Goal: Task Accomplishment & Management: Manage account settings

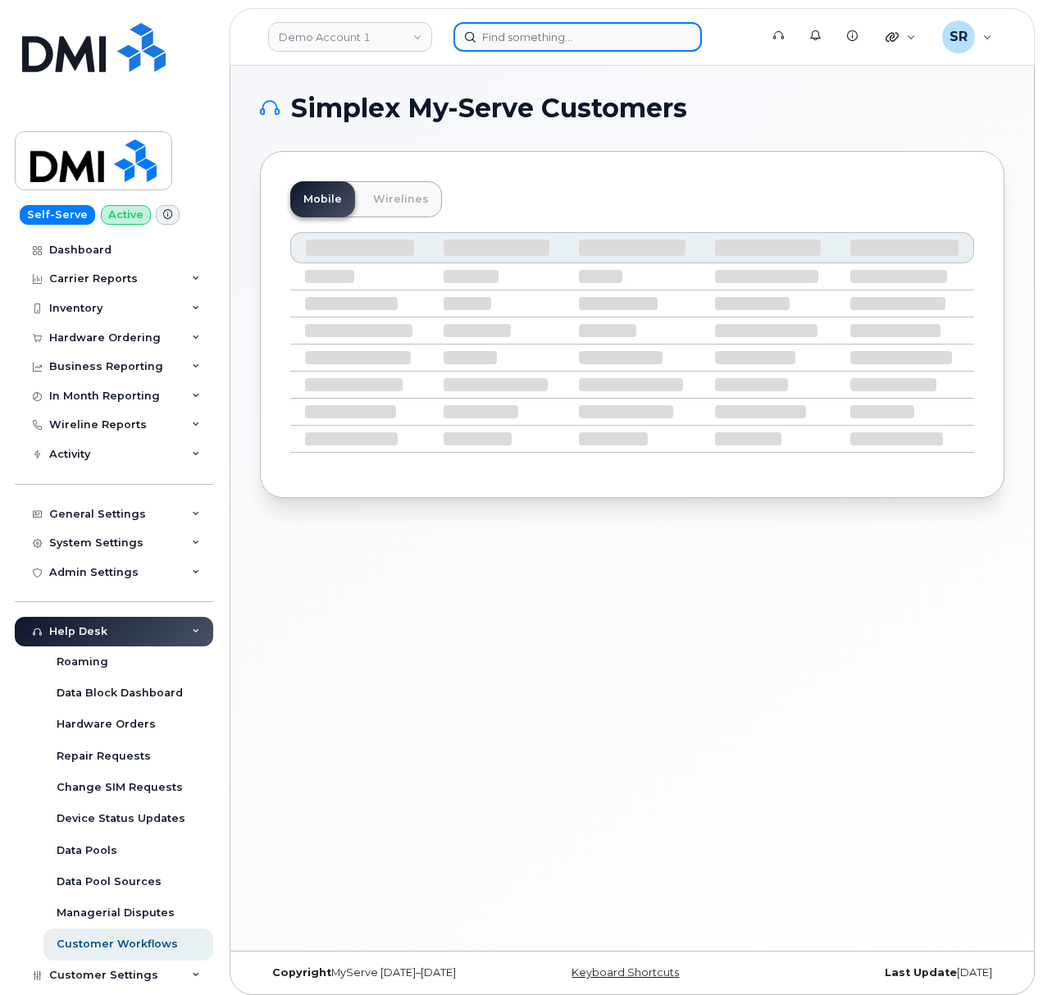
click at [591, 43] on input at bounding box center [578, 37] width 249 height 30
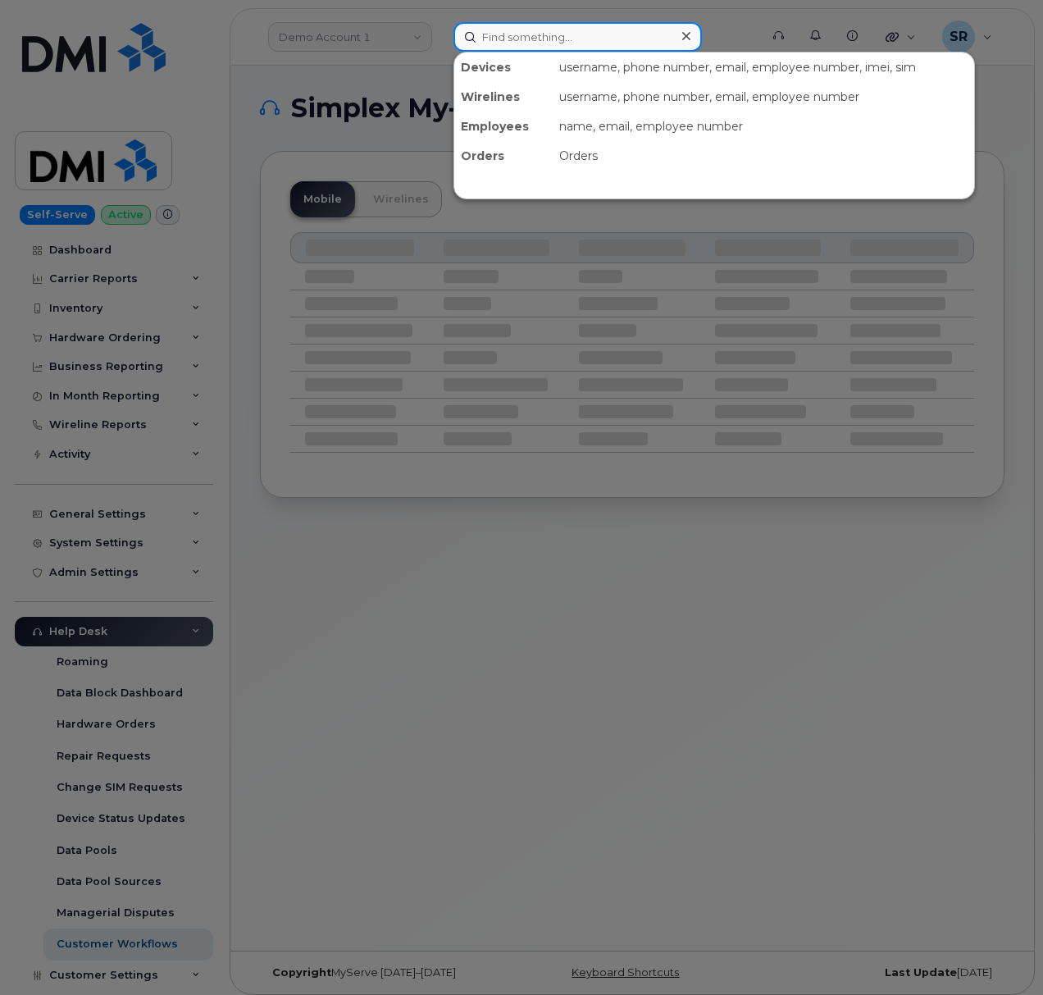
paste input "302135"
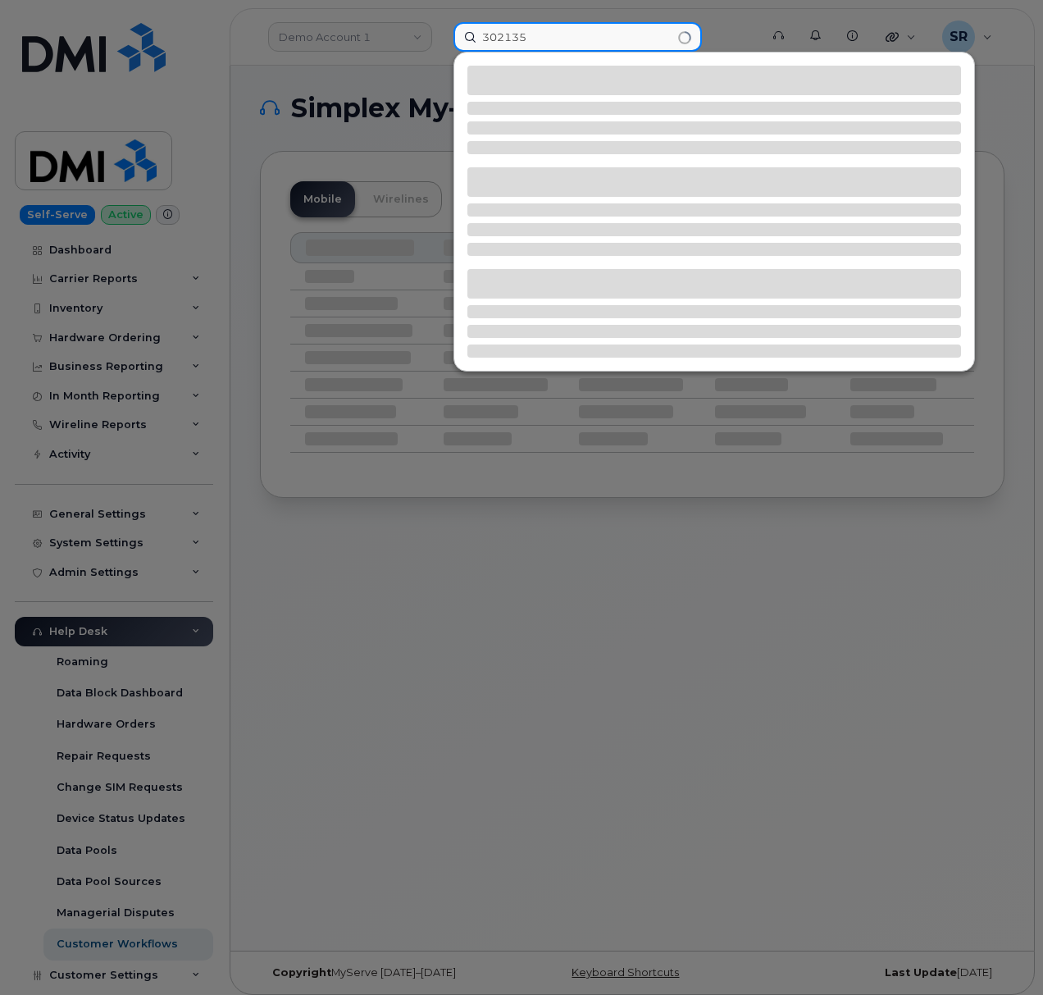
type input "302135"
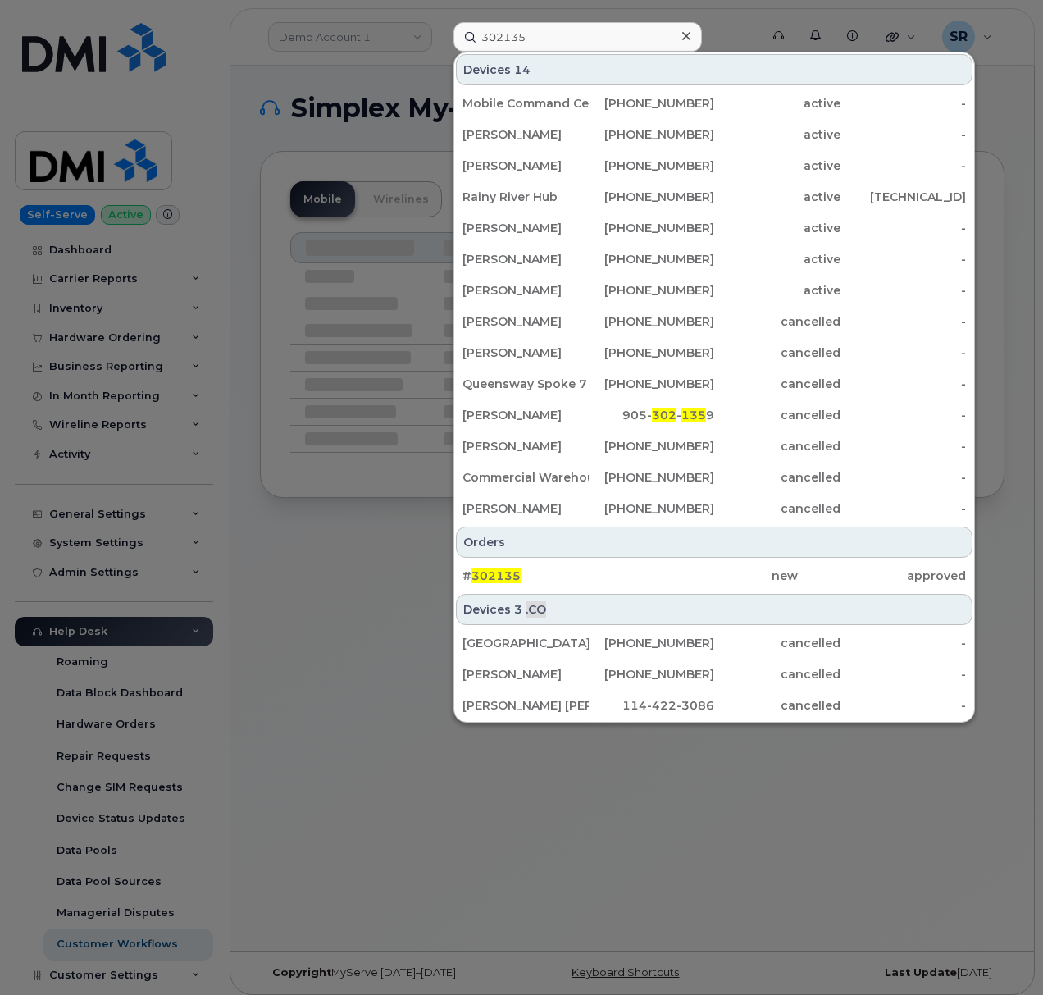
click at [375, 578] on div at bounding box center [521, 497] width 1043 height 995
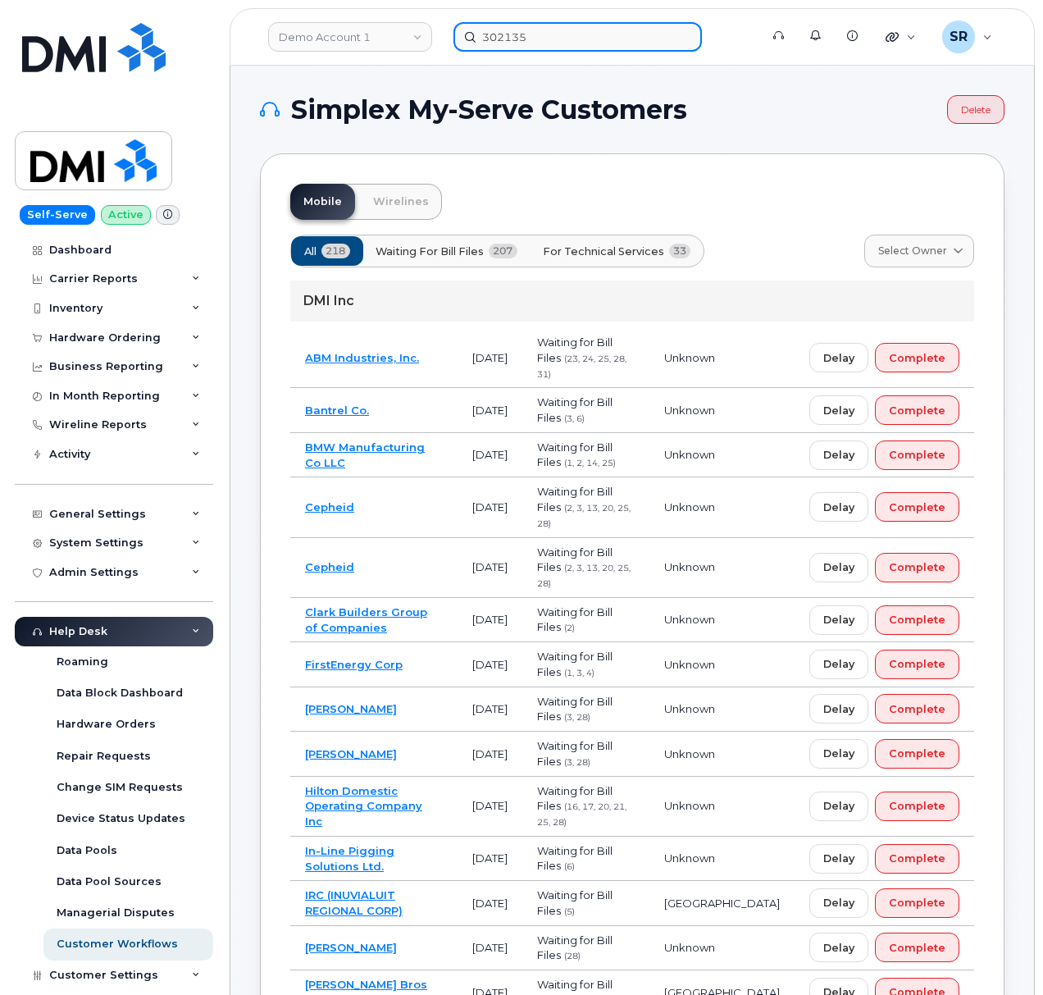
click at [553, 40] on input "302135" at bounding box center [578, 37] width 249 height 30
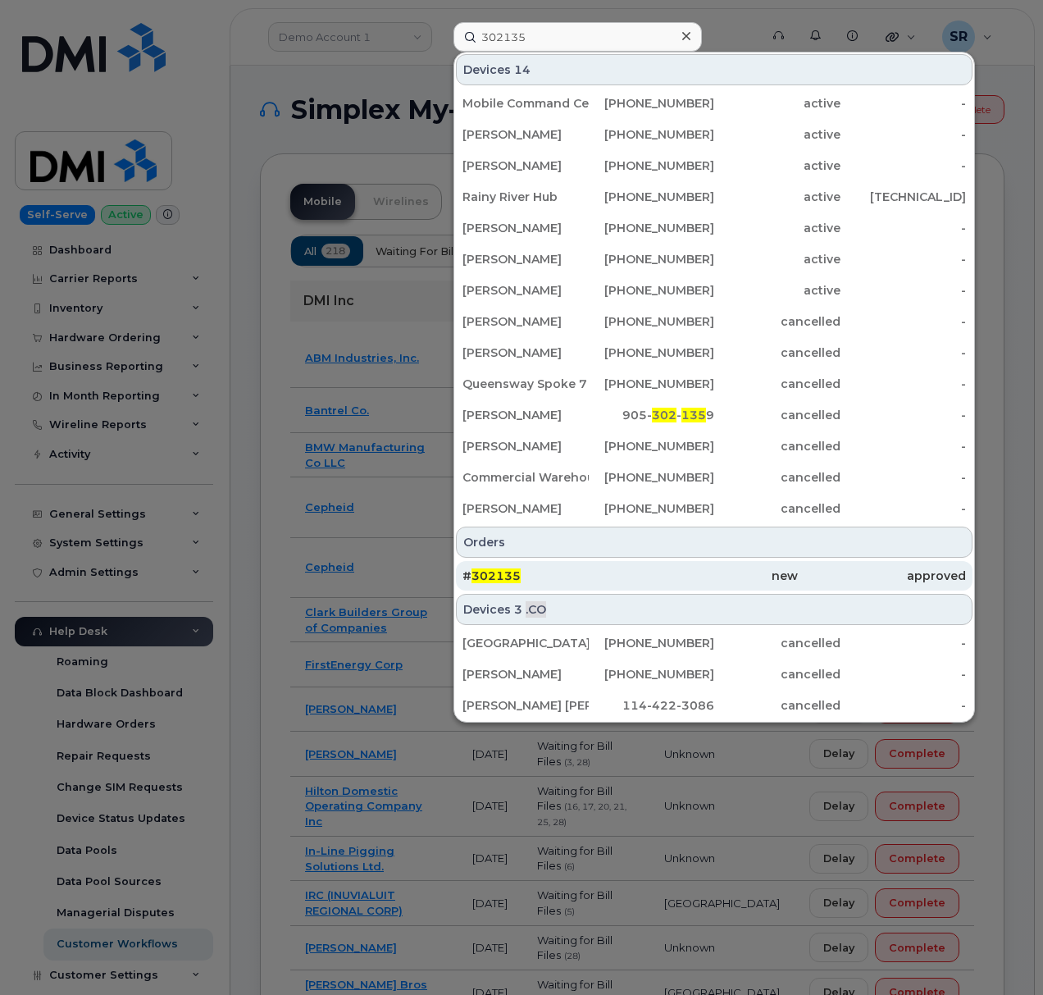
click at [586, 585] on div "# 302135" at bounding box center [547, 576] width 168 height 30
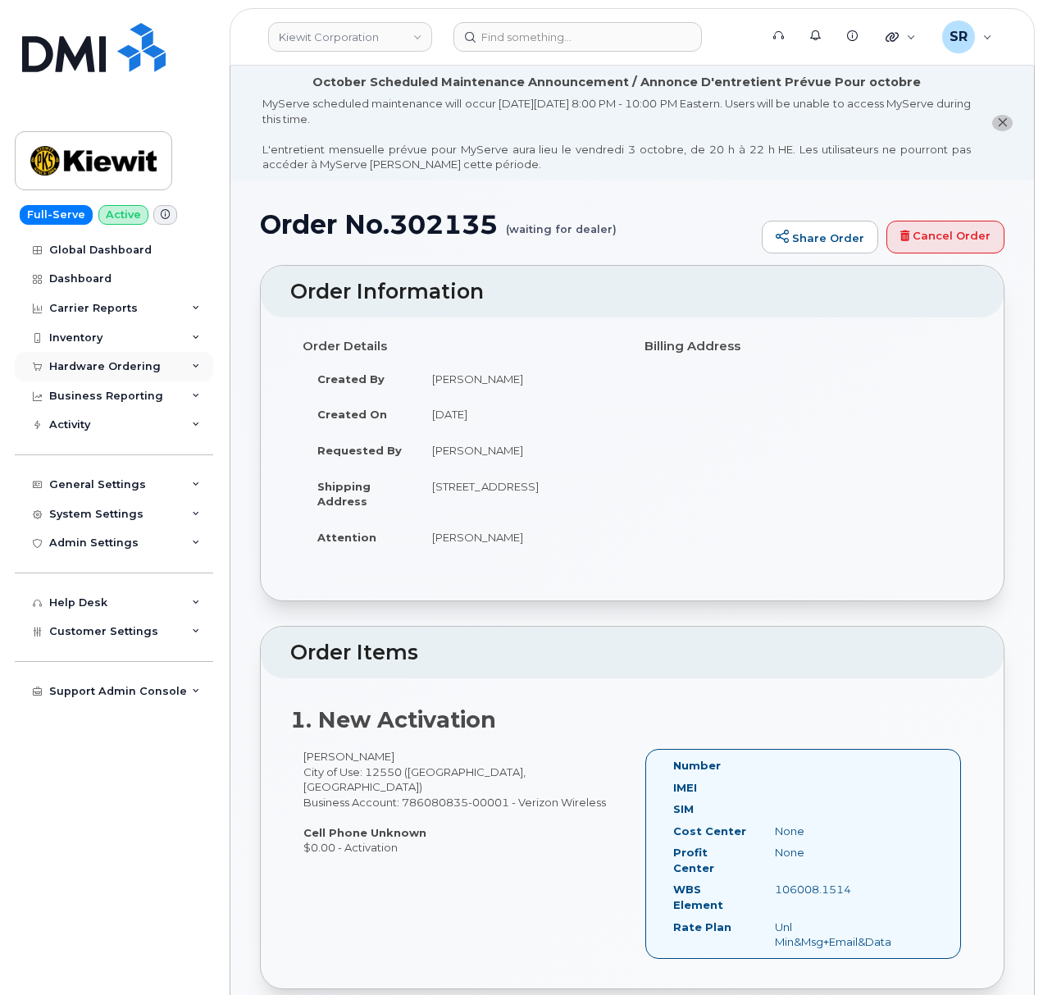
click at [106, 363] on div "Hardware Ordering" at bounding box center [105, 366] width 112 height 13
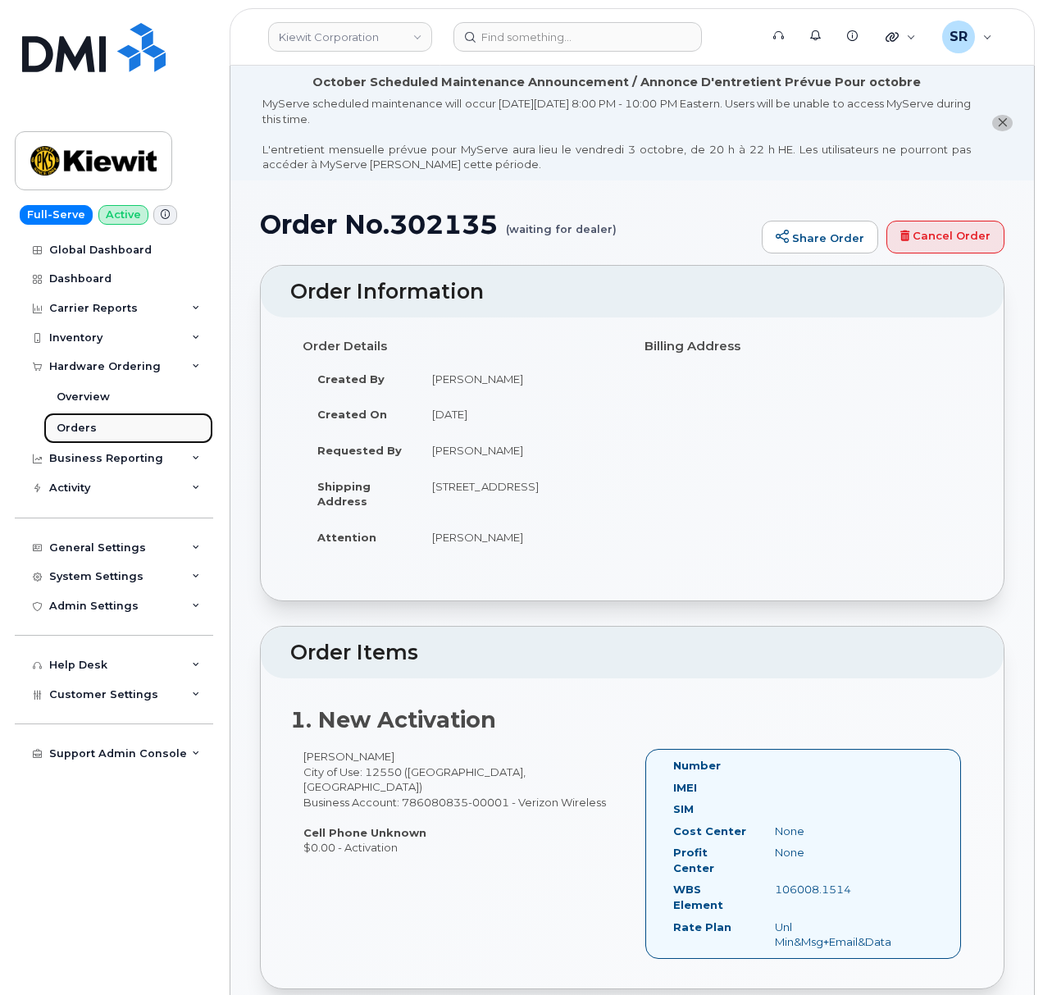
click at [119, 428] on link "Orders" at bounding box center [128, 428] width 170 height 31
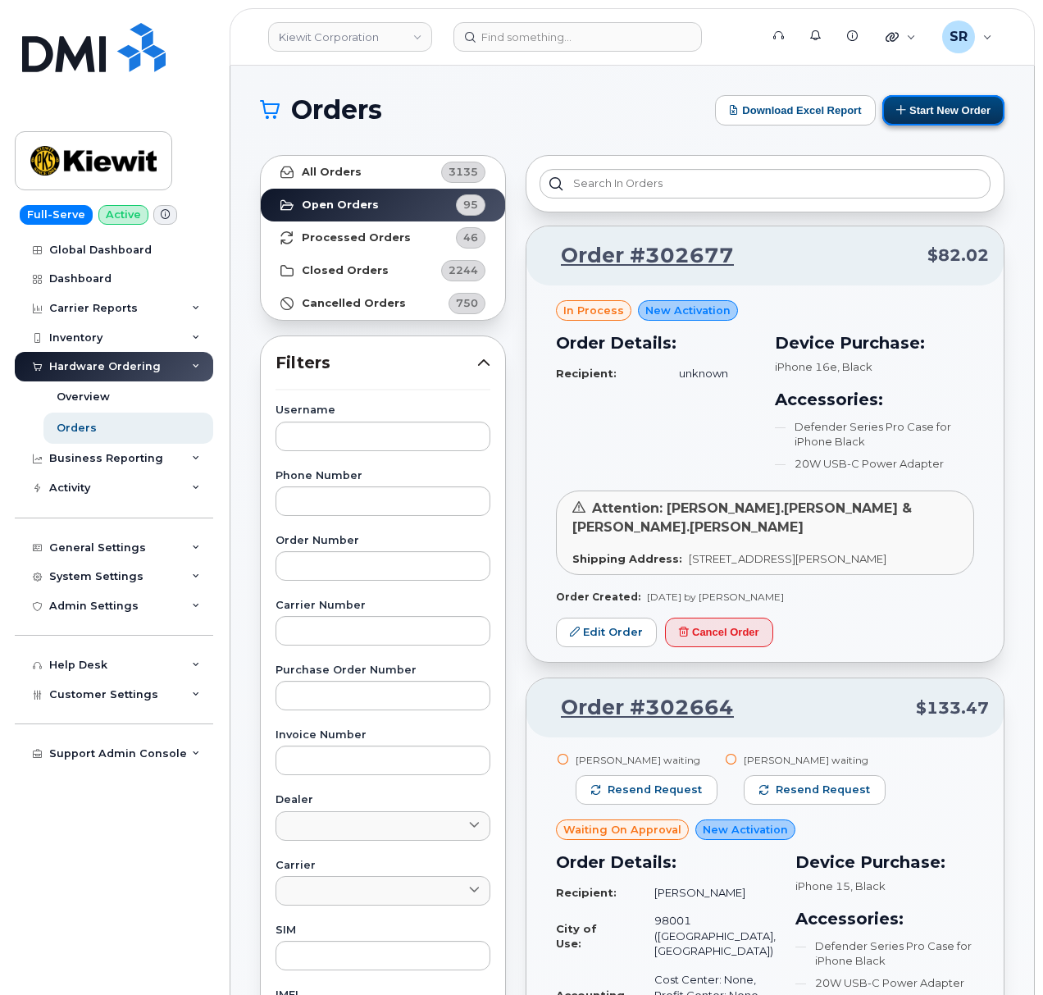
click at [981, 125] on button "Start New Order" at bounding box center [944, 110] width 122 height 30
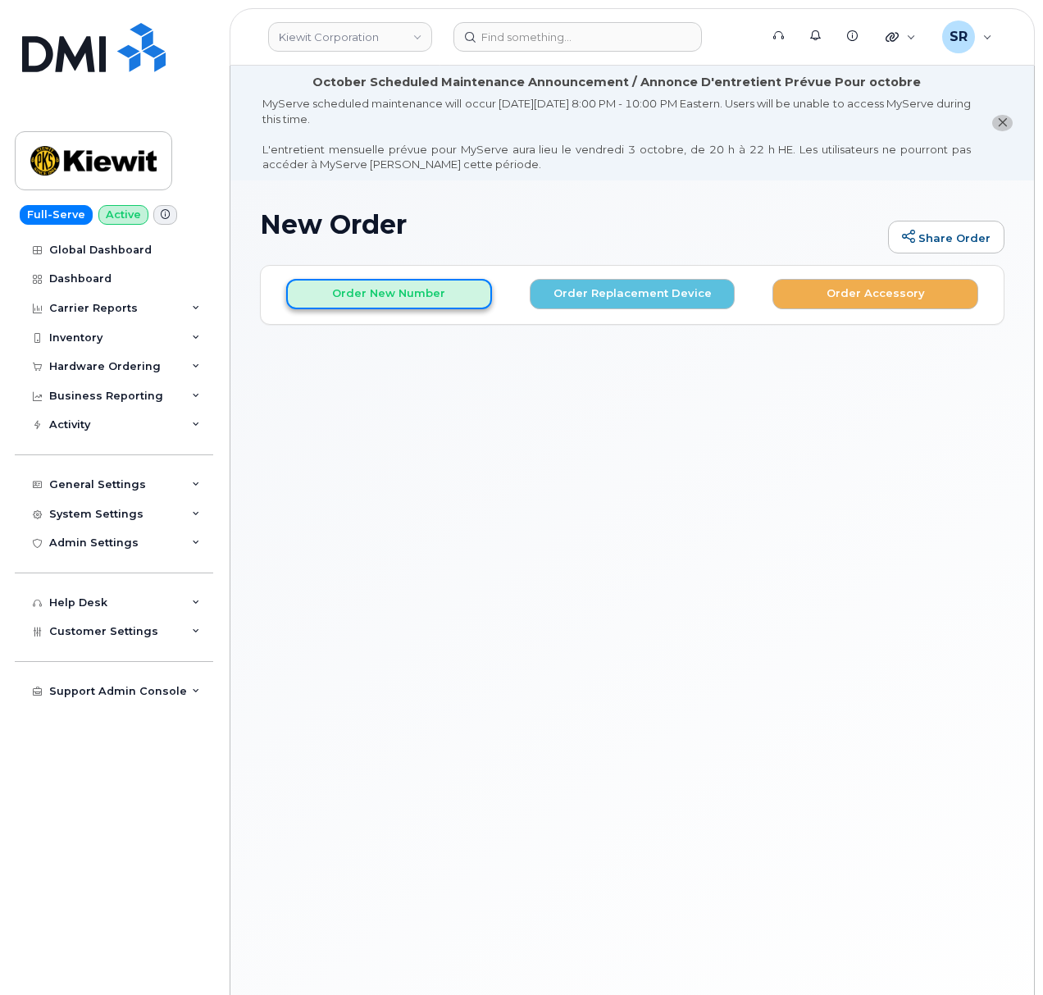
click at [367, 290] on button "Order New Number" at bounding box center [389, 294] width 206 height 30
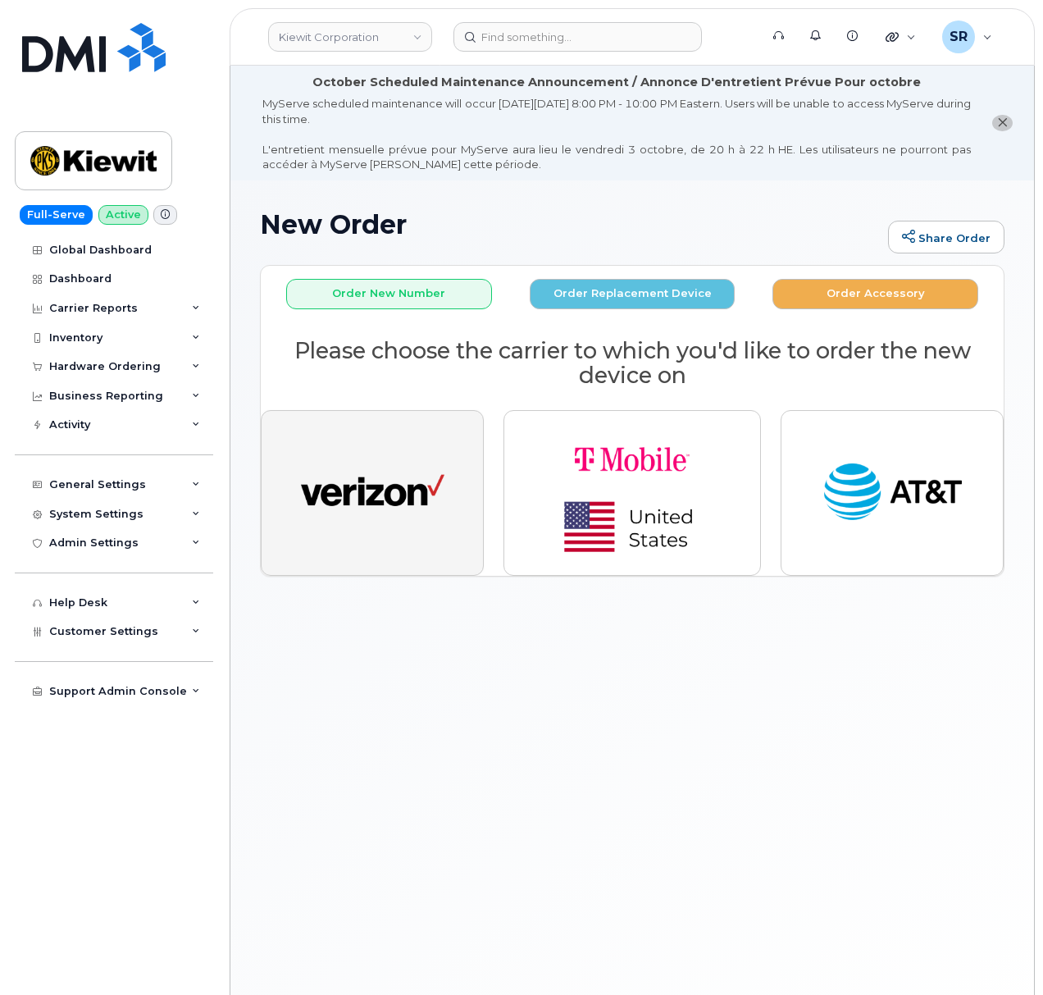
click at [404, 484] on img "button" at bounding box center [373, 493] width 144 height 74
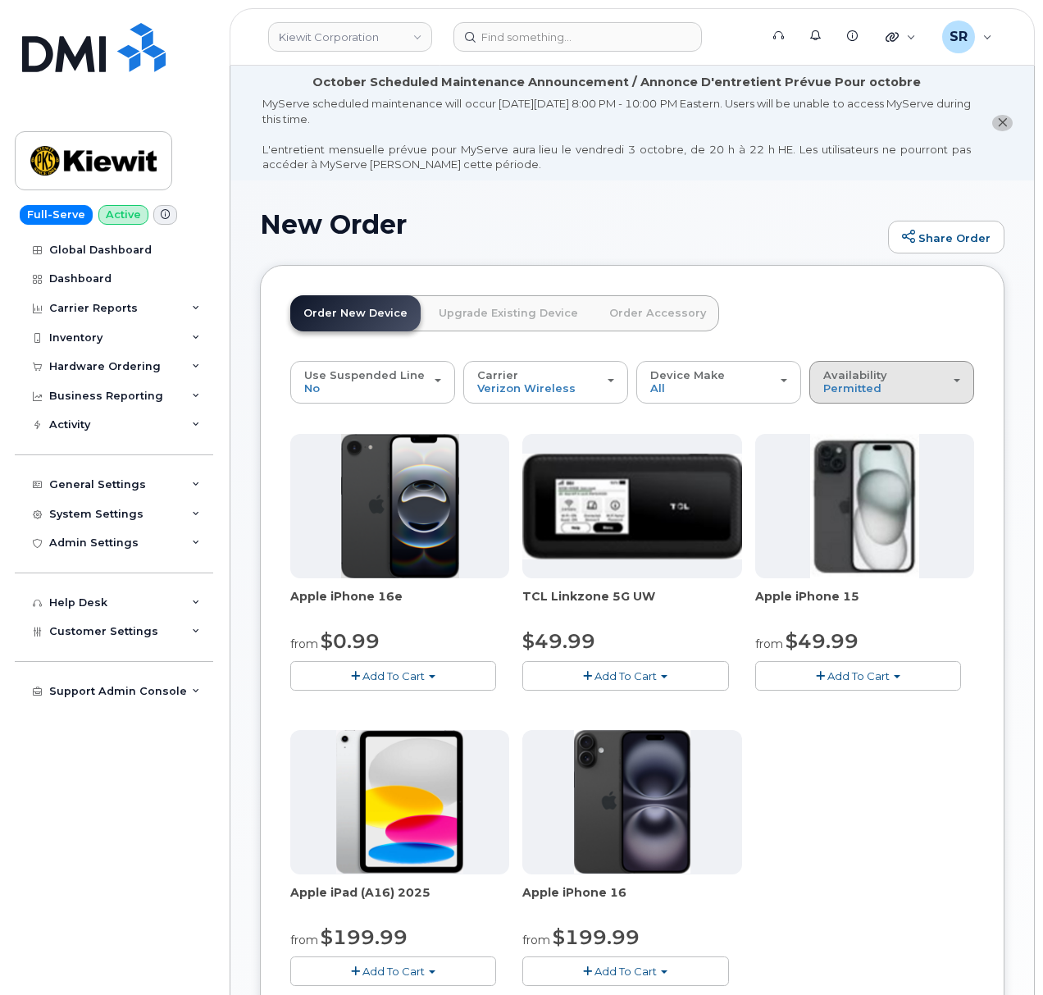
click at [889, 385] on div "Availability Permitted All" at bounding box center [892, 381] width 137 height 25
click at [844, 440] on label "All" at bounding box center [831, 447] width 34 height 20
click at [0, 0] on input "All" at bounding box center [0, 0] width 0 height 0
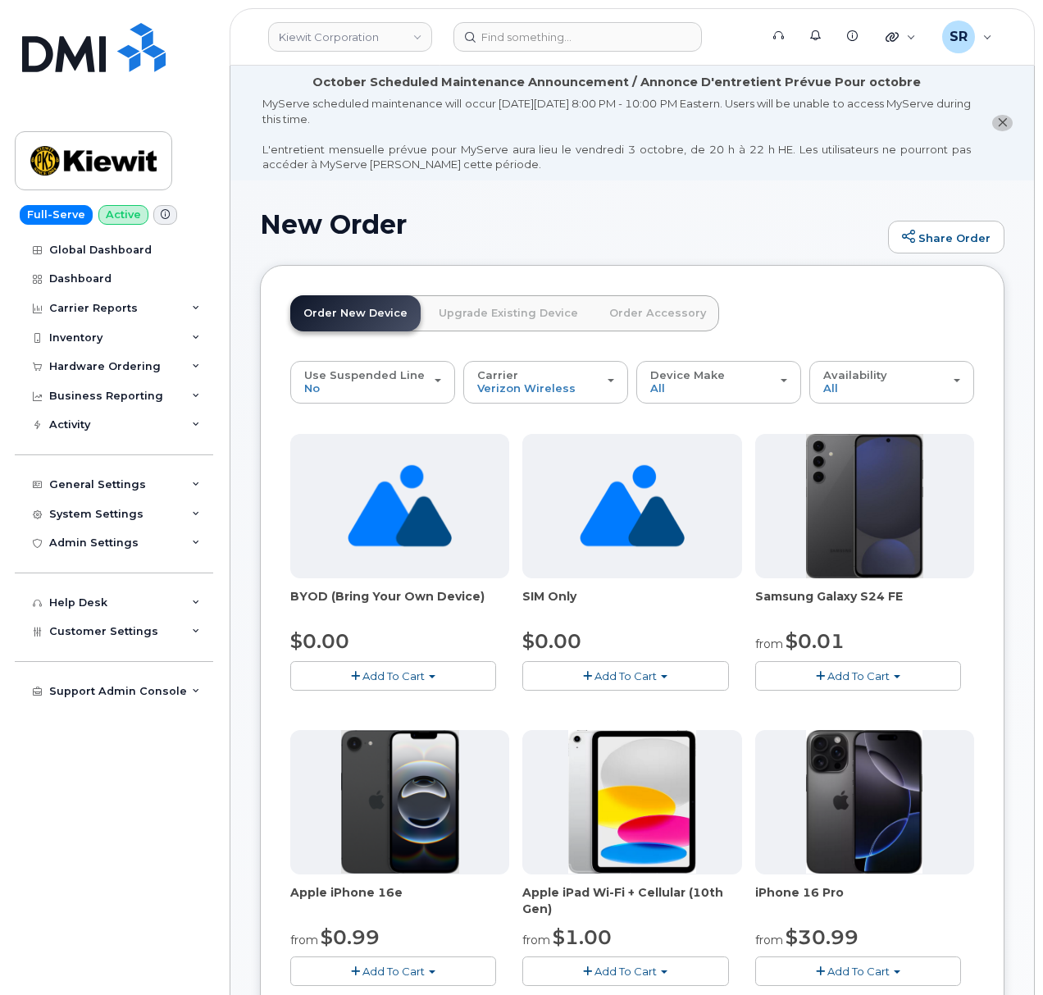
scroll to position [109, 0]
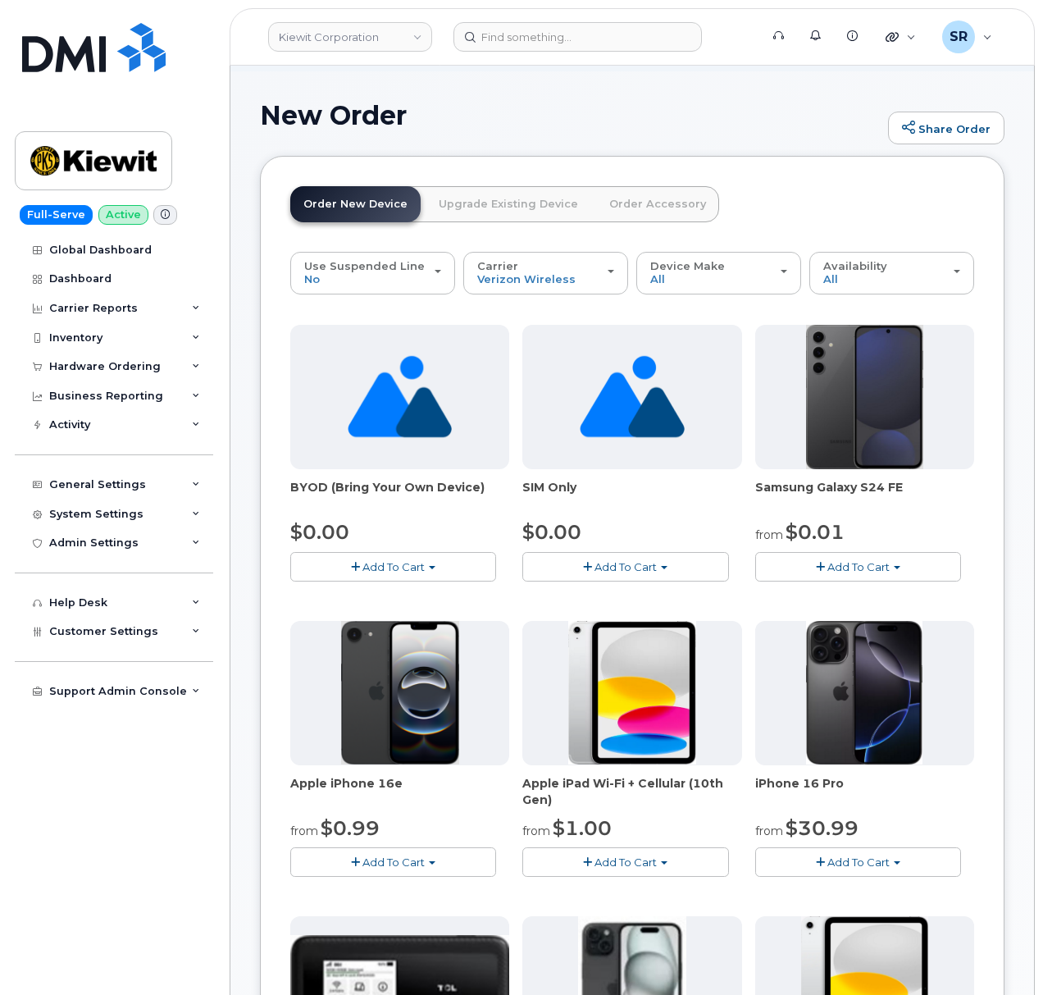
click at [411, 563] on span "Add To Cart" at bounding box center [394, 566] width 62 height 13
click at [395, 595] on link "$0.00 - Activation" at bounding box center [372, 597] width 156 height 21
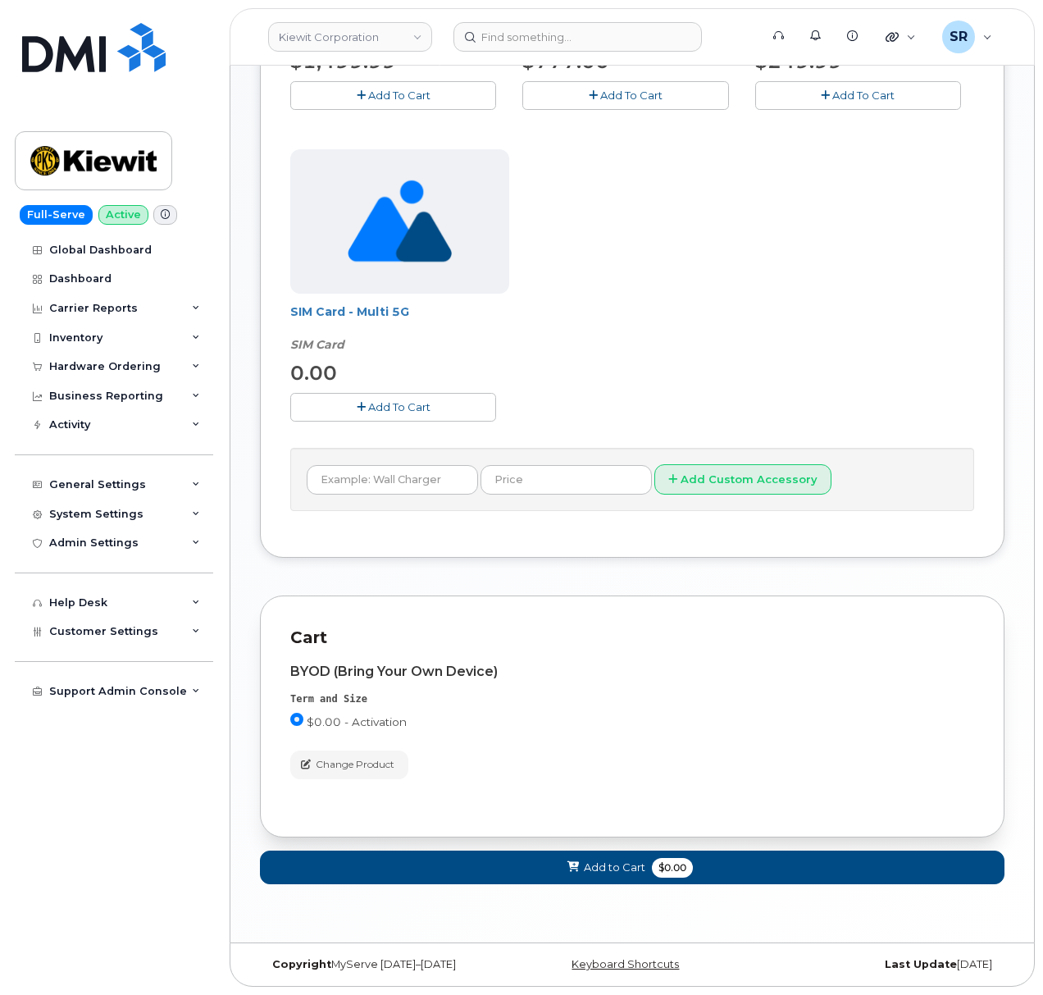
scroll to position [654, 0]
click at [509, 855] on button "Add to Cart $0.00" at bounding box center [632, 868] width 745 height 34
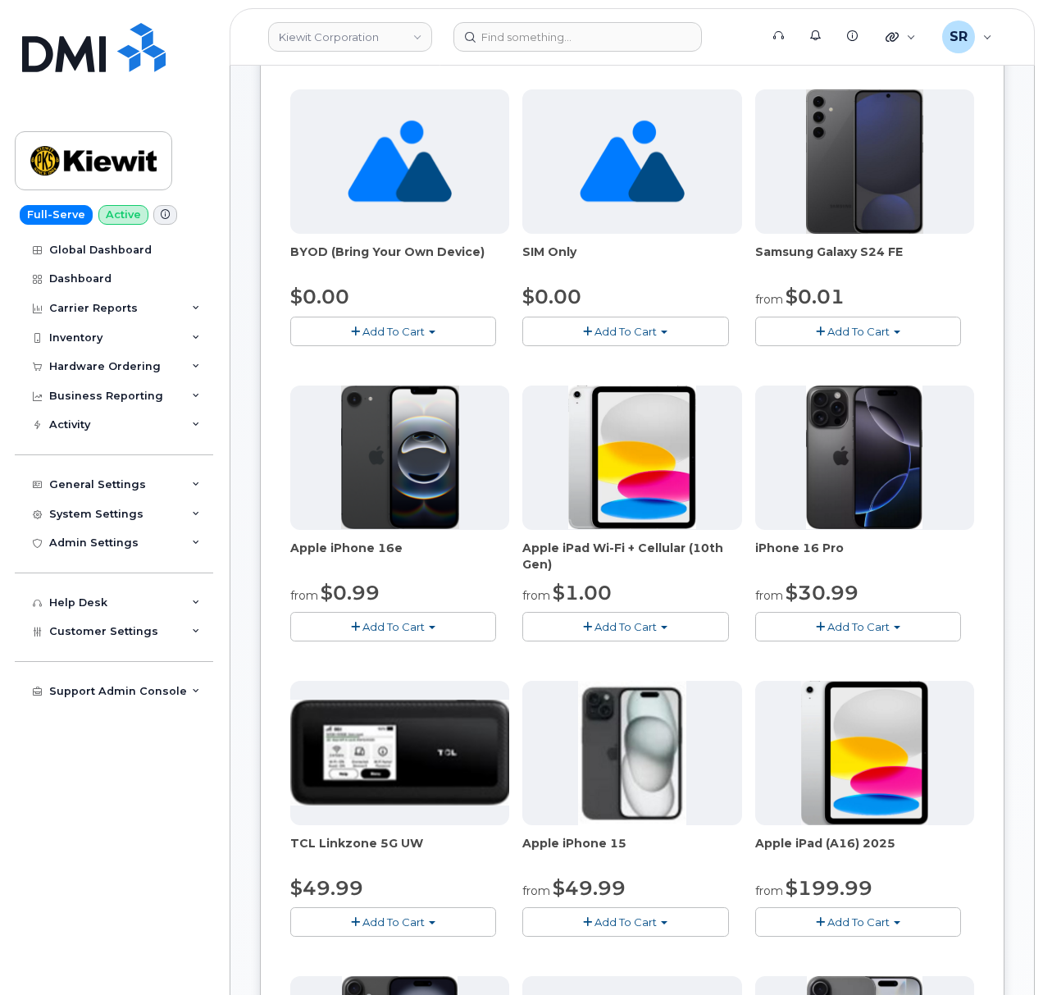
scroll to position [49, 0]
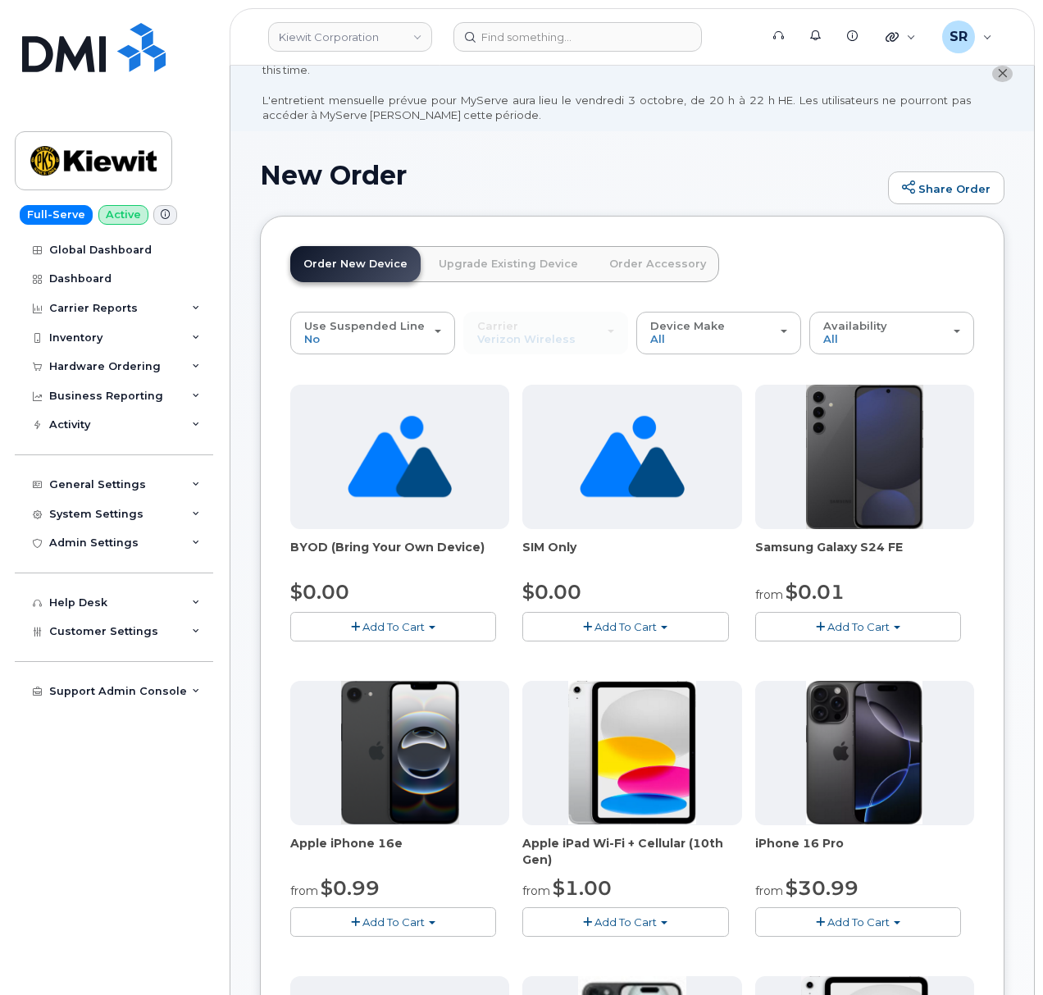
click at [395, 633] on span "Add To Cart" at bounding box center [394, 626] width 62 height 13
click at [385, 655] on link "$0.00 - Activation" at bounding box center [372, 657] width 156 height 21
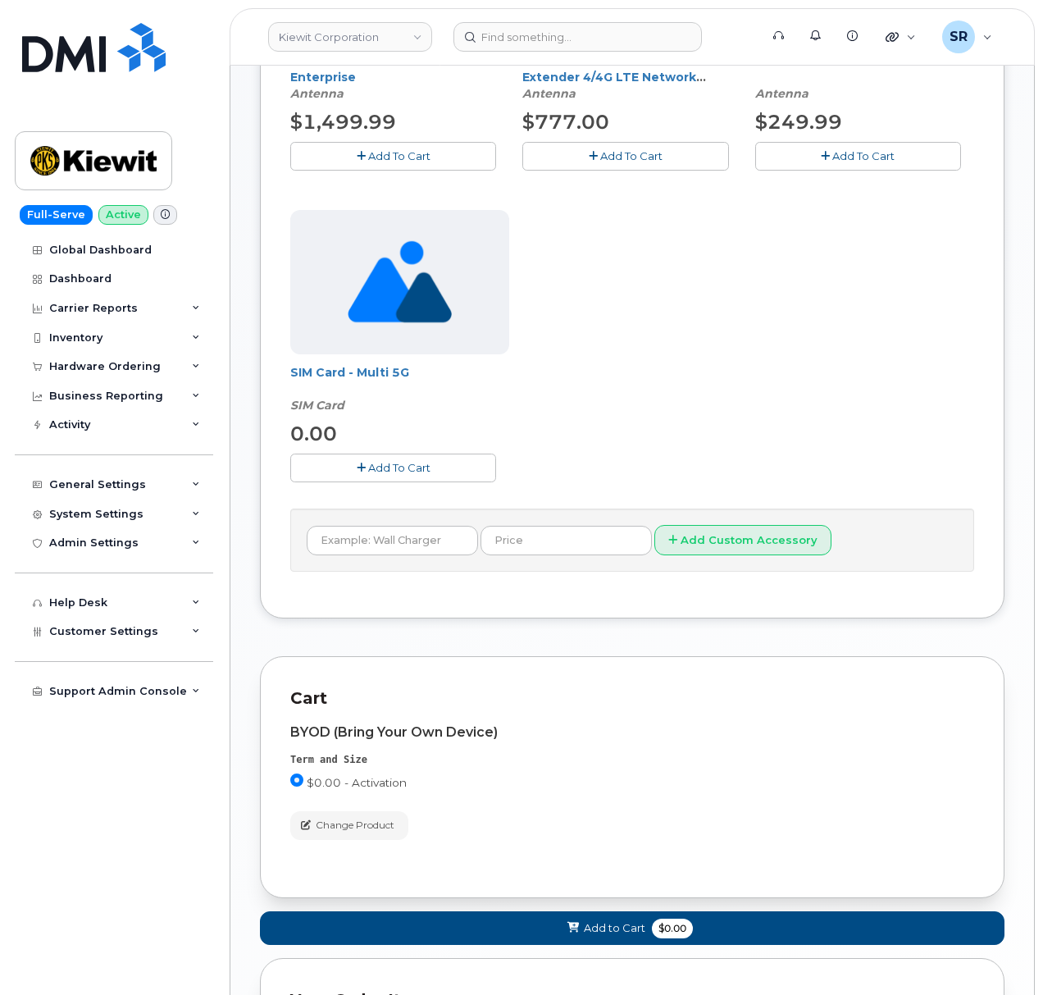
scroll to position [705, 0]
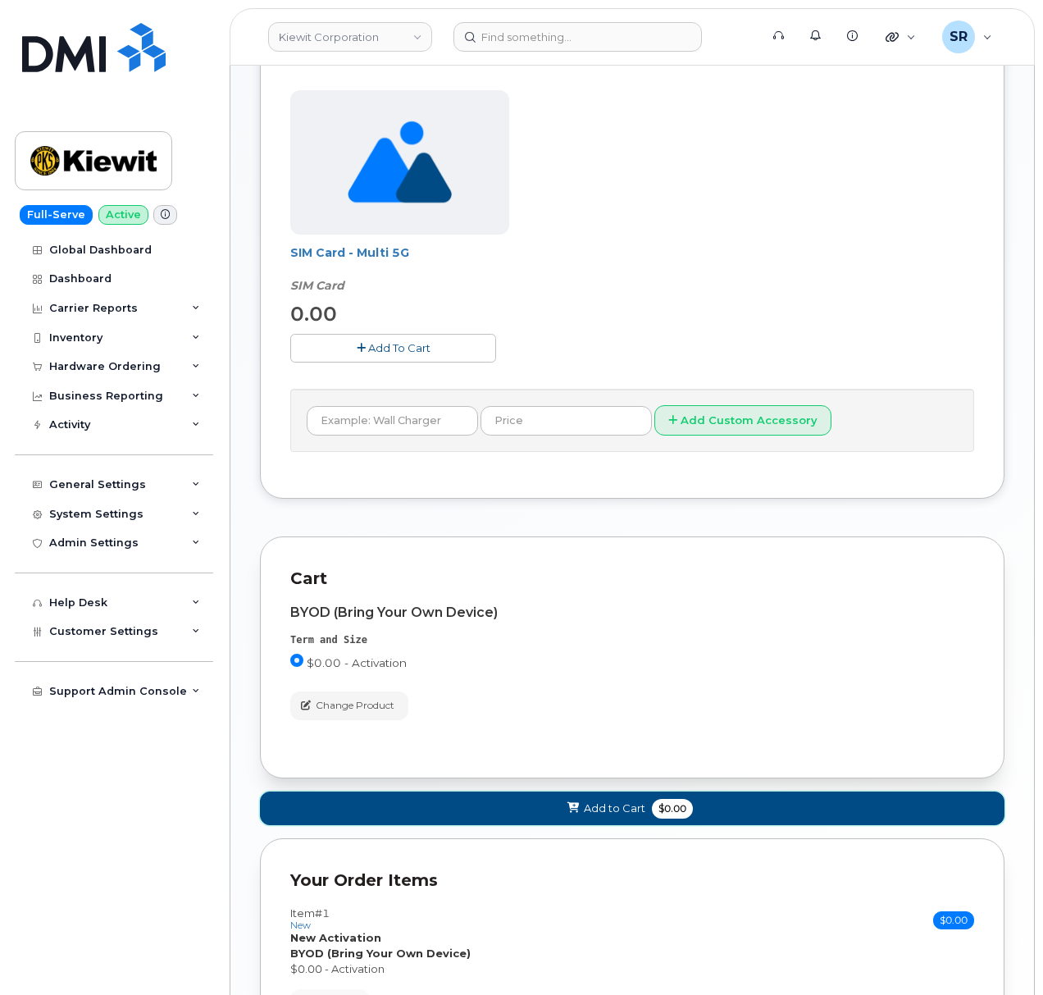
click at [614, 814] on span "Add to Cart" at bounding box center [615, 809] width 62 height 16
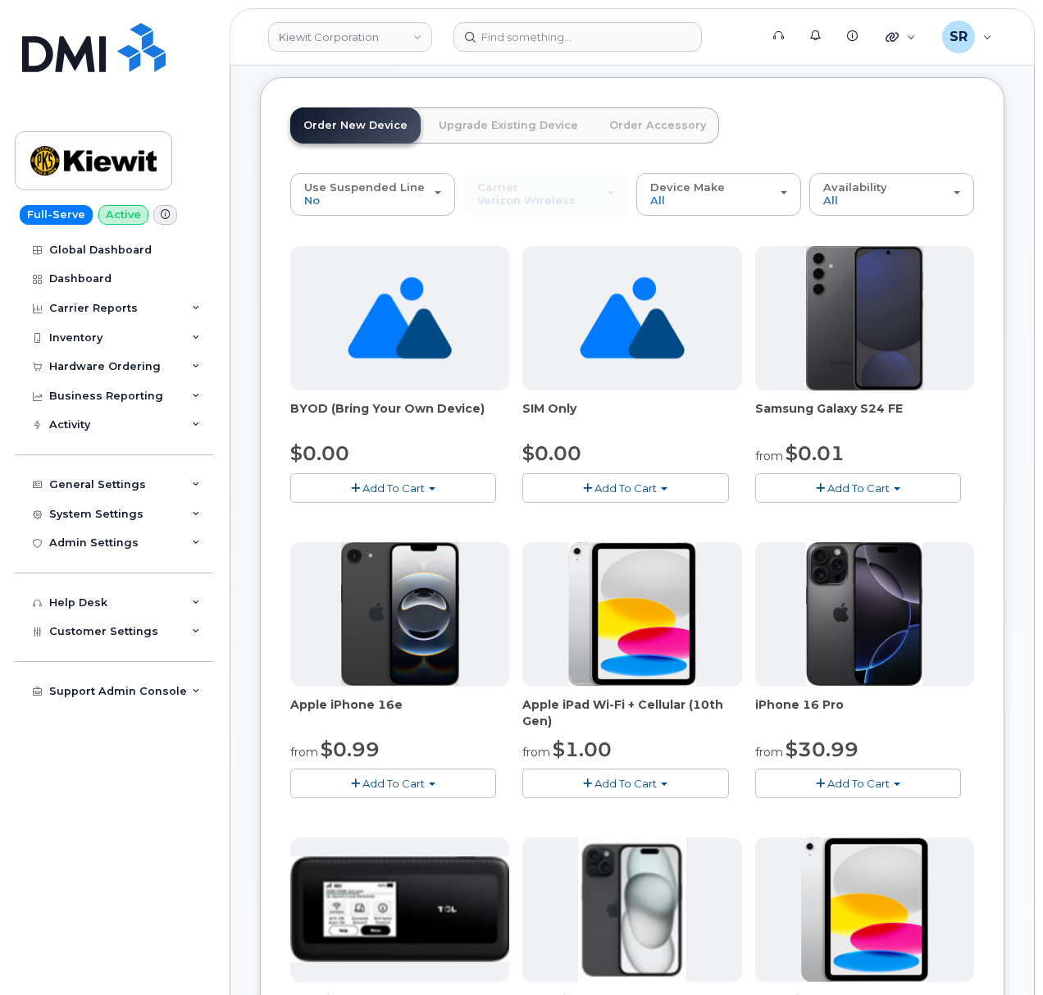
scroll to position [0, 0]
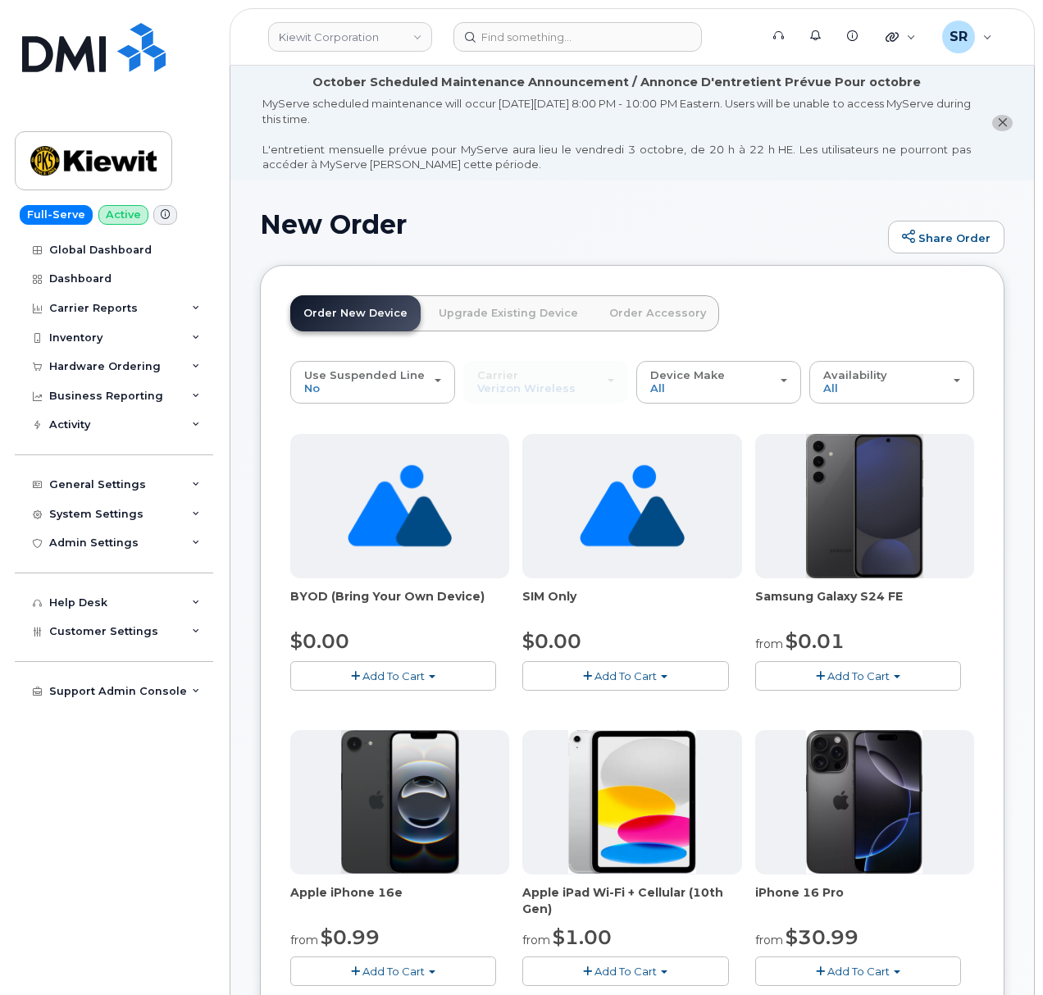
click at [407, 674] on span "Add To Cart" at bounding box center [394, 675] width 62 height 13
click at [408, 709] on link "$0.00 - Activation" at bounding box center [372, 706] width 156 height 21
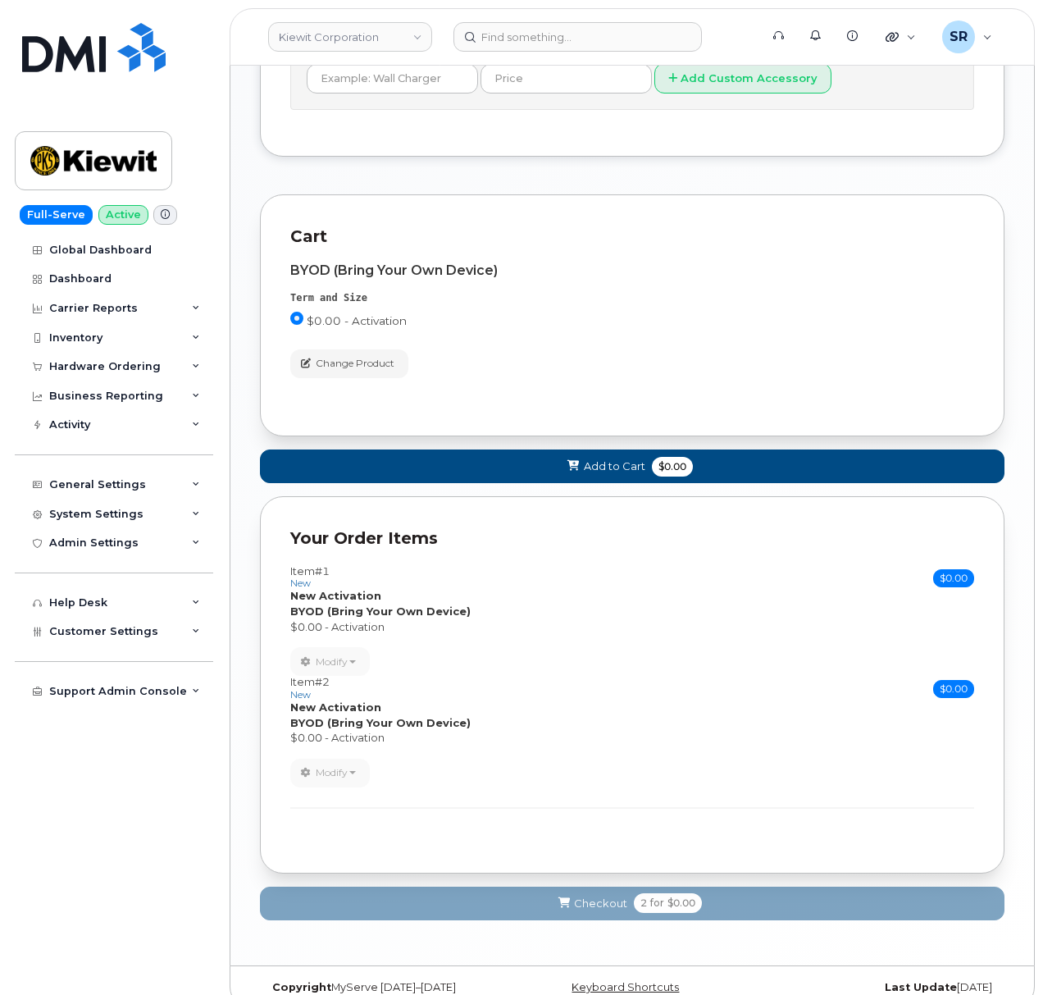
scroll to position [1079, 0]
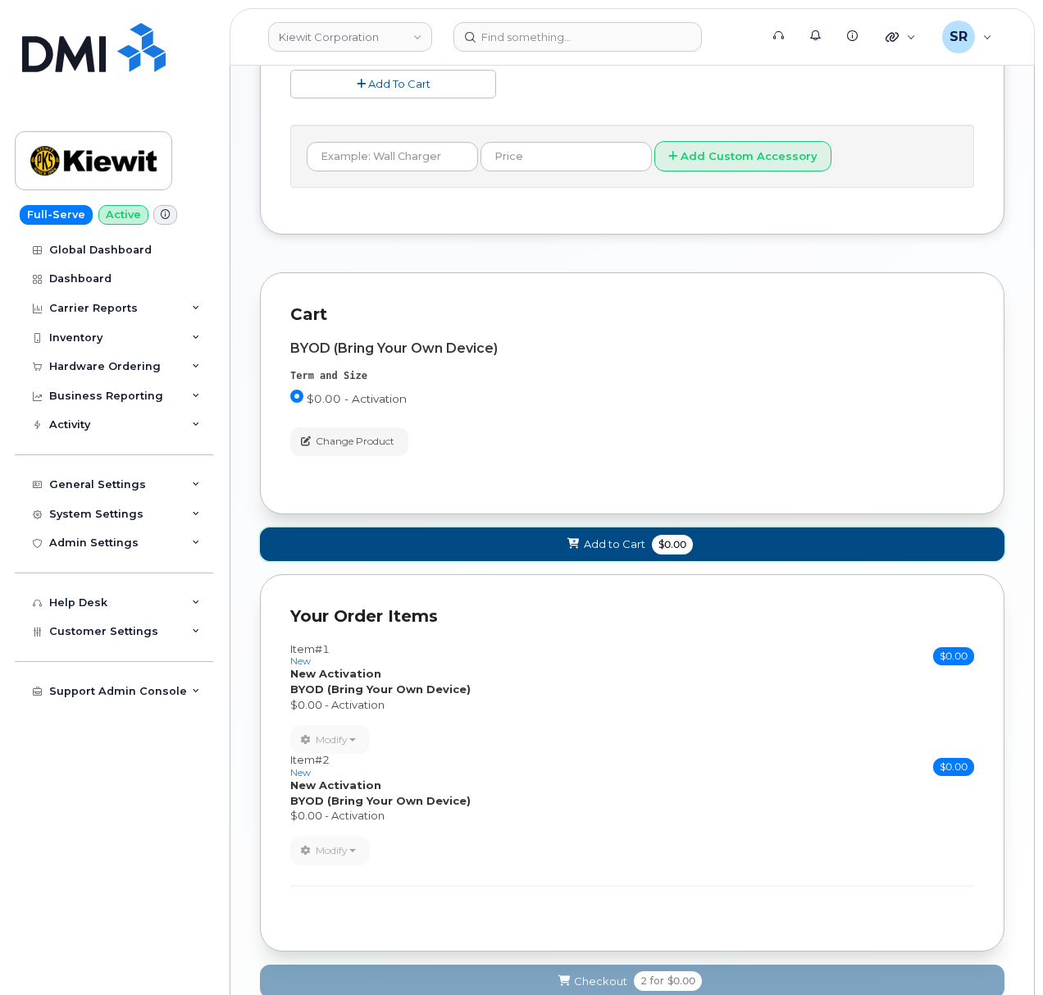
click at [666, 550] on span "$0.00" at bounding box center [672, 545] width 41 height 20
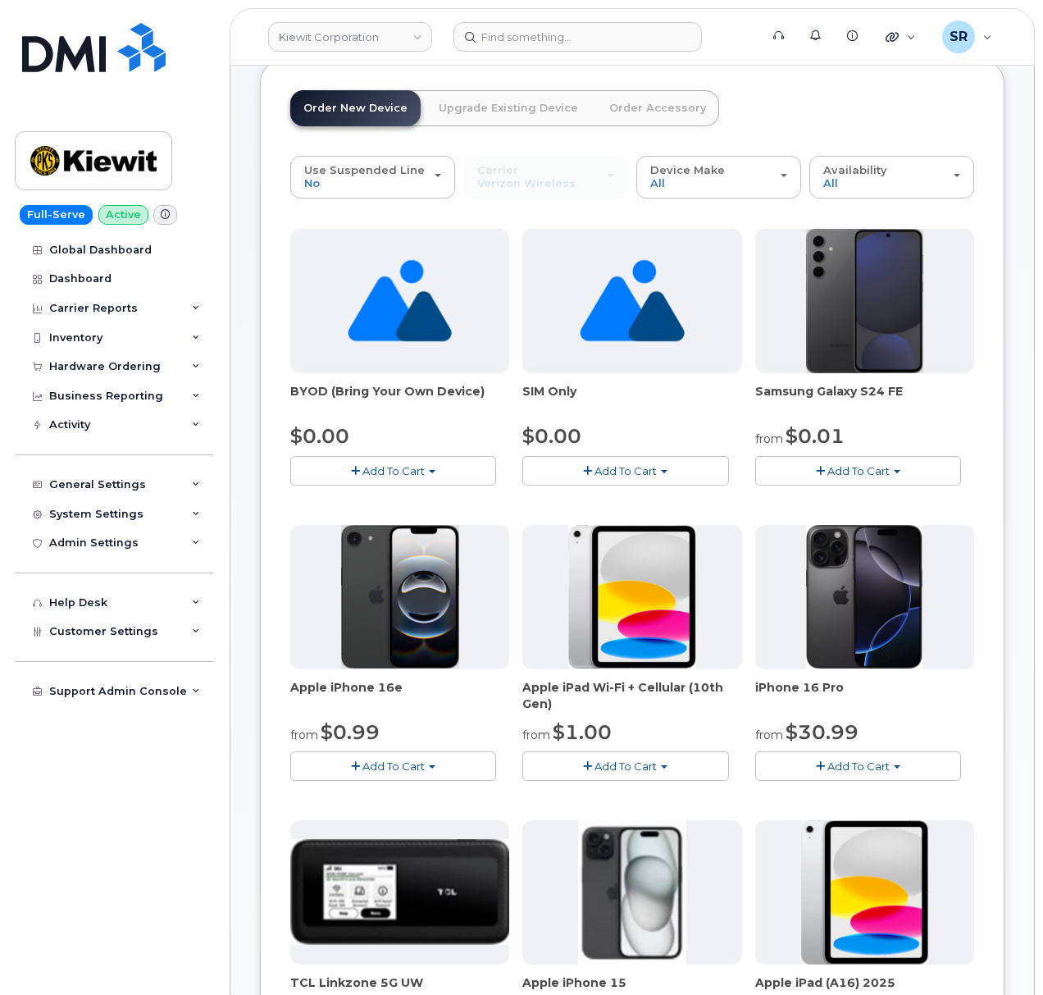
scroll to position [203, 0]
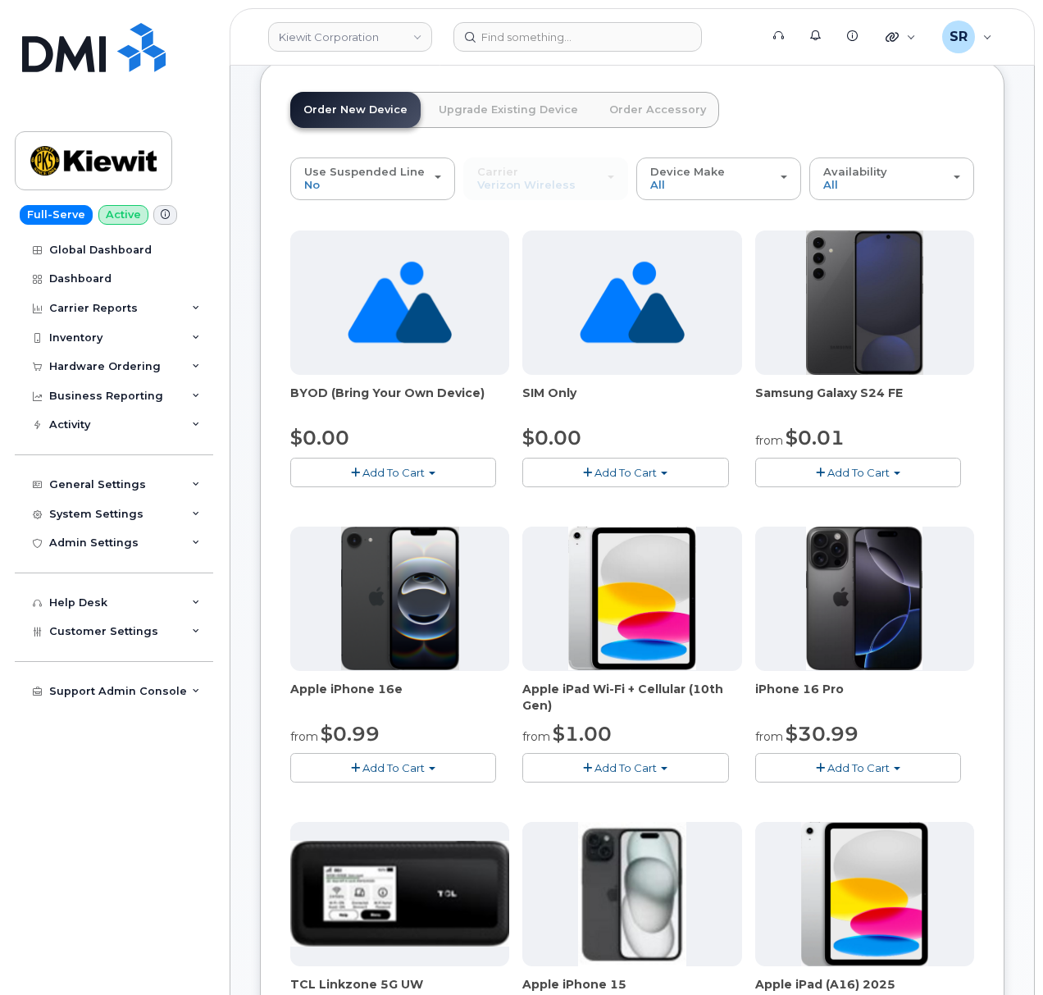
click at [397, 458] on button "Add To Cart" at bounding box center [393, 472] width 206 height 29
click at [405, 509] on link "$0.00 - Activation" at bounding box center [372, 503] width 156 height 21
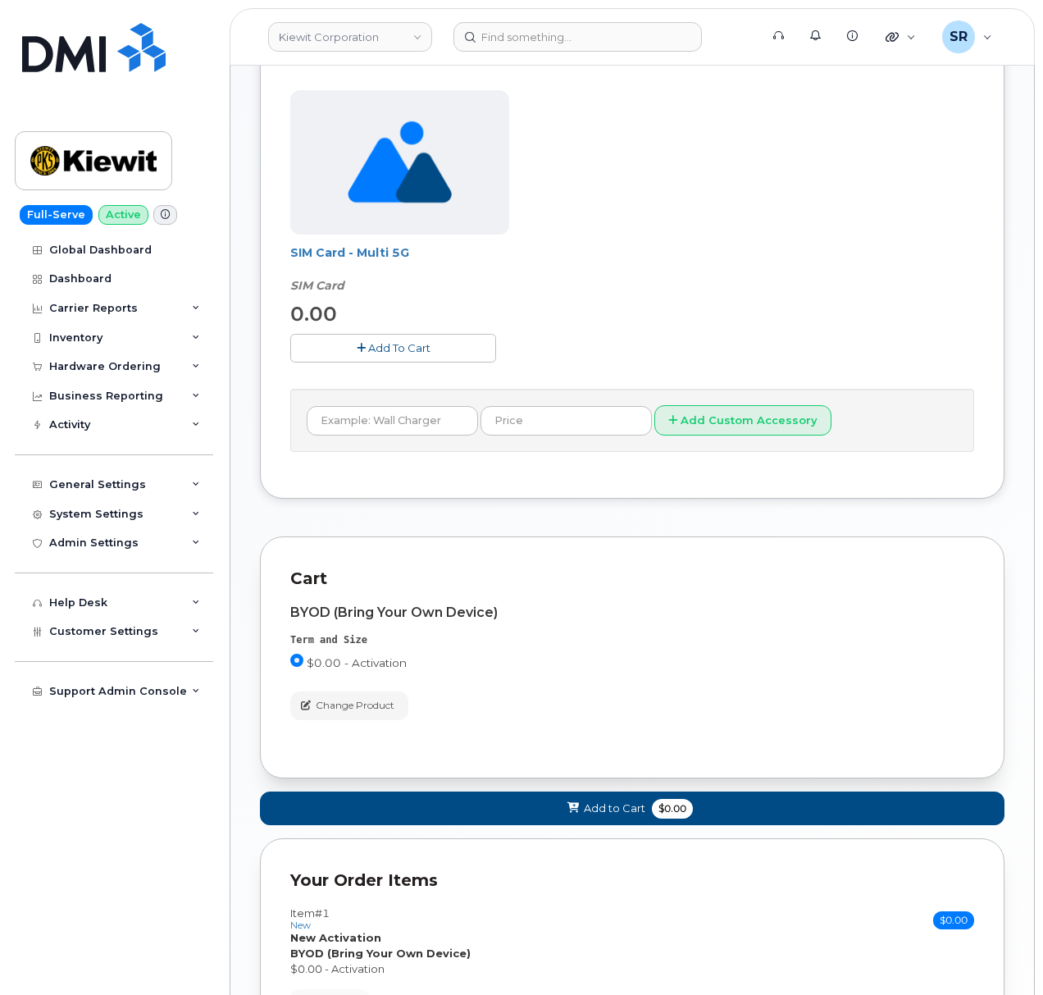
scroll to position [1191, 0]
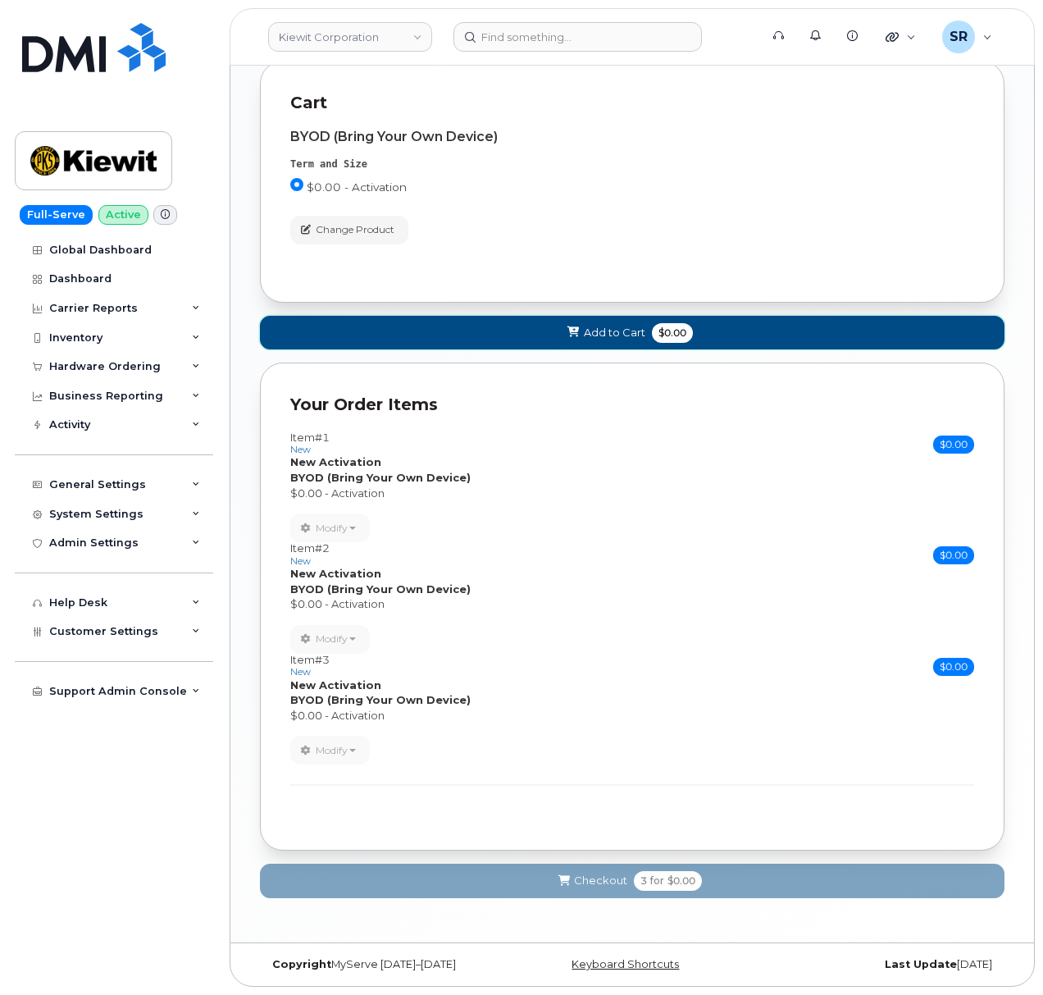
click at [600, 325] on span "Add to Cart" at bounding box center [615, 333] width 62 height 16
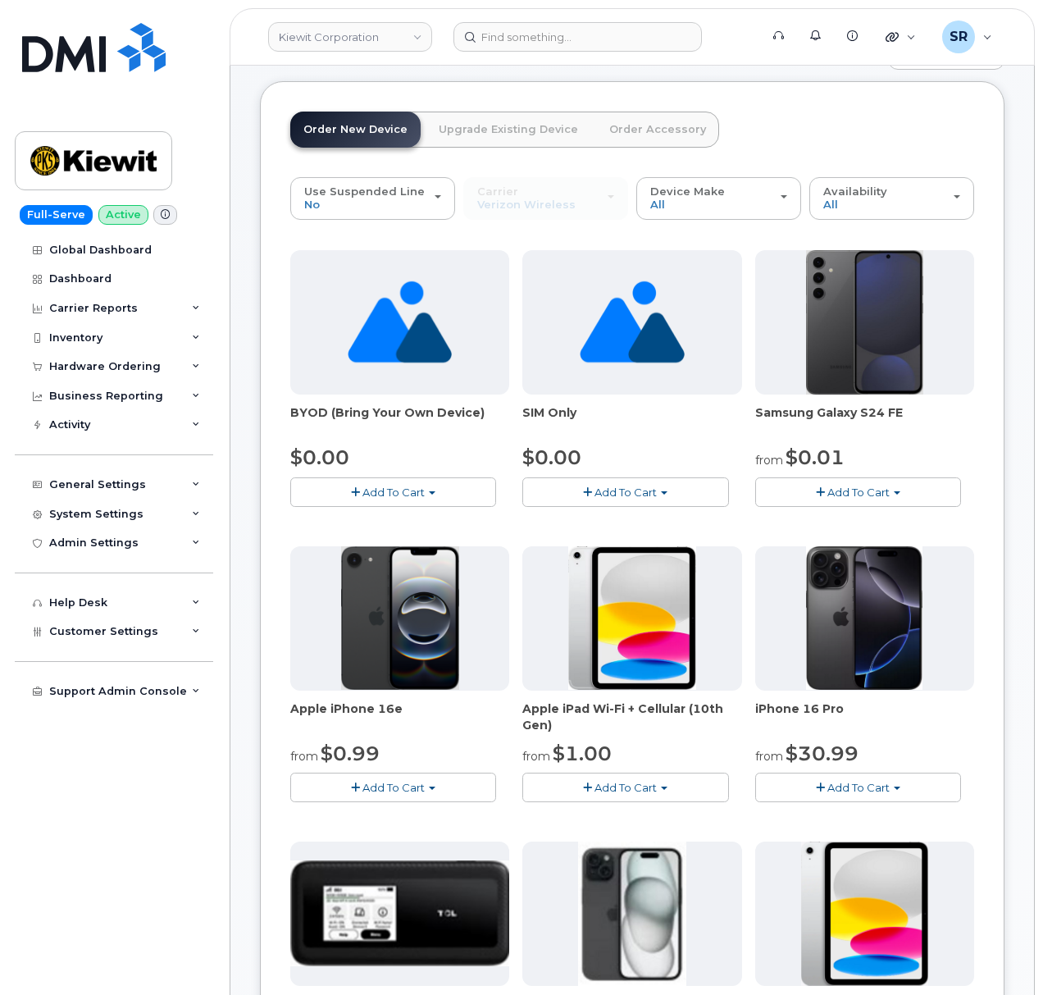
scroll to position [0, 0]
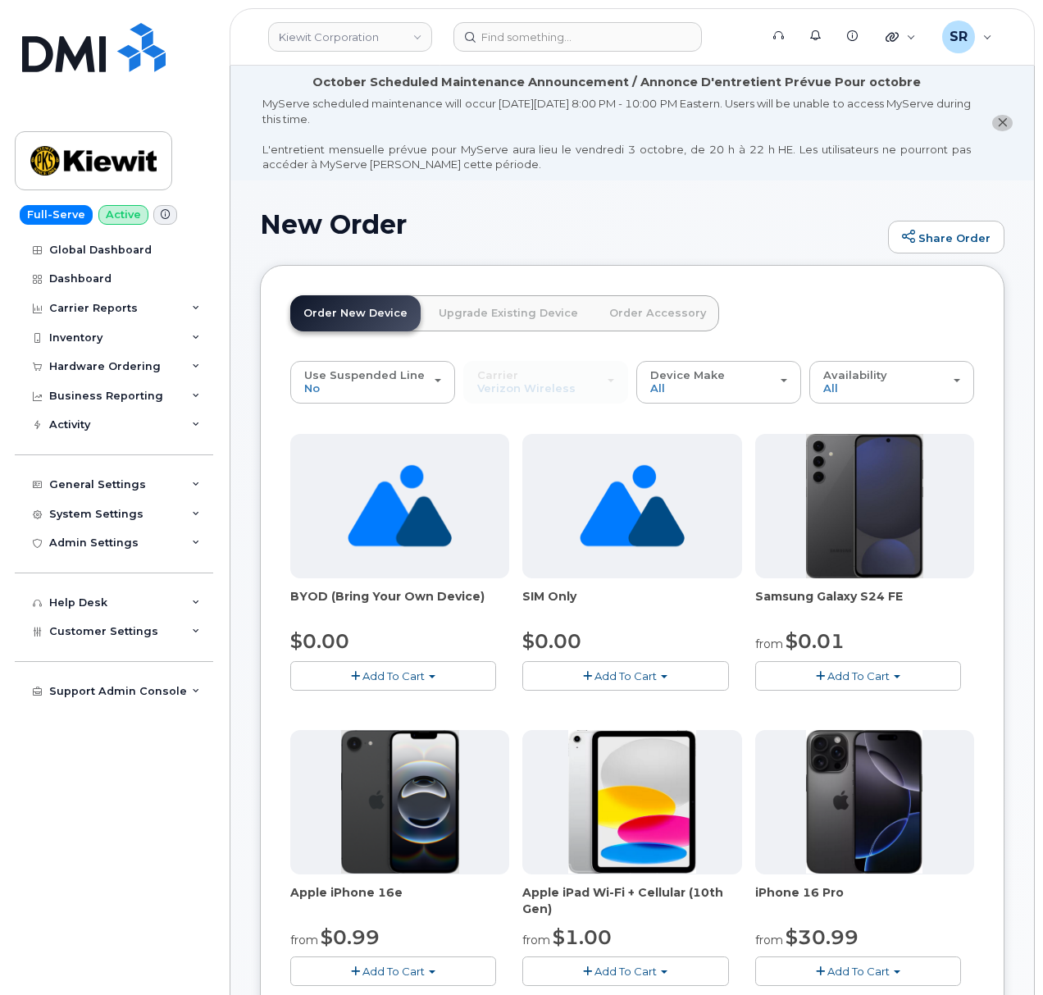
click at [395, 680] on span "Add To Cart" at bounding box center [394, 675] width 62 height 13
click at [400, 702] on link "$0.00 - Activation" at bounding box center [372, 706] width 156 height 21
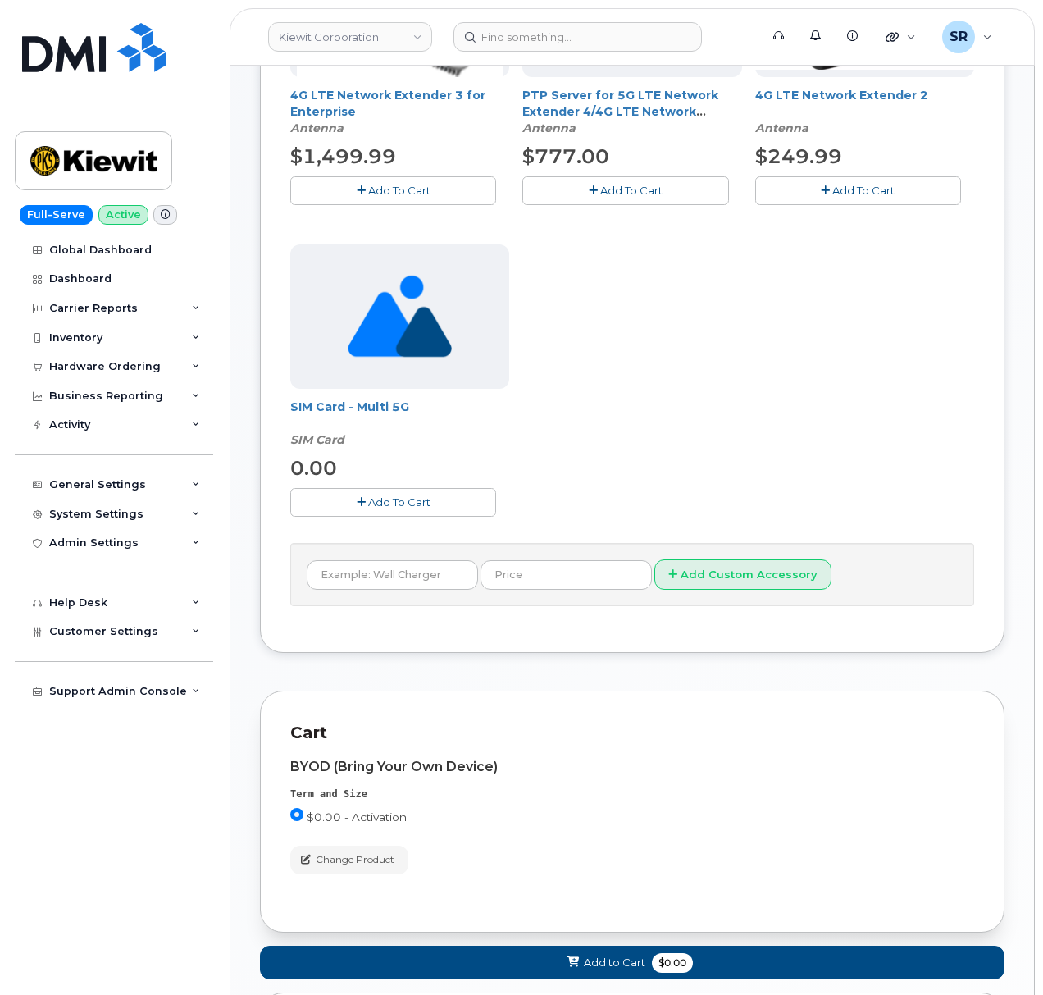
scroll to position [1303, 0]
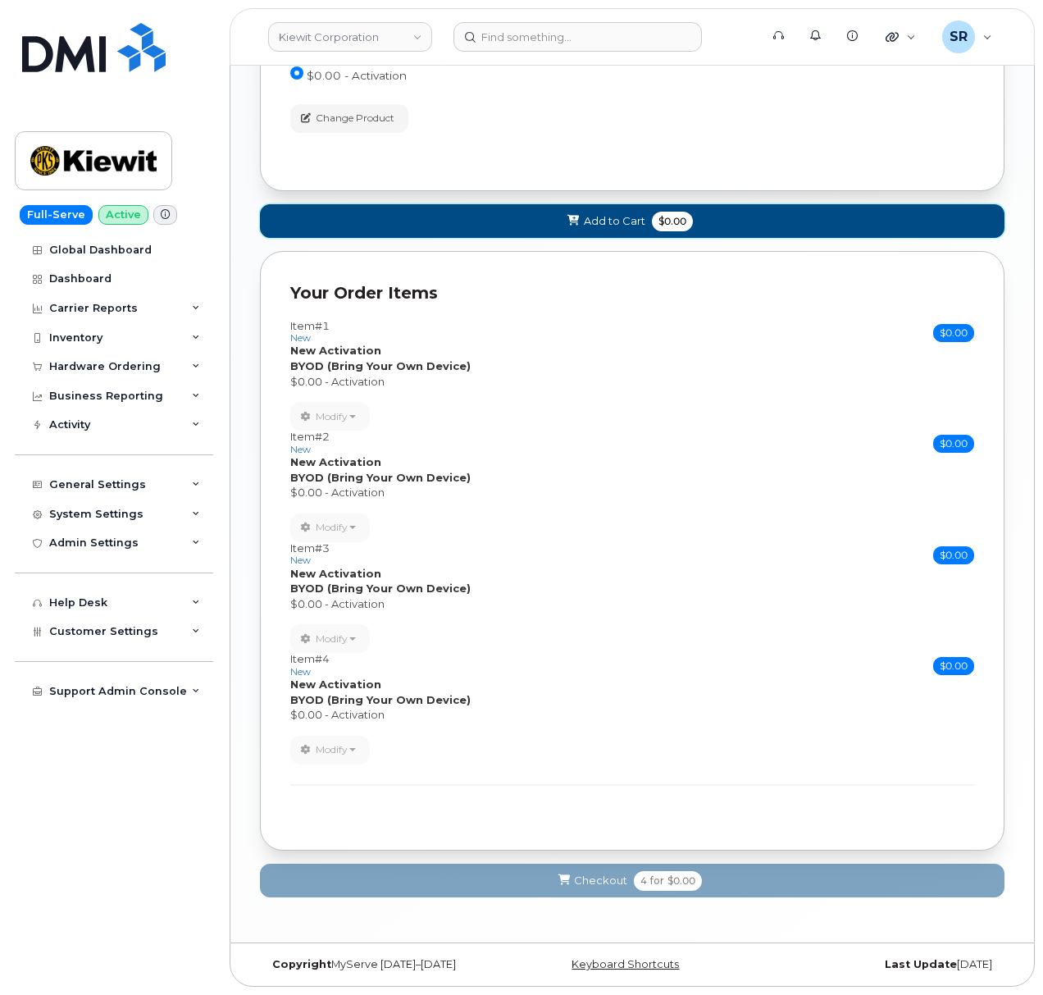
click at [581, 224] on span at bounding box center [574, 221] width 16 height 16
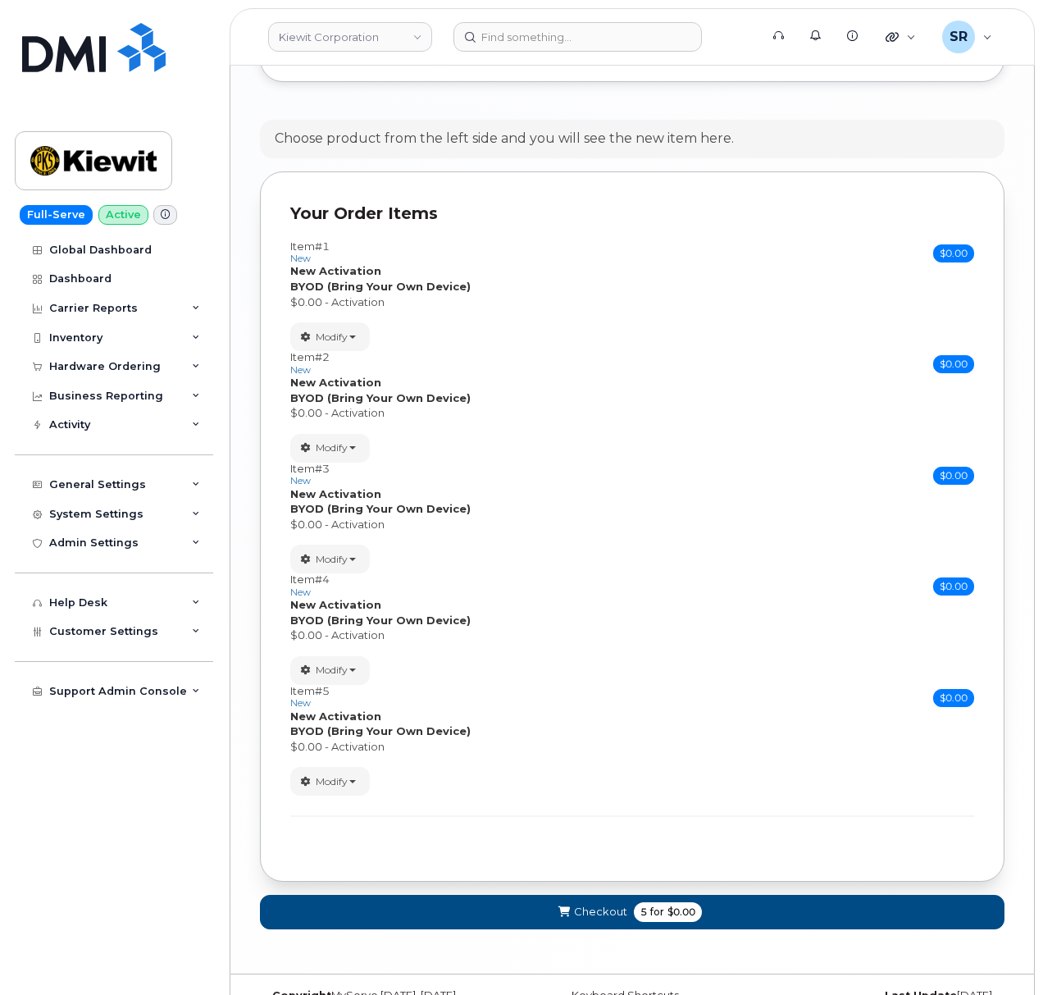
scroll to position [2395, 0]
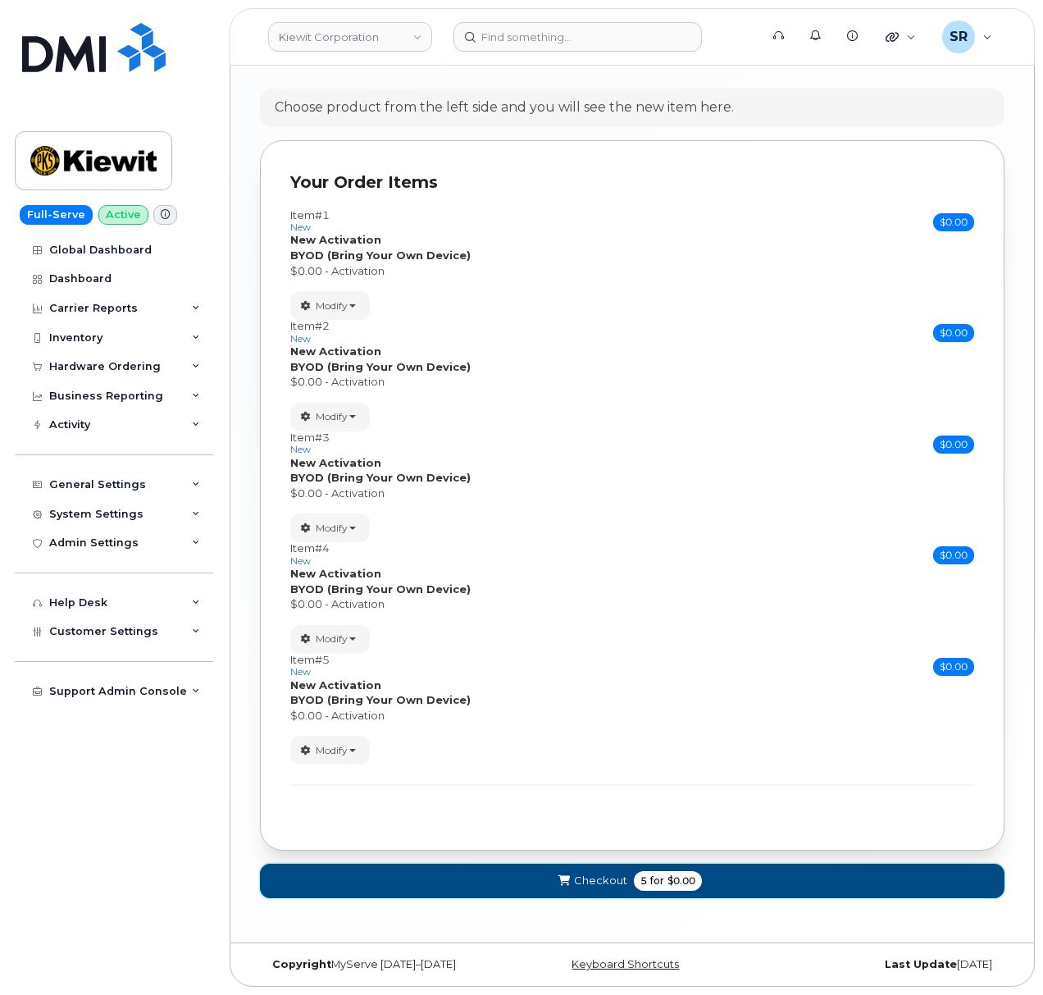
click at [714, 876] on button "Checkout 5 for $0.00" at bounding box center [632, 881] width 745 height 34
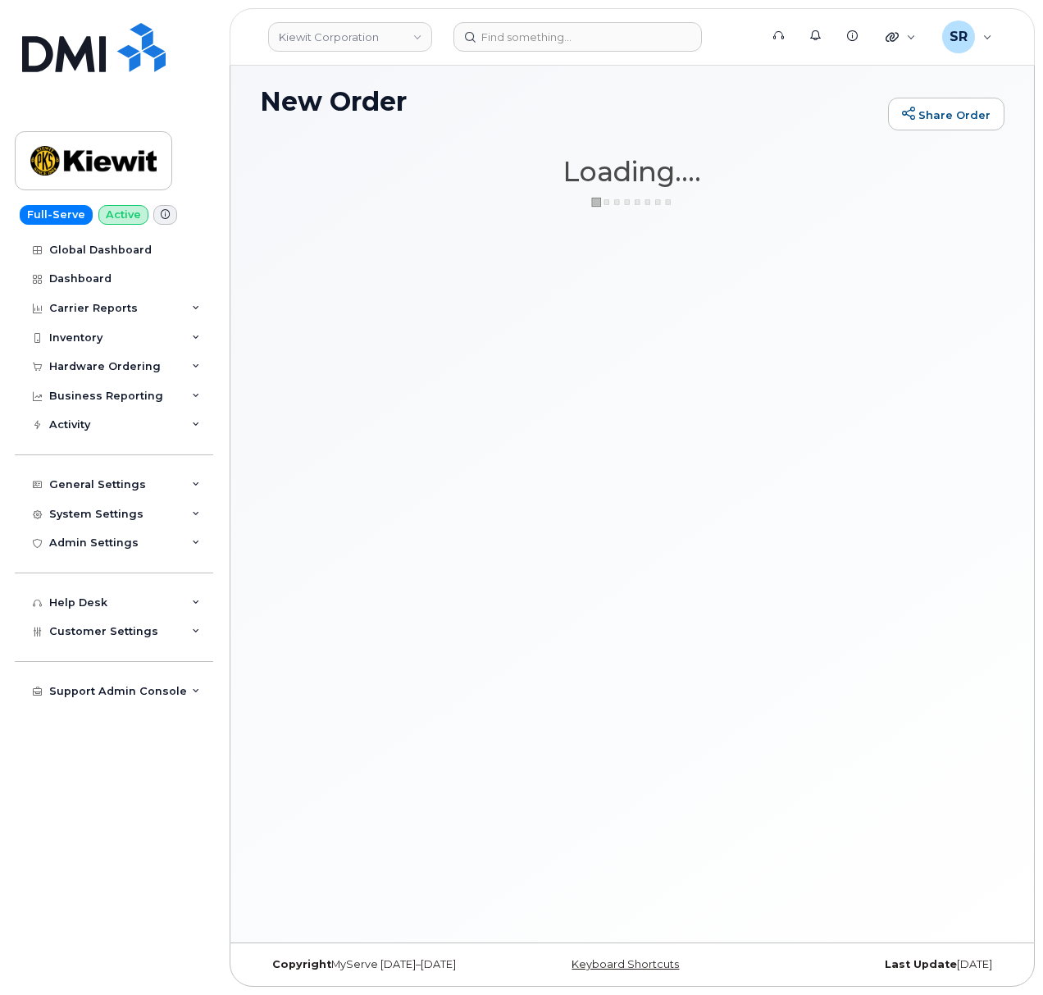
scroll to position [123, 0]
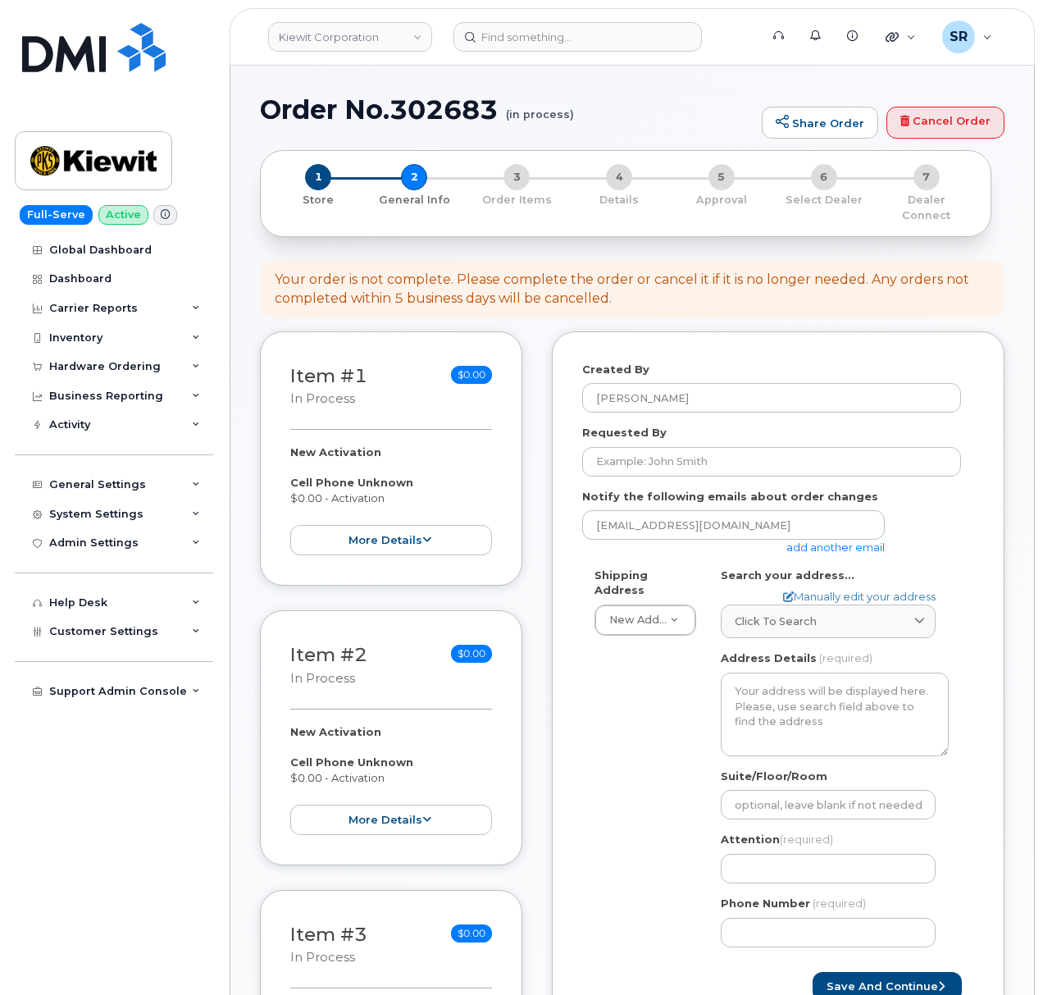
select select
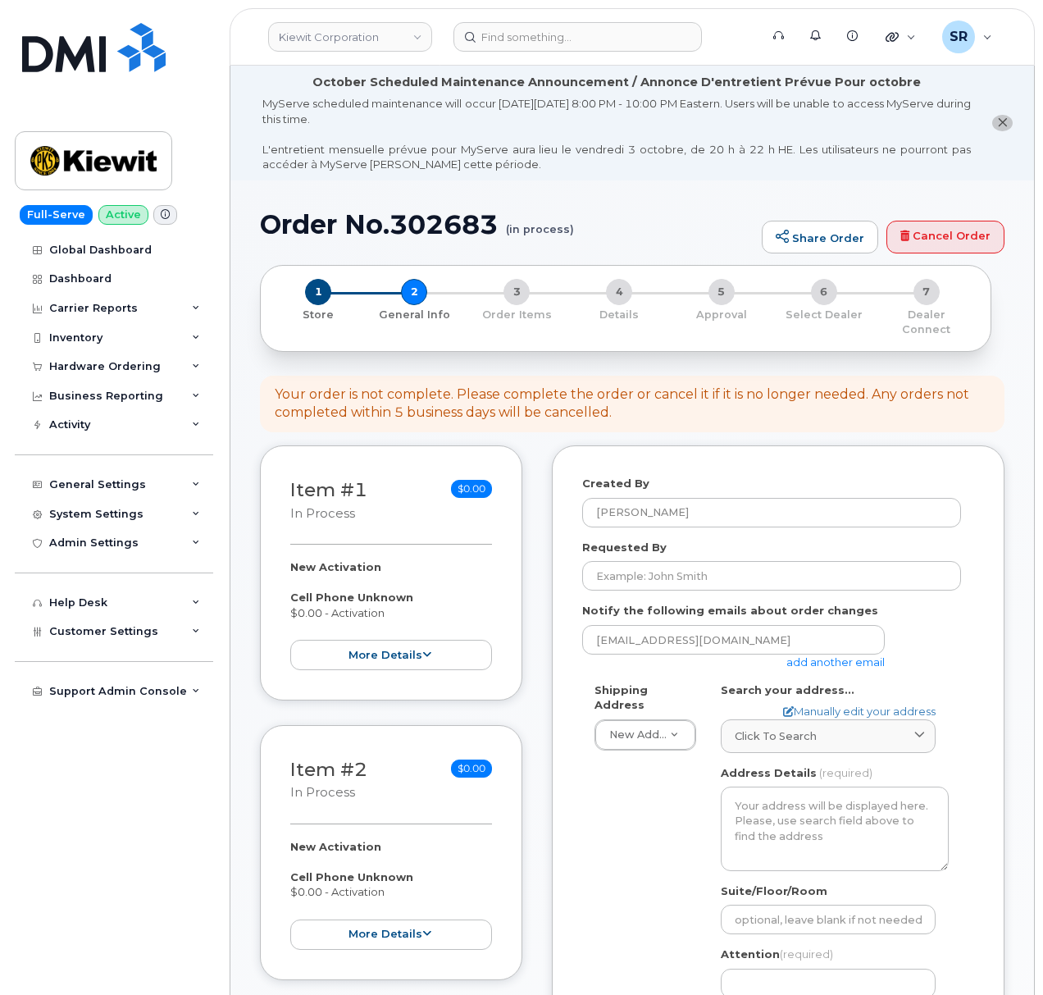
click at [647, 411] on div "Your order is not complete. Please complete the order or cancel it if it is no …" at bounding box center [632, 404] width 745 height 57
click at [641, 562] on input "Requested By" at bounding box center [771, 576] width 379 height 30
paste input "[PERSON_NAME]"
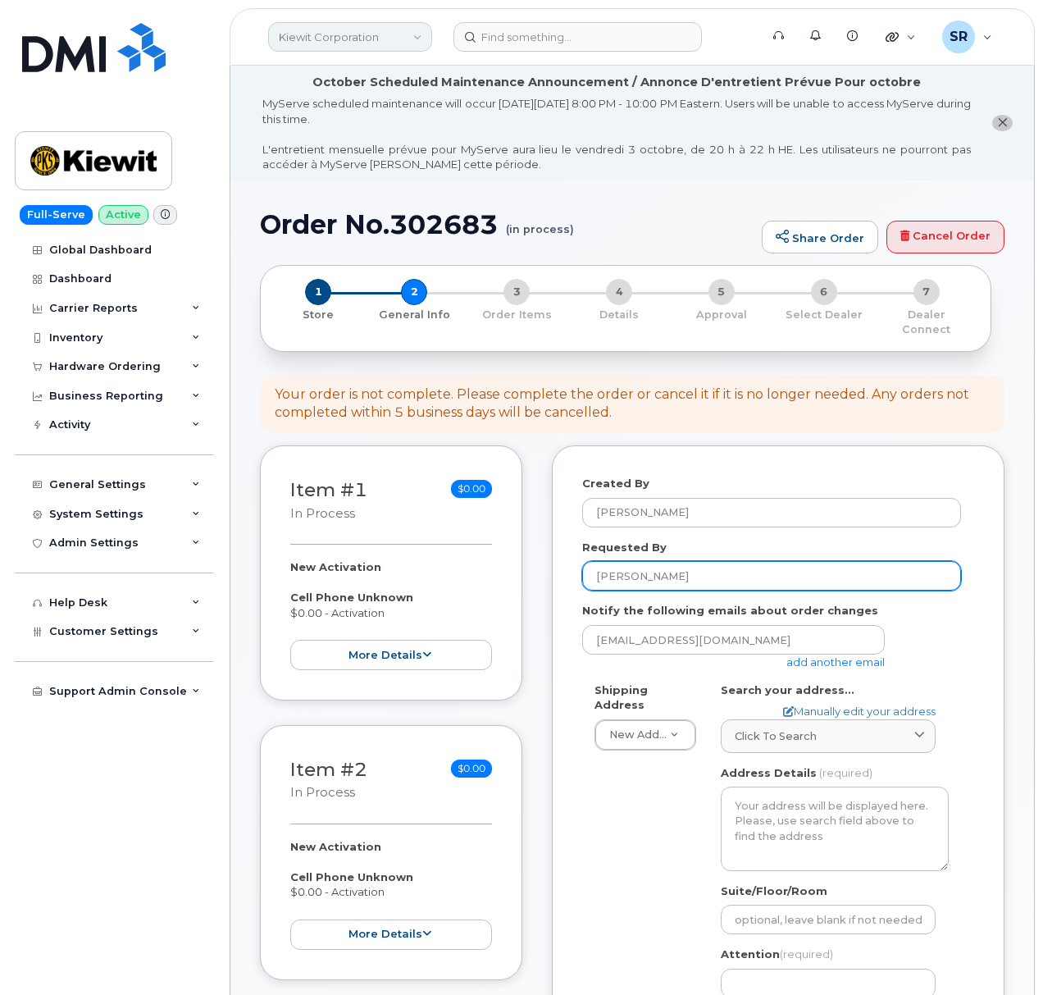
type input "[PERSON_NAME]"
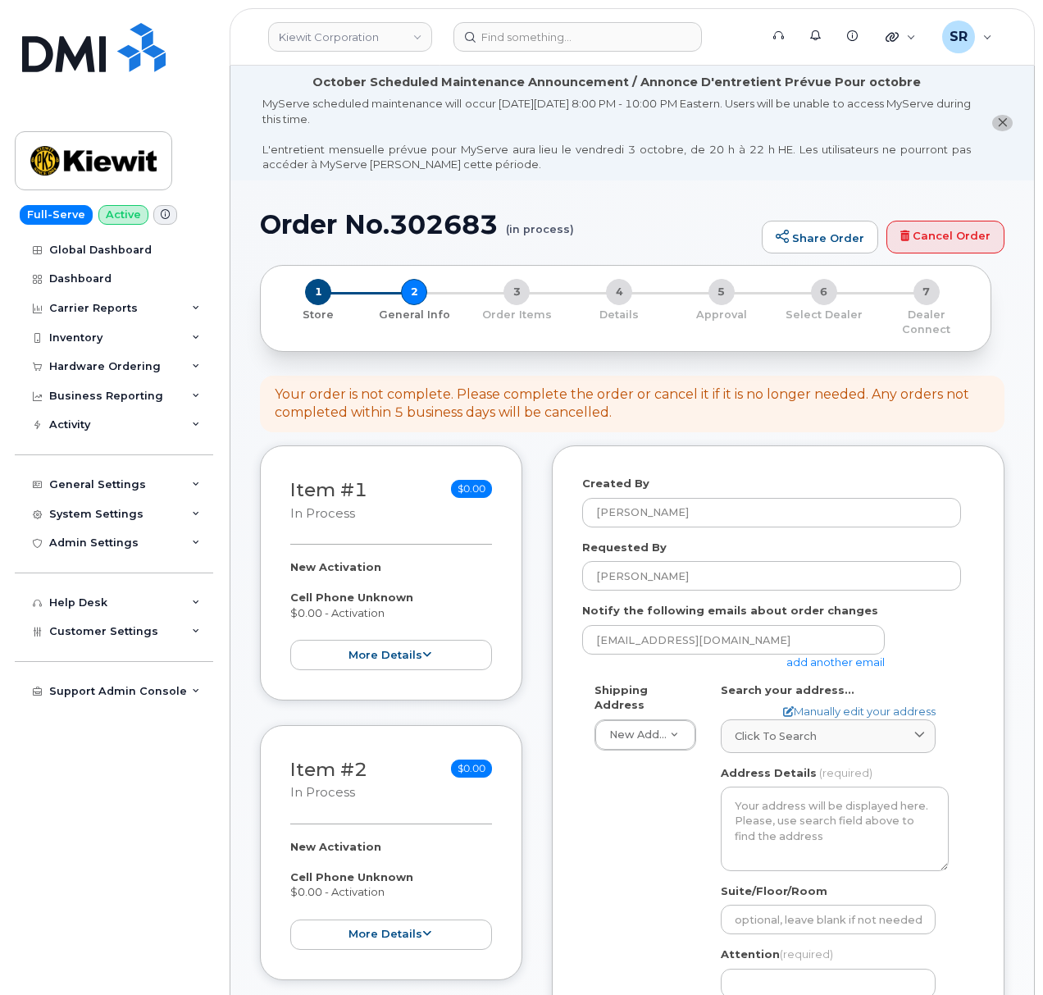
click at [851, 655] on link "add another email" at bounding box center [836, 661] width 98 height 13
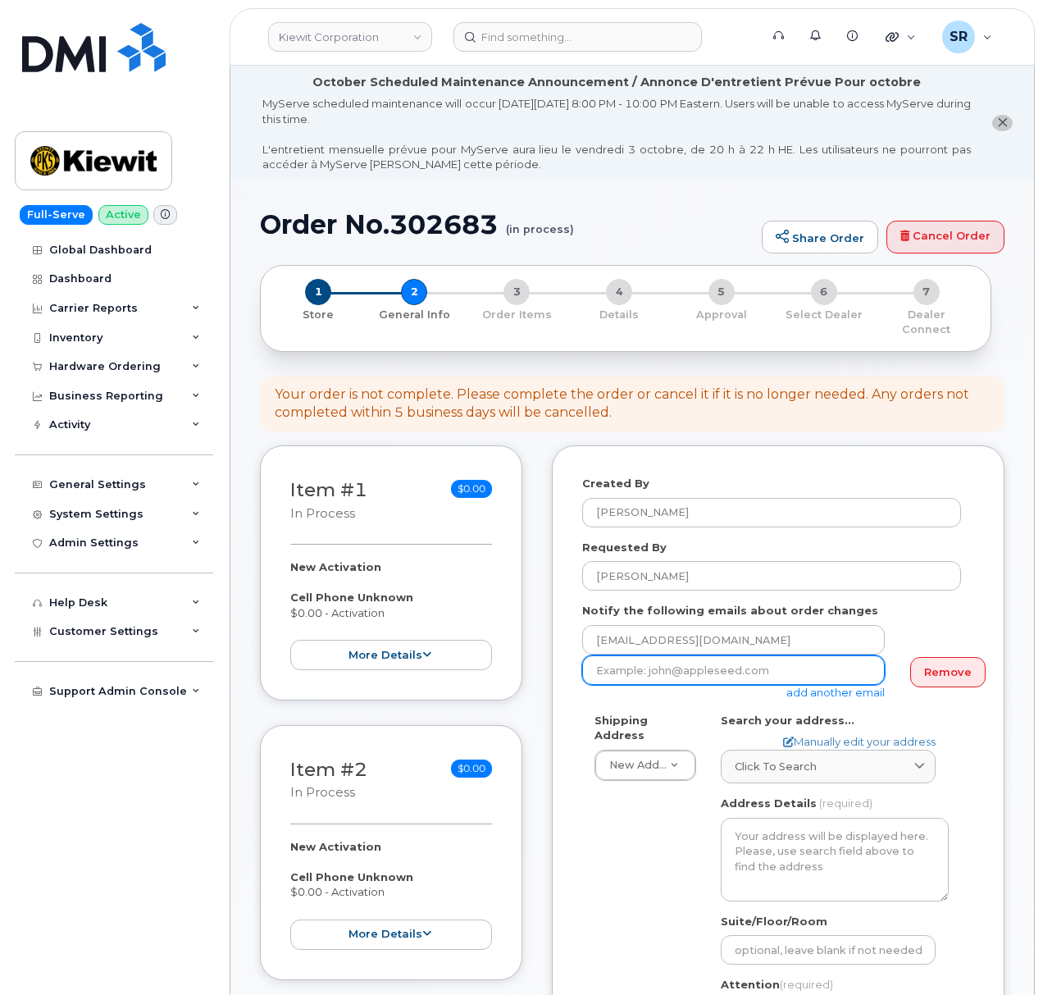
click at [753, 660] on input "email" at bounding box center [733, 670] width 303 height 30
paste input "[PERSON_NAME][EMAIL_ADDRESS][PERSON_NAME][DOMAIN_NAME]"
type input "[PERSON_NAME][EMAIL_ADDRESS][PERSON_NAME][DOMAIN_NAME]"
click at [810, 625] on input "[EMAIL_ADDRESS][DOMAIN_NAME]" at bounding box center [733, 640] width 303 height 30
click at [838, 632] on input "[EMAIL_ADDRESS][DOMAIN_NAME]" at bounding box center [733, 640] width 303 height 30
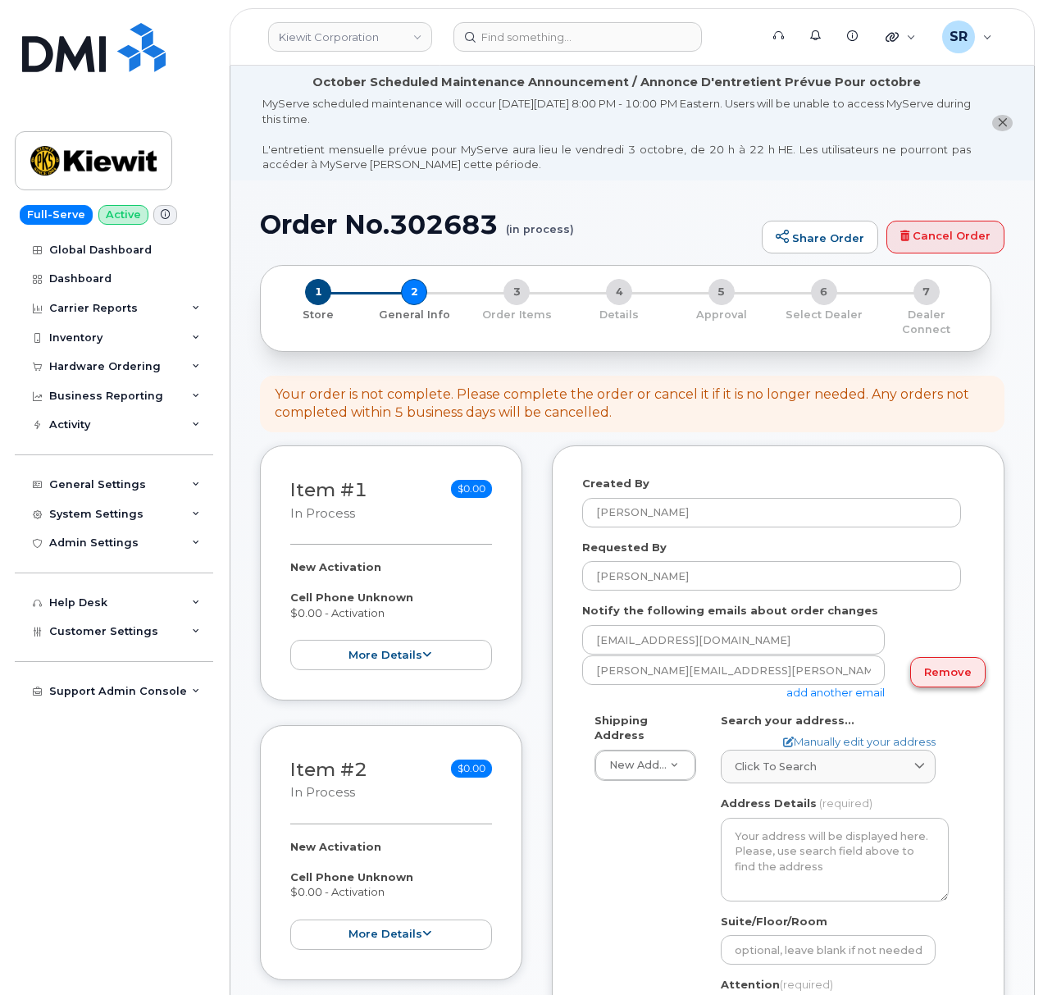
click at [915, 657] on link "Remove" at bounding box center [947, 672] width 75 height 30
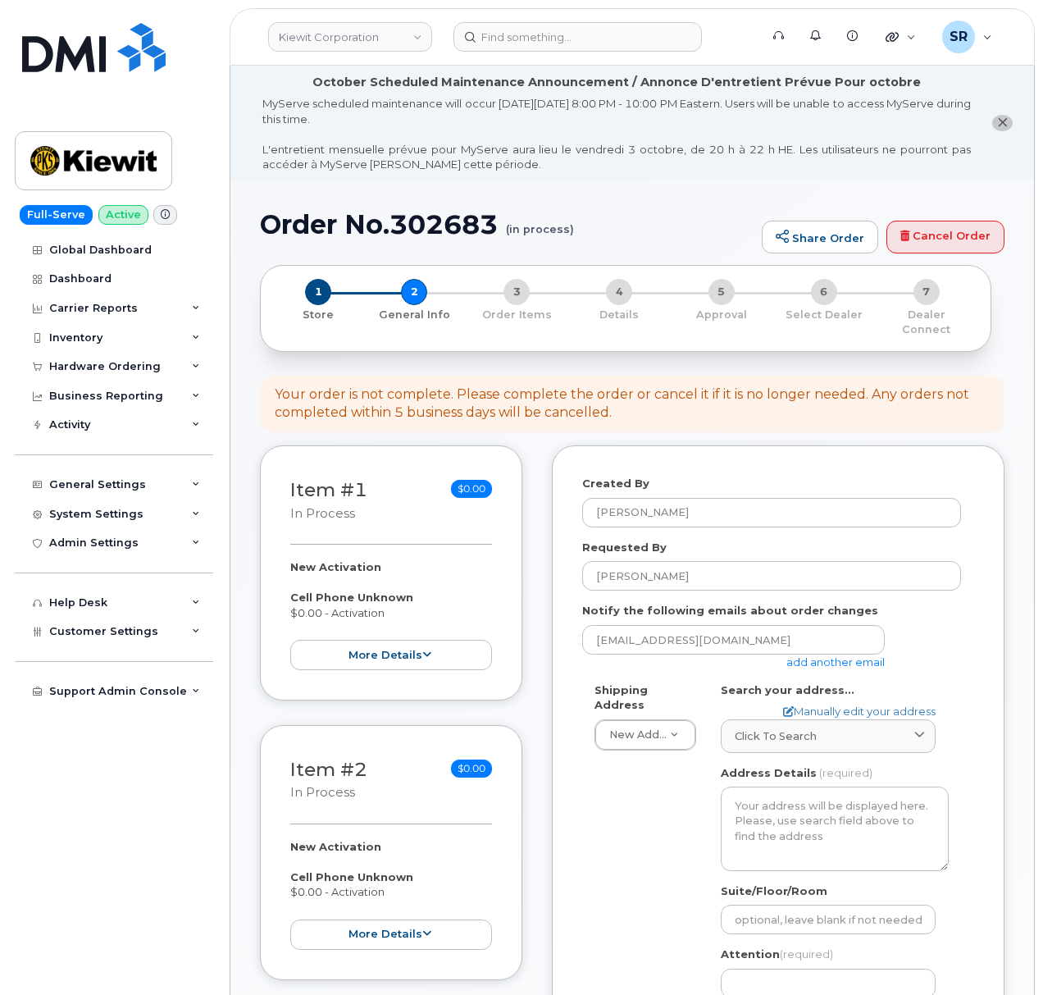
click at [828, 655] on link "add another email" at bounding box center [836, 661] width 98 height 13
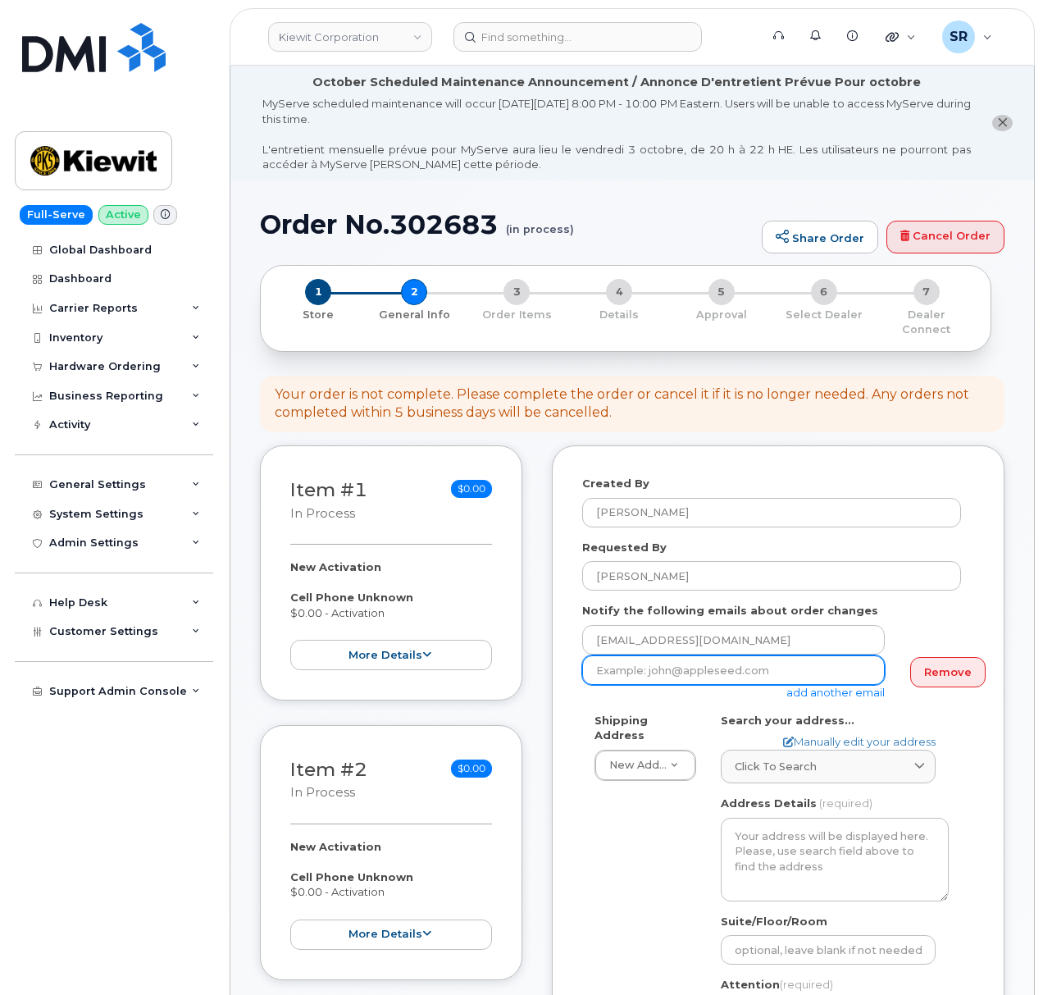
click at [752, 655] on input "email" at bounding box center [733, 670] width 303 height 30
paste input "[PERSON_NAME][EMAIL_ADDRESS][PERSON_NAME][DOMAIN_NAME]"
type input "[PERSON_NAME][EMAIL_ADDRESS][PERSON_NAME][DOMAIN_NAME]"
drag, startPoint x: 781, startPoint y: 622, endPoint x: 422, endPoint y: 625, distance: 359.3
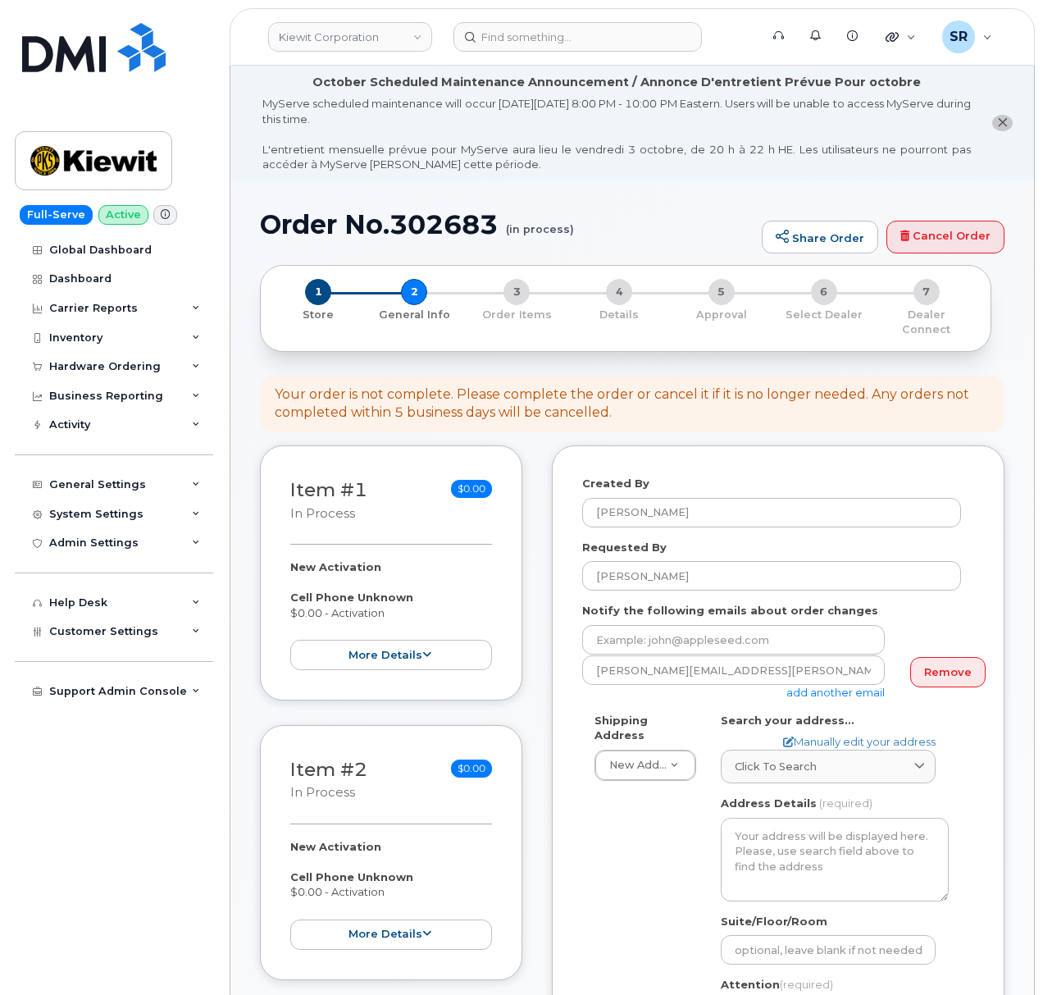
click at [558, 686] on div "Created By Sebastian Reissig Requested By Jared Ambrosio Notify the following e…" at bounding box center [778, 811] width 453 height 732
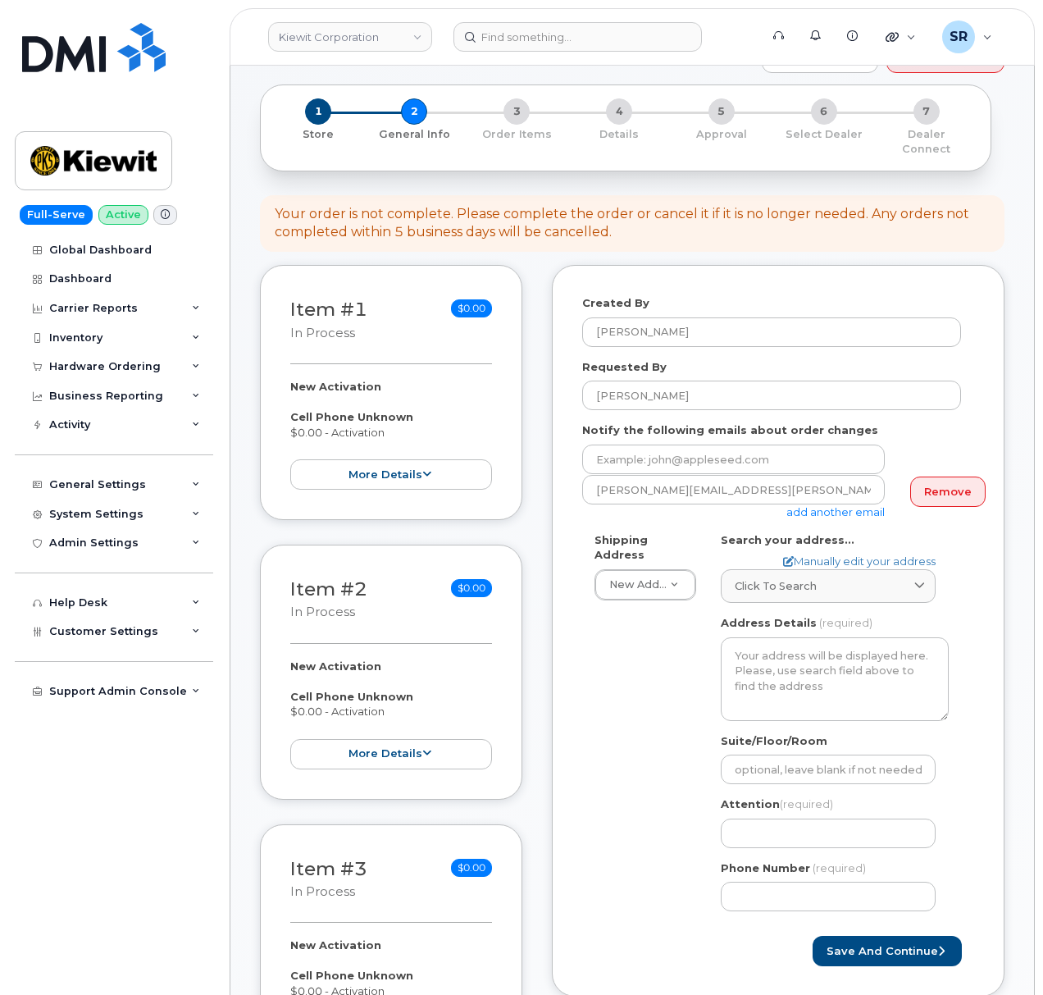
scroll to position [218, 0]
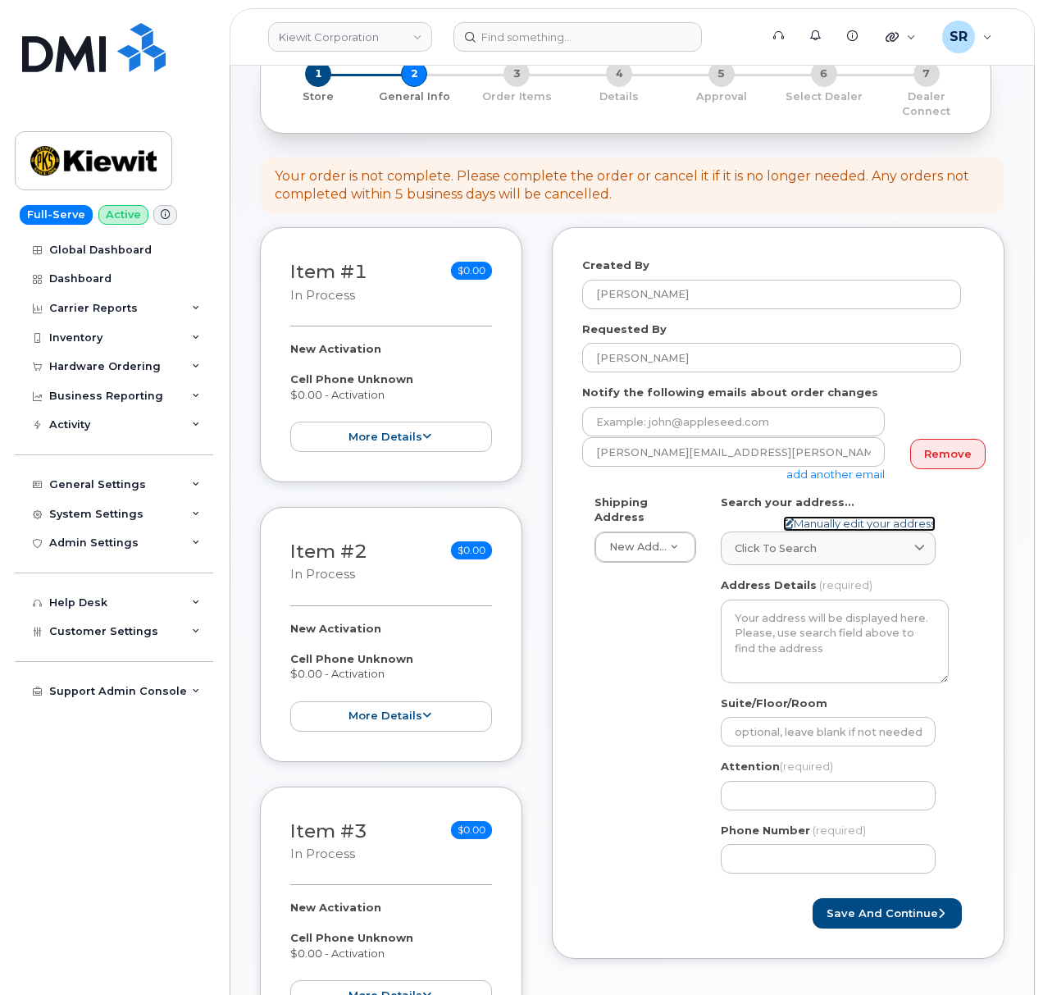
click at [851, 516] on link "Manually edit your address" at bounding box center [859, 524] width 153 height 16
select select
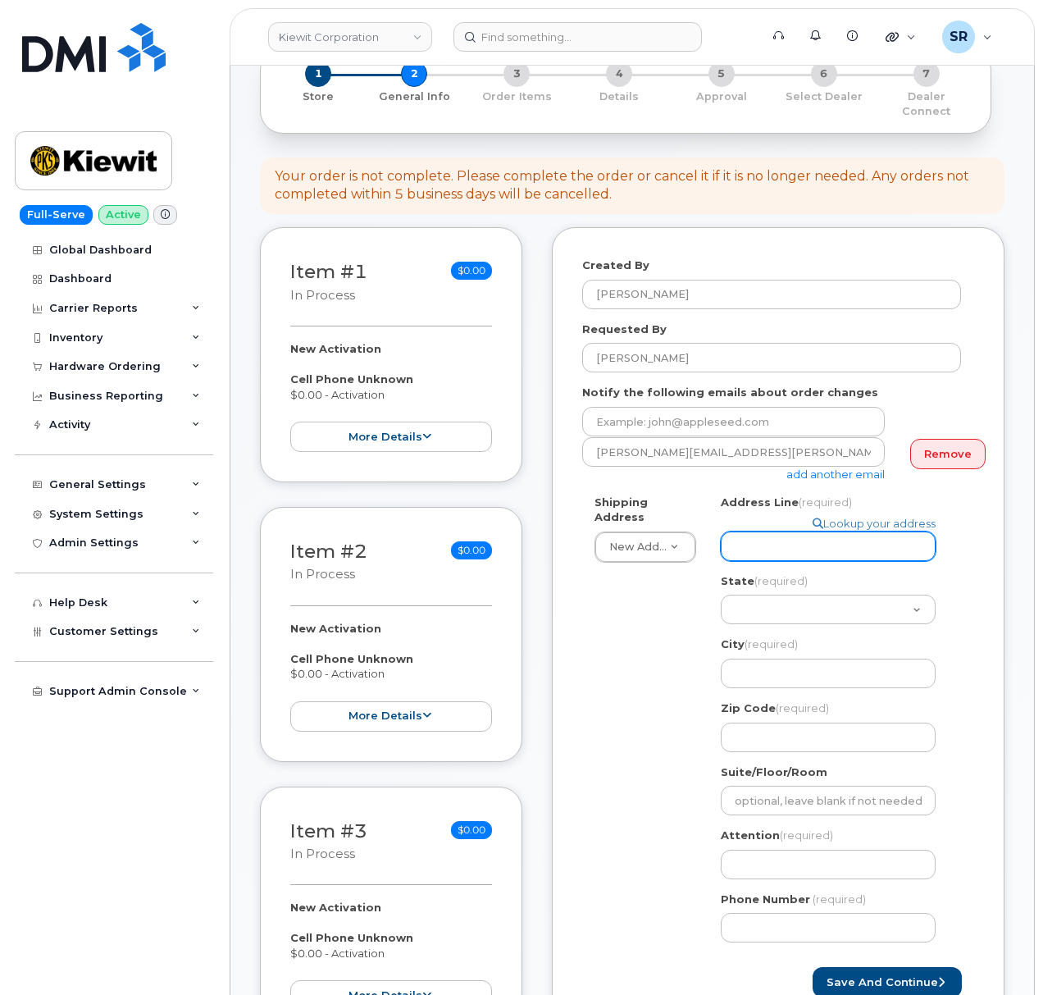
click at [784, 536] on input "Address Line (required)" at bounding box center [828, 547] width 215 height 30
paste input "[STREET_ADDRESS]"
select select
type input "[STREET_ADDRESS]"
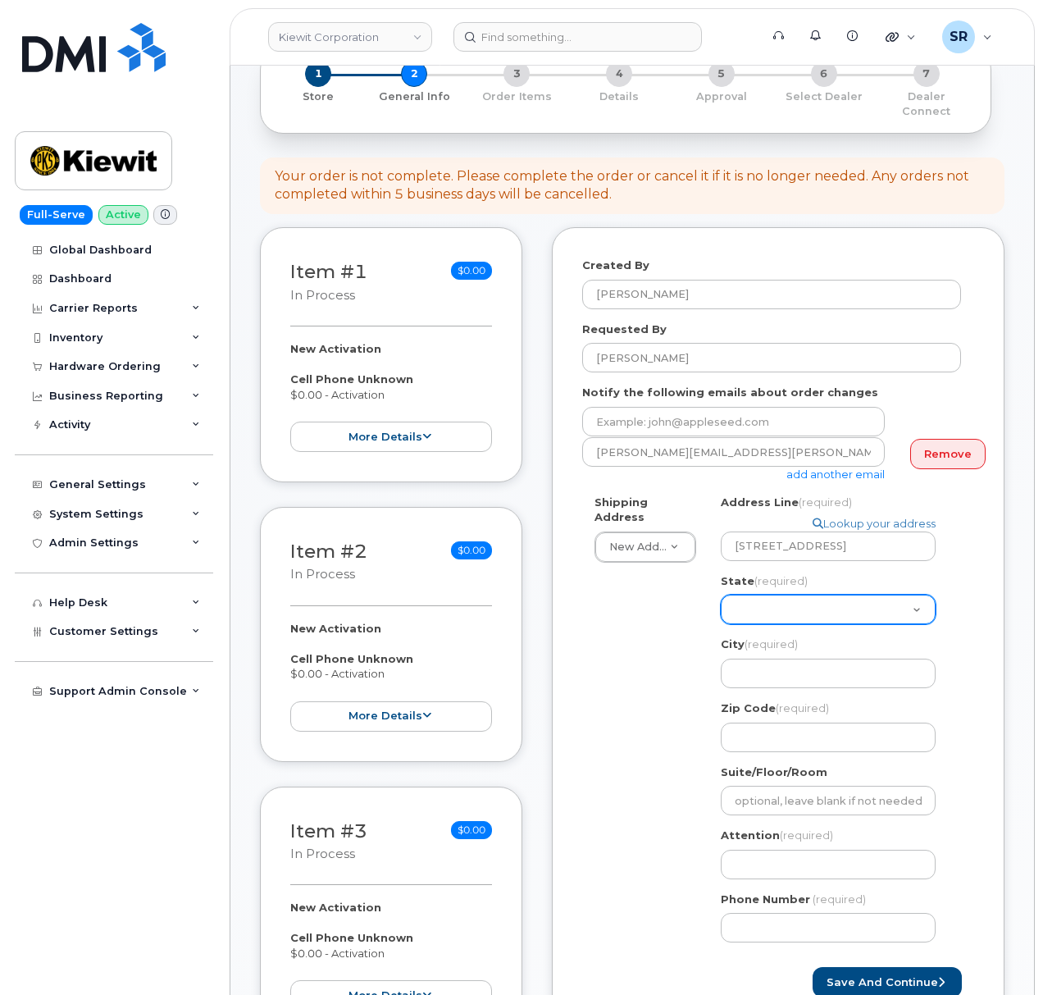
click at [751, 598] on select "Alabama Alaska American Samoa Arizona Arkansas California Colorado Connecticut …" at bounding box center [828, 610] width 215 height 30
select select "NV"
click at [721, 595] on select "Alabama Alaska American Samoa Arizona Arkansas California Colorado Connecticut …" at bounding box center [828, 610] width 215 height 30
click at [778, 659] on input "City (required)" at bounding box center [828, 674] width 215 height 30
select select
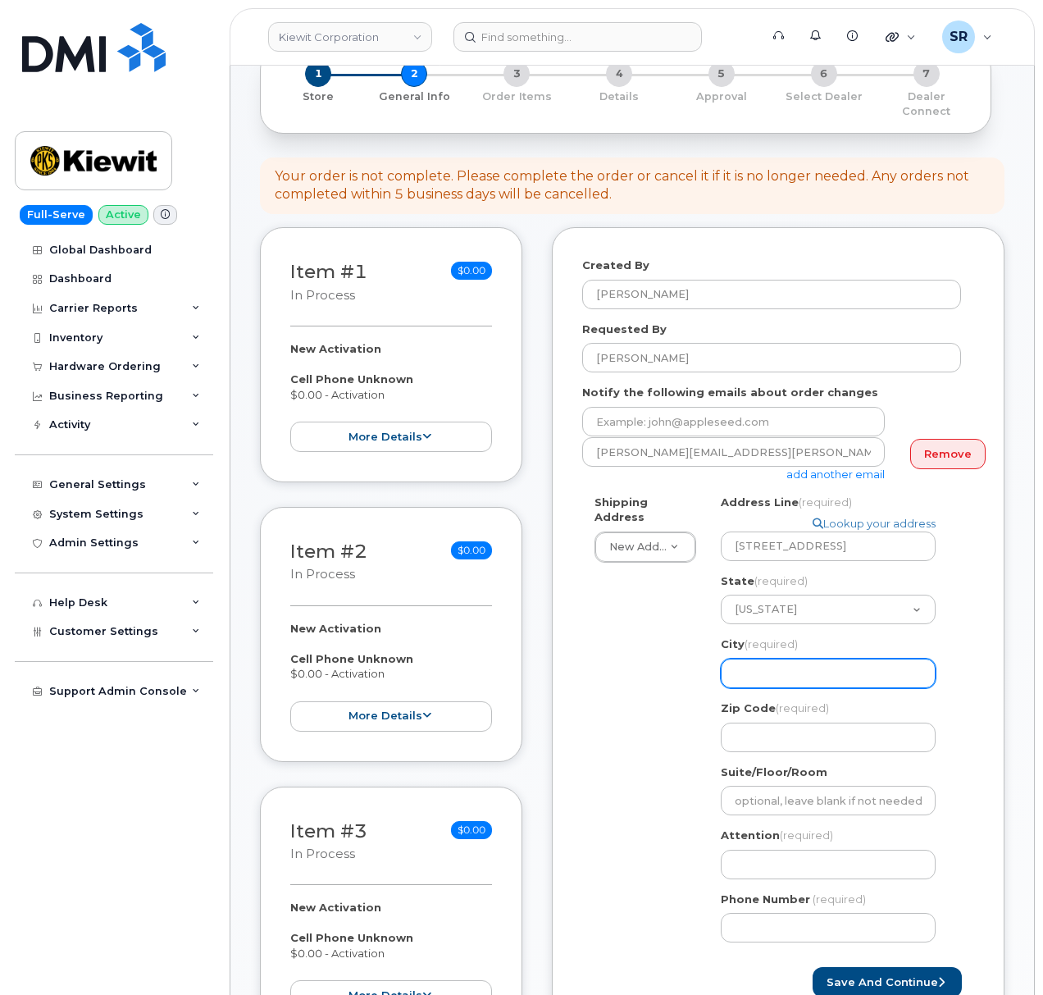
type input "F"
select select
type input "Fe"
select select
type input "Fer"
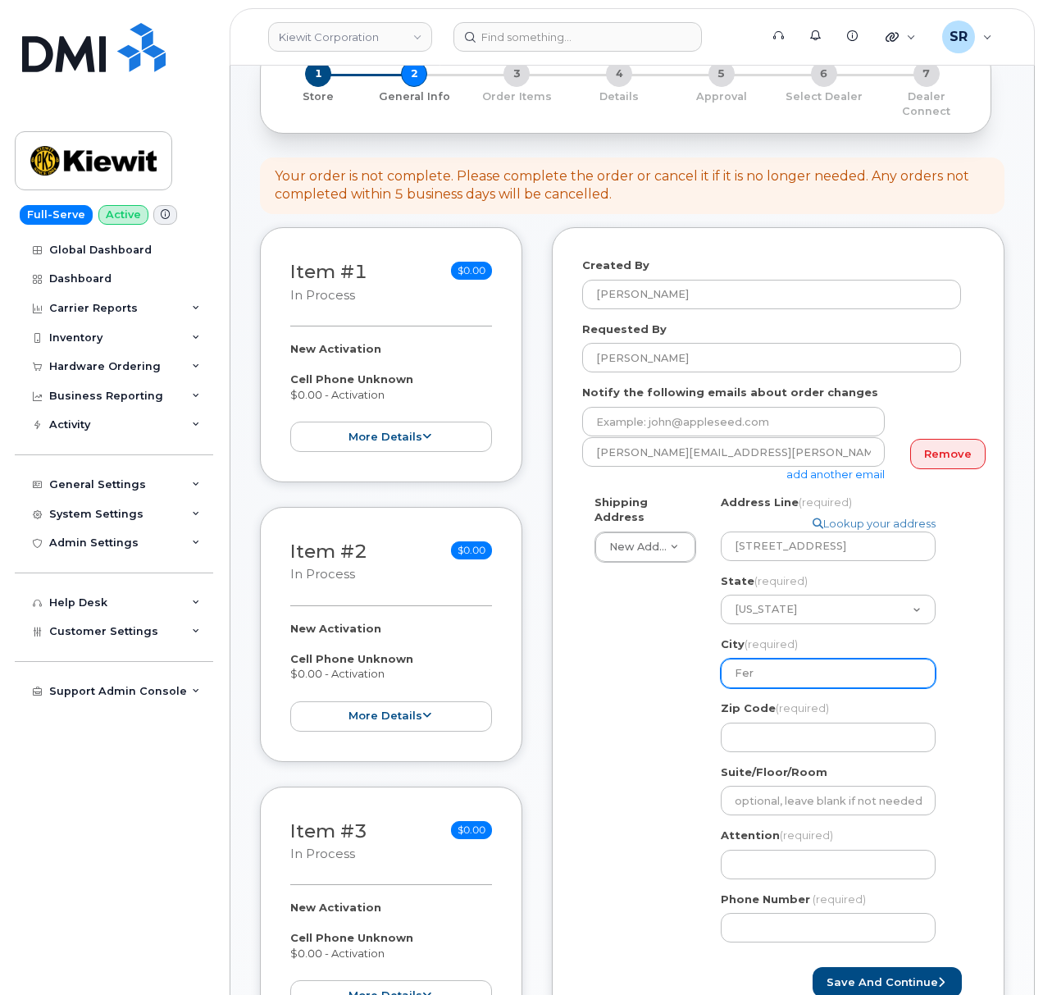
select select
type input "Fern"
select select
type input "Fernl"
select select
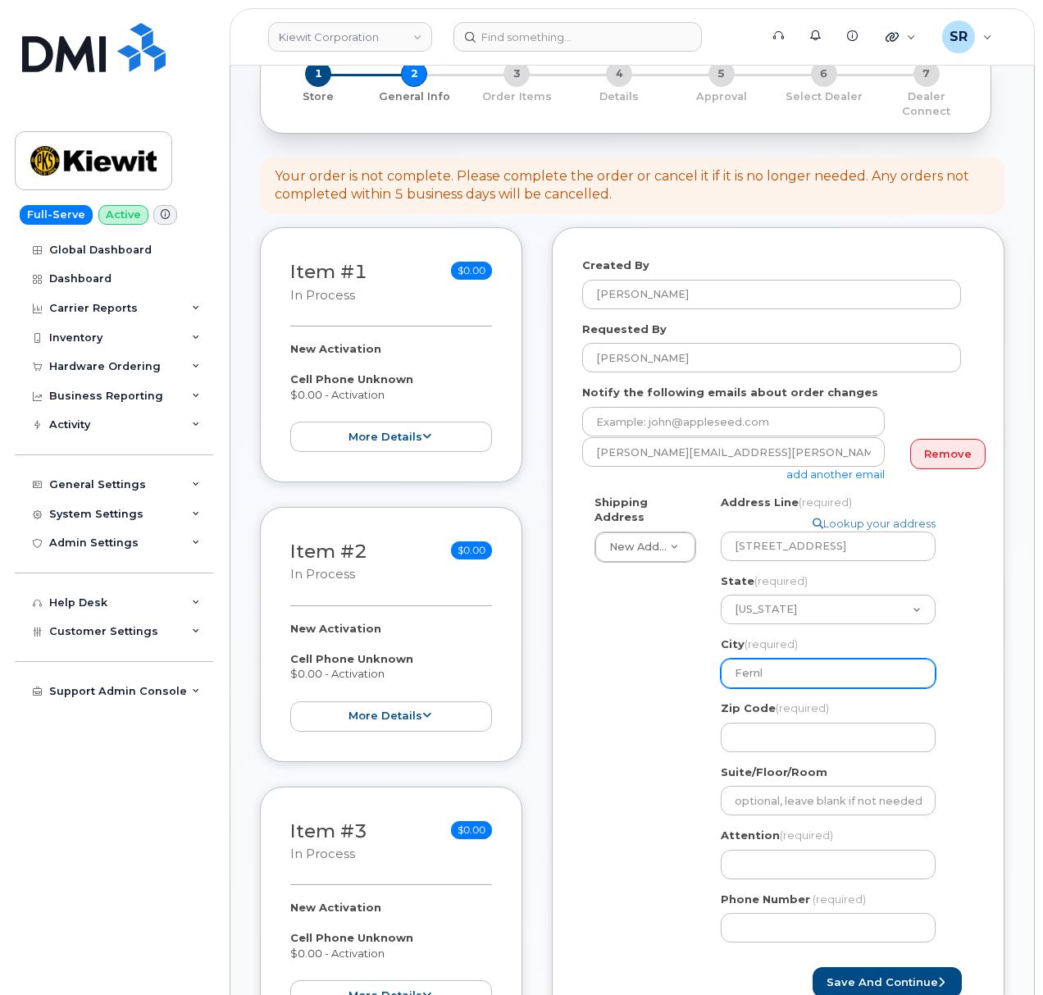
type input "Fernle"
select select
type input "Fernley"
drag, startPoint x: 669, startPoint y: 694, endPoint x: 759, endPoint y: 714, distance: 91.5
click at [669, 694] on div "Shipping Address New Address New Address 2306 foreman rd 6747 Old Us highway 27…" at bounding box center [771, 725] width 379 height 461
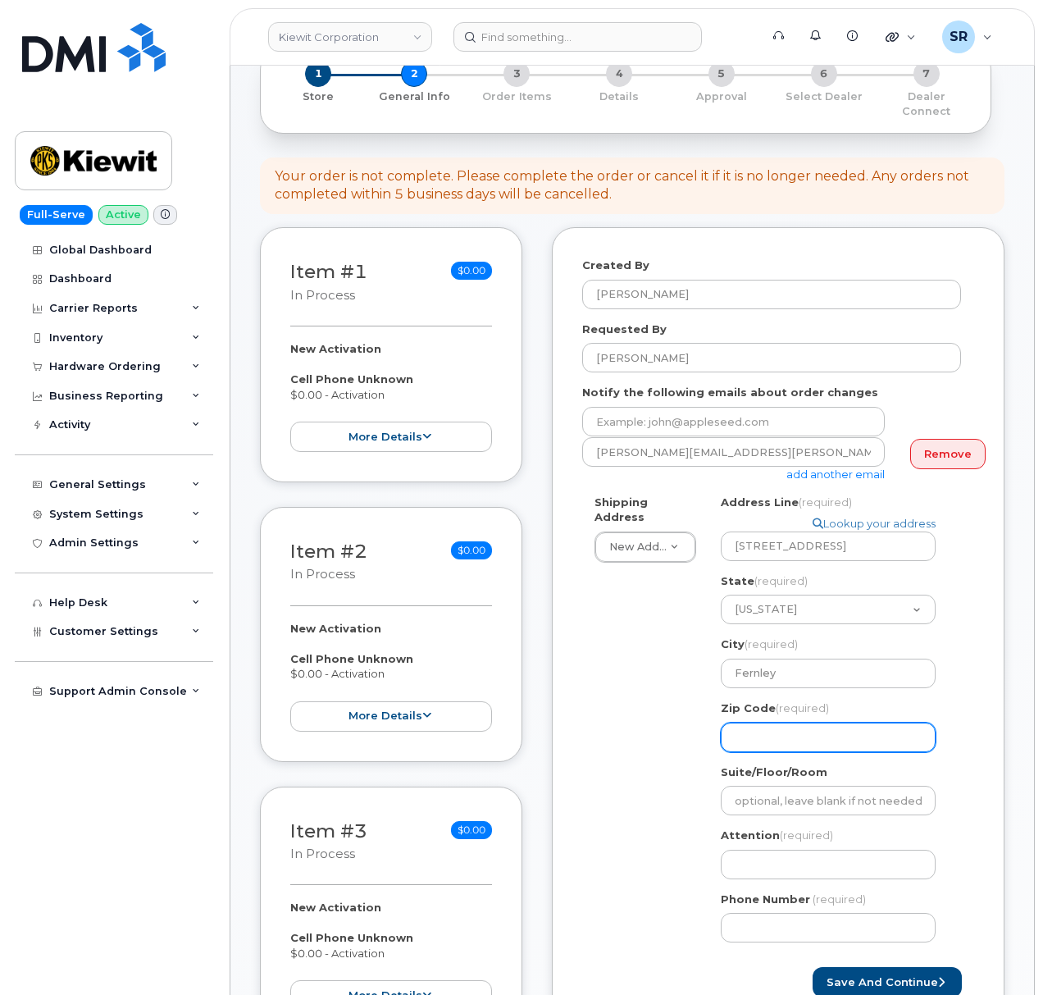
click at [778, 723] on input "Zip Code (required)" at bounding box center [828, 738] width 215 height 30
select select
type input "8"
select select
type input "89"
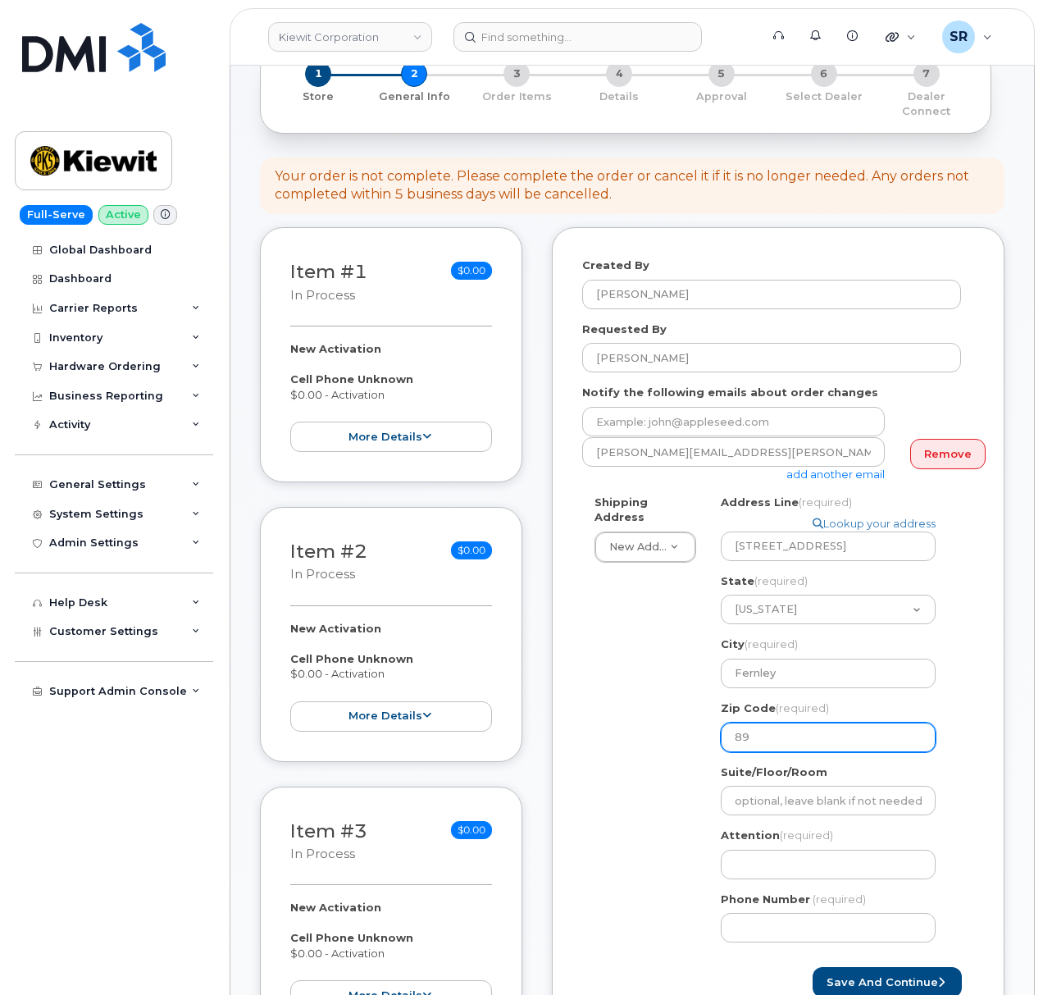
select select
type input "894"
select select
type input "8940"
select select
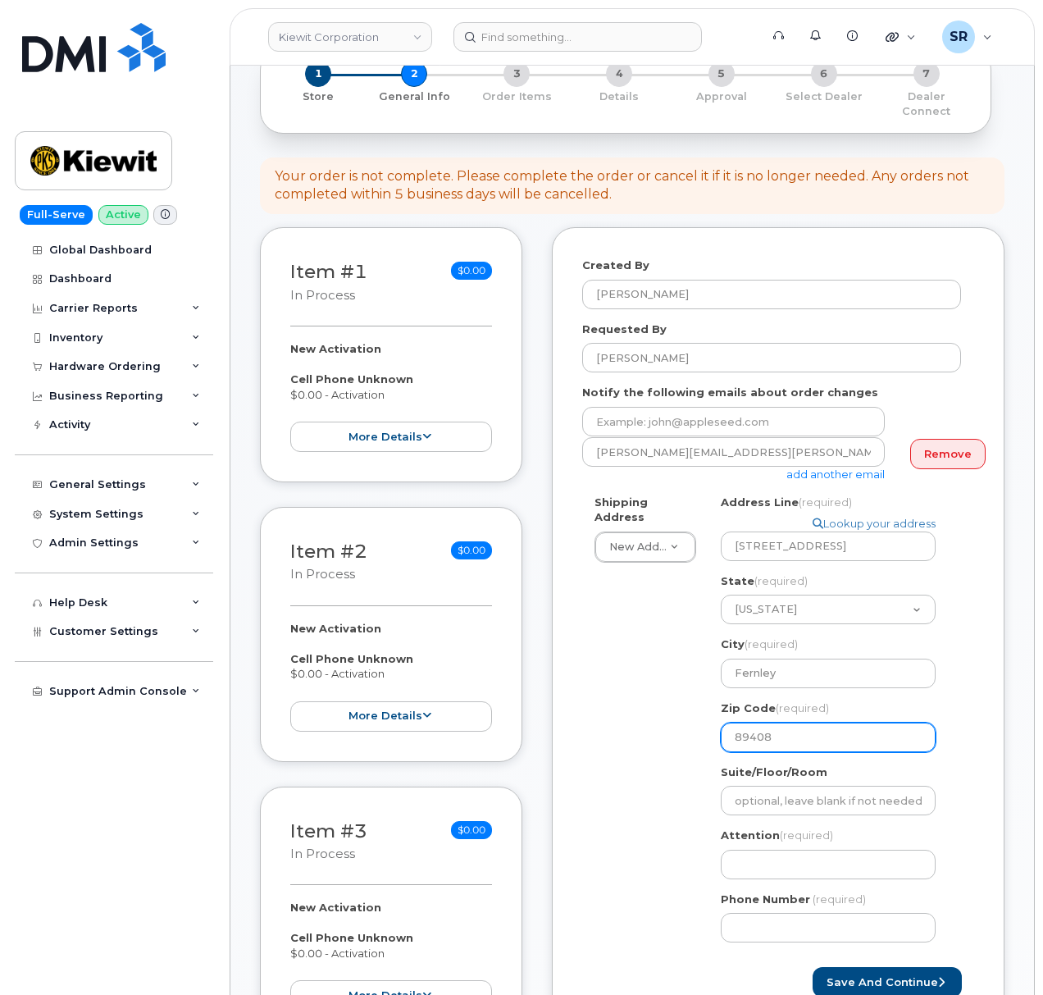
type input "89408"
click at [666, 728] on div "Shipping Address New Address New Address 2306 foreman rd 6747 Old Us highway 27…" at bounding box center [771, 725] width 379 height 461
click at [784, 850] on input "Attention (required)" at bounding box center [828, 865] width 215 height 30
click at [775, 860] on input "Attention (required)" at bounding box center [828, 865] width 215 height 30
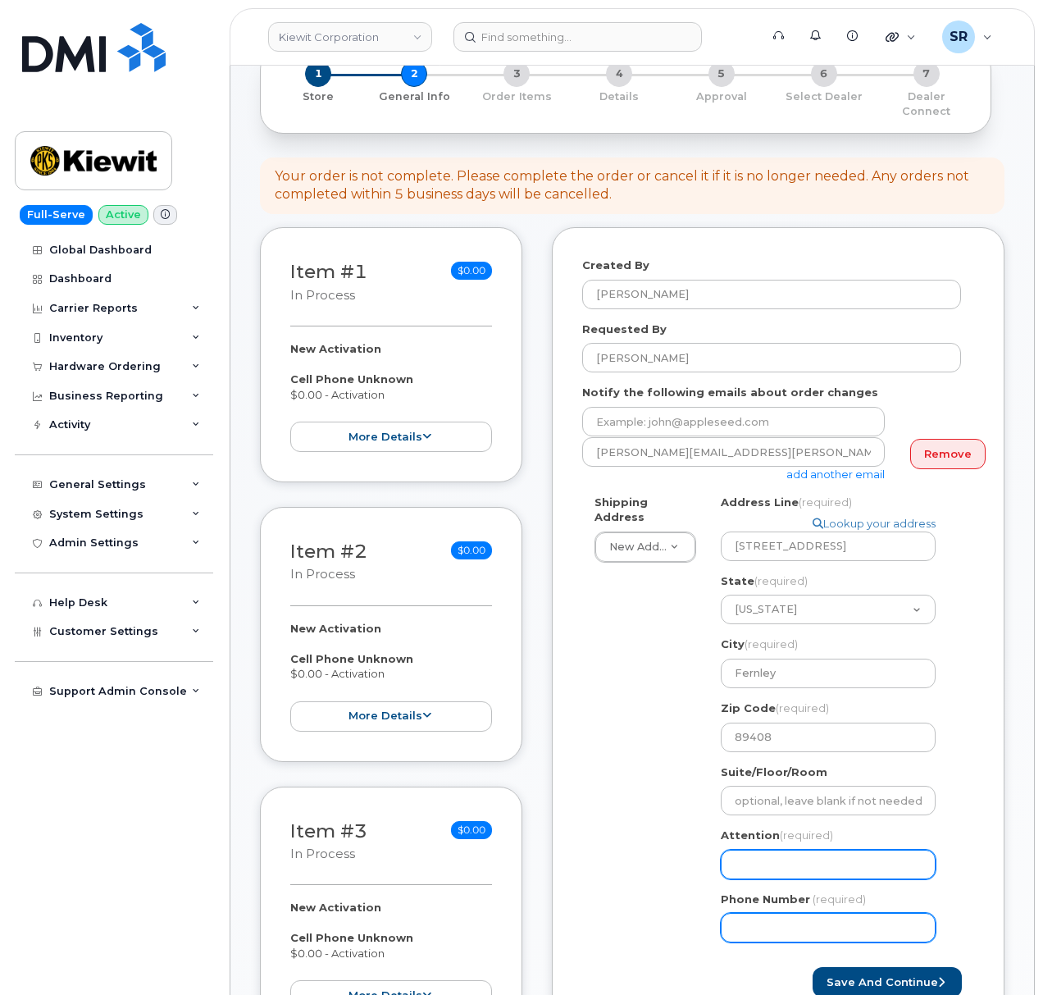
paste input "[PERSON_NAME]"
select select
type input "[PERSON_NAME]"
click at [774, 913] on input "Phone Number" at bounding box center [828, 928] width 215 height 30
paste input "5106858392"
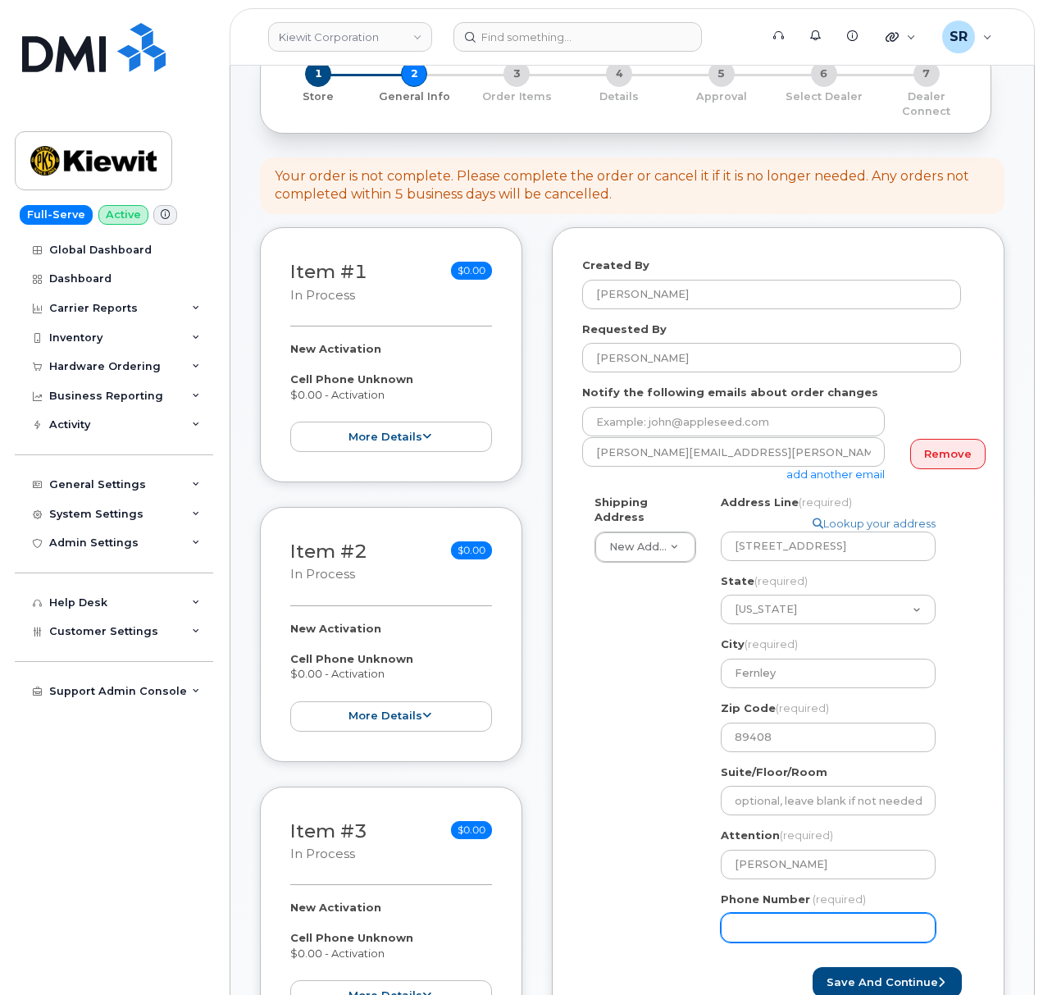
select select
type input "5106858392"
click at [645, 858] on div "Shipping Address New Address New Address 2306 foreman rd 6747 Old Us highway 27…" at bounding box center [771, 725] width 379 height 461
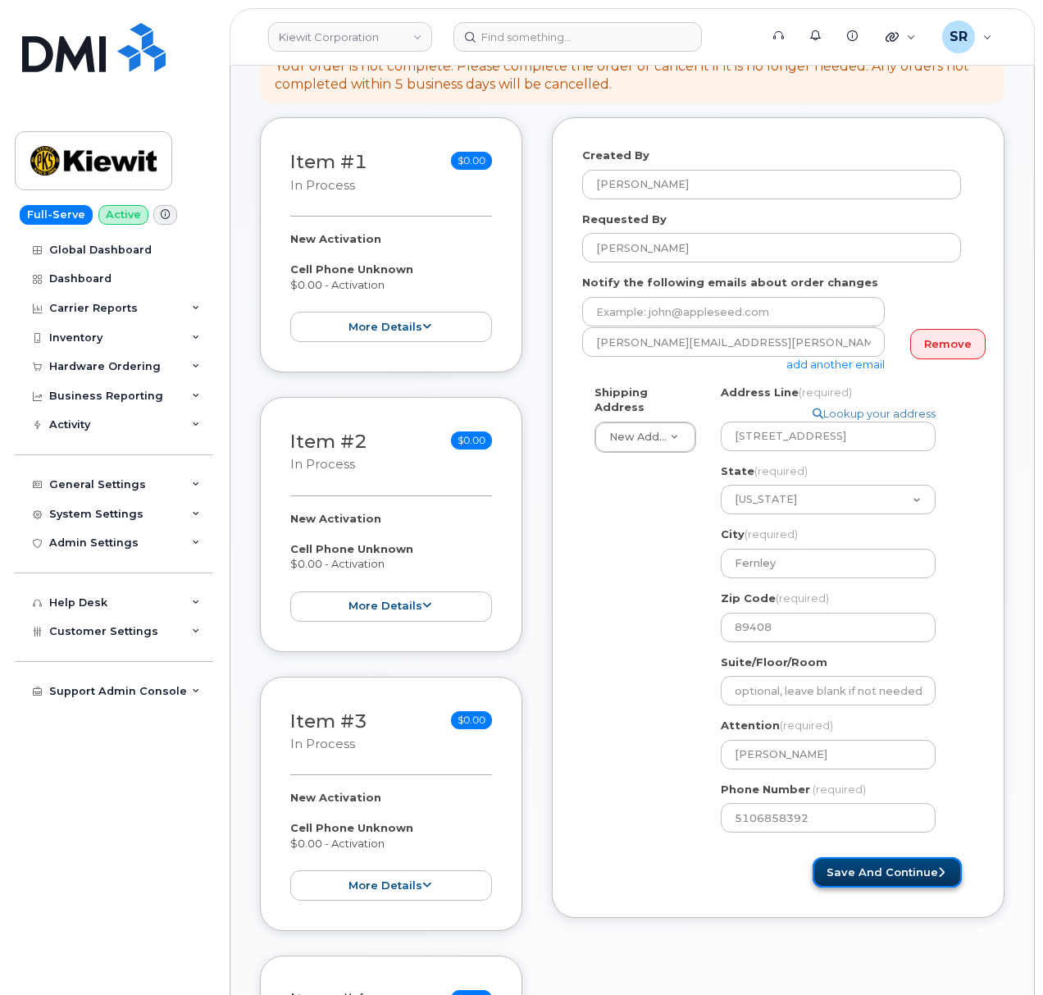
click at [867, 857] on button "Save and Continue" at bounding box center [887, 872] width 149 height 30
click at [730, 299] on input "email" at bounding box center [733, 312] width 303 height 30
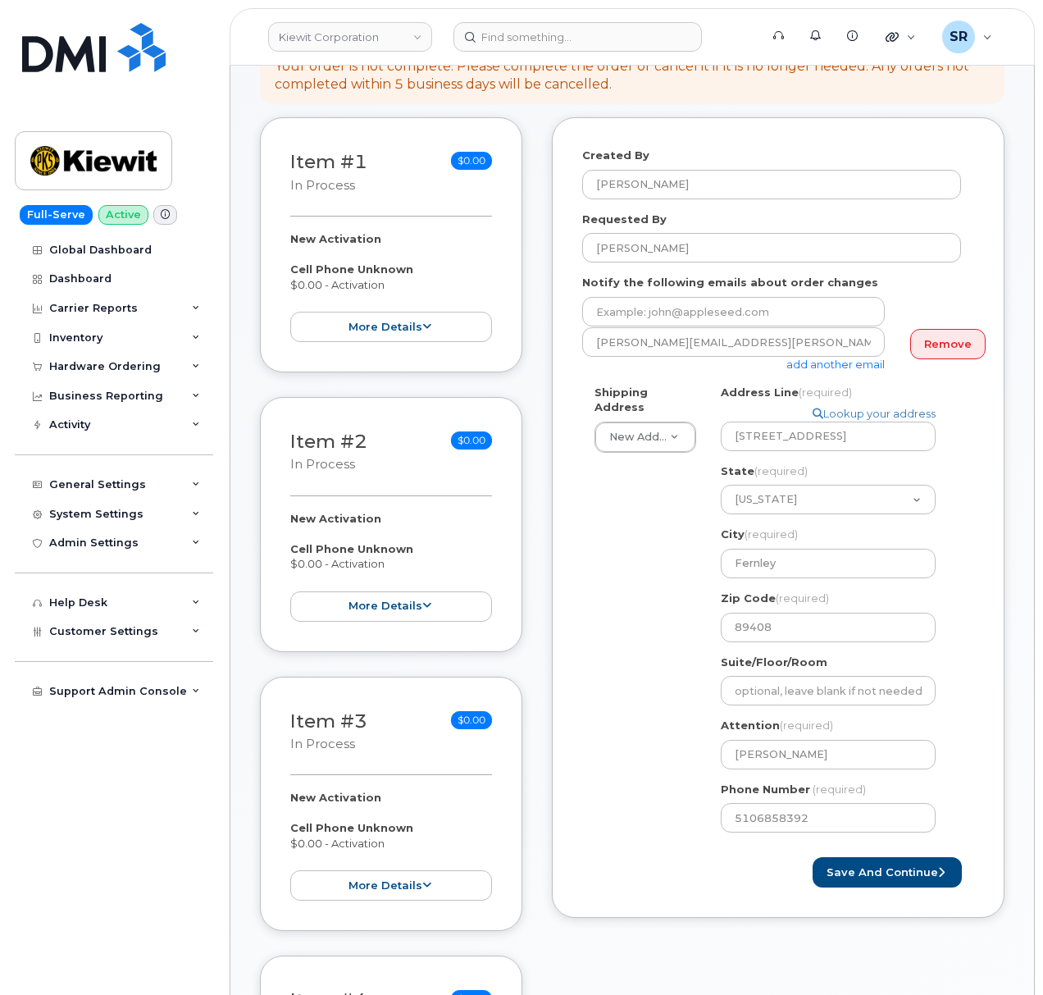
click at [614, 516] on div "Shipping Address New Address New Address 2306 foreman rd 6747 Old Us highway 27…" at bounding box center [771, 615] width 379 height 461
drag, startPoint x: 819, startPoint y: 323, endPoint x: 554, endPoint y: 335, distance: 264.4
click at [554, 335] on div "Created By Sebastian Reissig Requested By Jared Ambrosio Notify the following e…" at bounding box center [778, 517] width 453 height 801
click at [677, 297] on input "email" at bounding box center [733, 312] width 303 height 30
paste input "[PERSON_NAME][EMAIL_ADDRESS][PERSON_NAME][DOMAIN_NAME]"
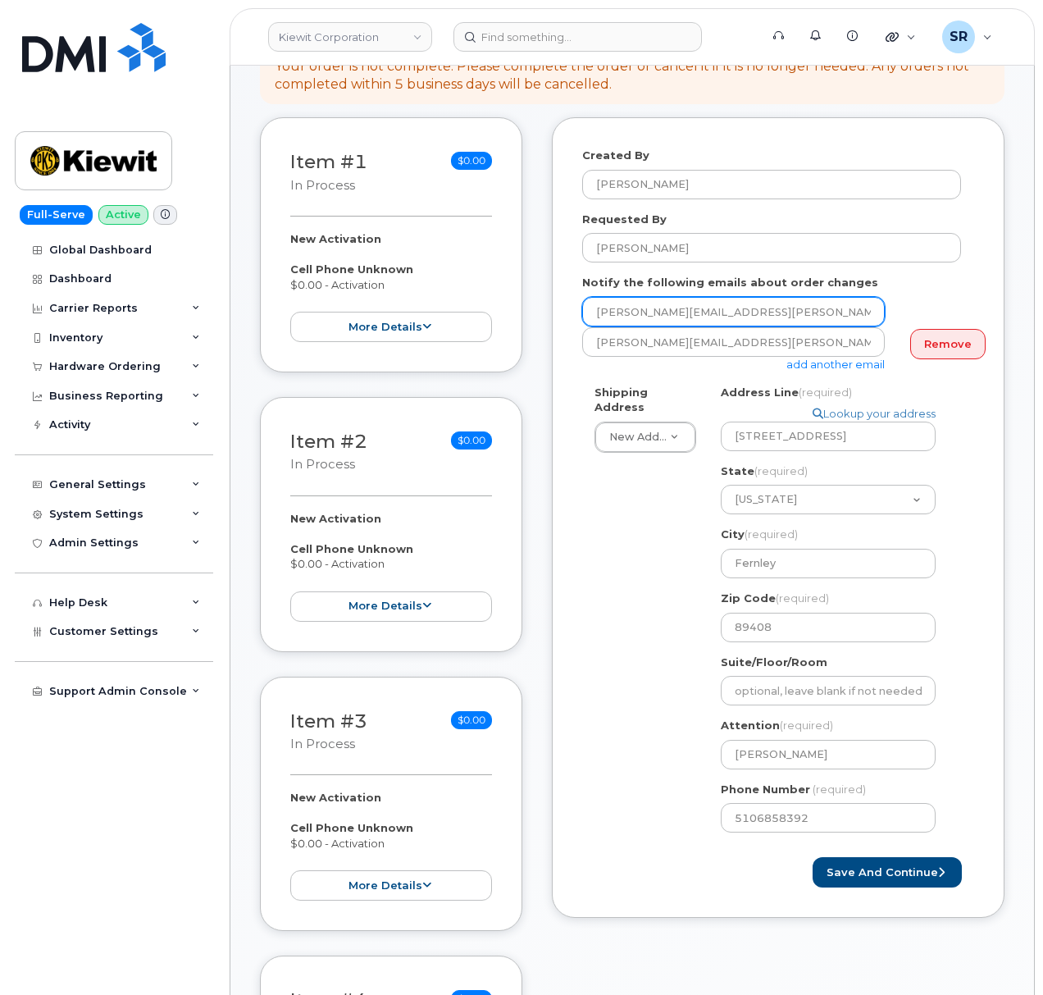
type input "[PERSON_NAME][EMAIL_ADDRESS][PERSON_NAME][DOMAIN_NAME]"
click at [621, 558] on div "Shipping Address New Address New Address 2306 foreman rd 6747 Old Us highway 27…" at bounding box center [771, 615] width 379 height 461
click at [970, 329] on link "Remove" at bounding box center [947, 344] width 75 height 30
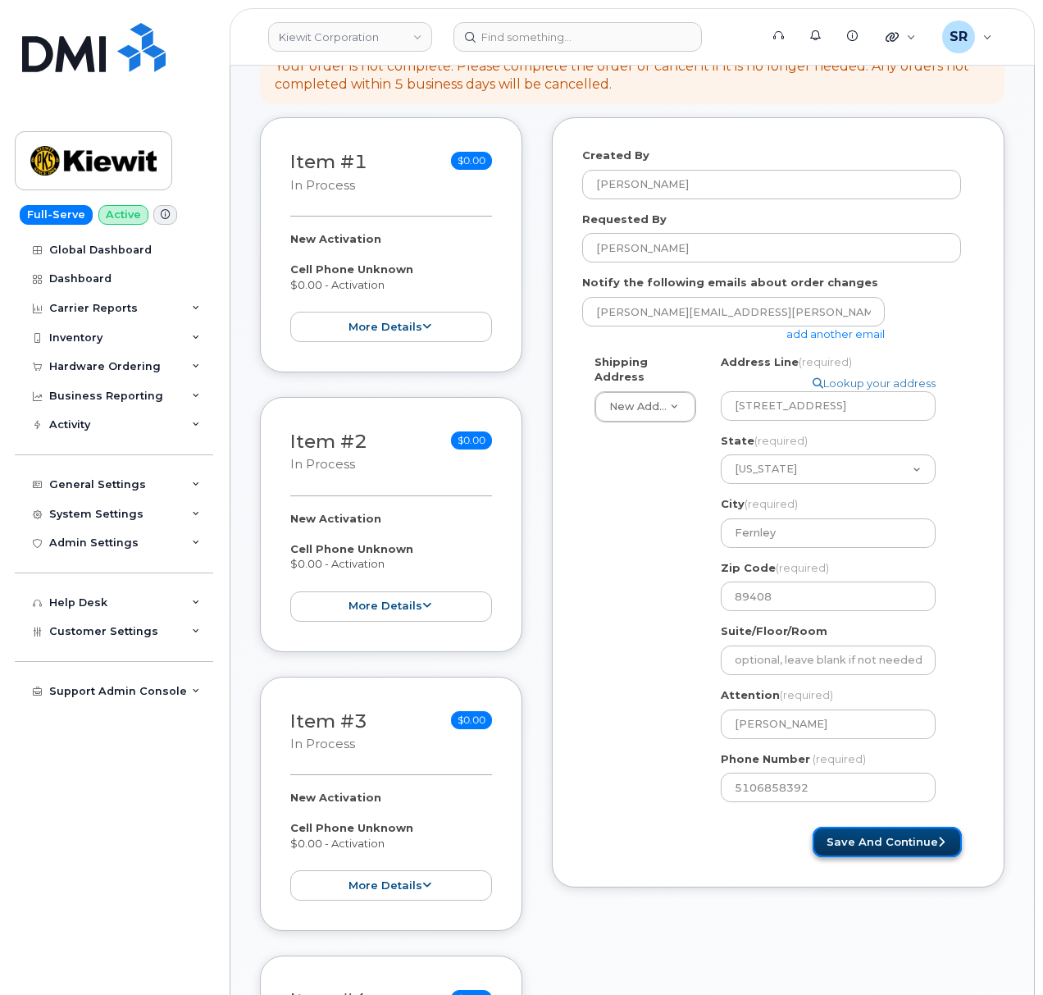
click at [919, 830] on button "Save and Continue" at bounding box center [887, 842] width 149 height 30
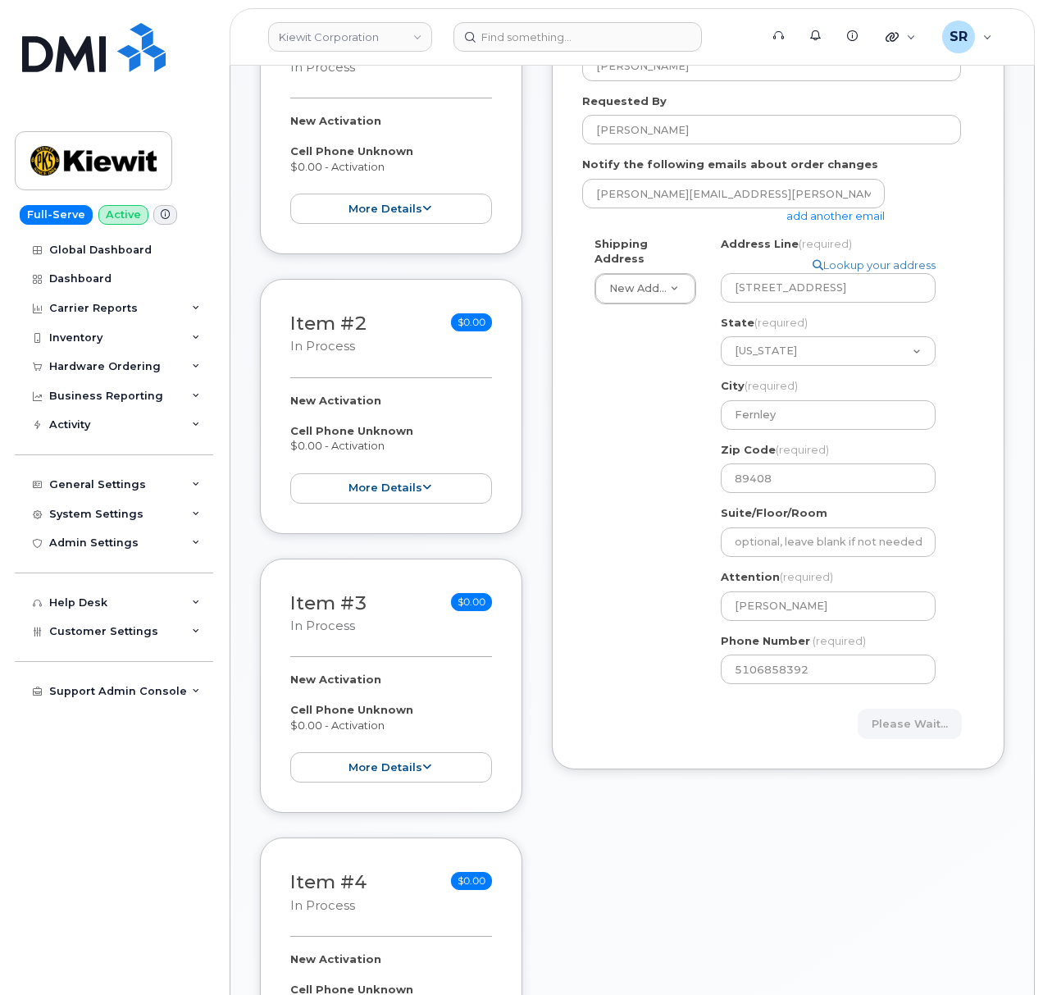
scroll to position [656, 0]
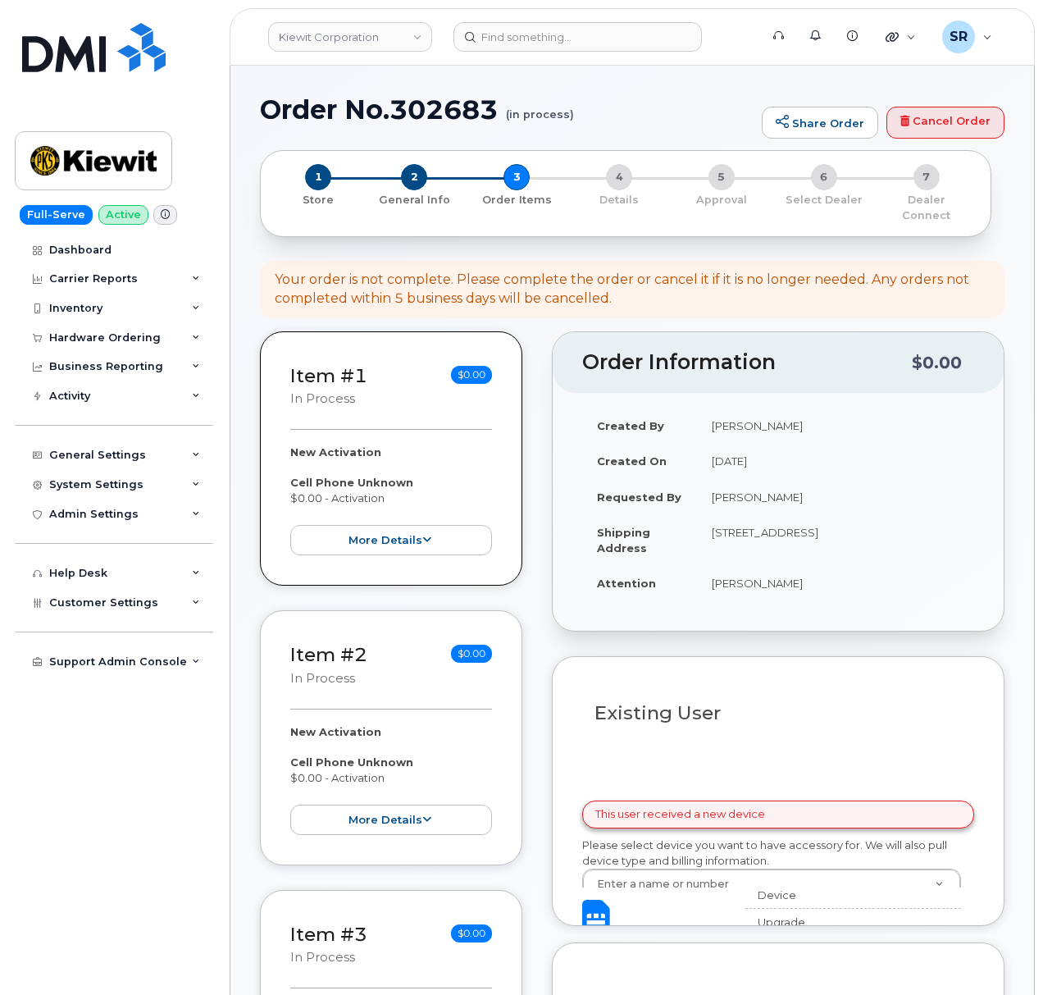
select select
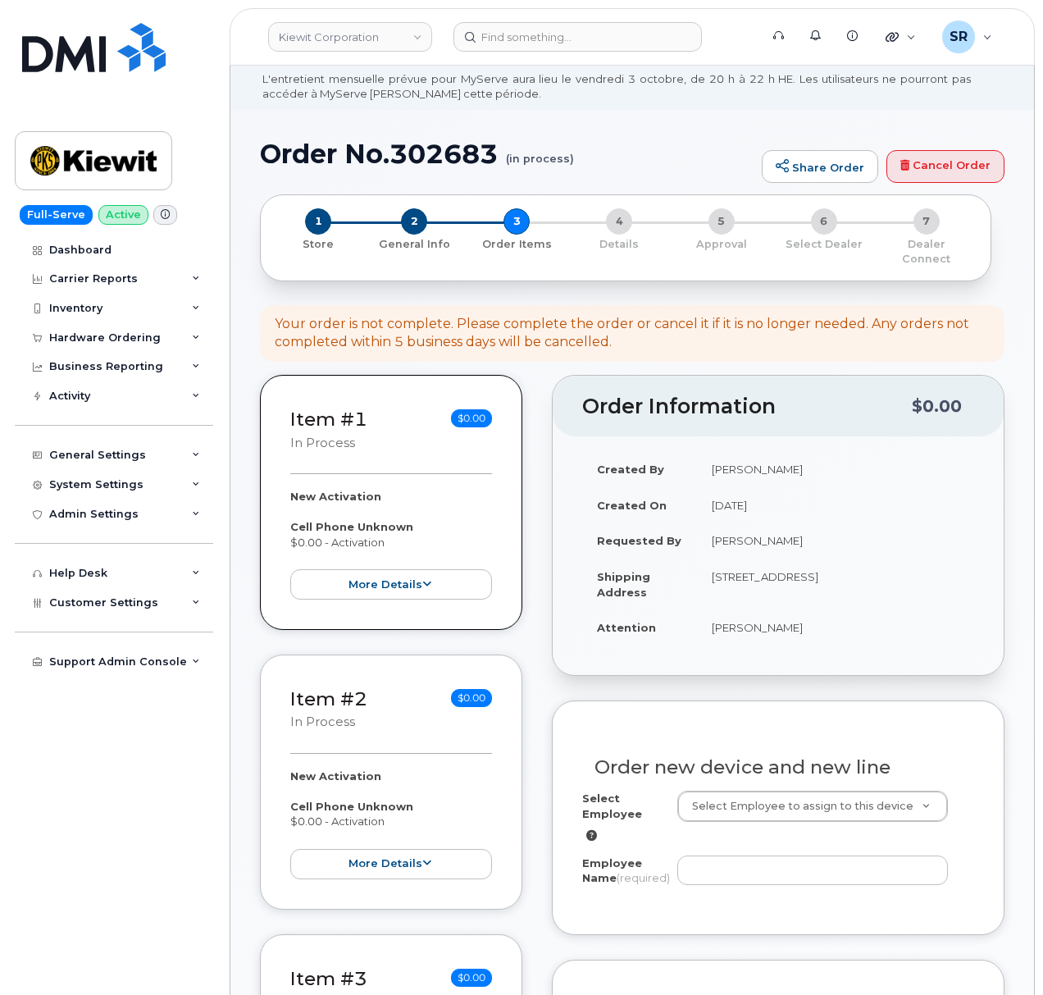
scroll to position [218, 0]
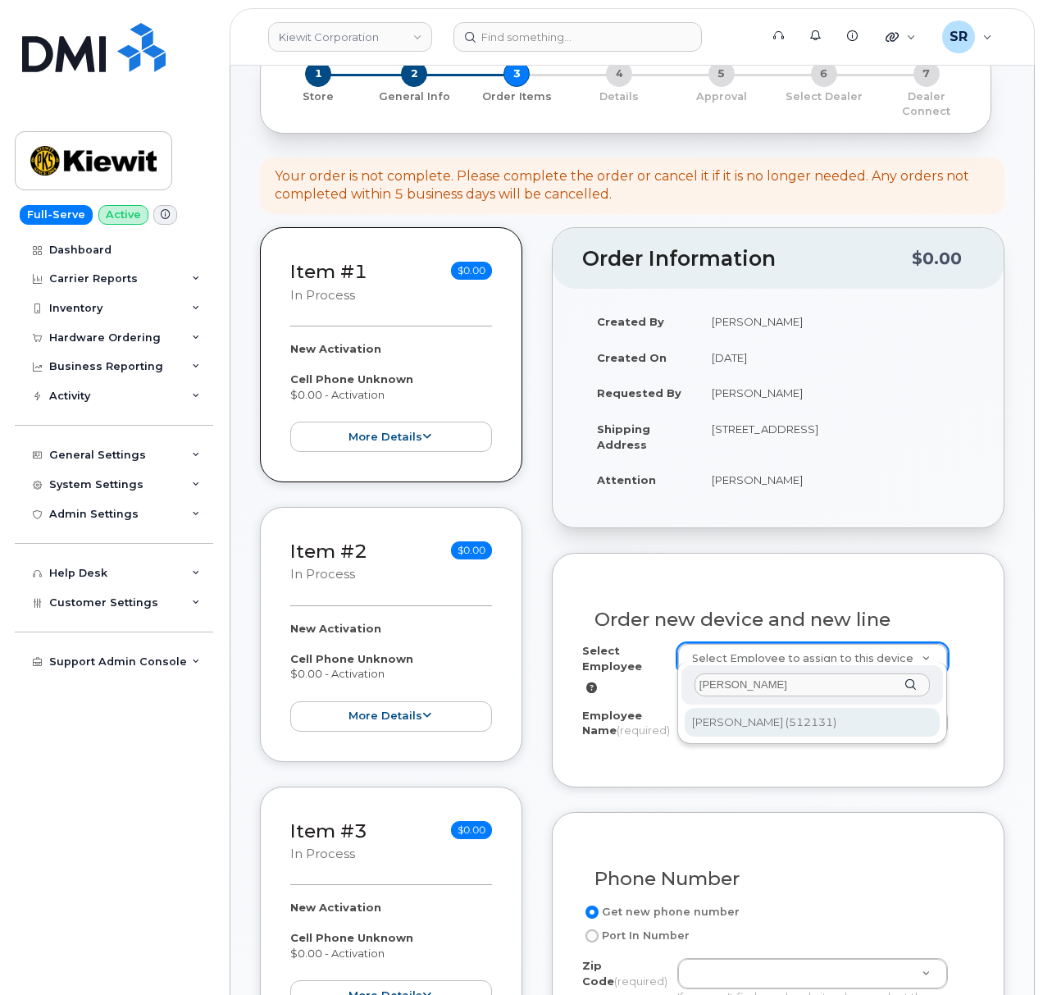
type input "[PERSON_NAME]"
type input "2165657"
type input "[PERSON_NAME]"
type input "[STREET_ADDRESS]"
type input "12550 ([GEOGRAPHIC_DATA], [GEOGRAPHIC_DATA])"
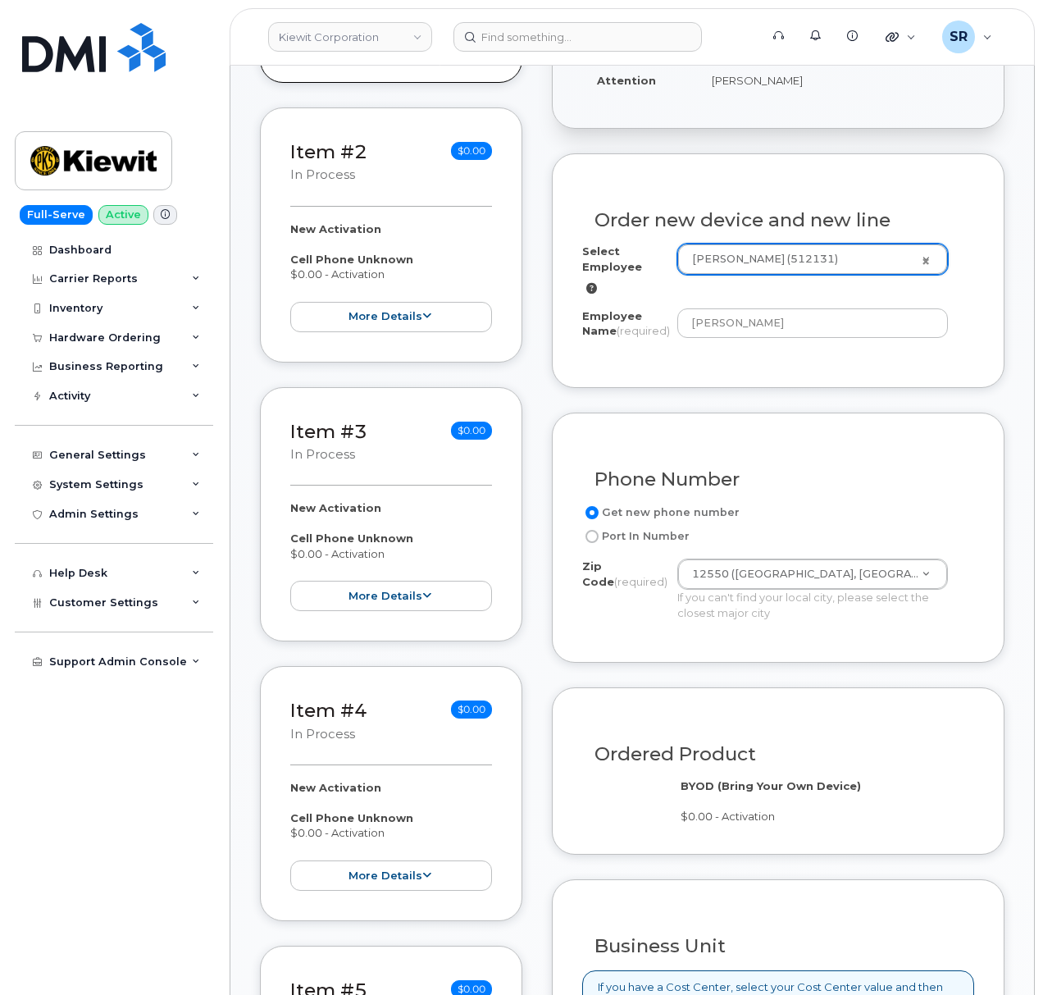
scroll to position [656, 0]
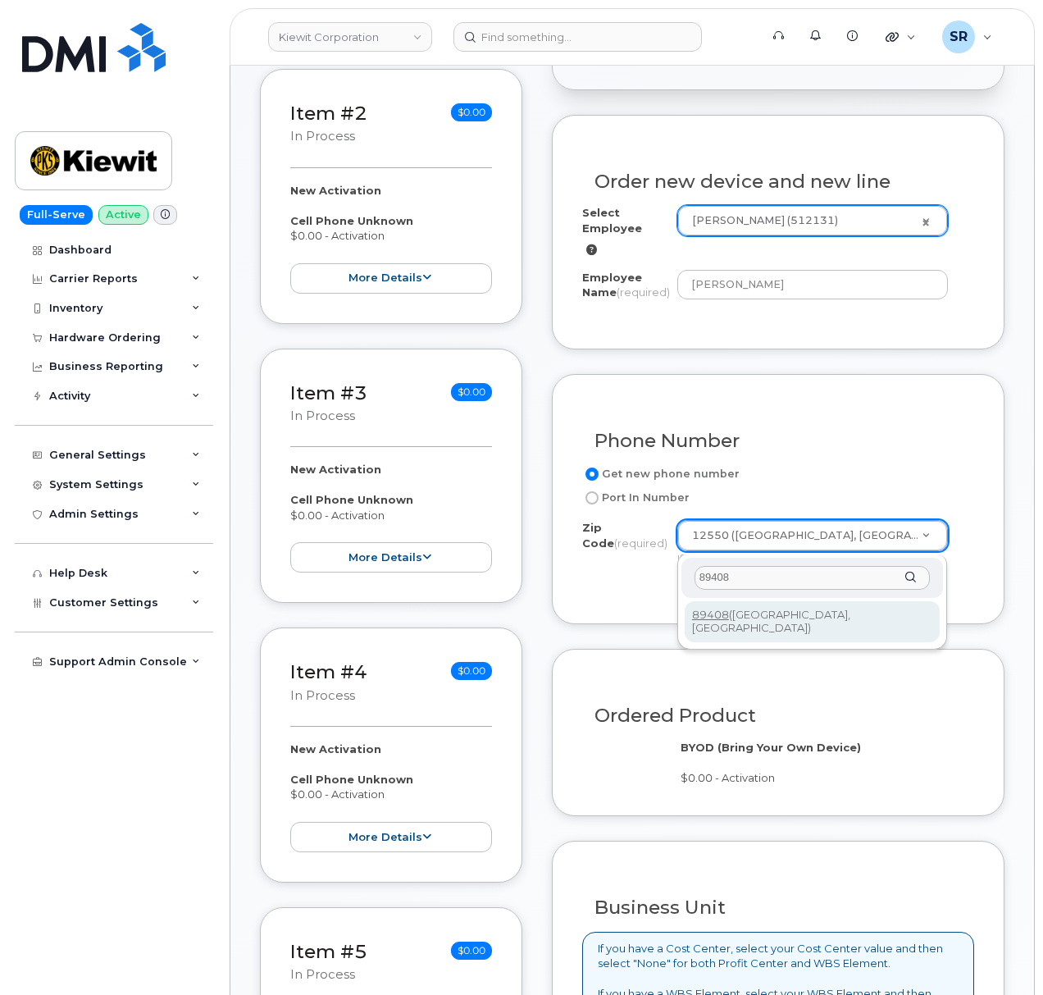
type input "89408"
type input "89408 (Fernley, NV)"
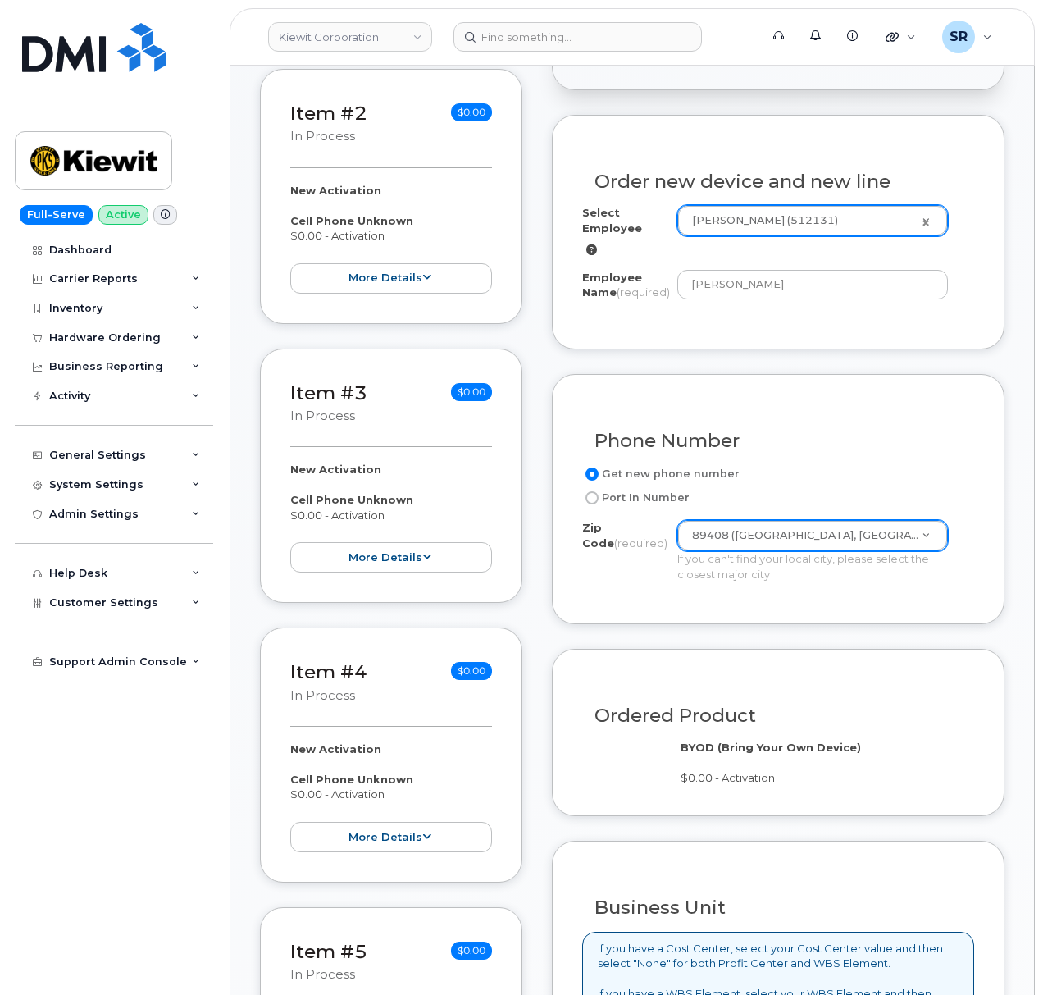
click at [874, 610] on div "Phone Number Get new phone number Port In Number Zip Code (required) 89408 (Fer…" at bounding box center [778, 499] width 453 height 250
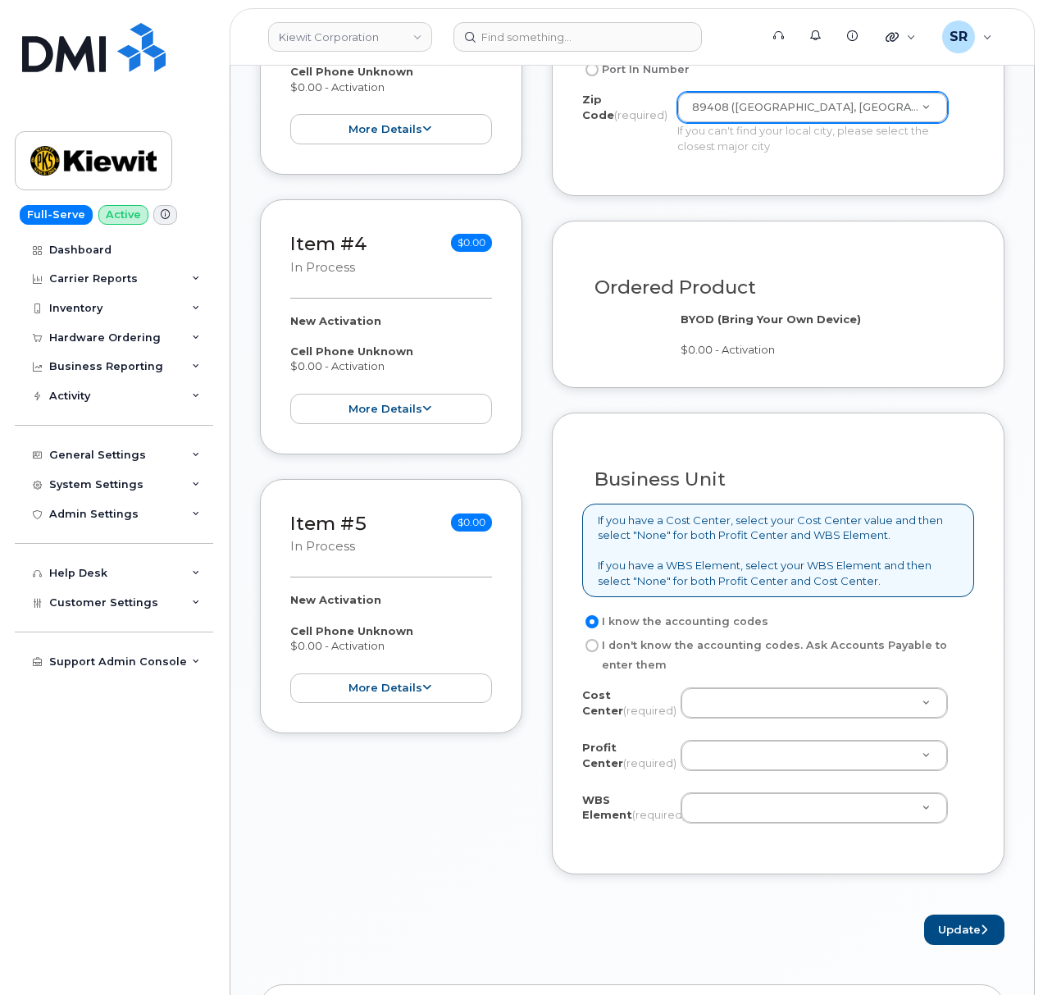
scroll to position [1093, 0]
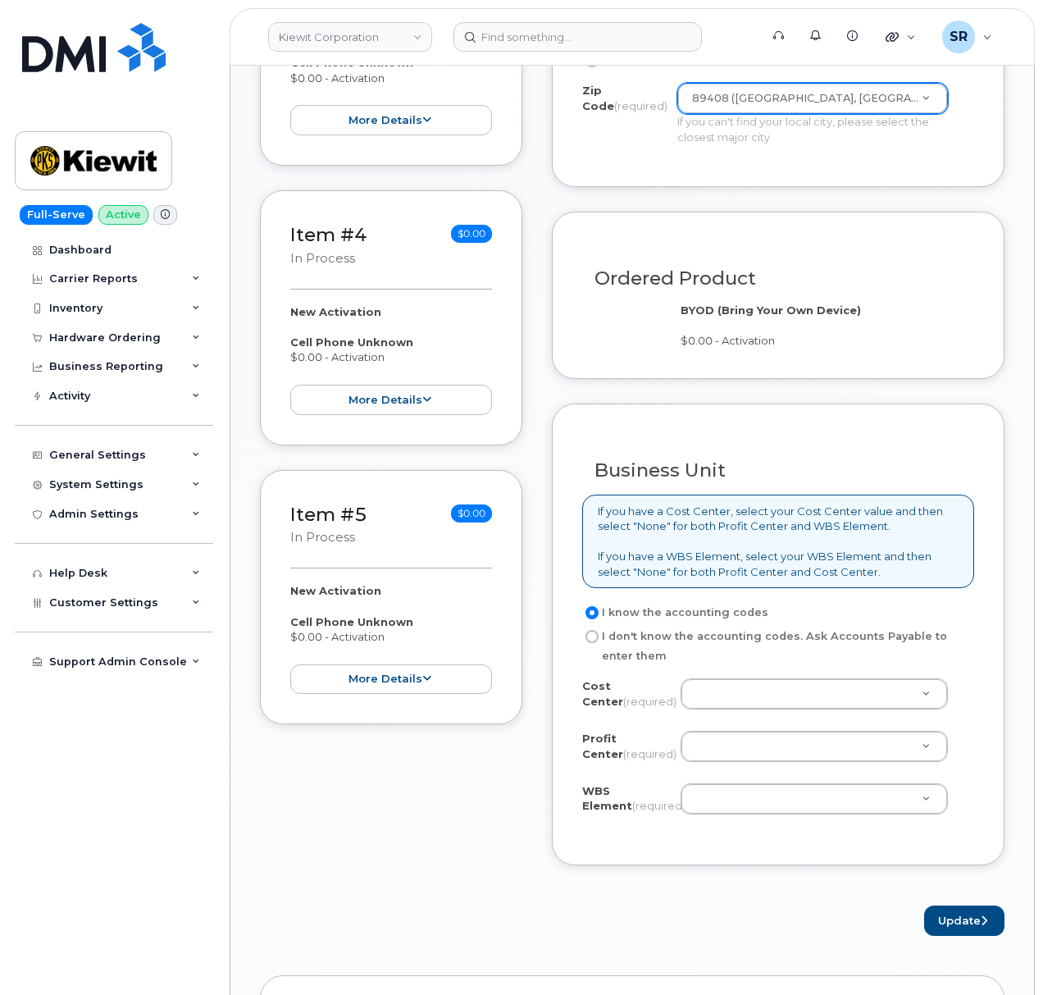
click at [1041, 877] on body "Kiewit Corporation Support Alerts Knowledge Base Quicklinks Suspend / Cancel De…" at bounding box center [521, 538] width 1043 height 3262
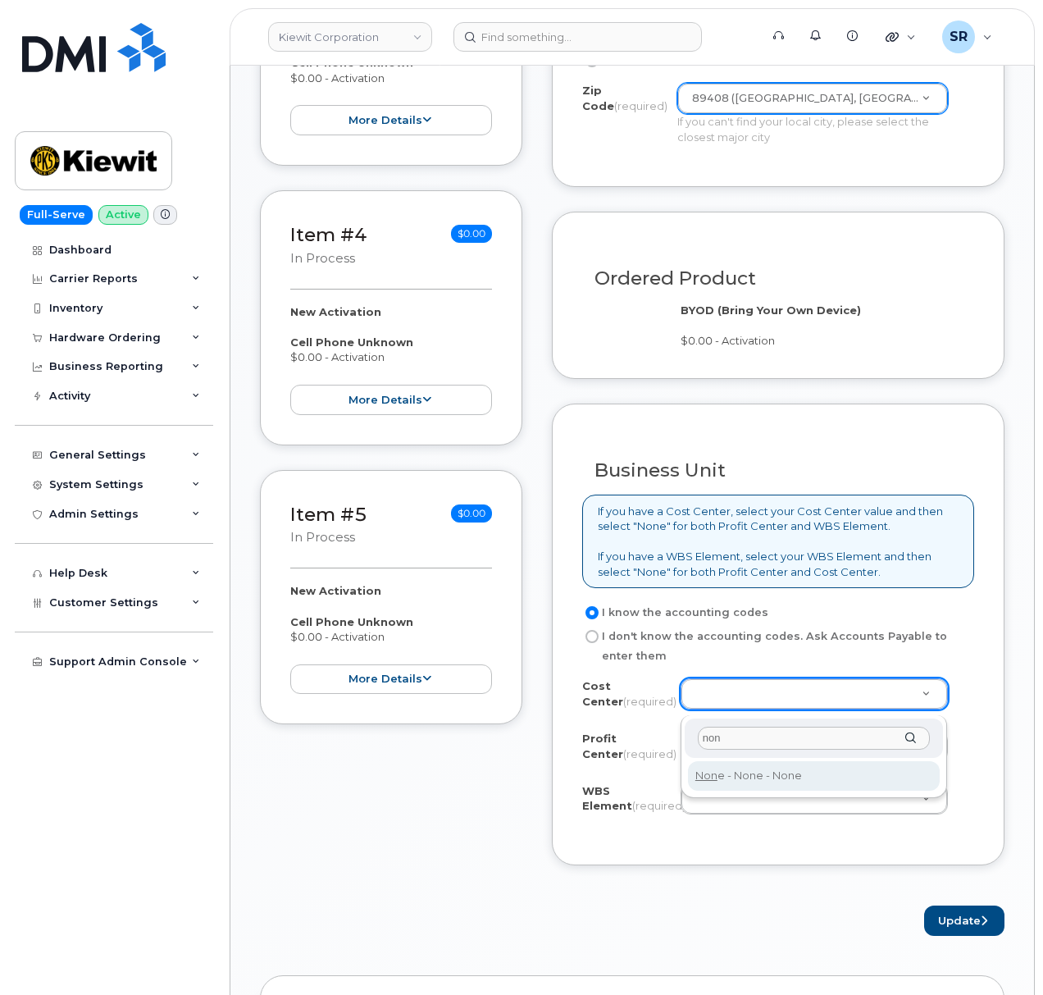
type input "non"
type input "None"
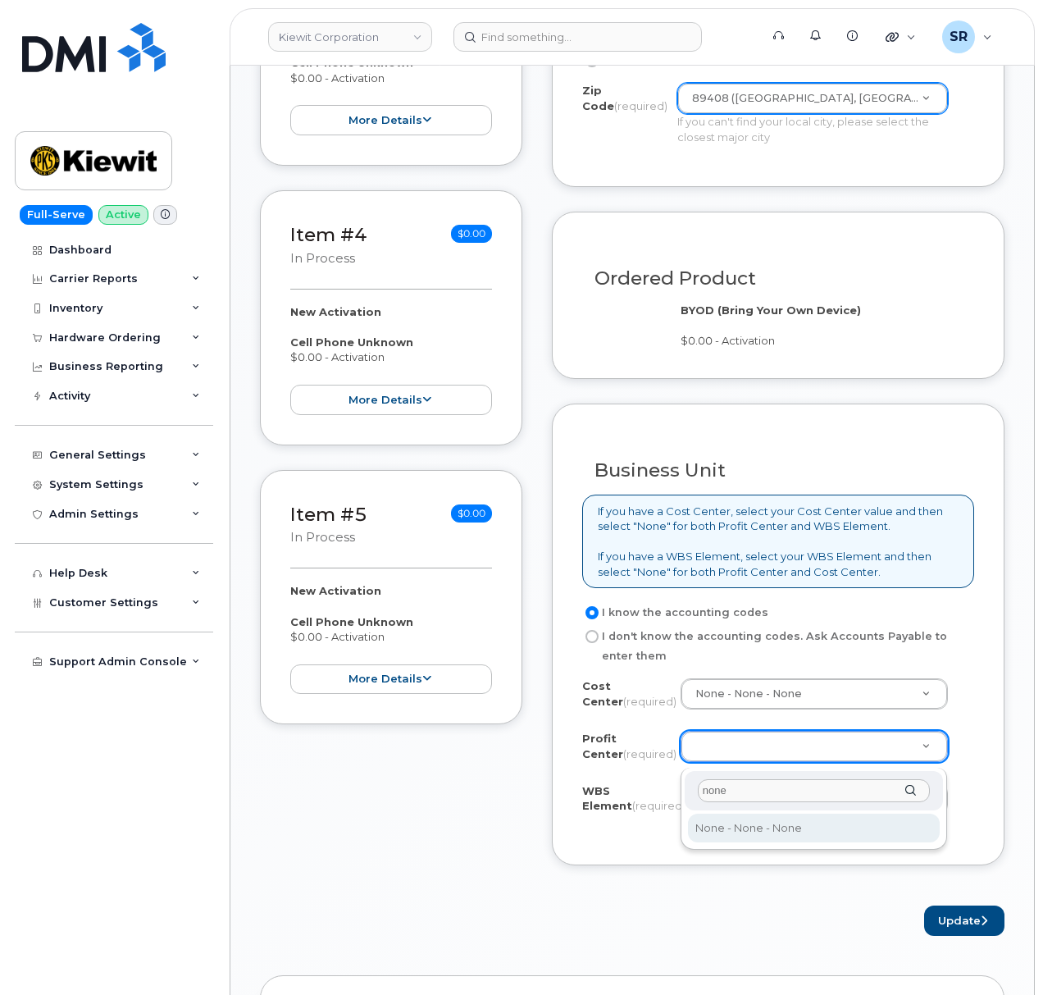
type input "none"
select select "None"
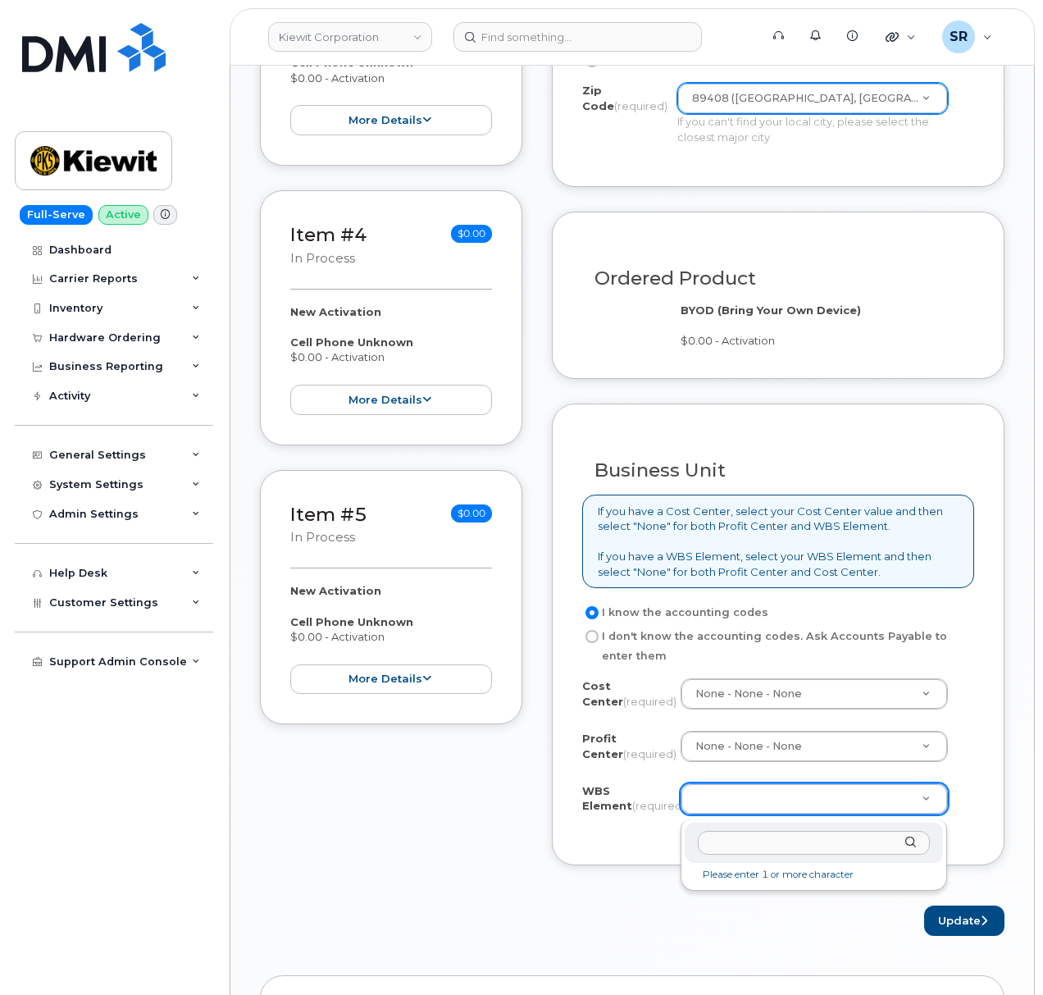
click at [778, 850] on input "text" at bounding box center [814, 843] width 233 height 24
paste input "106008.1514"
type input "106008.1514"
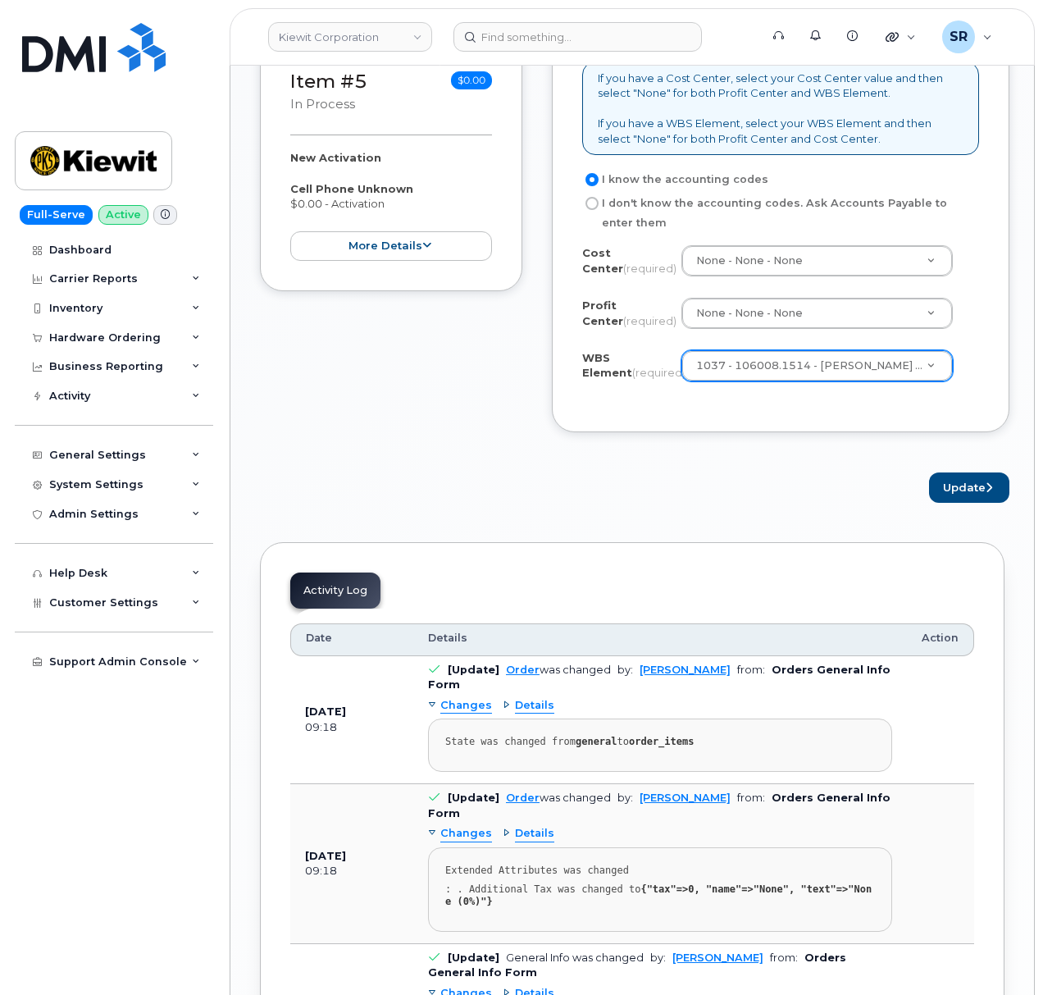
scroll to position [1531, 0]
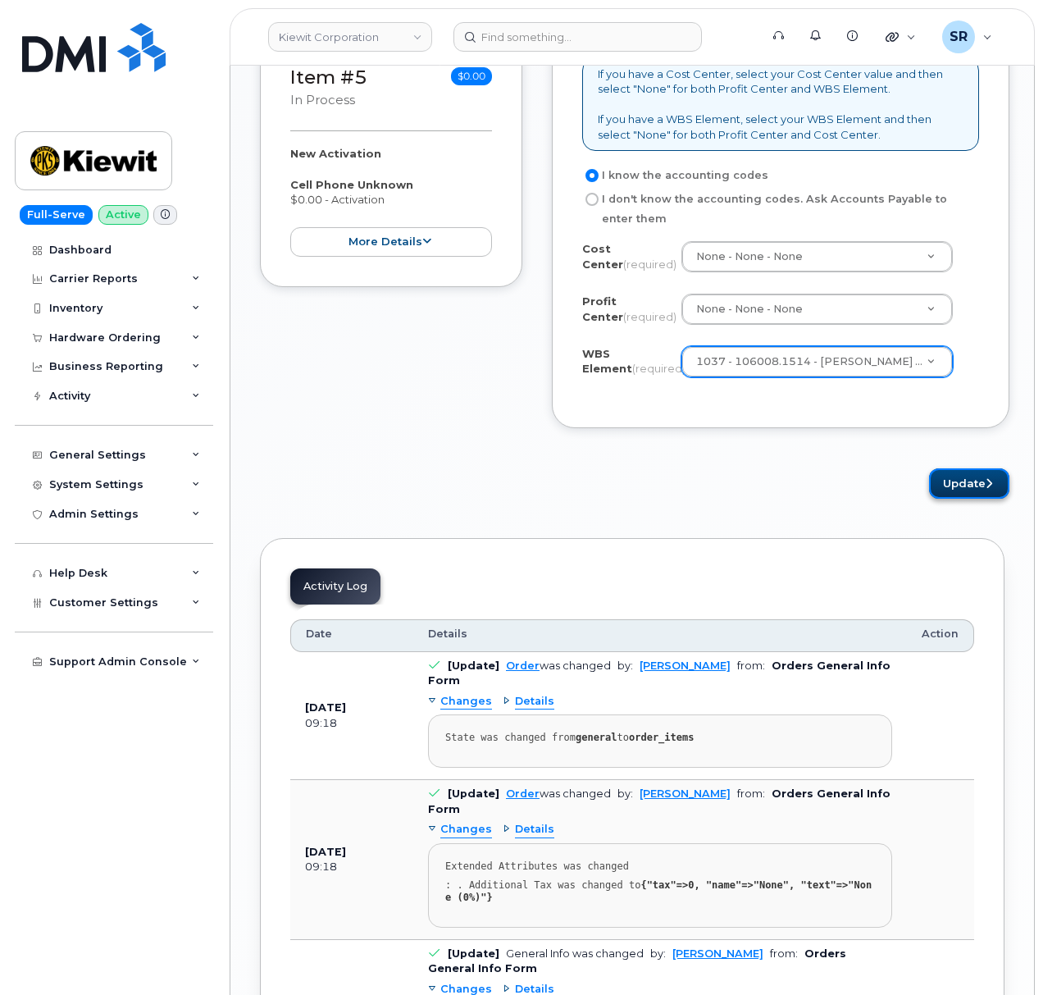
click at [968, 497] on button "Update" at bounding box center [969, 483] width 80 height 30
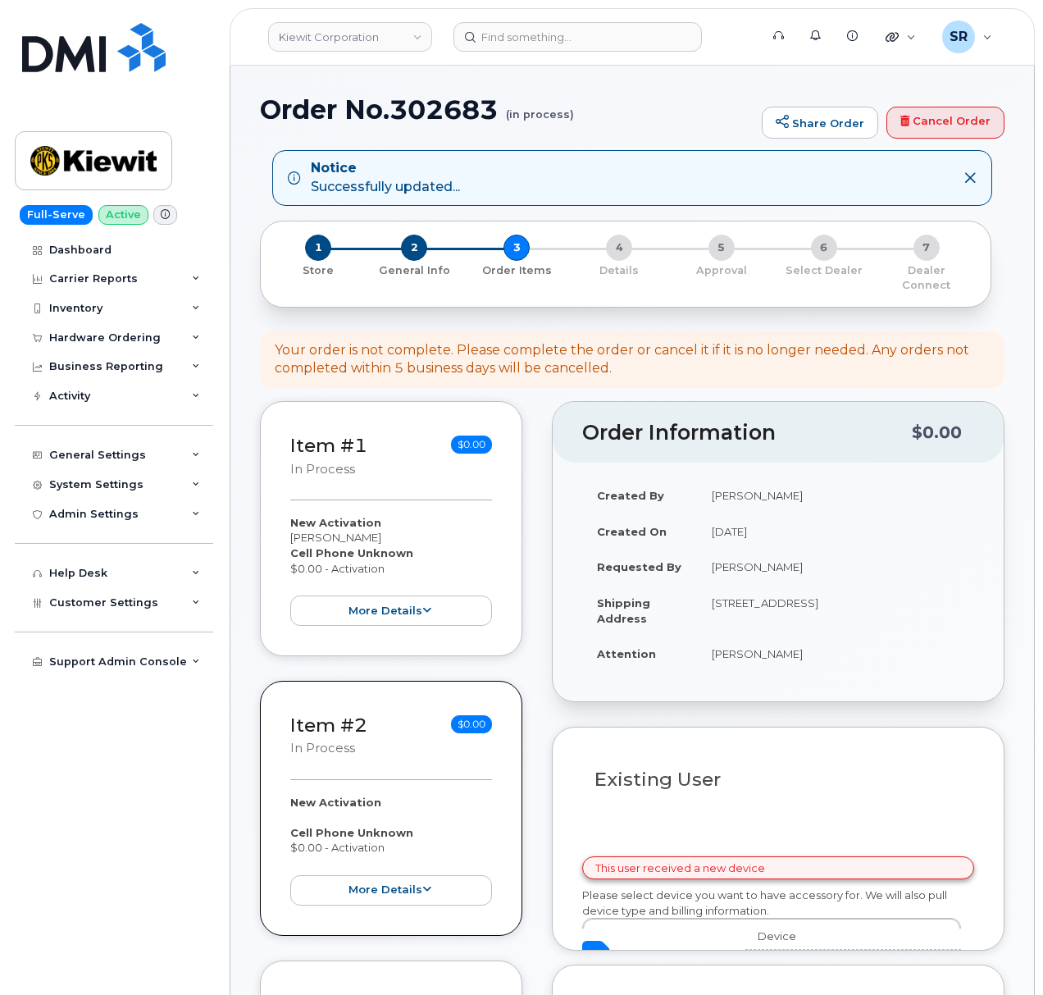
select select
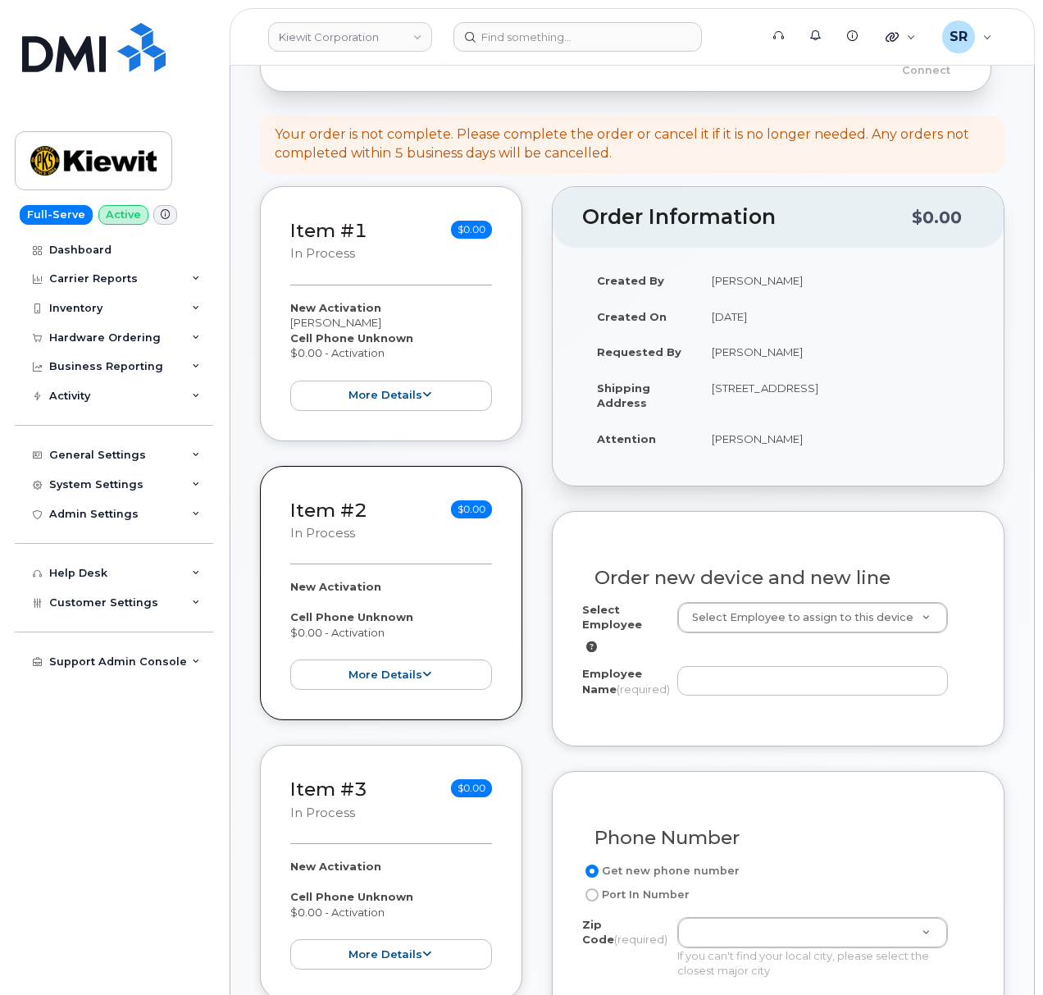
scroll to position [328, 0]
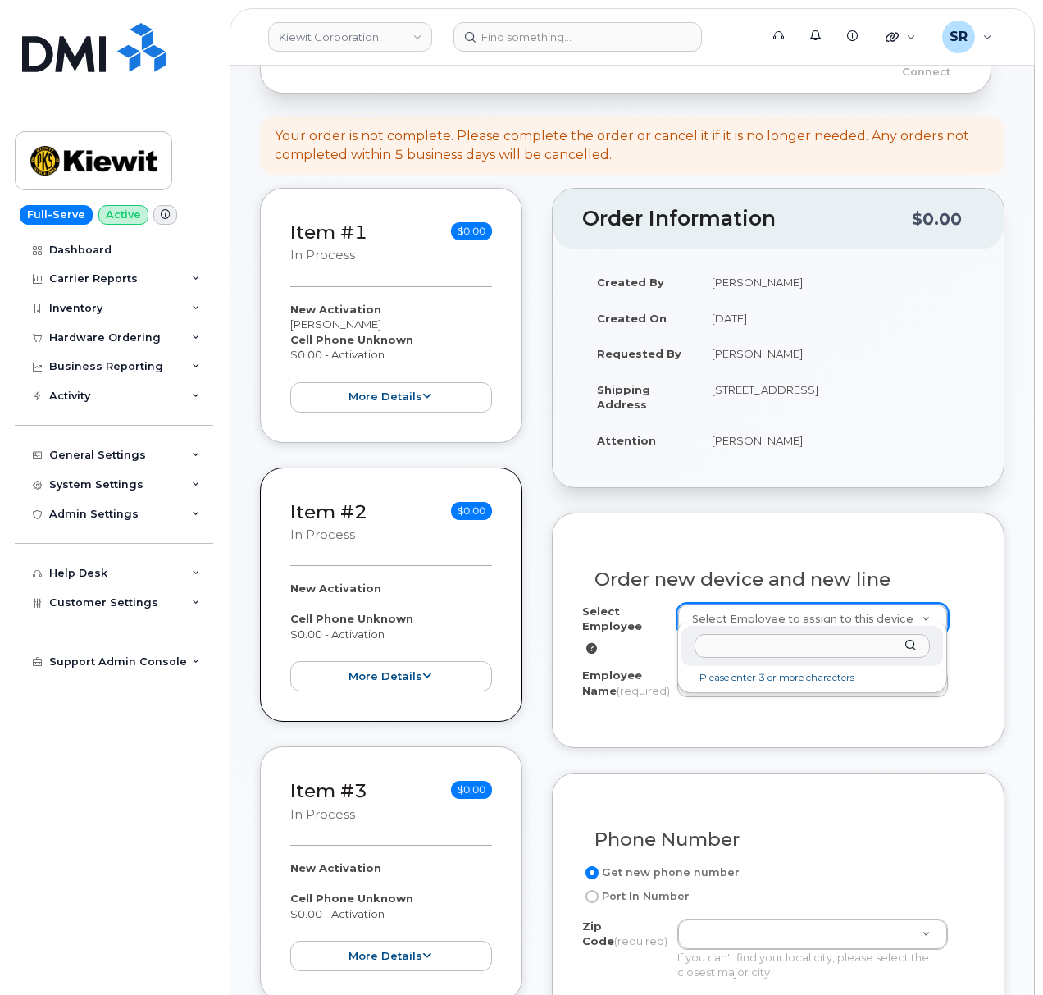
click at [756, 650] on input "text" at bounding box center [813, 646] width 236 height 24
paste input "[PERSON_NAME]"
type input "[PERSON_NAME]"
type input "2165657"
type input "[PERSON_NAME]"
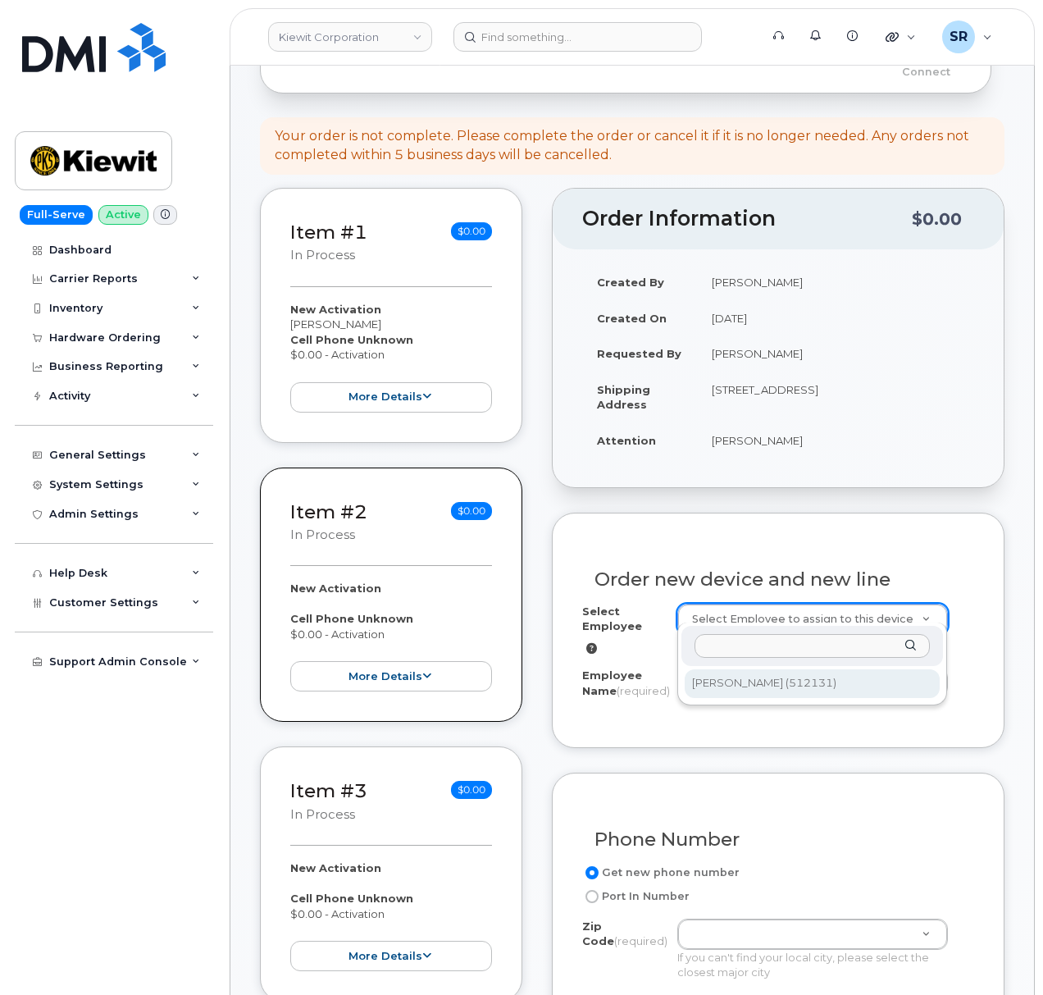
type input "[STREET_ADDRESS]"
type input "12550 ([GEOGRAPHIC_DATA], [GEOGRAPHIC_DATA])"
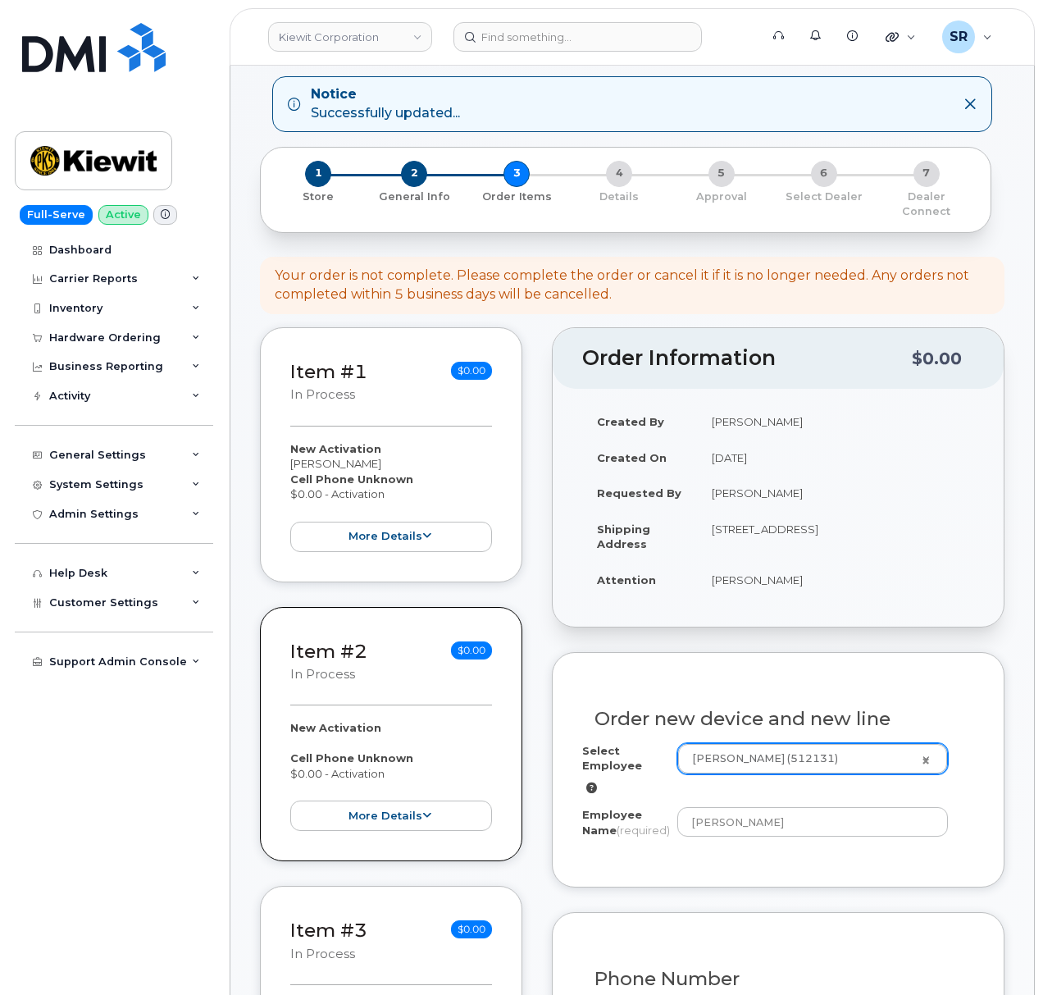
scroll to position [218, 0]
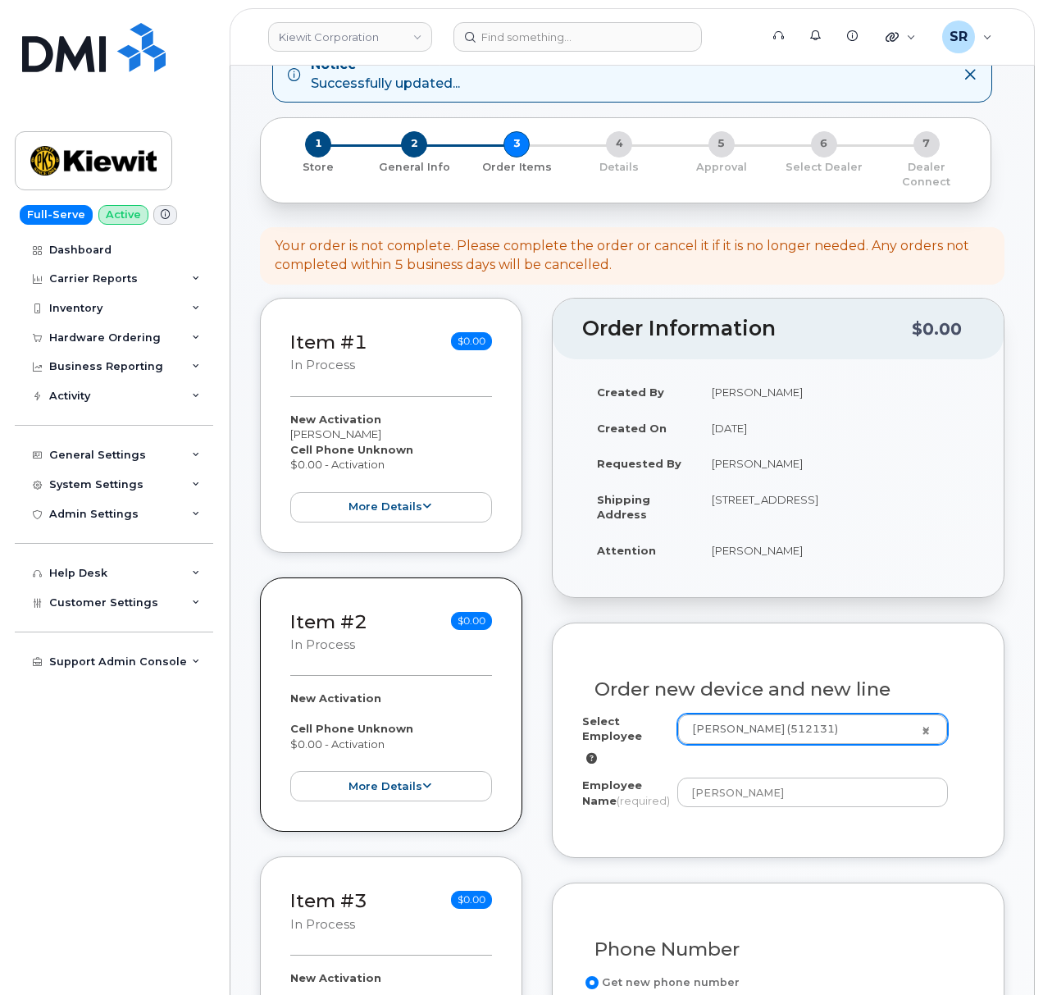
click at [749, 838] on div "Order new device and new line Select Employee Jared Ambrosio (512131) 2165657 E…" at bounding box center [778, 740] width 453 height 235
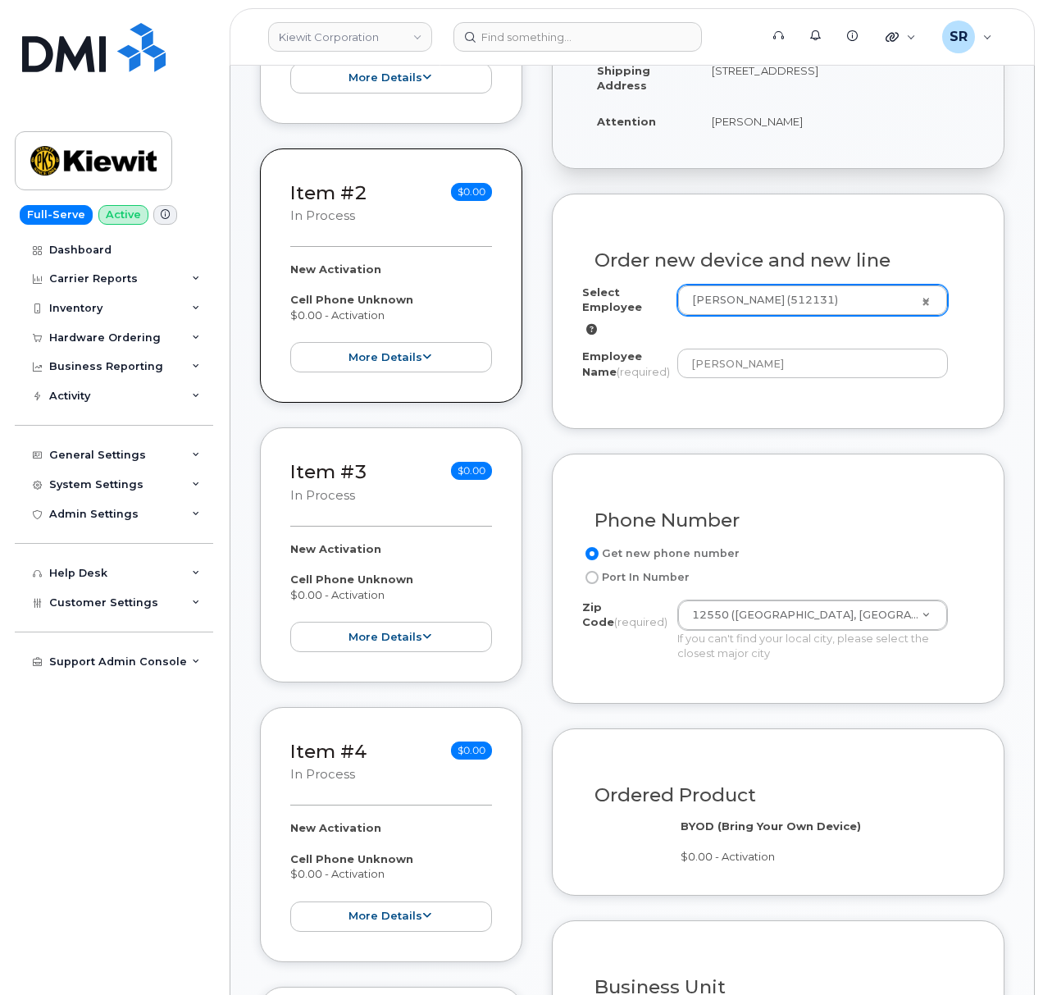
scroll to position [656, 0]
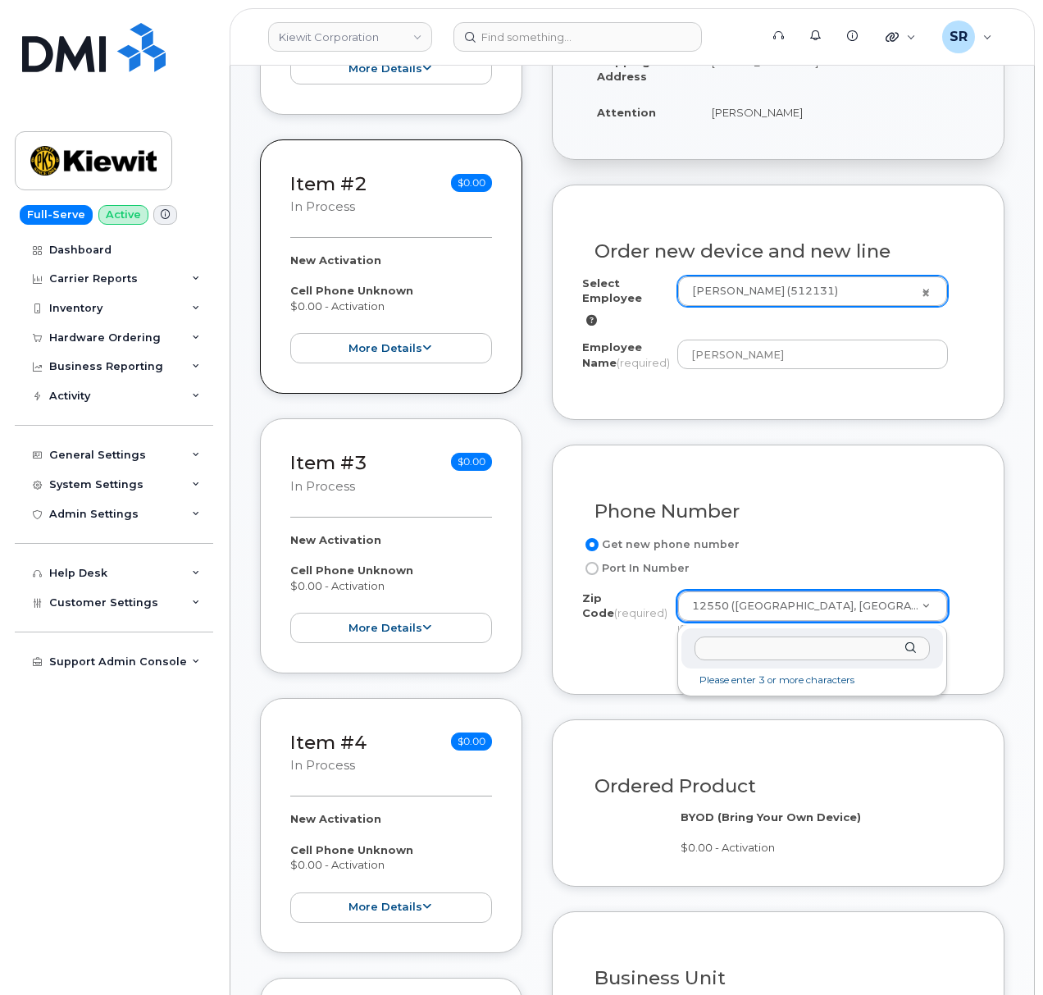
type input "89408"
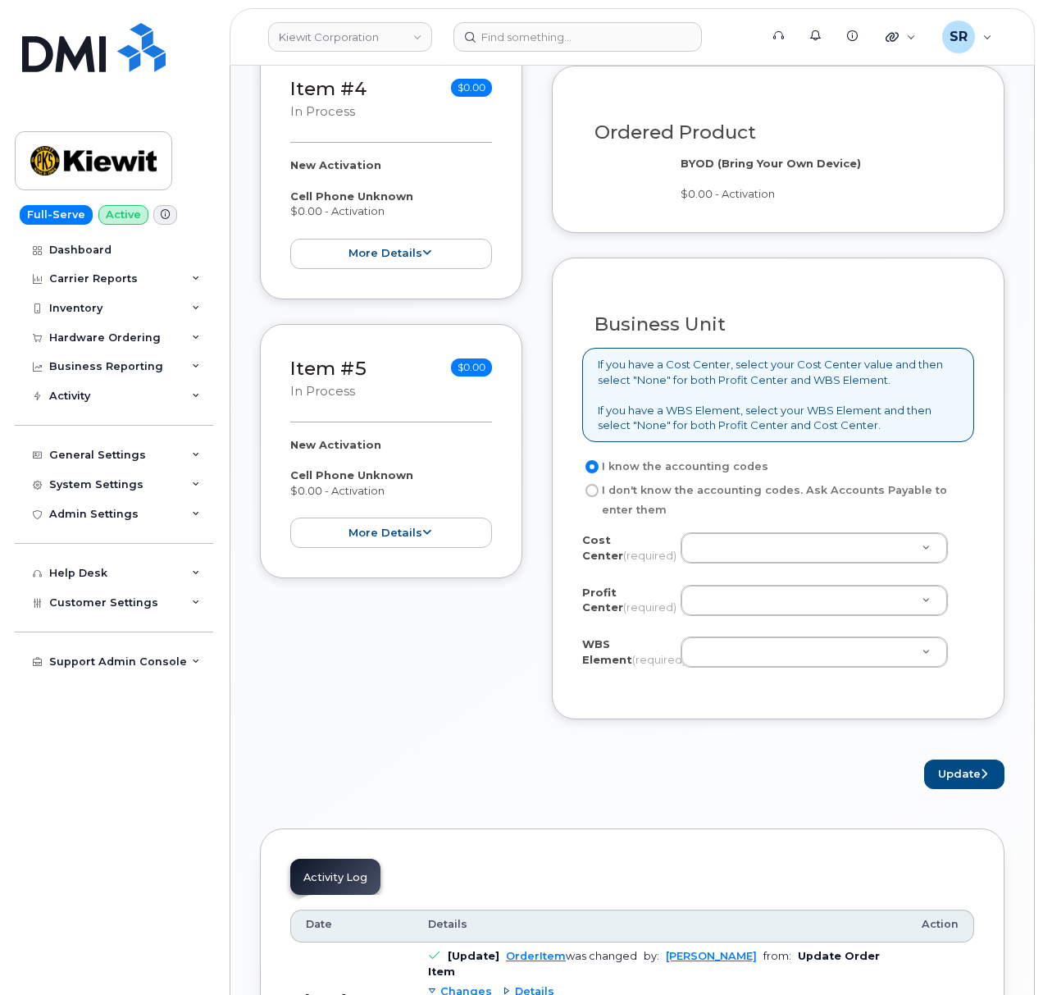
scroll to position [1312, 0]
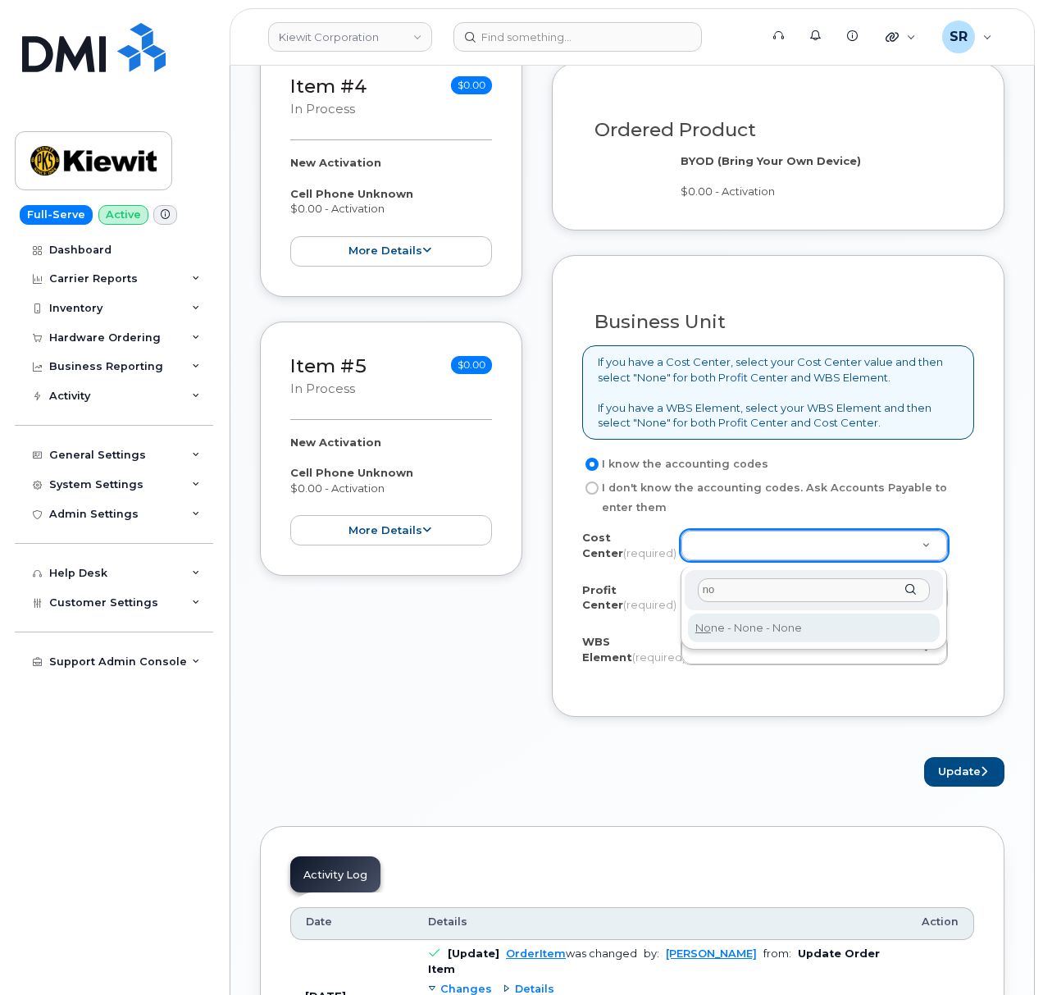
type input "no"
type input "None"
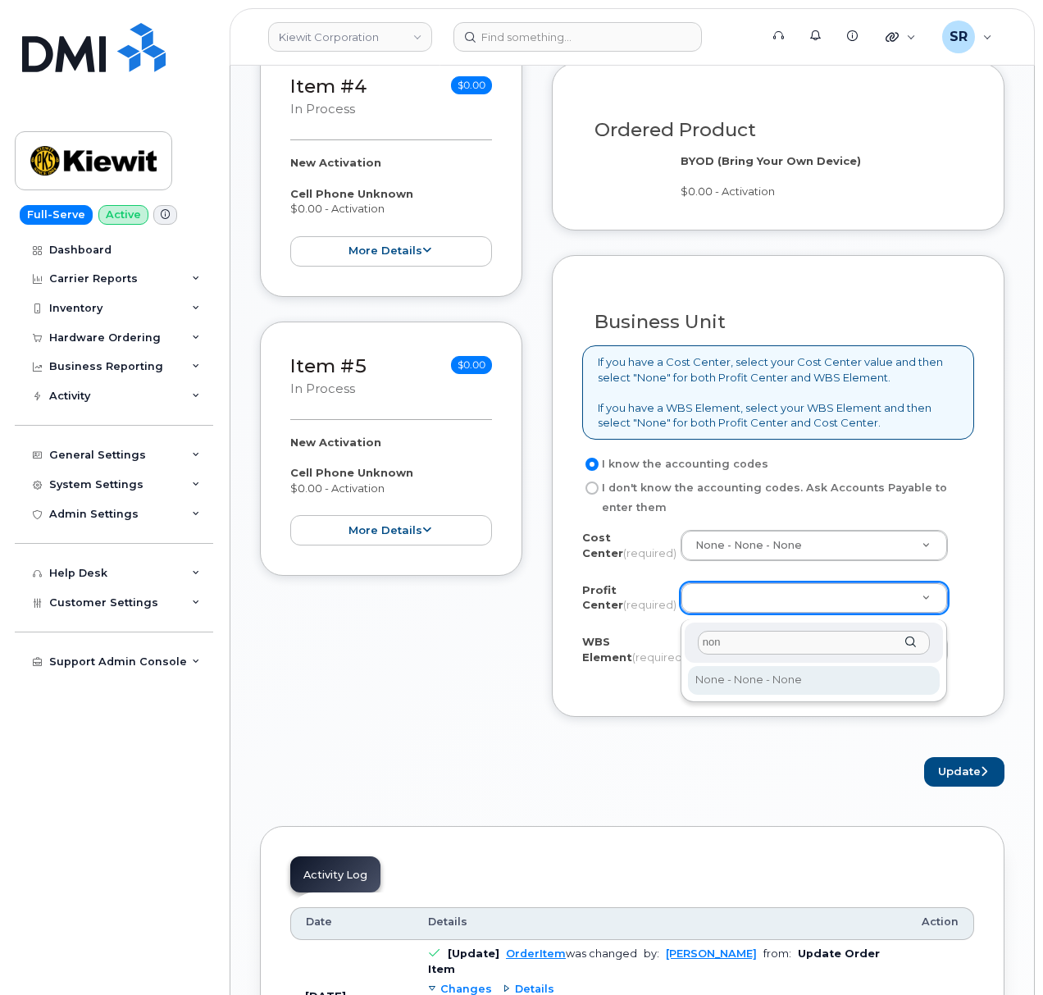
type input "non"
select select "None"
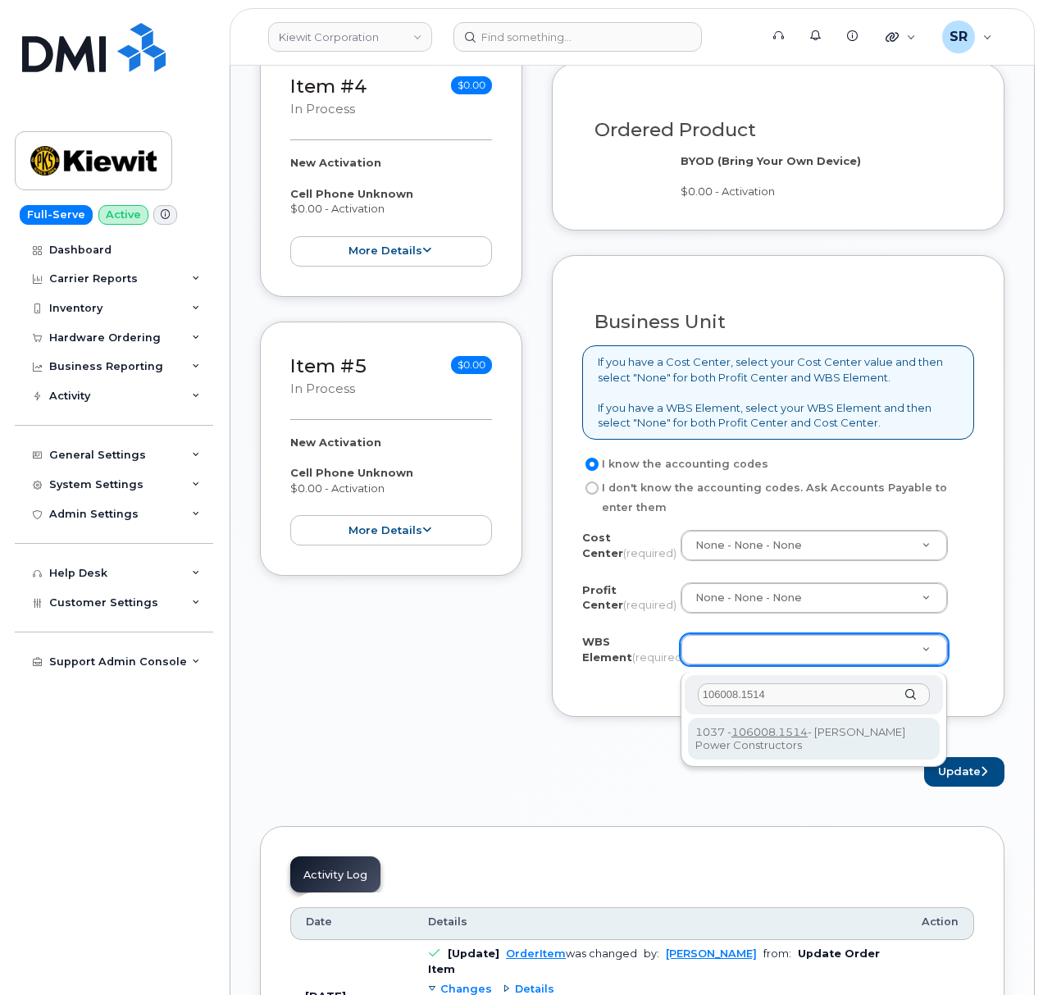
type input "106008.1514"
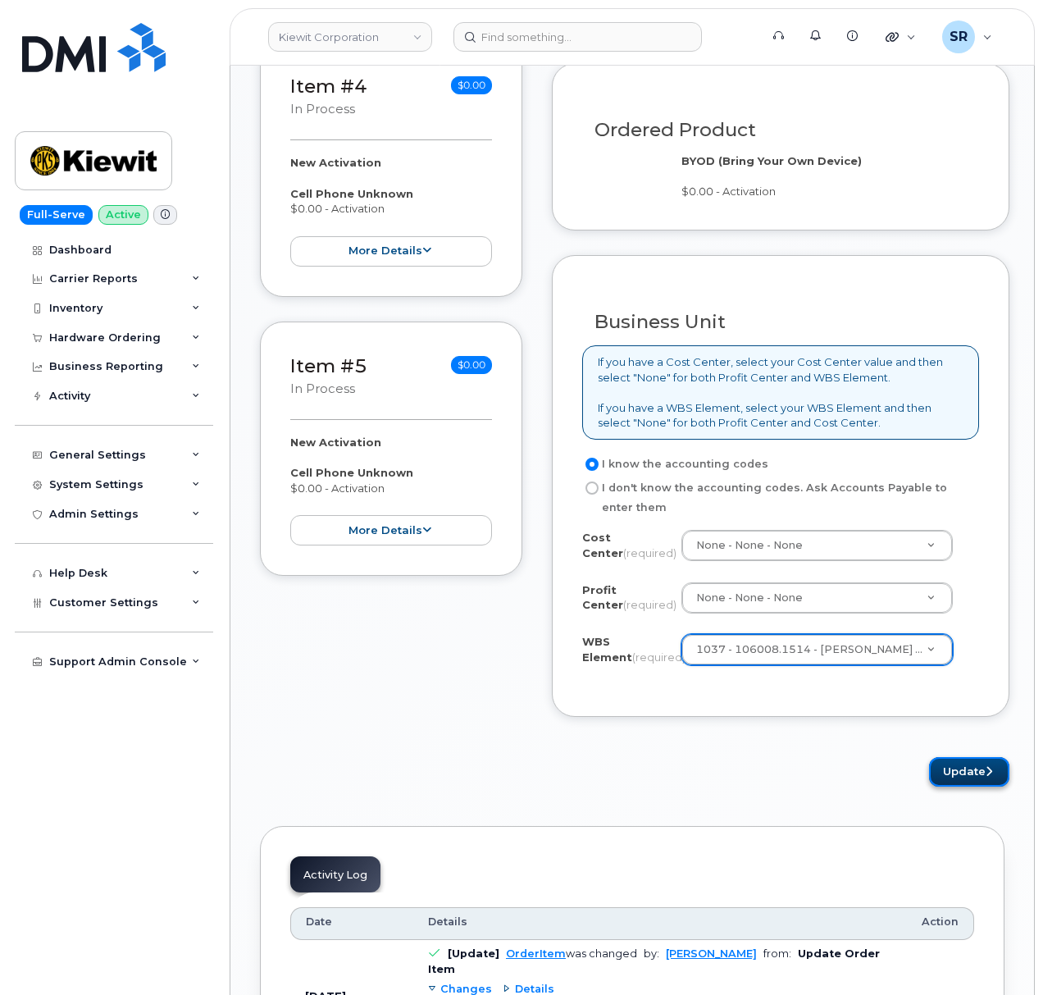
click at [972, 769] on button "Update" at bounding box center [969, 772] width 80 height 30
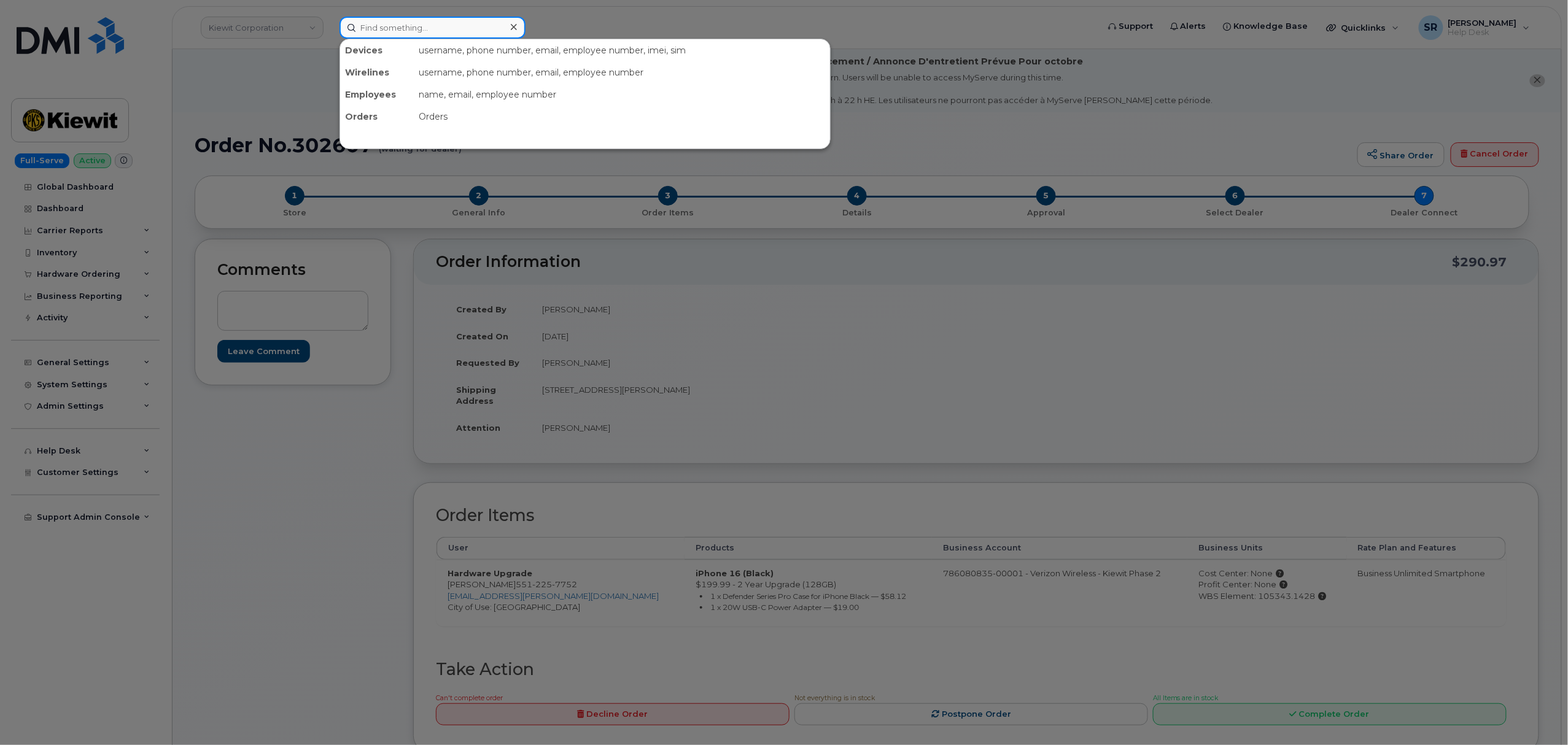
click at [436, 20] on input at bounding box center [433, 28] width 186 height 22
paste input "302135"
type input "302135"
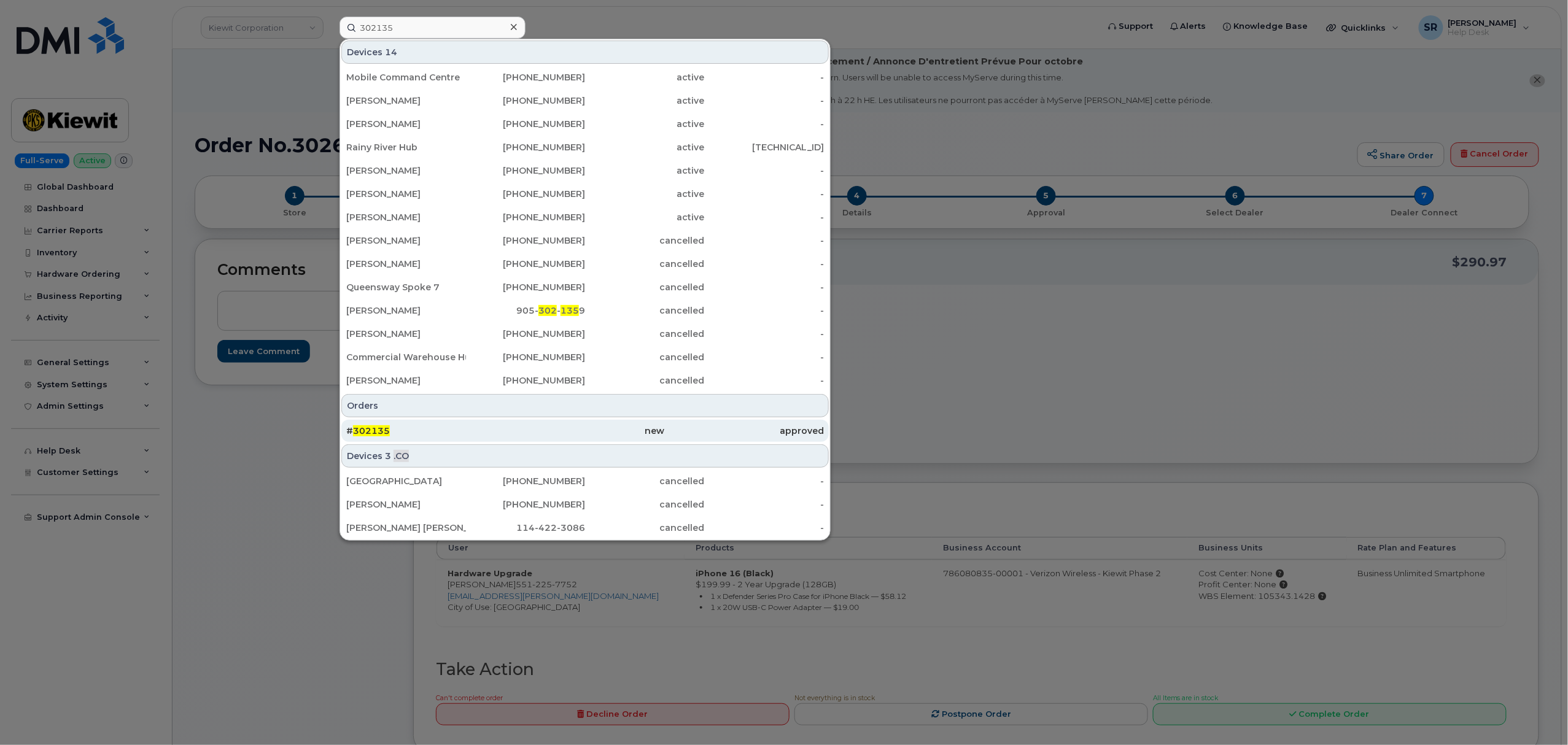
click at [433, 433] on div "# 302135" at bounding box center [426, 431] width 159 height 12
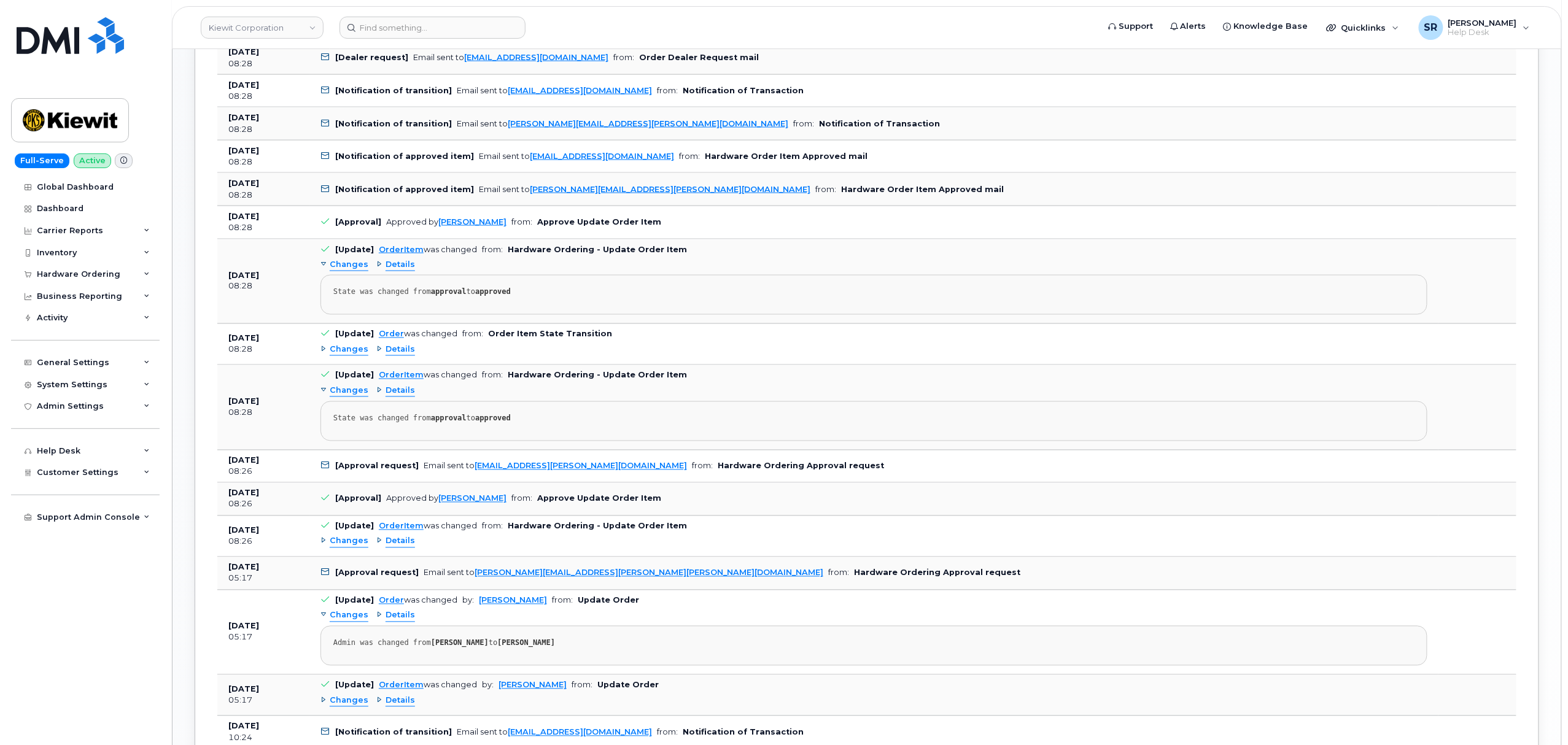
scroll to position [1145, 0]
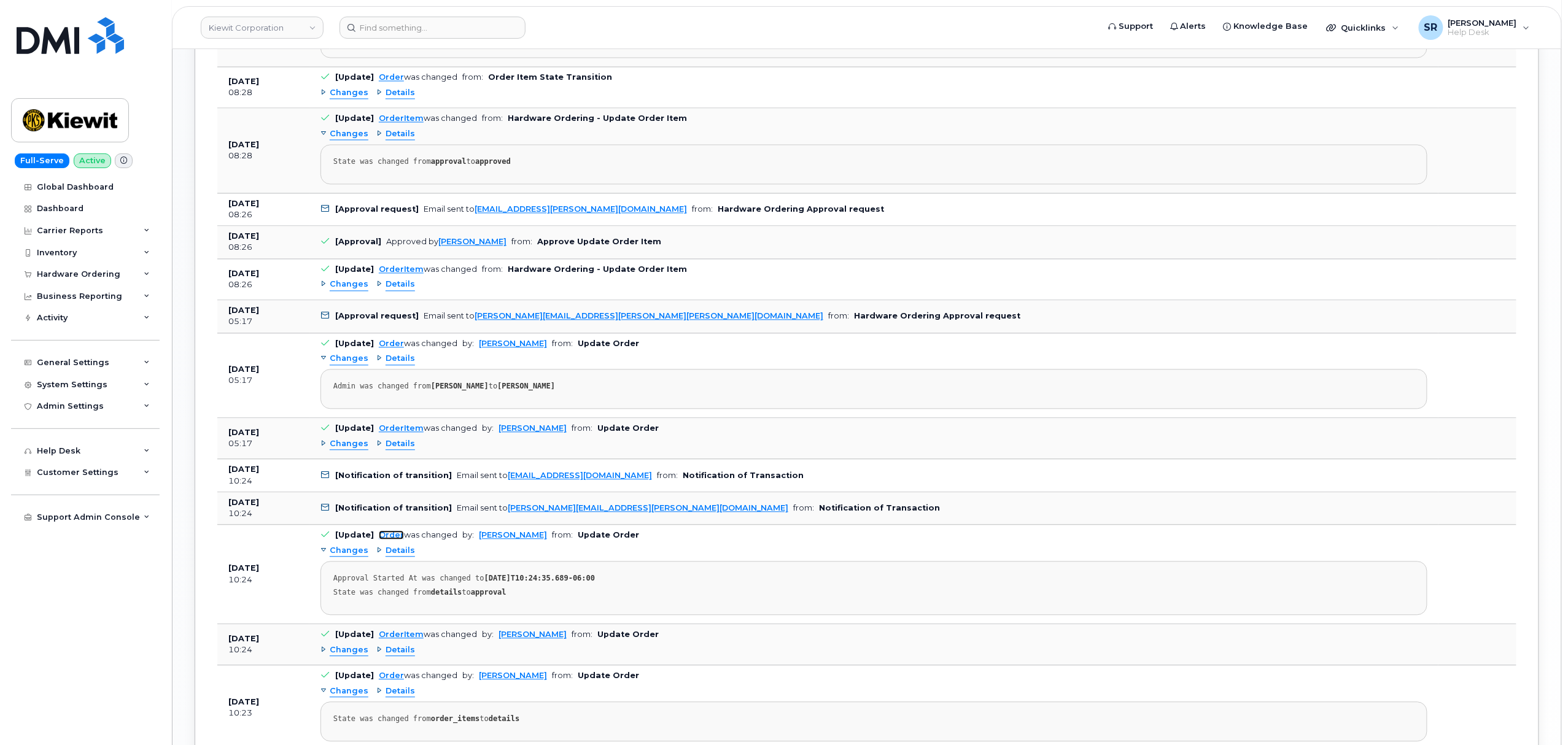
click at [389, 533] on link "Order" at bounding box center [391, 536] width 25 height 9
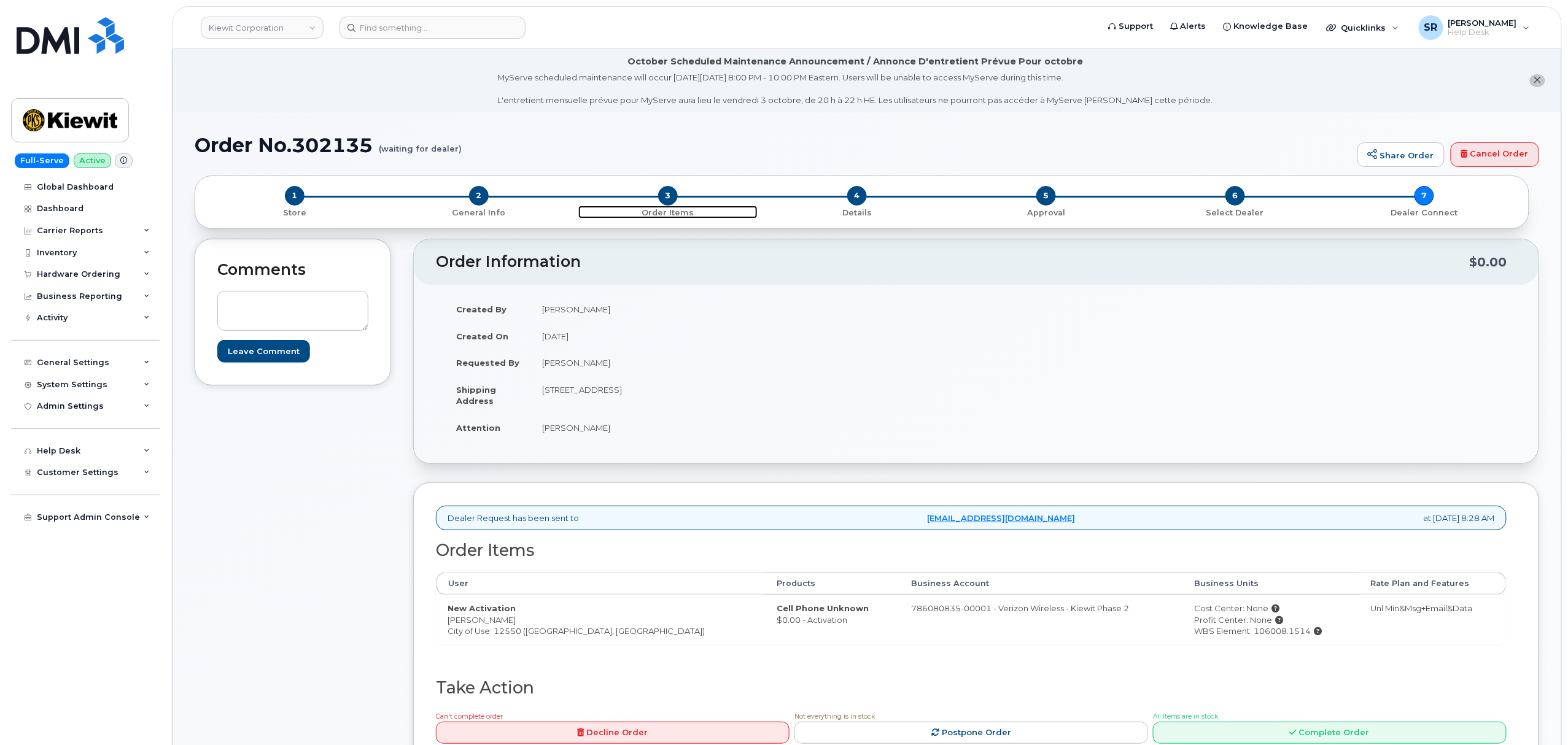
click at [664, 197] on span "3" at bounding box center [668, 196] width 19 height 19
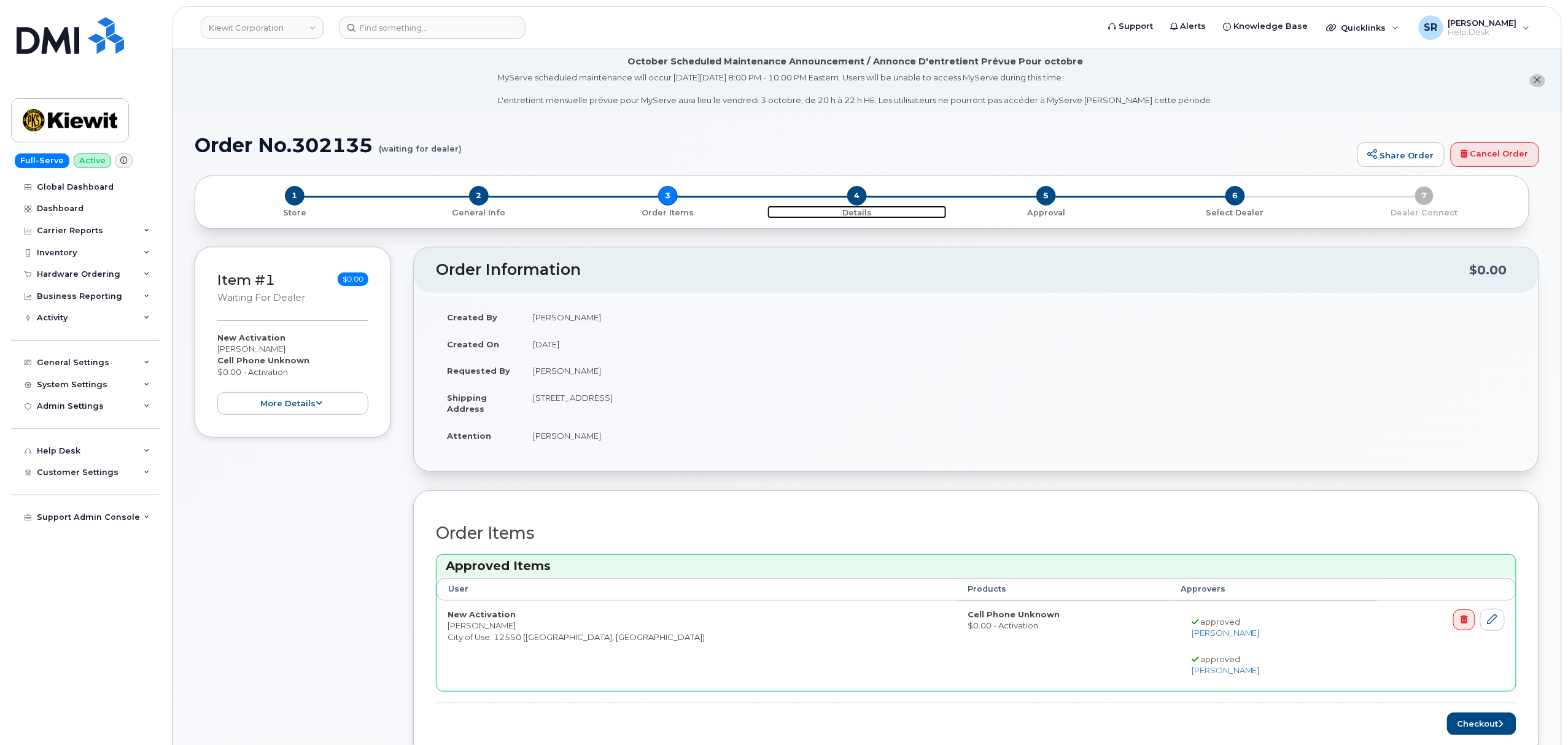
click at [853, 195] on span "4" at bounding box center [857, 196] width 19 height 19
click at [320, 391] on div "New Activation Jared Ambrosio Cell Phone Unknown $0.00 - Activation more details" at bounding box center [293, 373] width 151 height 83
click at [320, 398] on button "more details" at bounding box center [293, 403] width 151 height 22
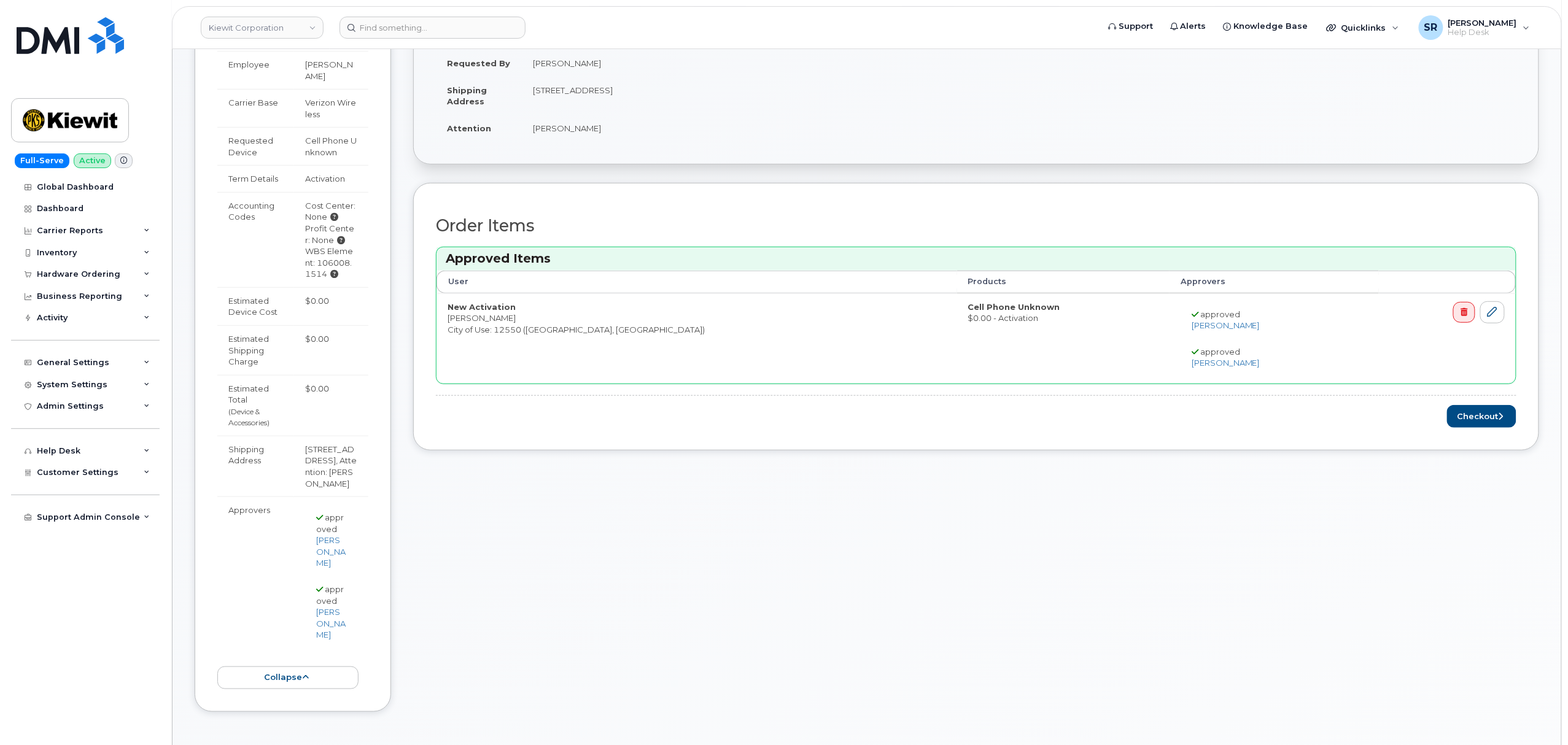
scroll to position [442, 0]
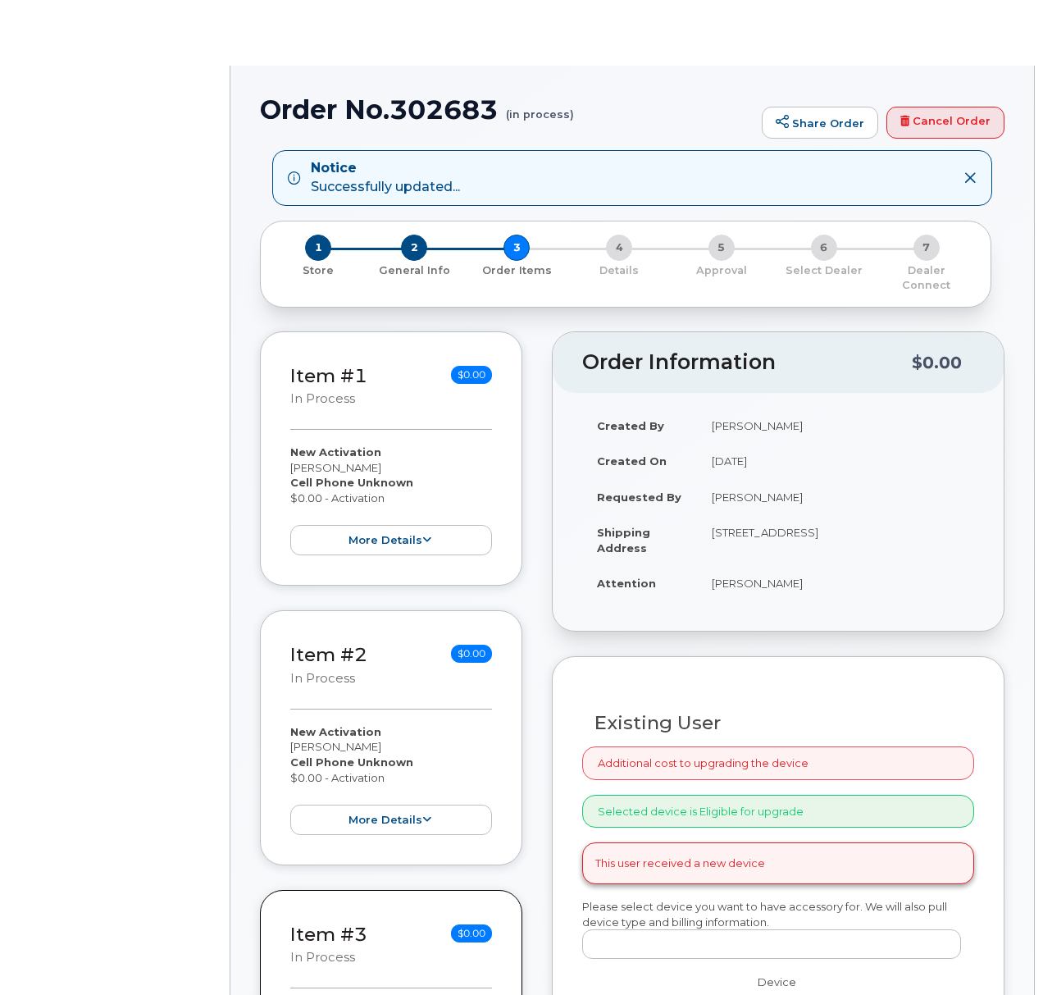
radio input "true"
select select
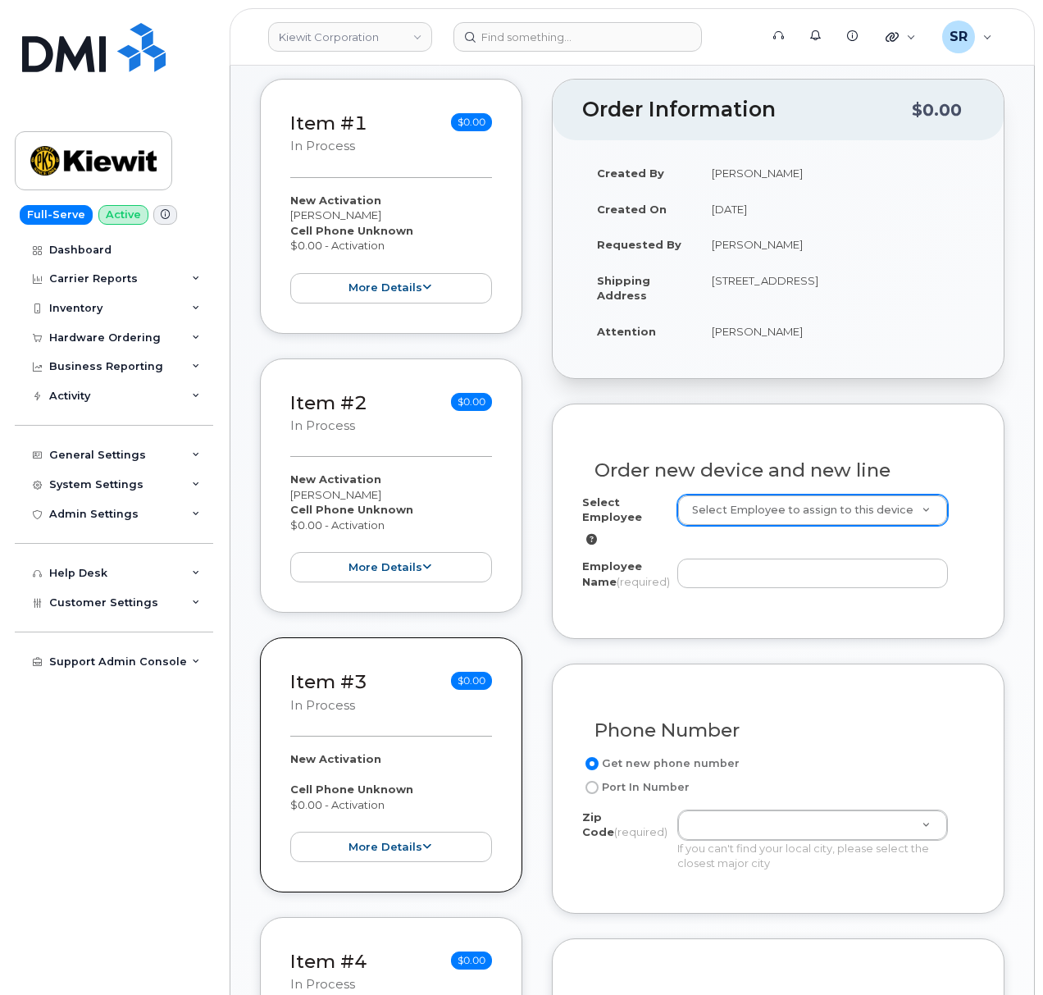
scroll to position [552, 0]
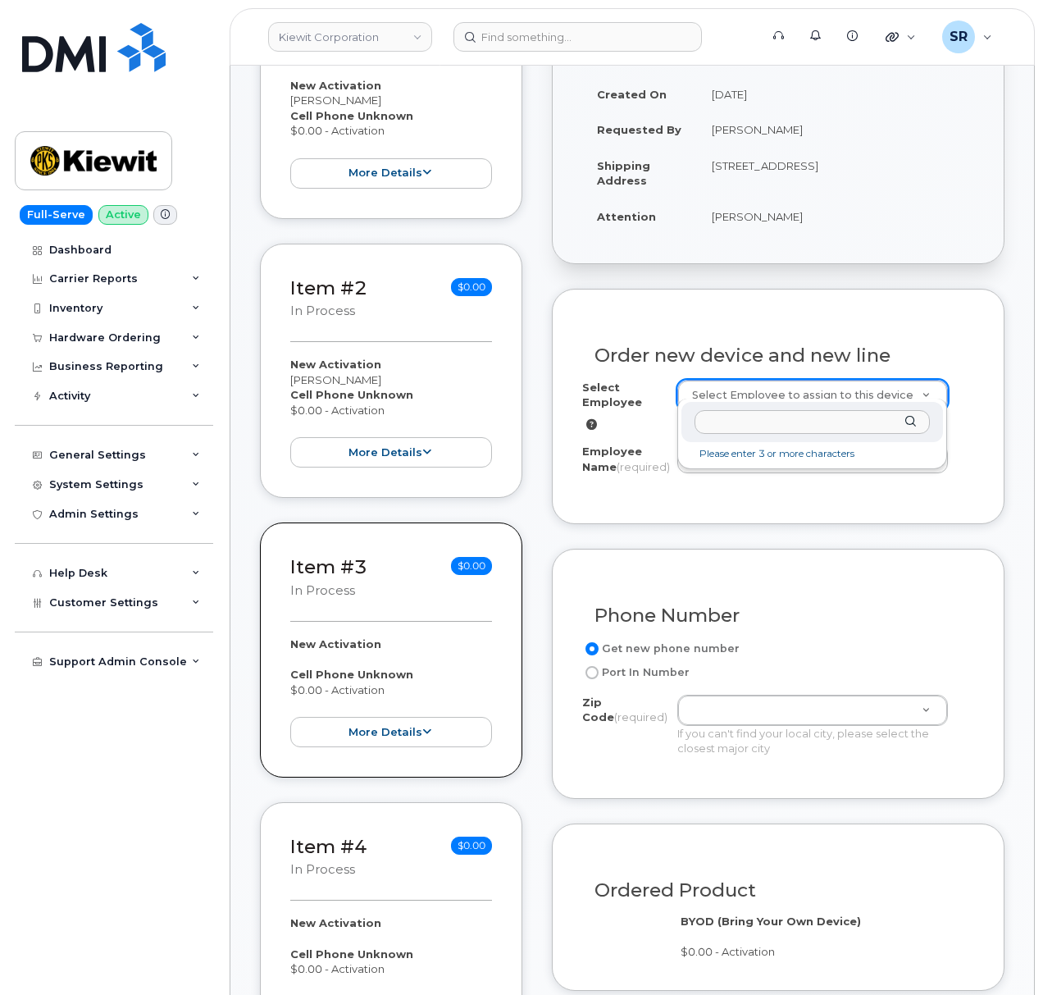
click at [802, 425] on input "text" at bounding box center [813, 422] width 236 height 24
paste input "[PERSON_NAME]"
type input "[PERSON_NAME]"
type input "2165657"
type input "[PERSON_NAME]"
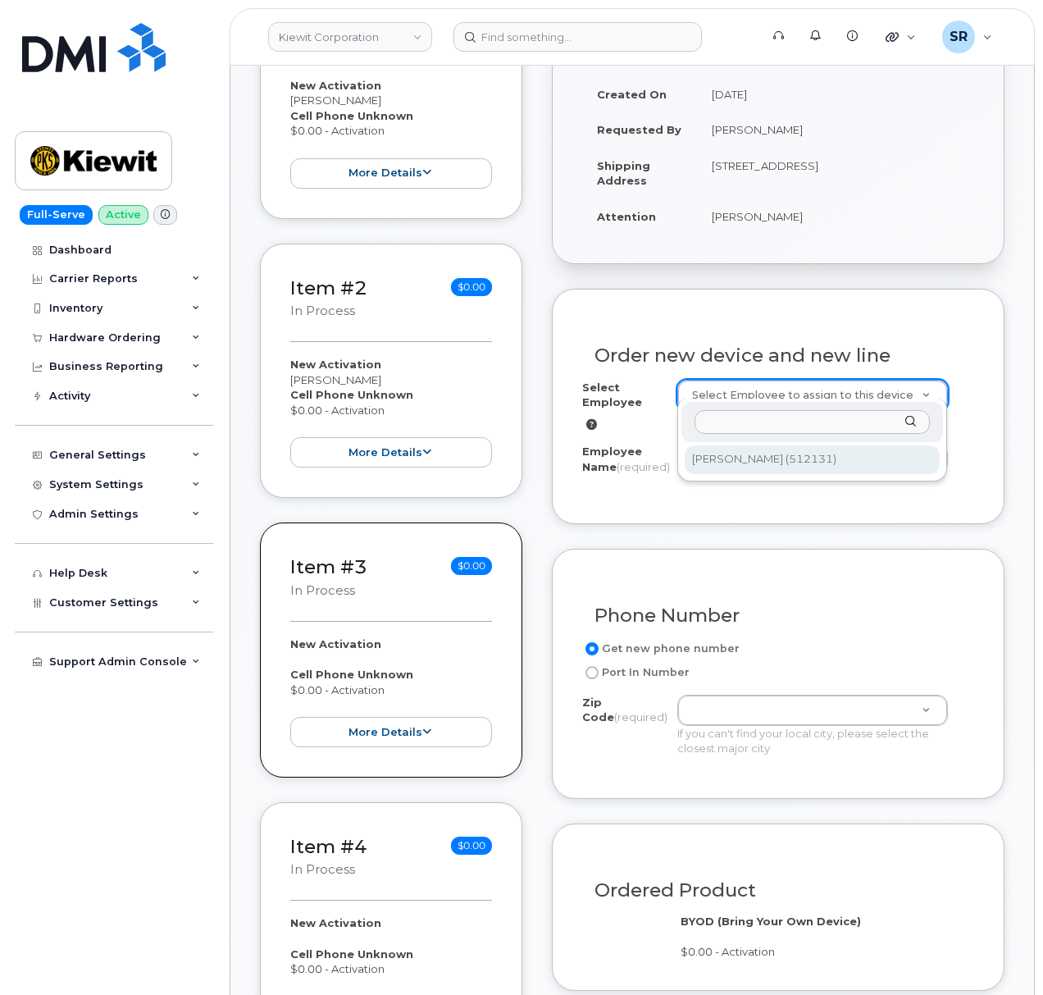
type input "12550 Sagehen Creek Rd"
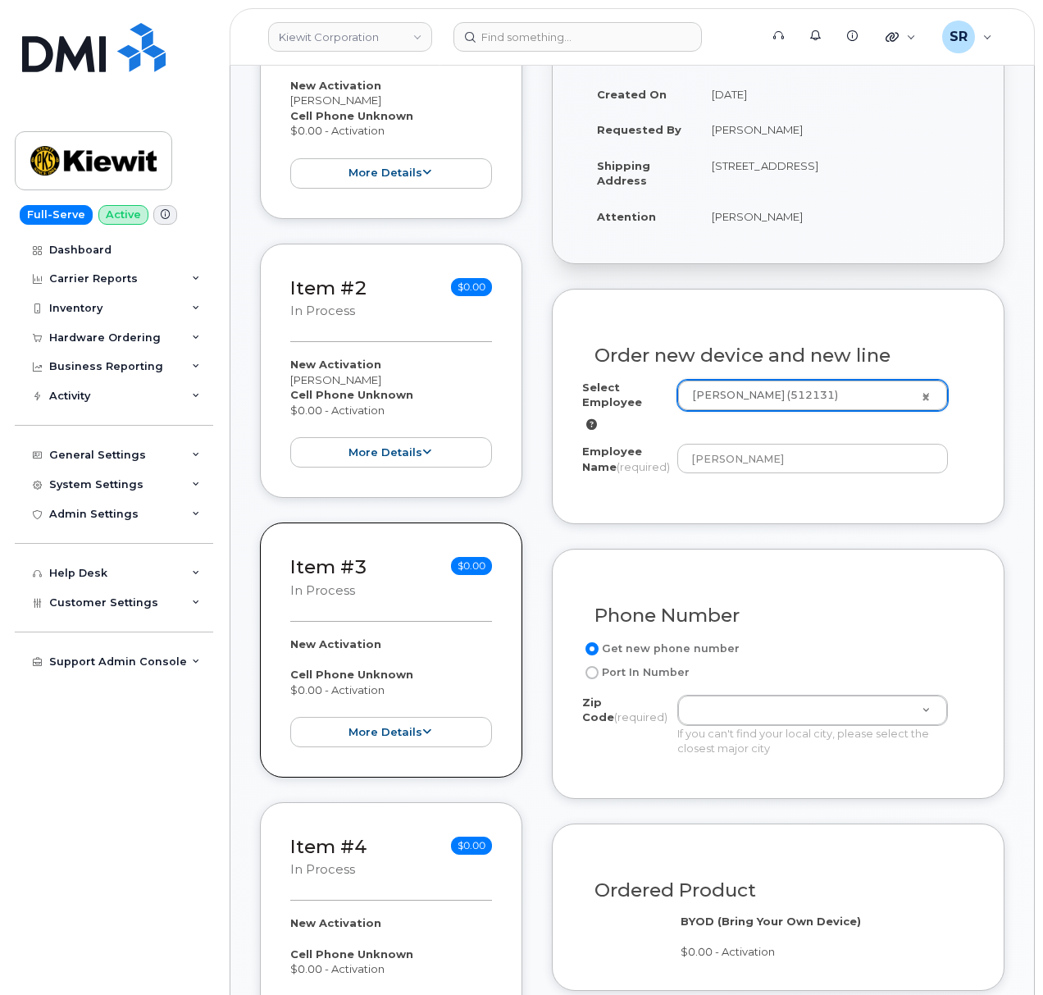
type input "12550 (Newburgh, NY)"
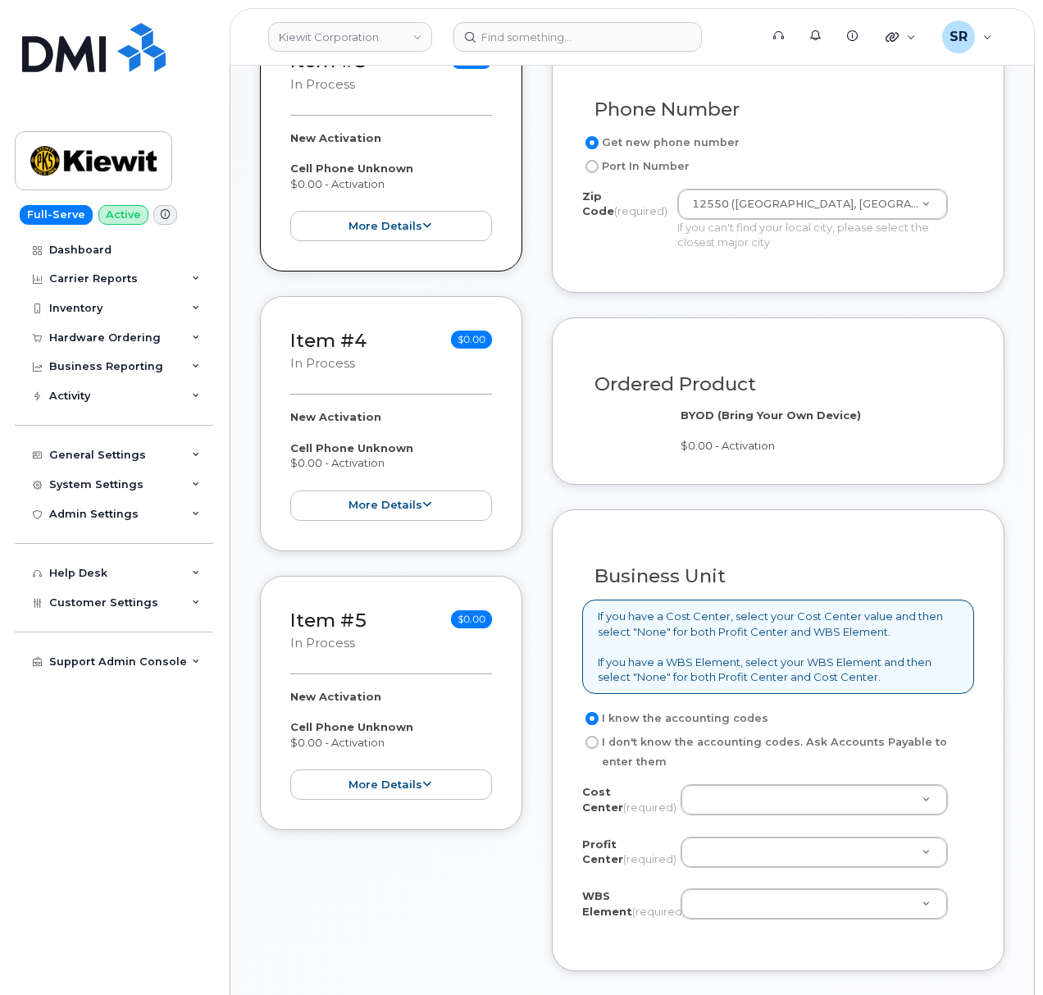
scroll to position [771, 0]
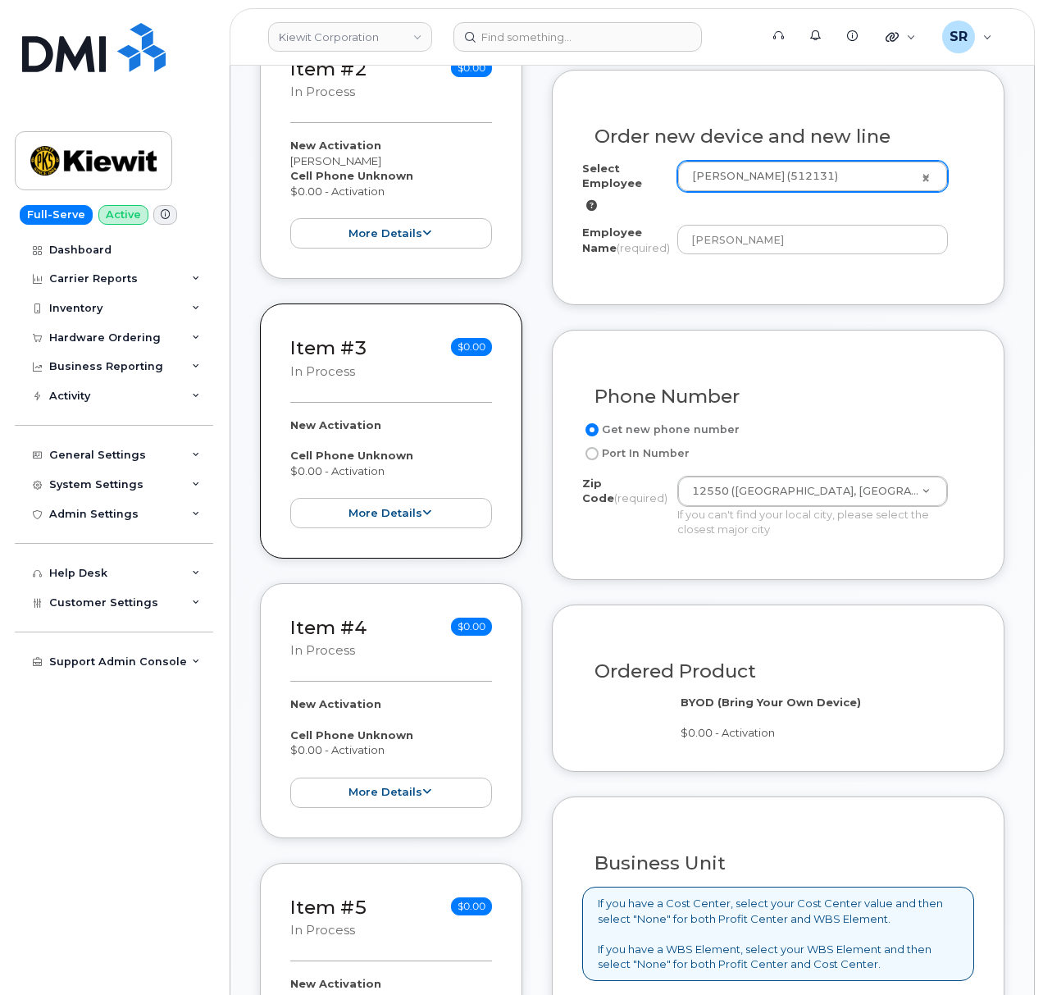
click at [645, 536] on div "Zip Code (required) 12550 (Newburgh, NY) Zip Code (required) 12550 (Newburgh, N…" at bounding box center [771, 507] width 379 height 62
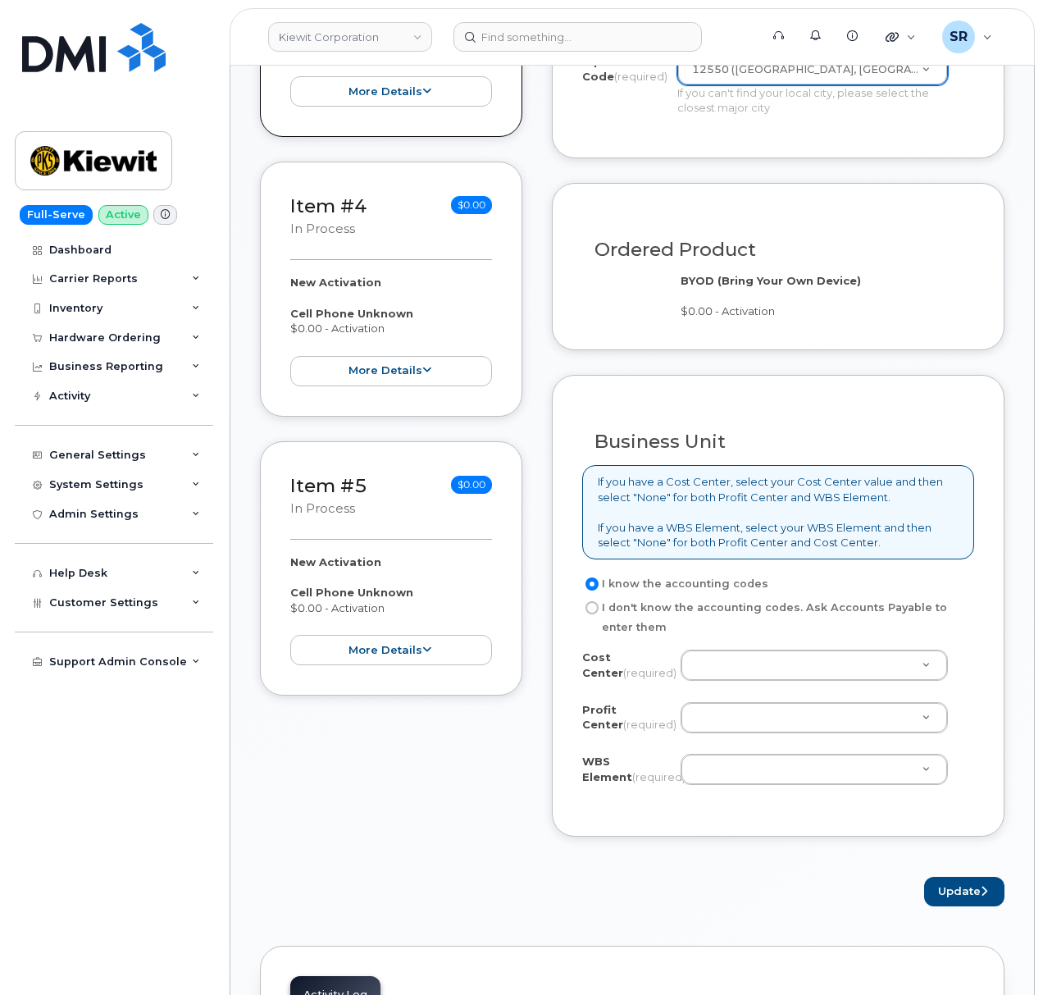
scroll to position [1208, 0]
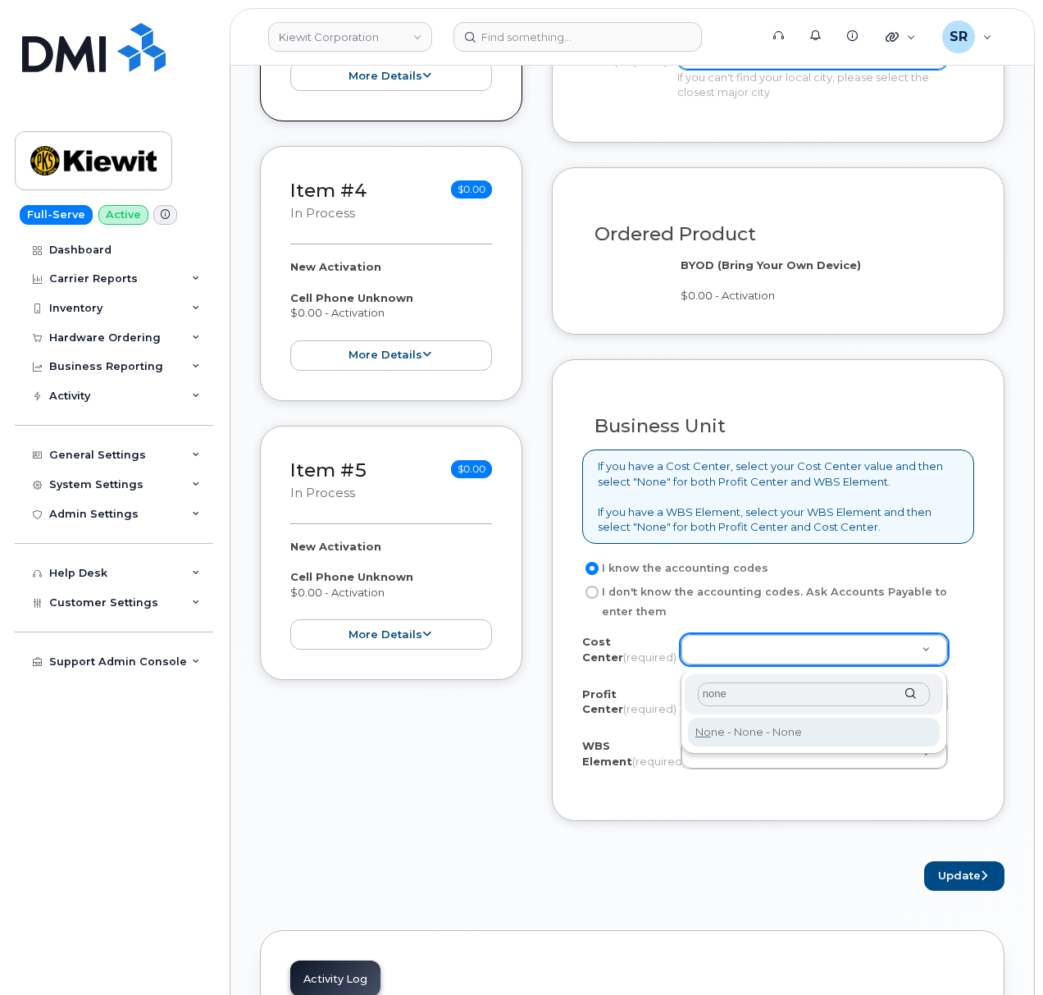
type input "none"
type input "None"
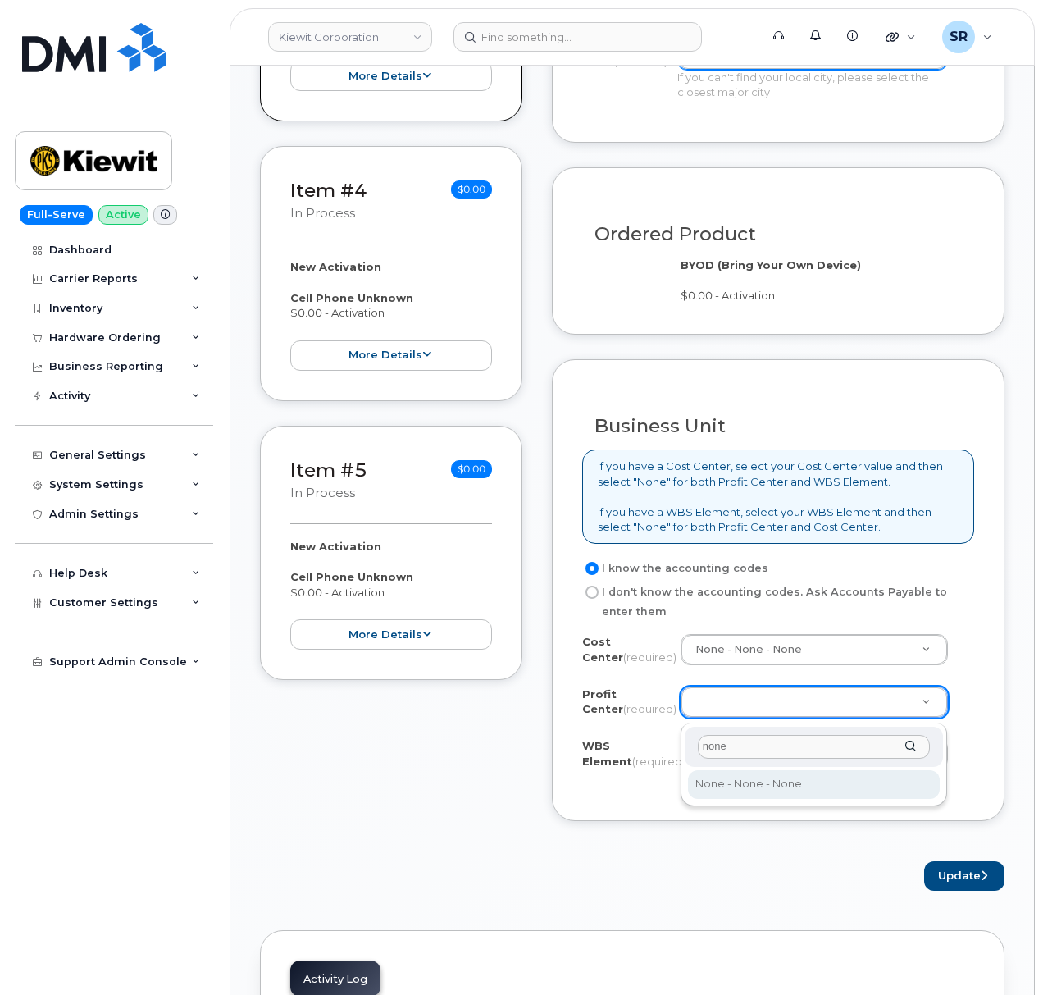
type input "none"
select select "None"
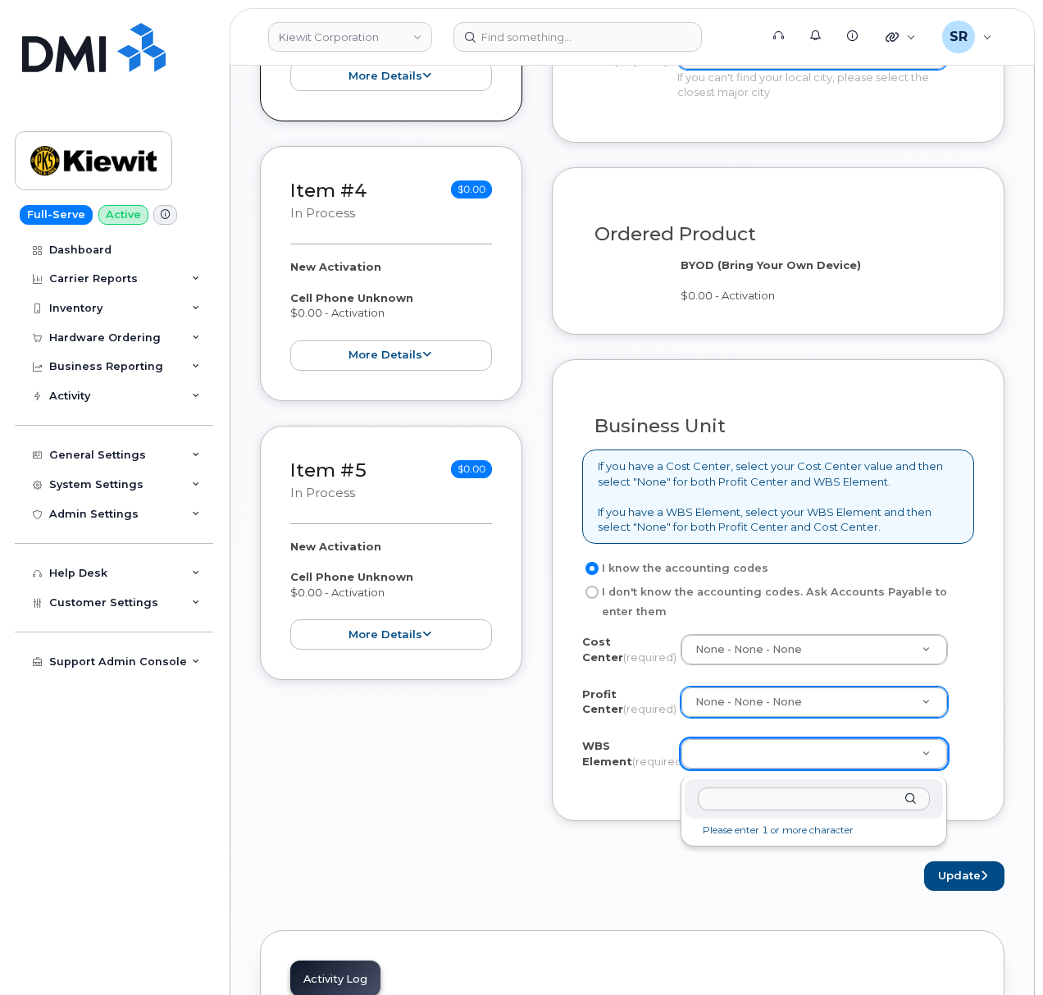
click at [801, 807] on input "text" at bounding box center [814, 799] width 233 height 24
paste input "106008.1514"
type input "106008.1514"
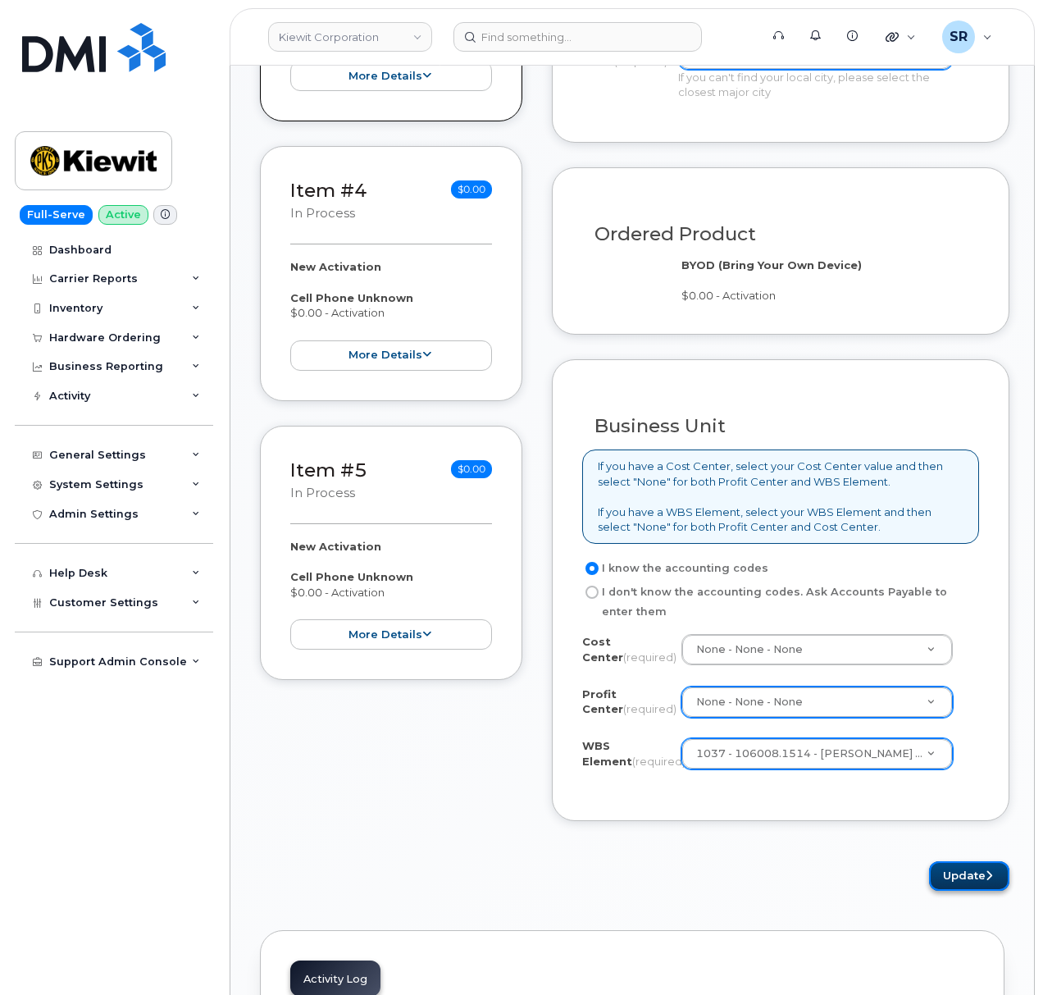
click at [948, 877] on button "Update" at bounding box center [969, 876] width 80 height 30
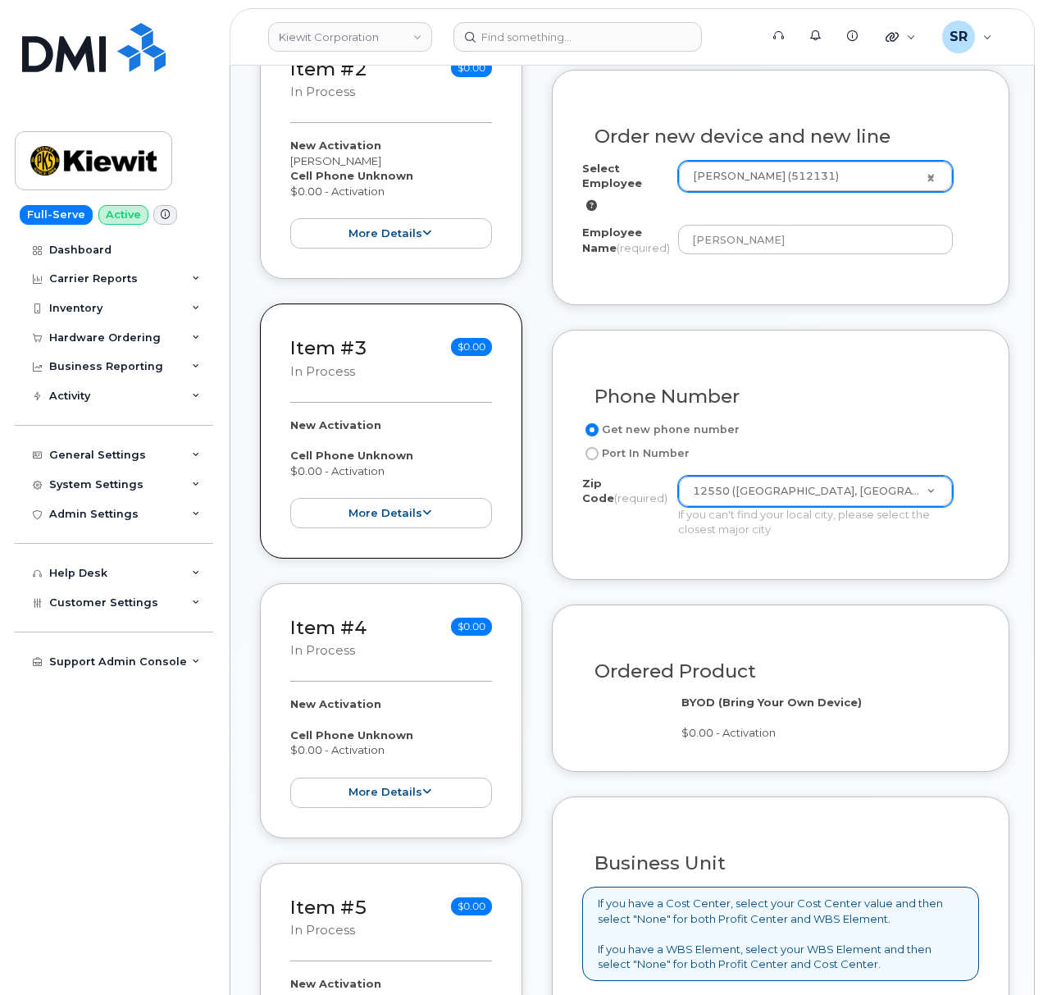
scroll to position [443, 0]
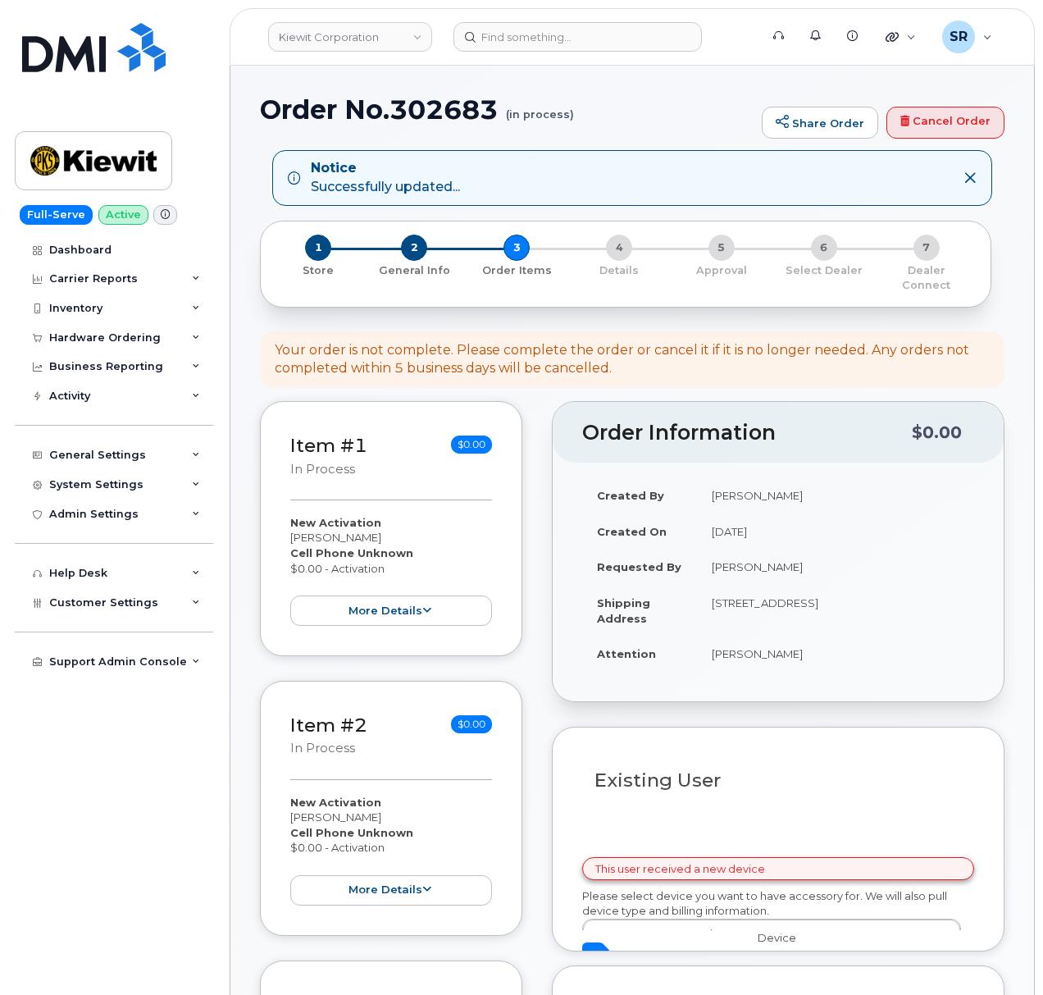
select select
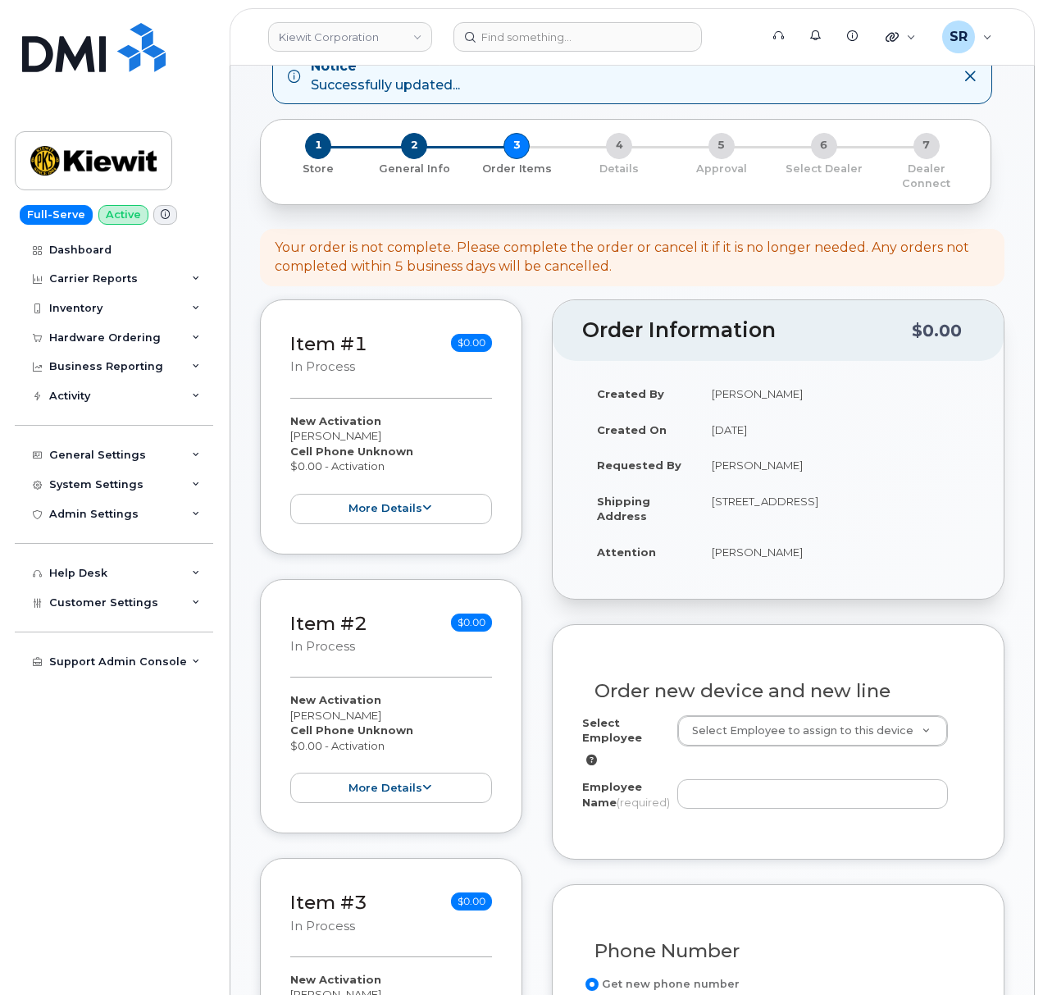
scroll to position [218, 0]
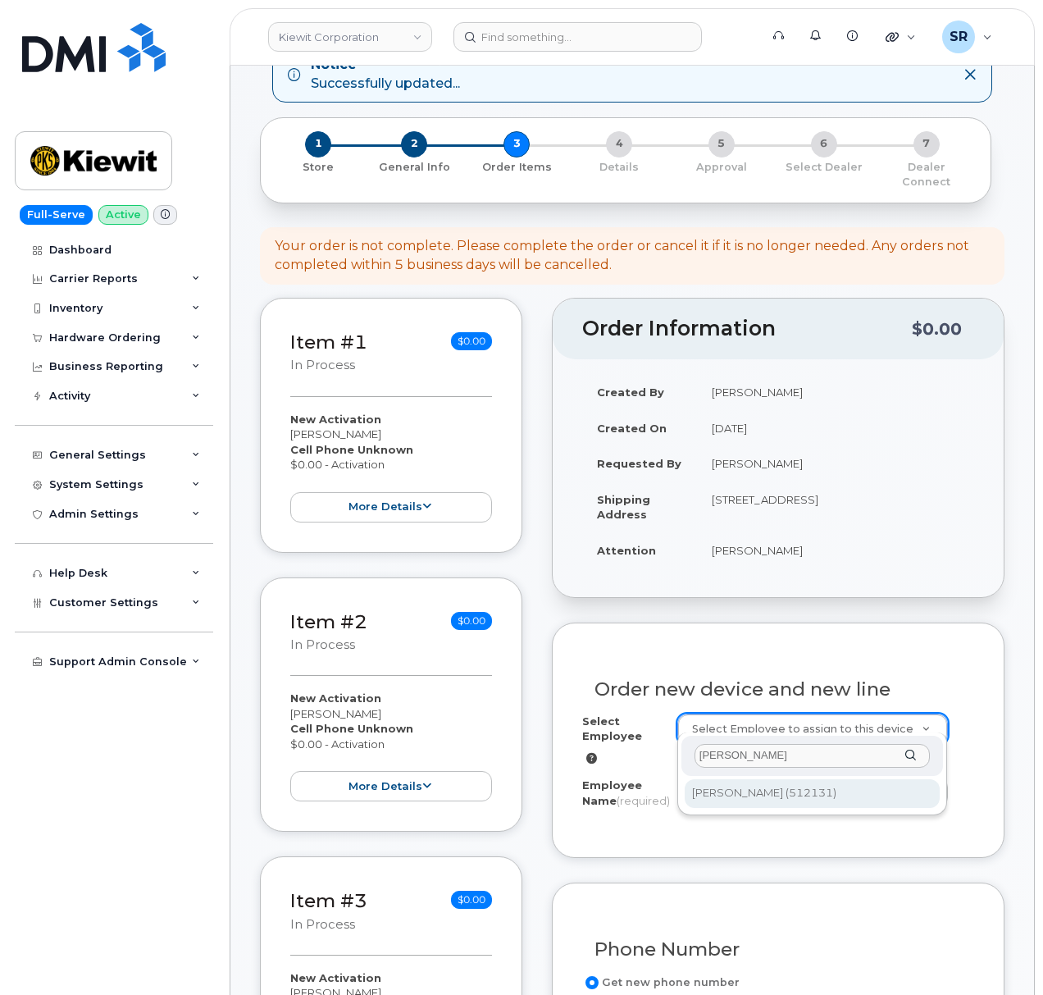
type input "[PERSON_NAME]"
type input "2165657"
type input "[PERSON_NAME]"
type input "[STREET_ADDRESS]"
type input "12550 ([GEOGRAPHIC_DATA], [GEOGRAPHIC_DATA])"
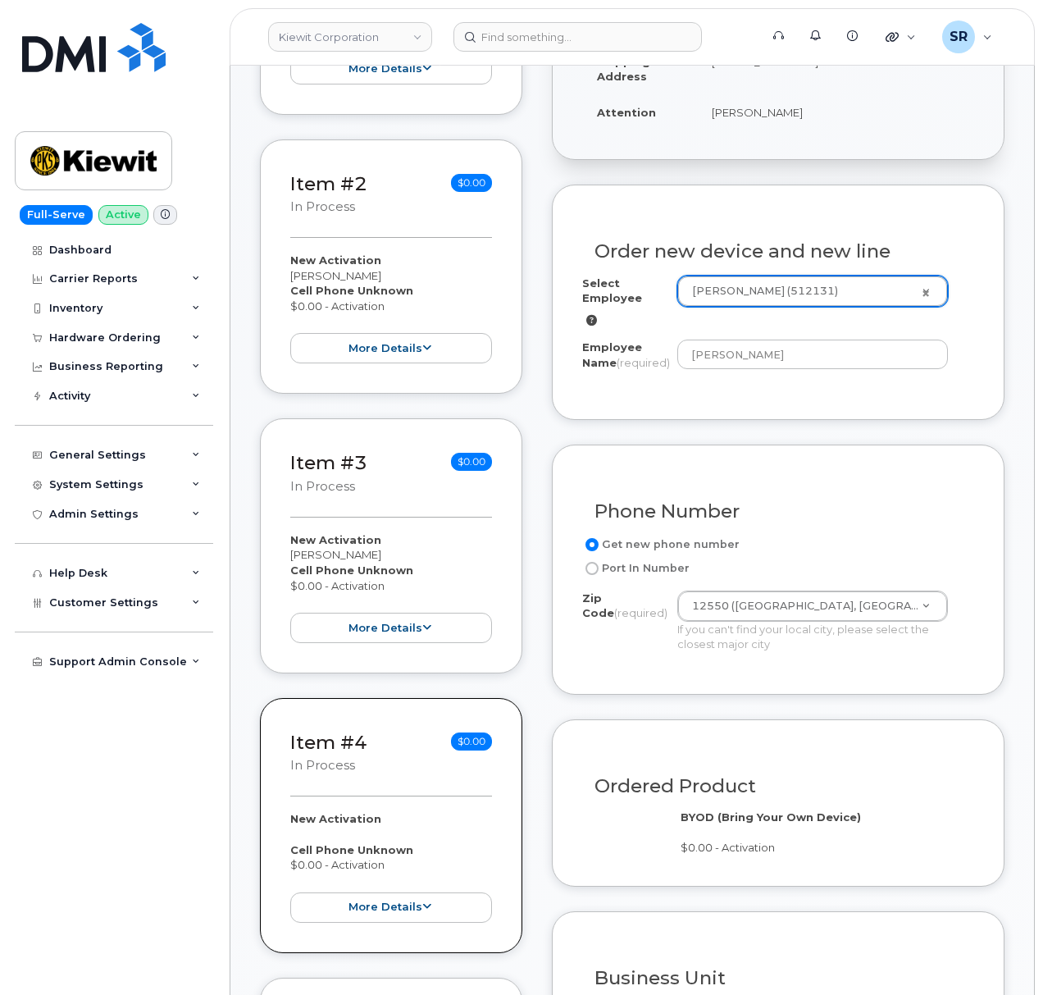
scroll to position [1093, 0]
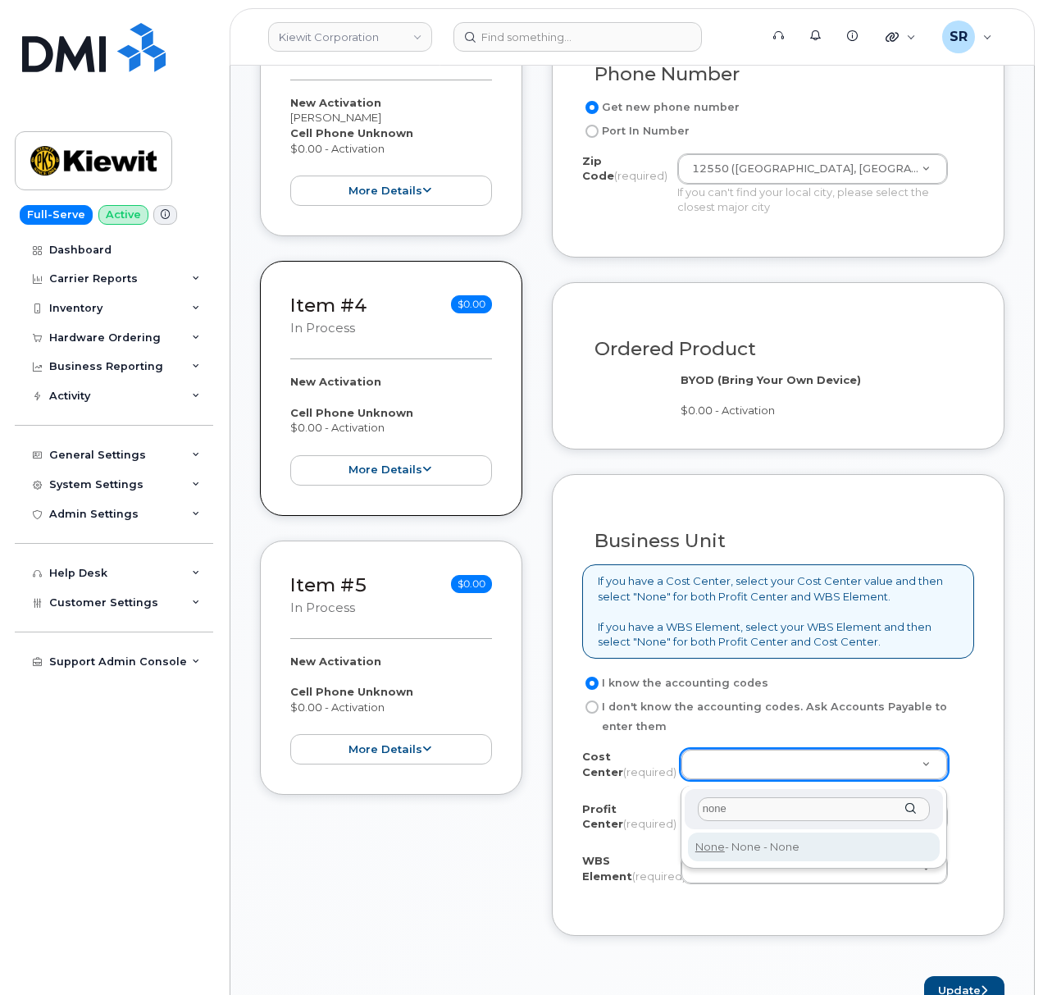
type input "none"
type input "None"
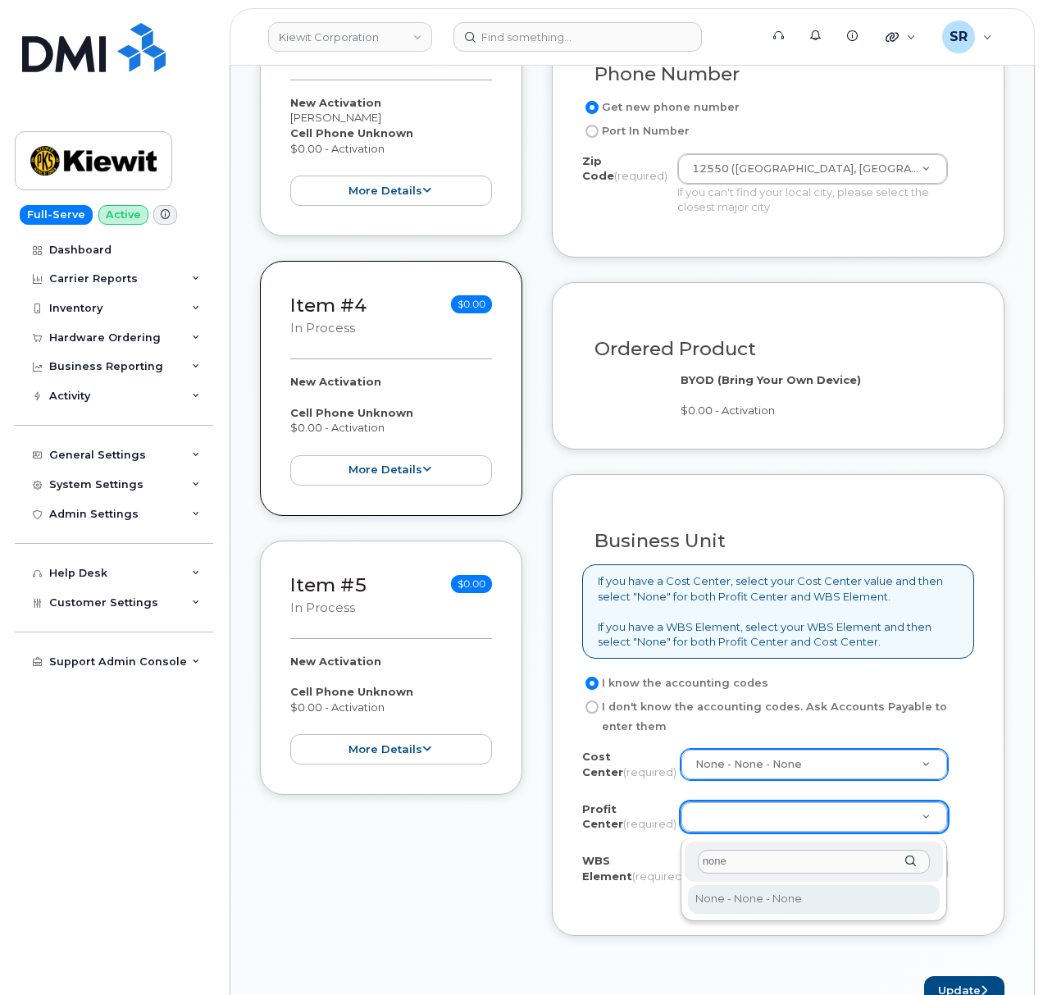
type input "none"
select select "None"
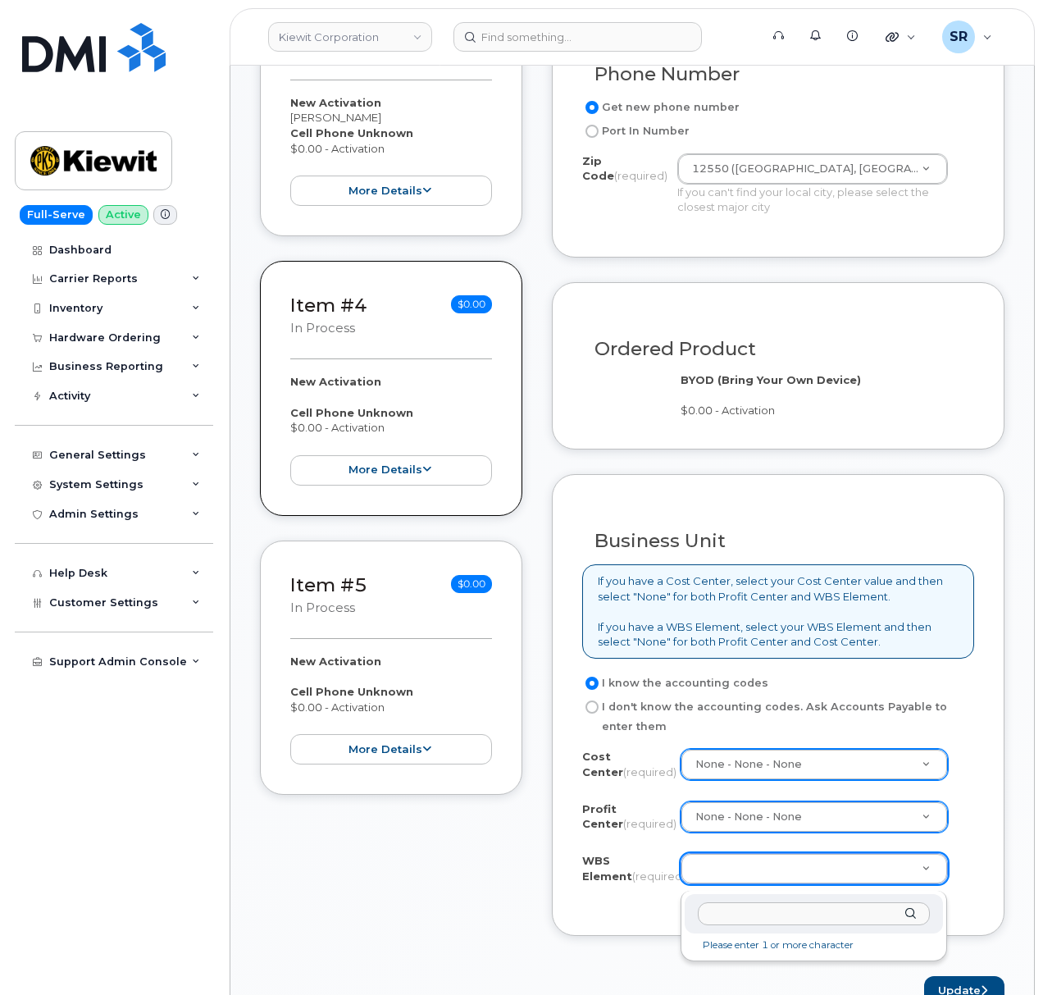
click at [751, 933] on div at bounding box center [814, 914] width 259 height 40
paste input "106008.1514"
type input "106008.1514"
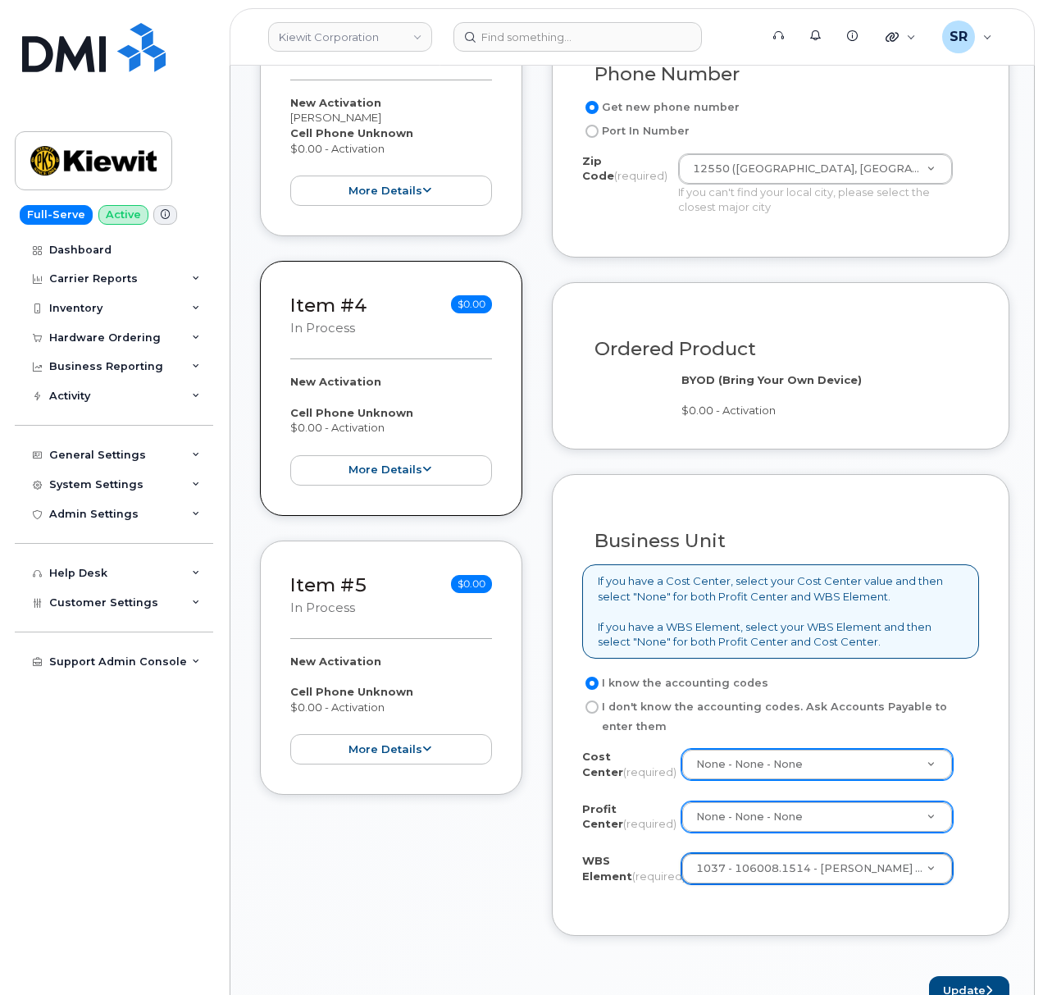
scroll to position [1312, 0]
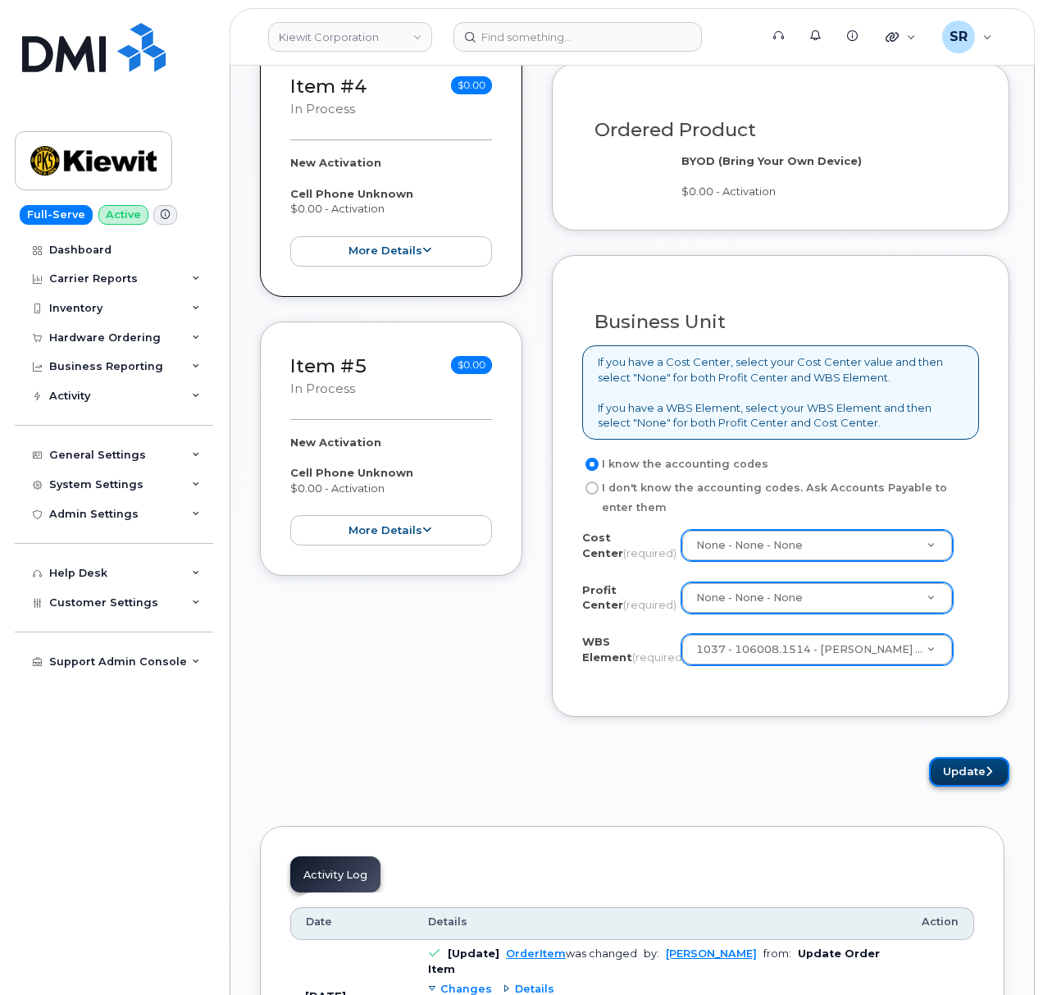
click at [959, 787] on button "Update" at bounding box center [969, 772] width 80 height 30
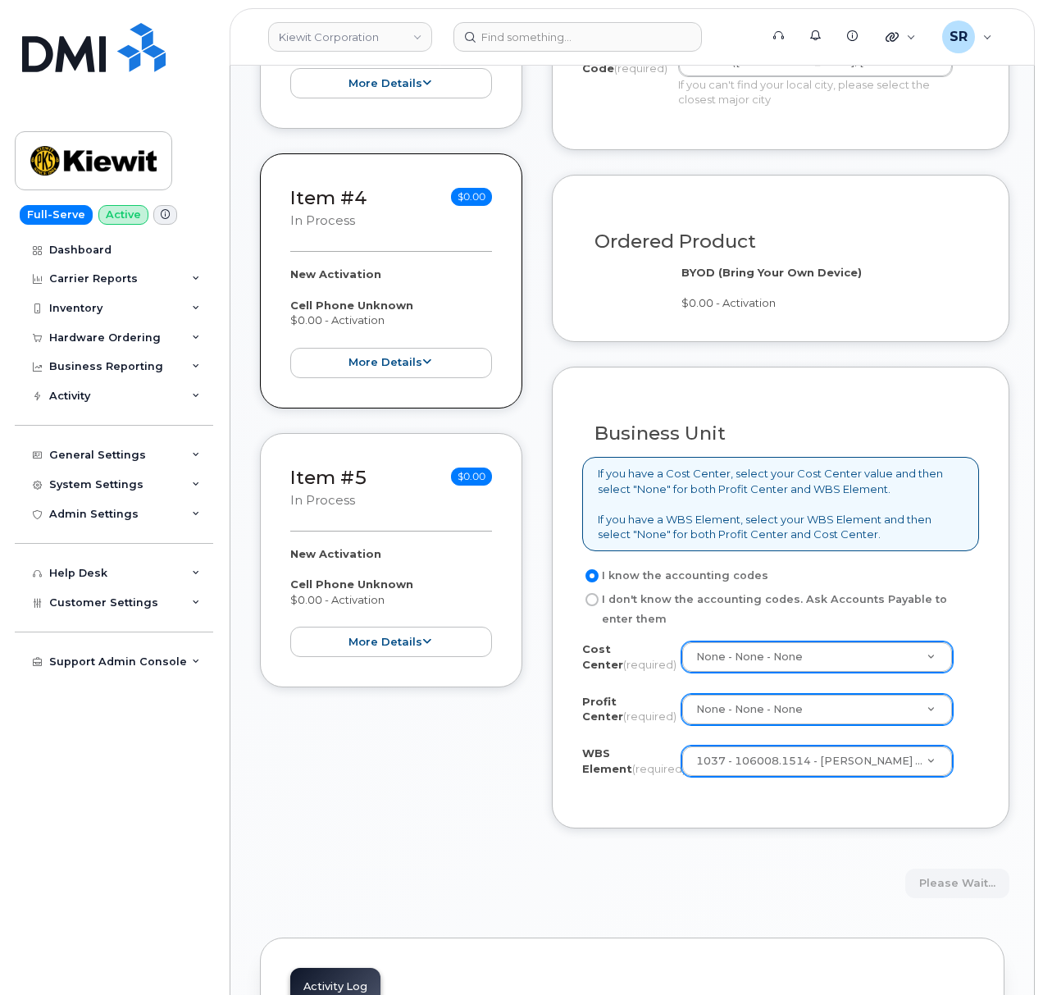
scroll to position [1202, 0]
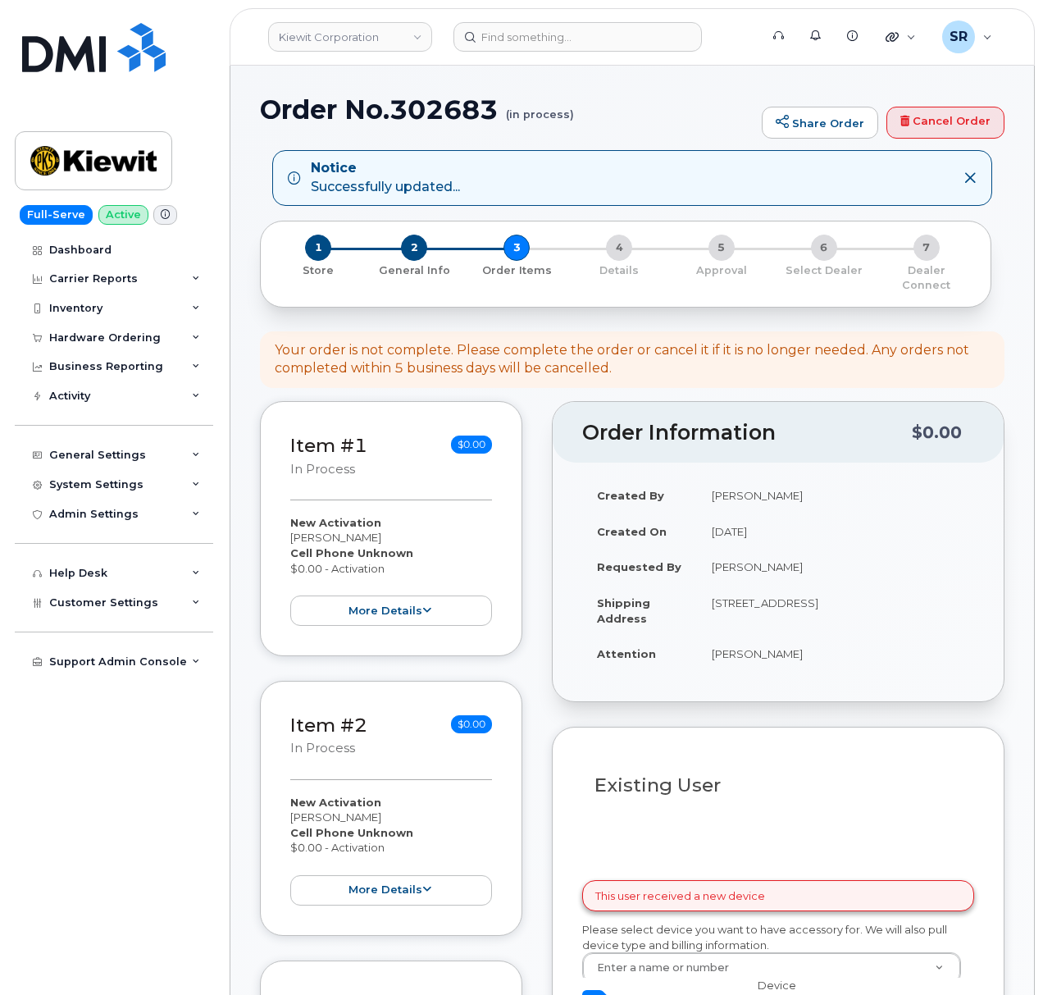
select select
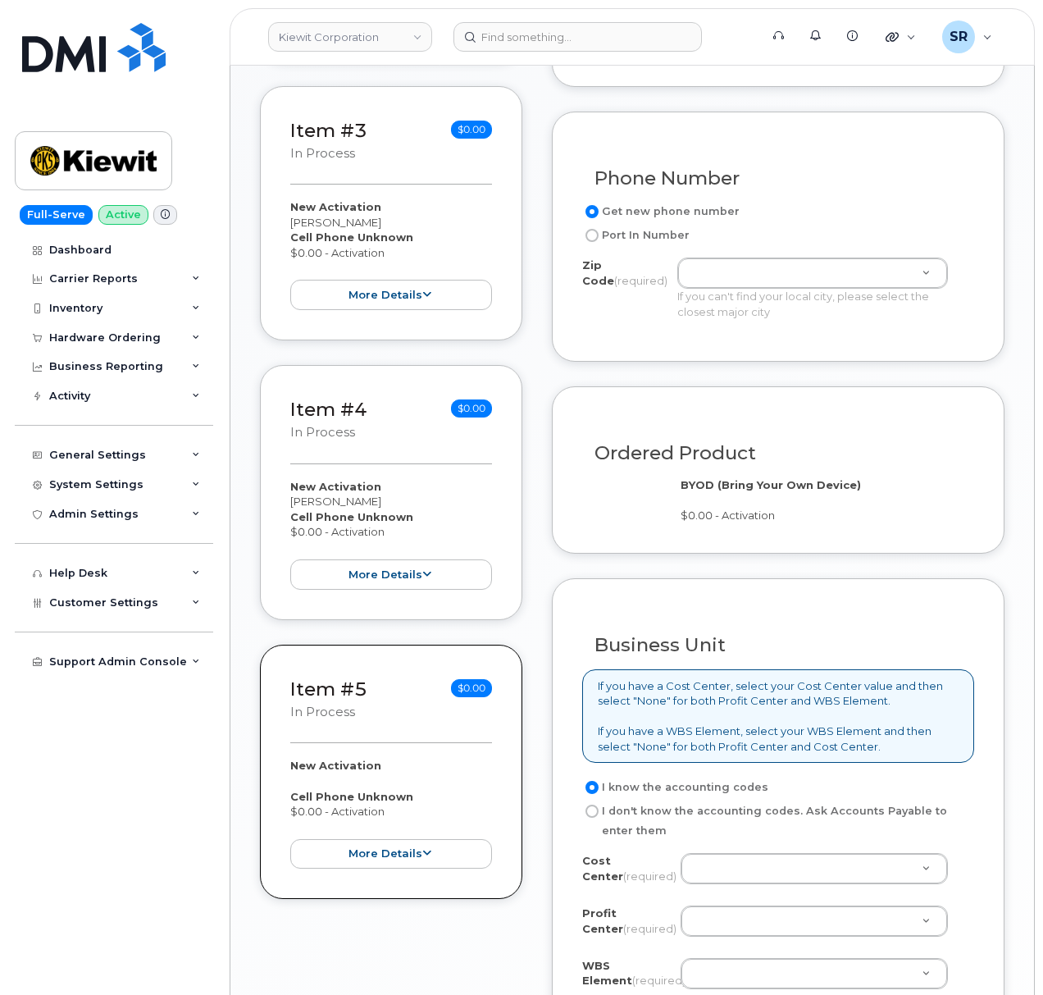
scroll to position [660, 0]
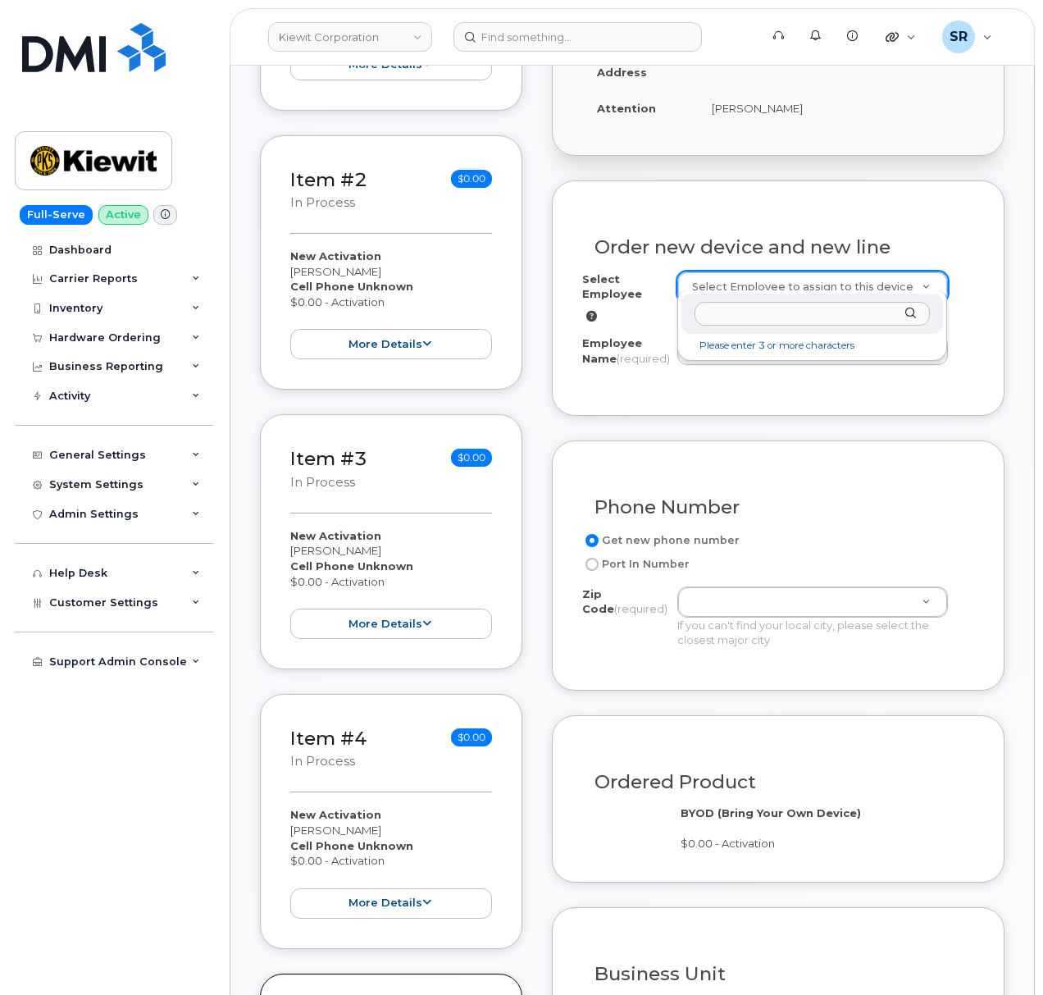
click at [778, 319] on input "text" at bounding box center [813, 314] width 236 height 24
paste input "[PERSON_NAME]"
type input "[PERSON_NAME]"
type input "2165657"
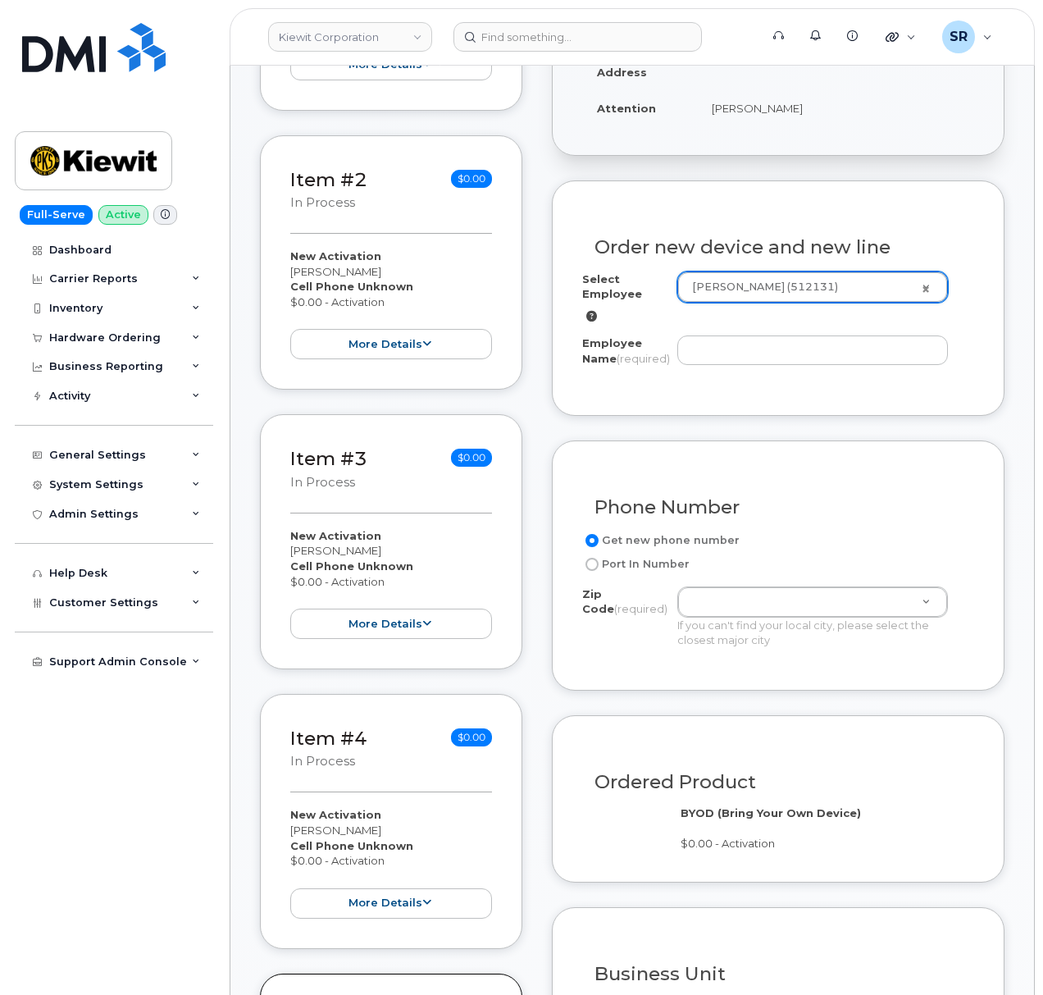
type input "[PERSON_NAME]"
type input "12550 Sagehen Creek Rd"
type input "12550 ([GEOGRAPHIC_DATA], [GEOGRAPHIC_DATA])"
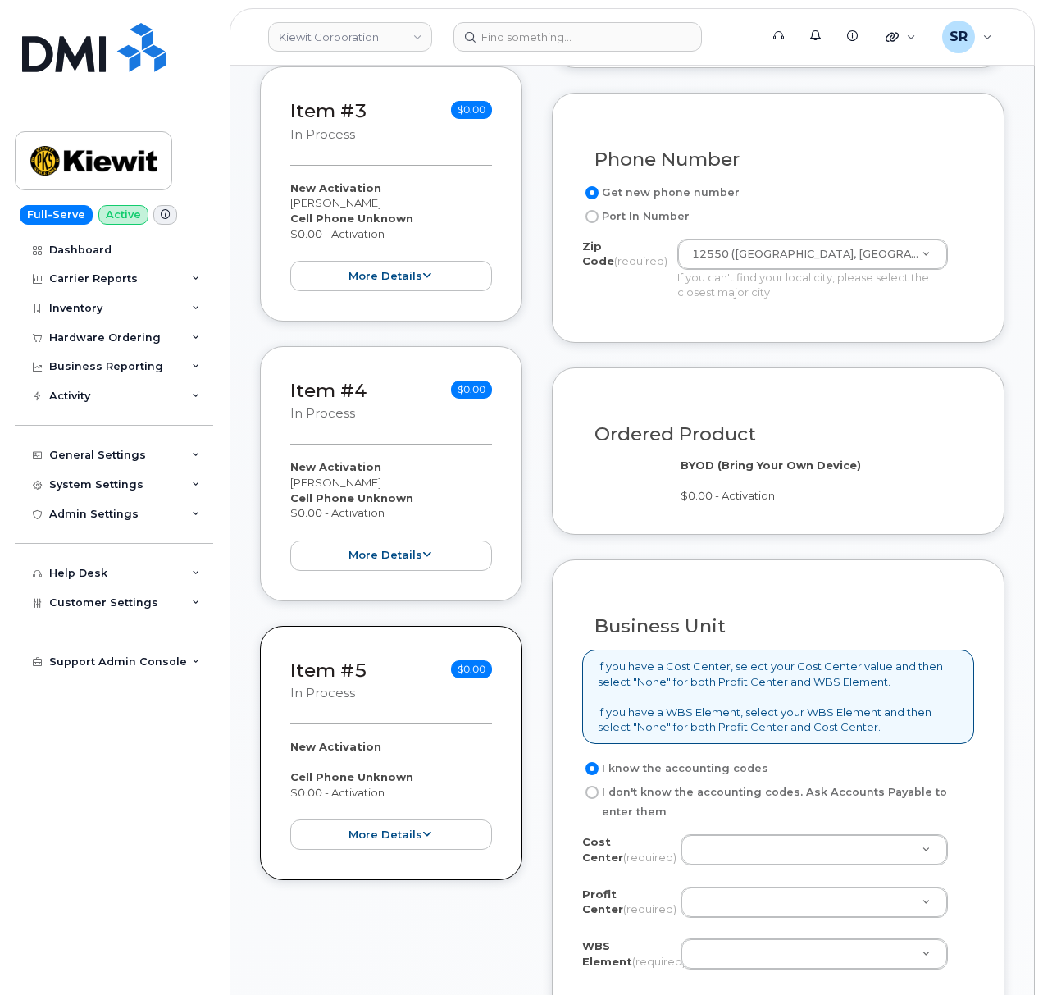
scroll to position [1097, 0]
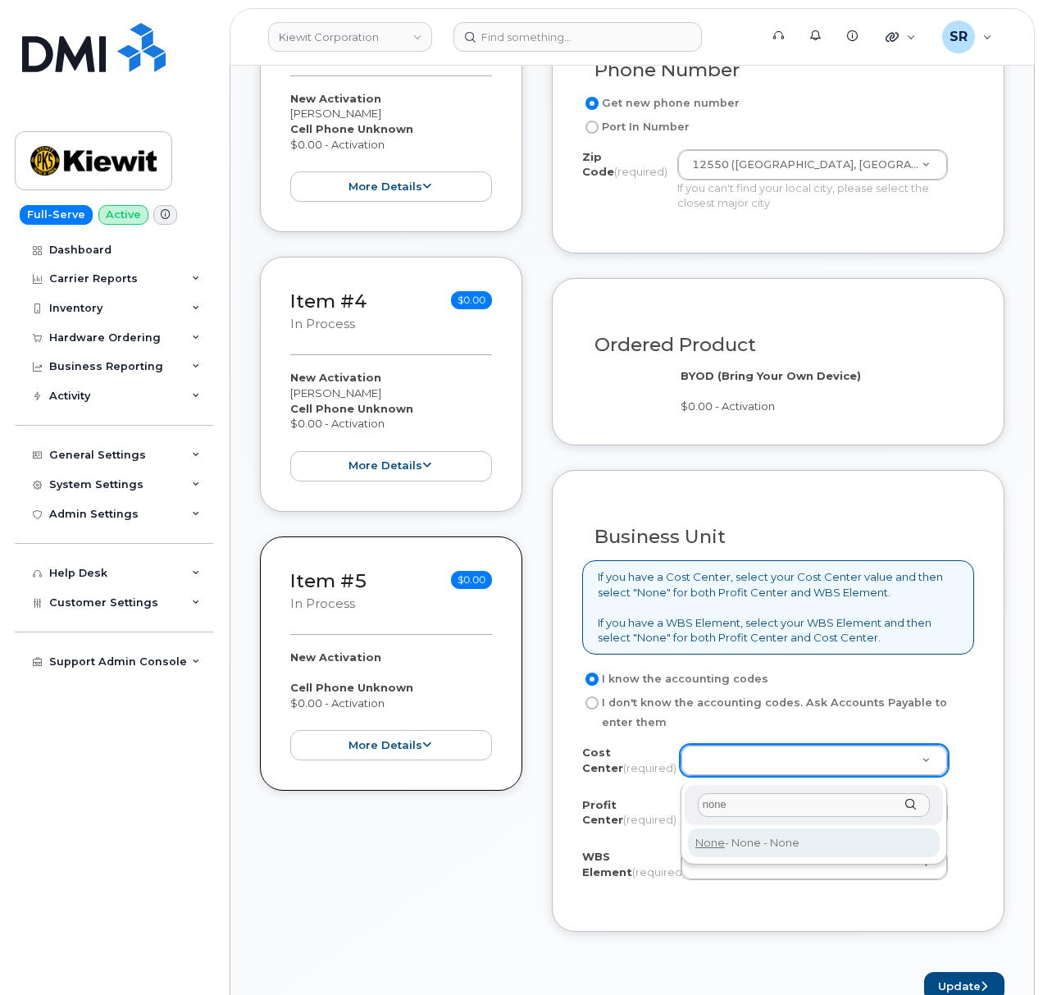
type input "none"
click at [761, 857] on div "none None - None - None" at bounding box center [814, 823] width 267 height 83
type input "None"
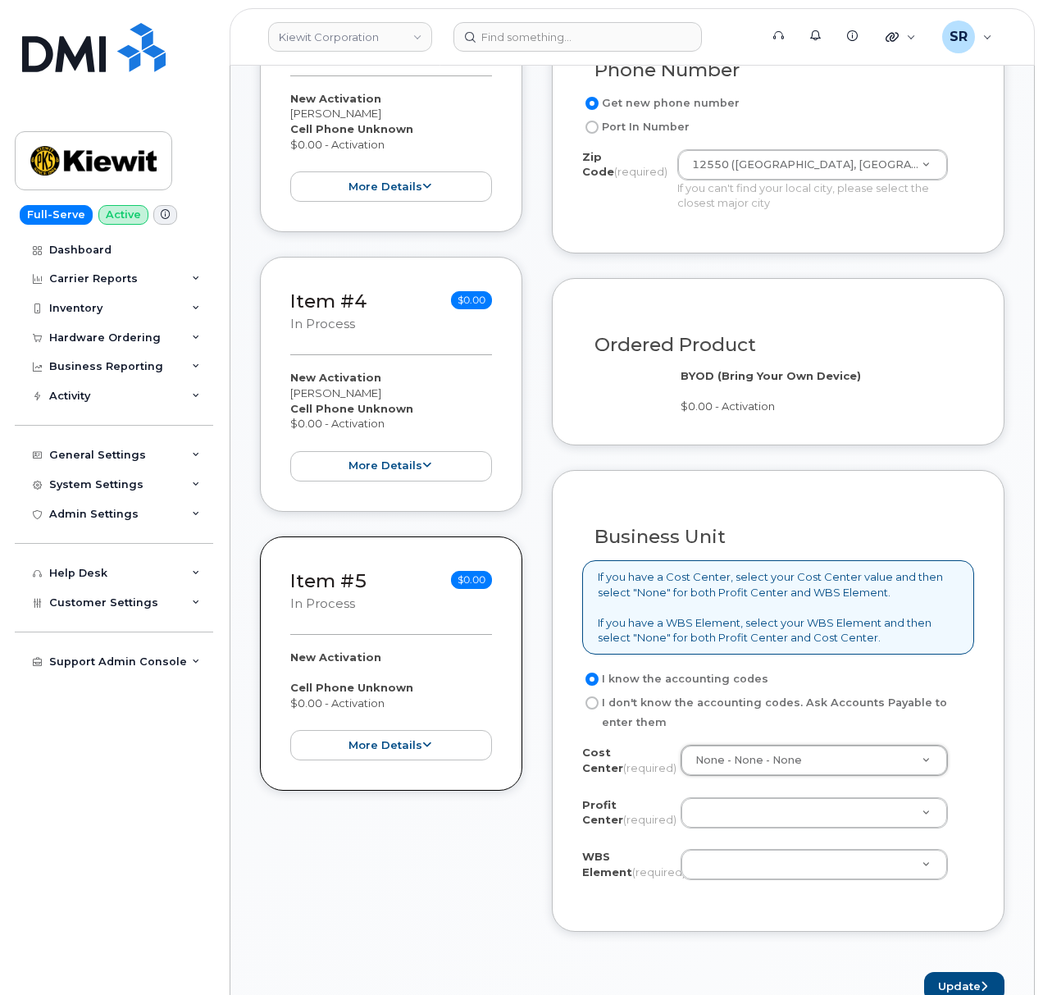
click at [763, 834] on div "Profit Center (required) None - None - None" at bounding box center [778, 815] width 392 height 37
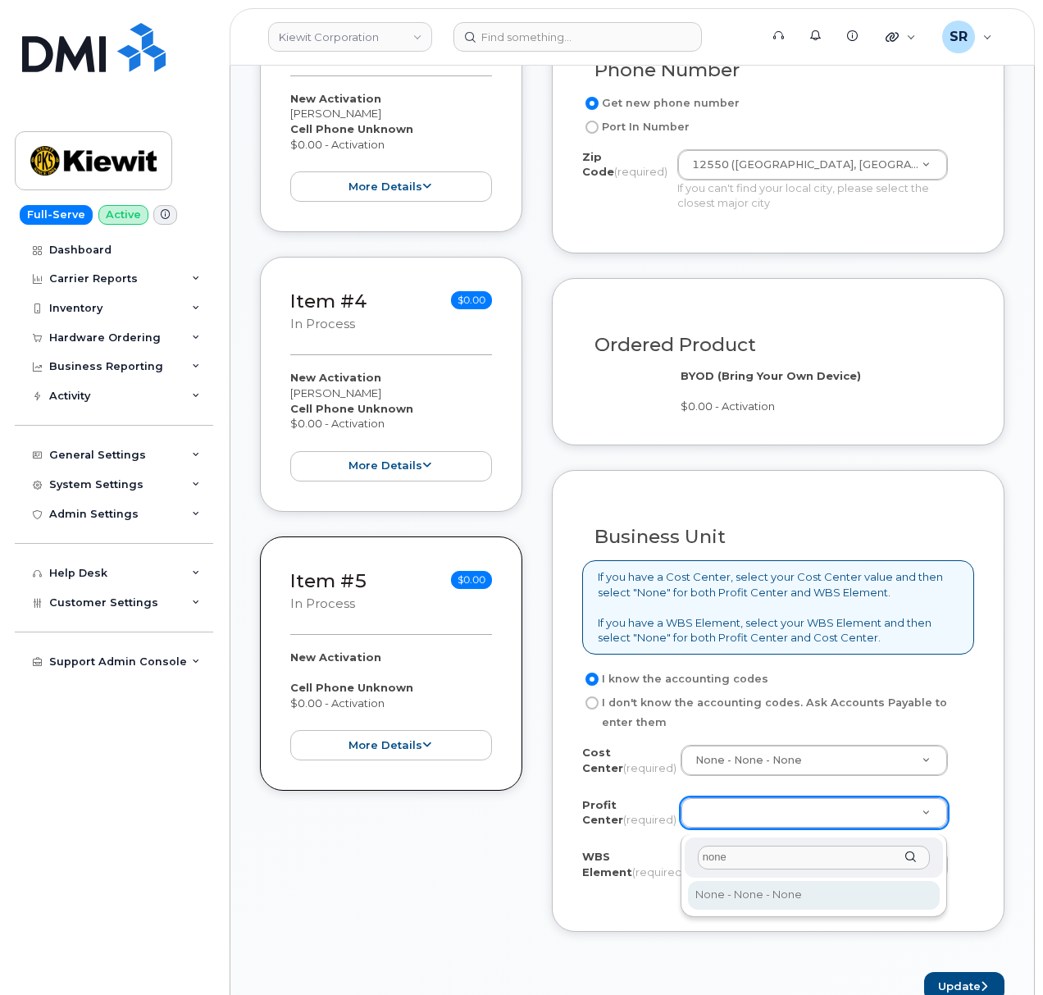
type input "none"
select select "None"
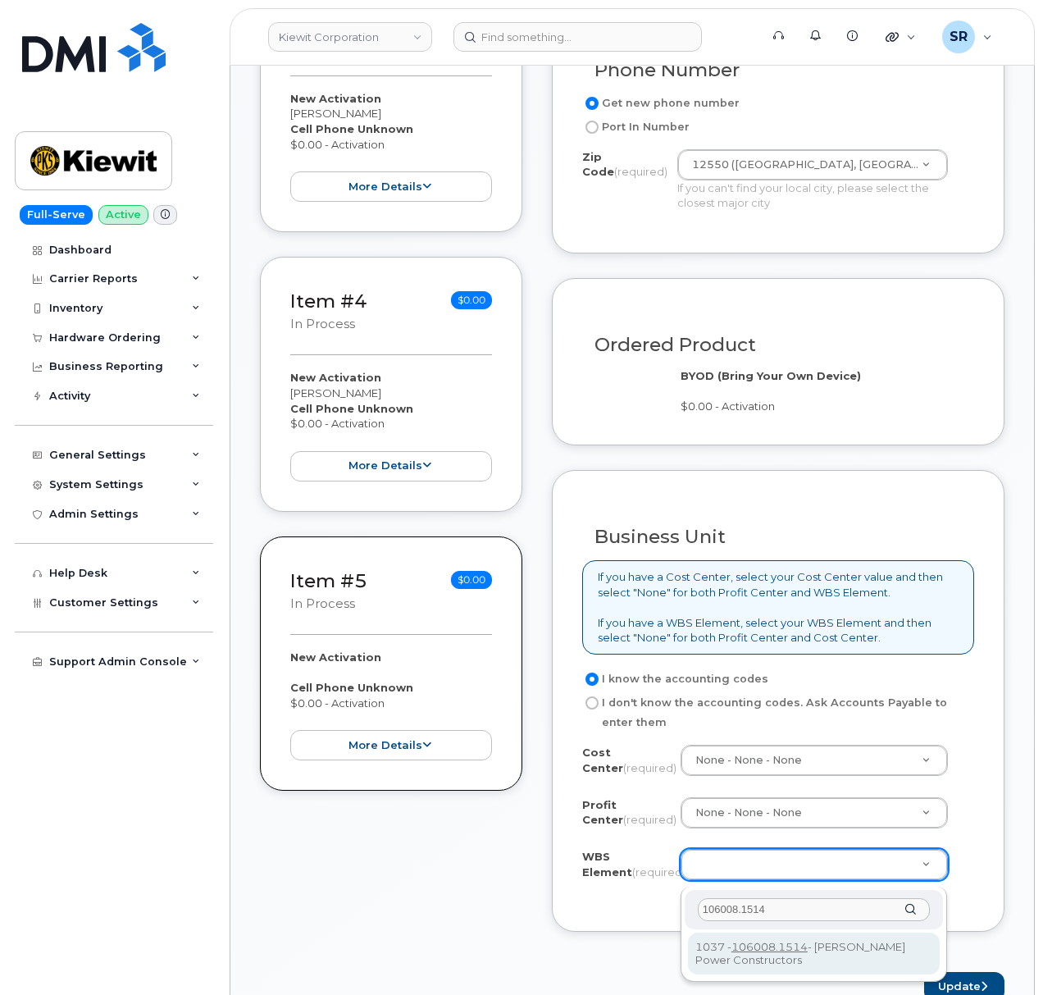
type input "106008.1514"
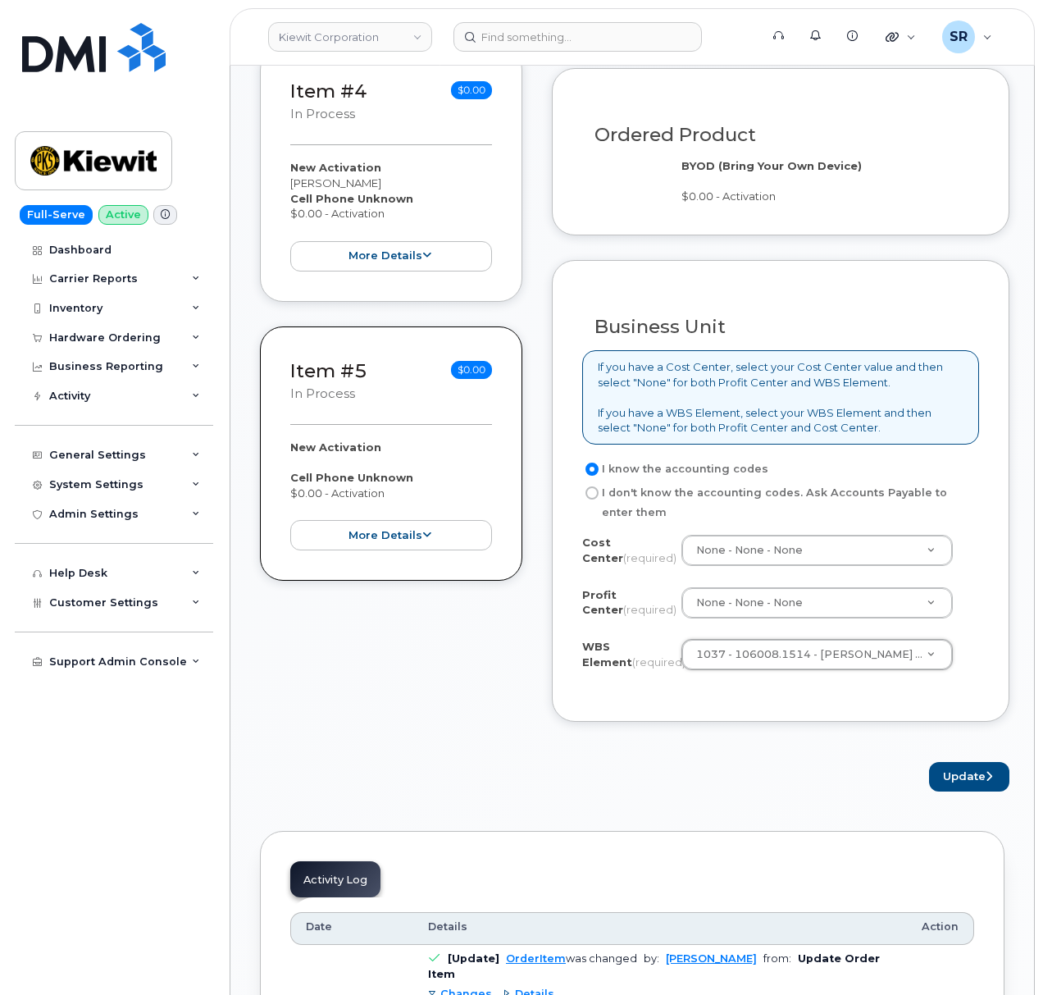
scroll to position [1316, 0]
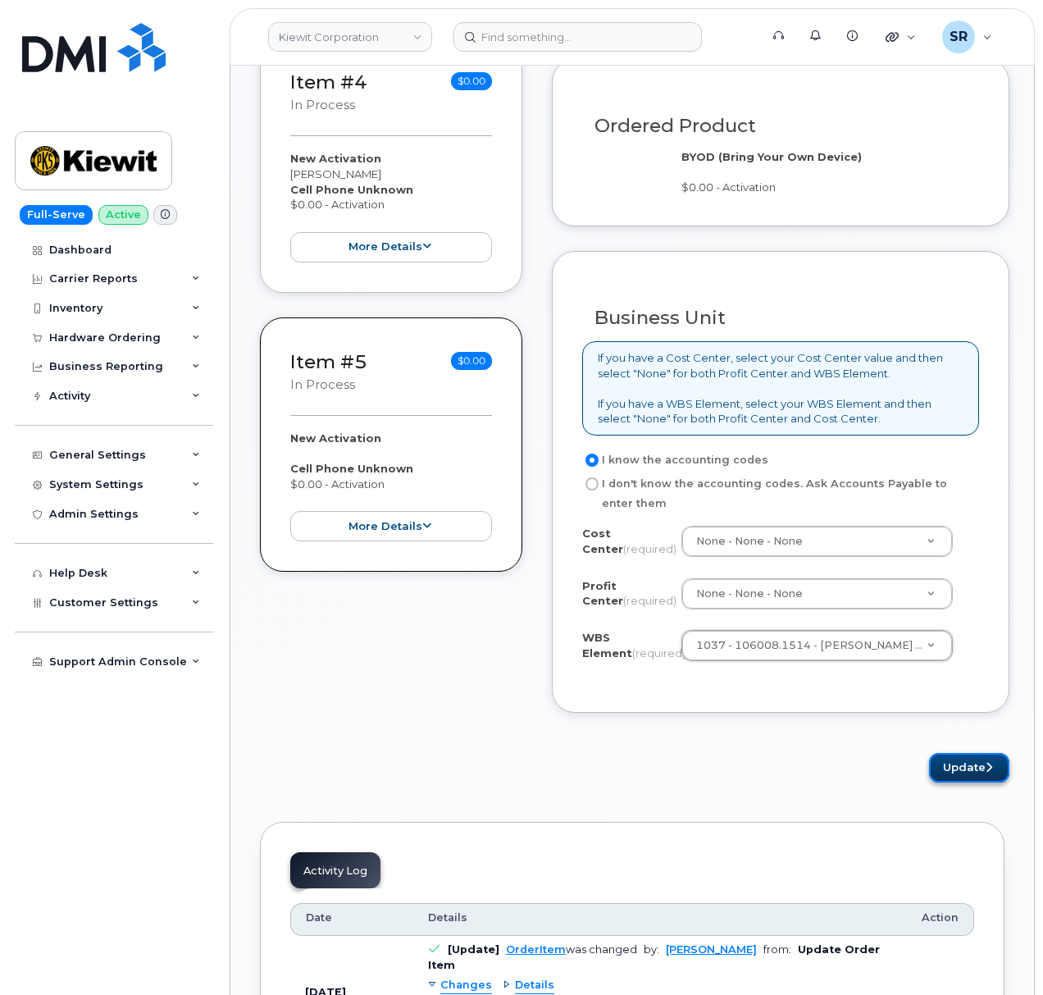
click at [982, 781] on button "Update" at bounding box center [969, 768] width 80 height 30
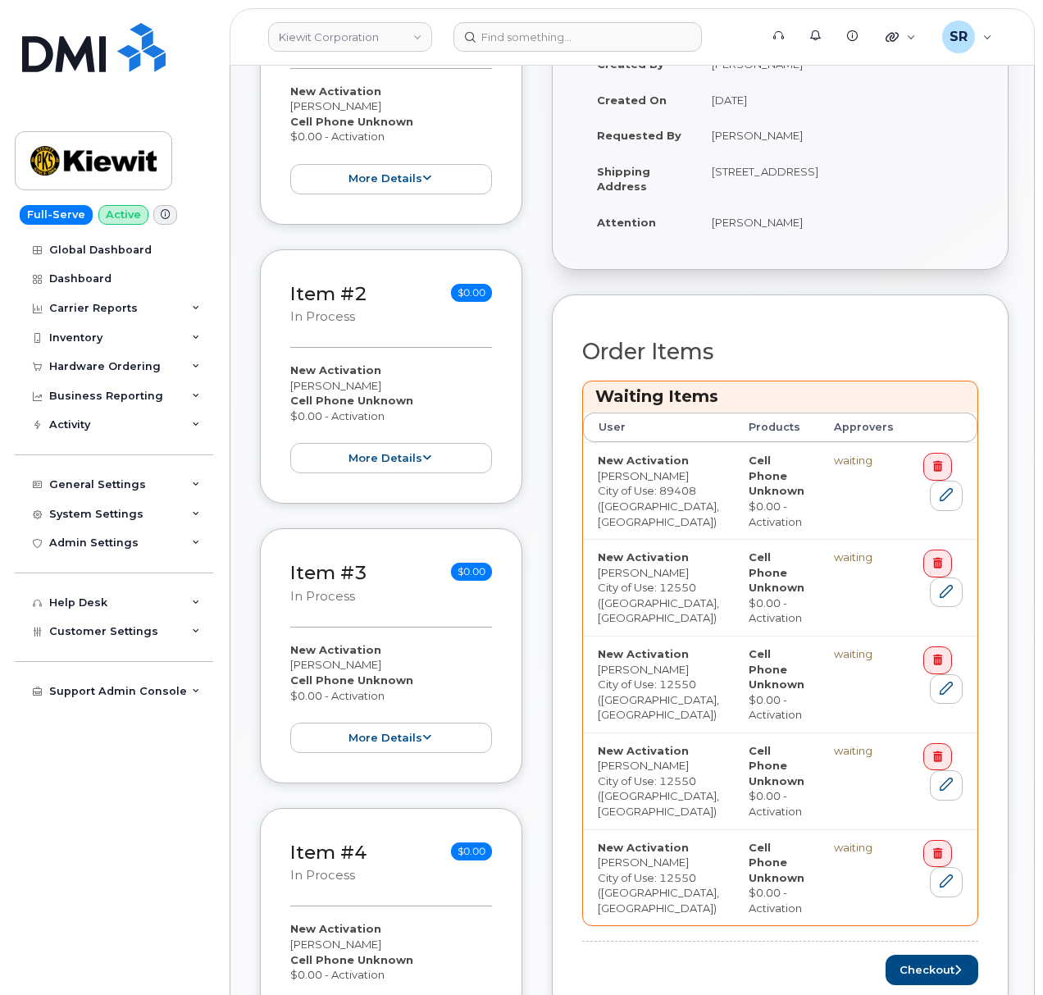
scroll to position [656, 0]
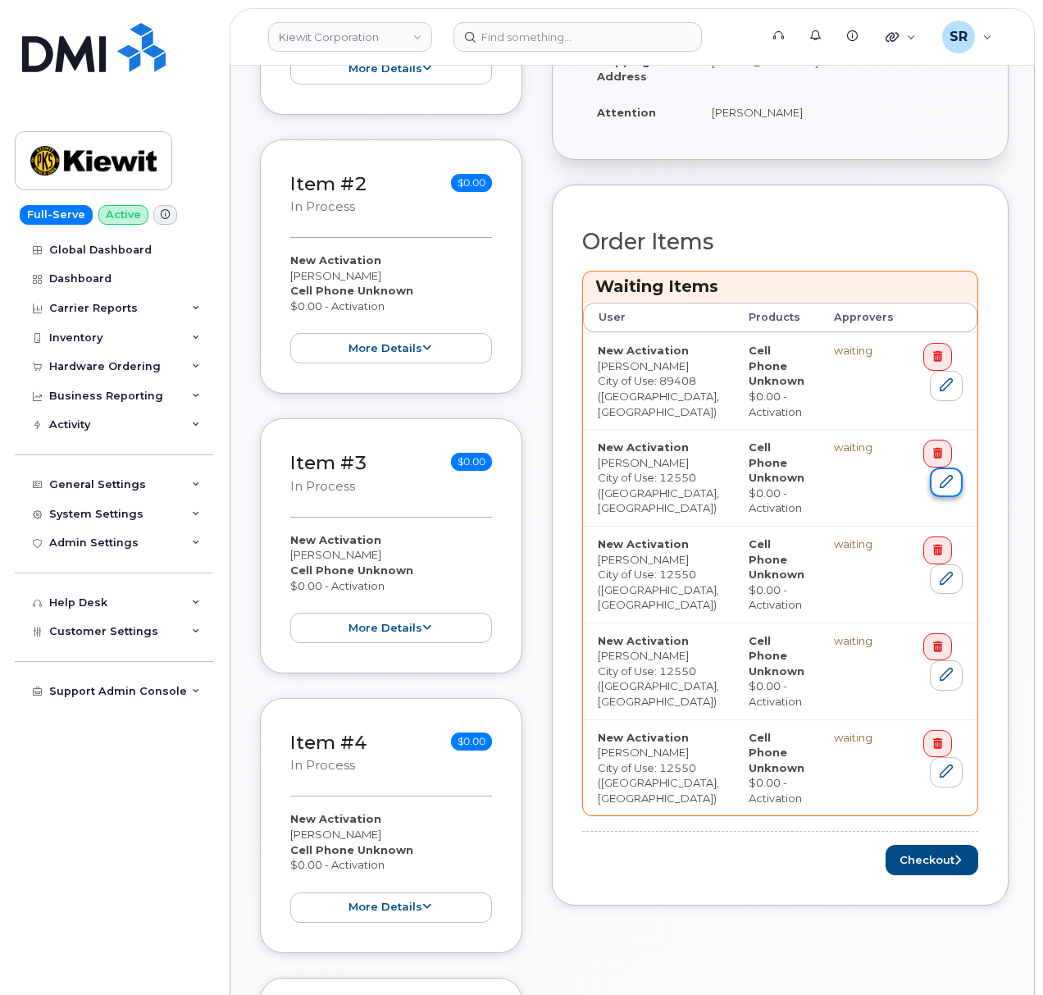
click at [940, 475] on icon at bounding box center [946, 481] width 13 height 13
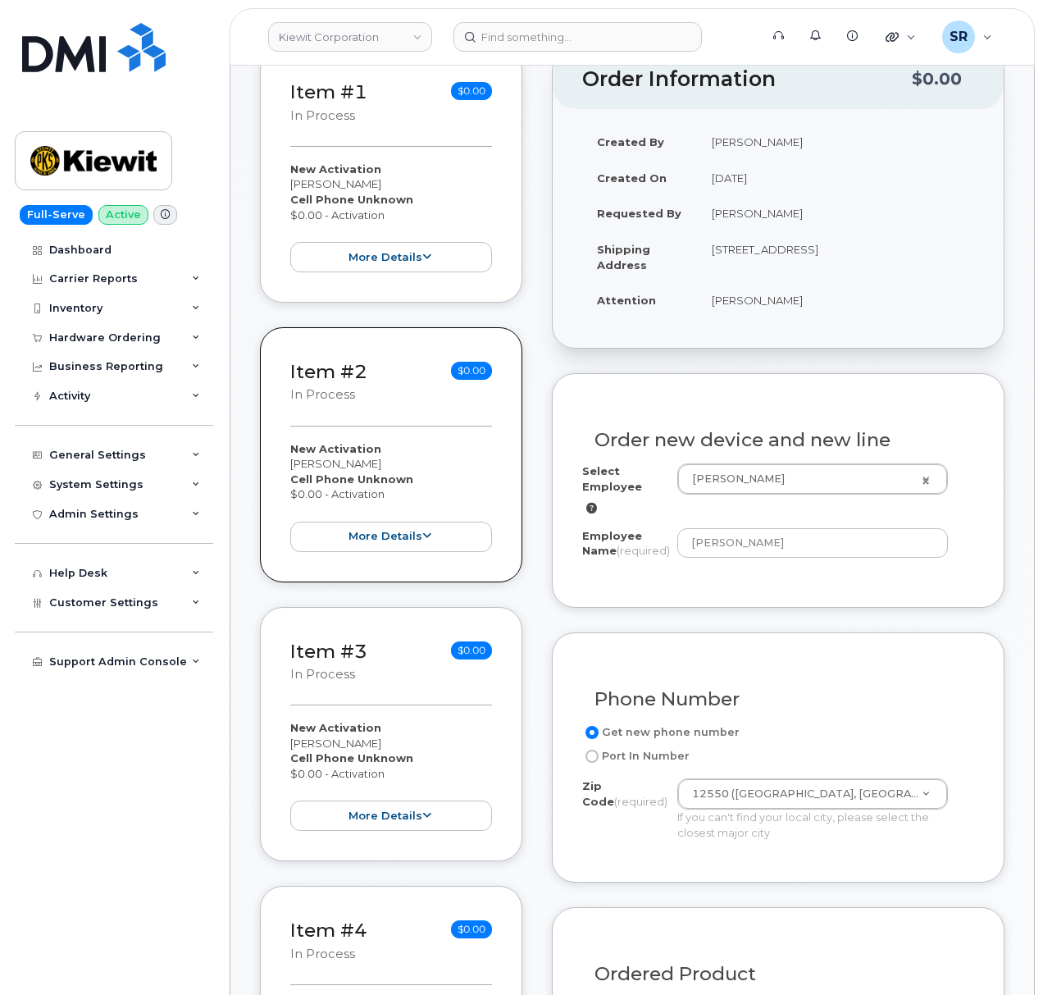
scroll to position [546, 0]
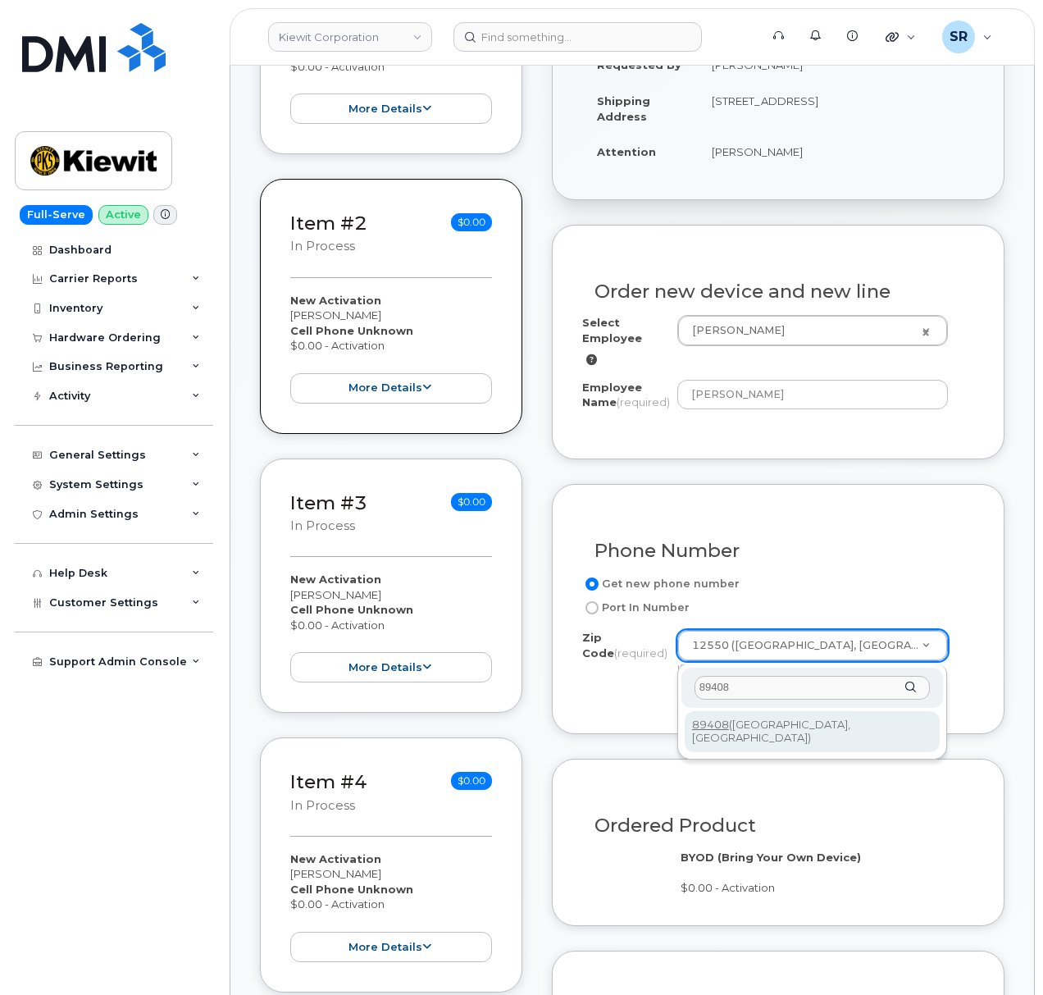
type input "89408"
type input "89408 ([GEOGRAPHIC_DATA], [GEOGRAPHIC_DATA])"
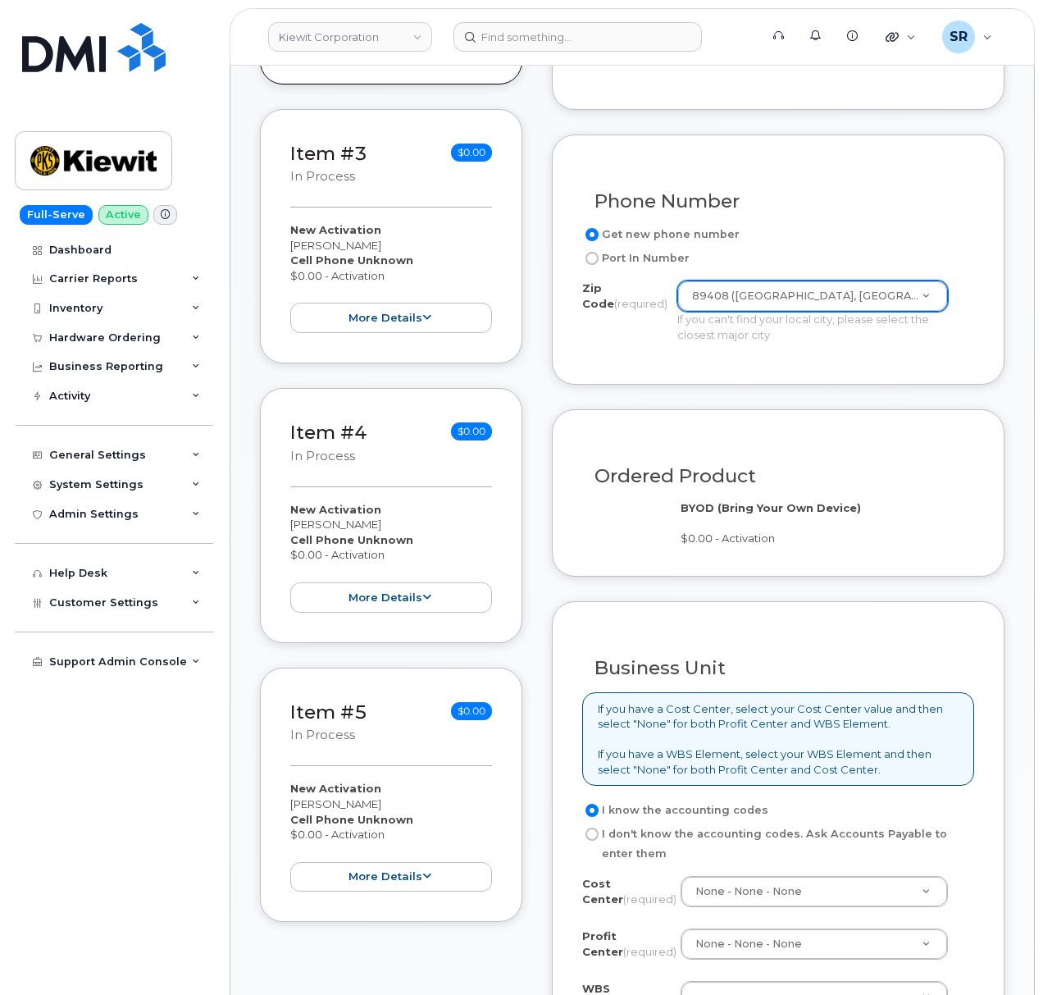
scroll to position [1312, 0]
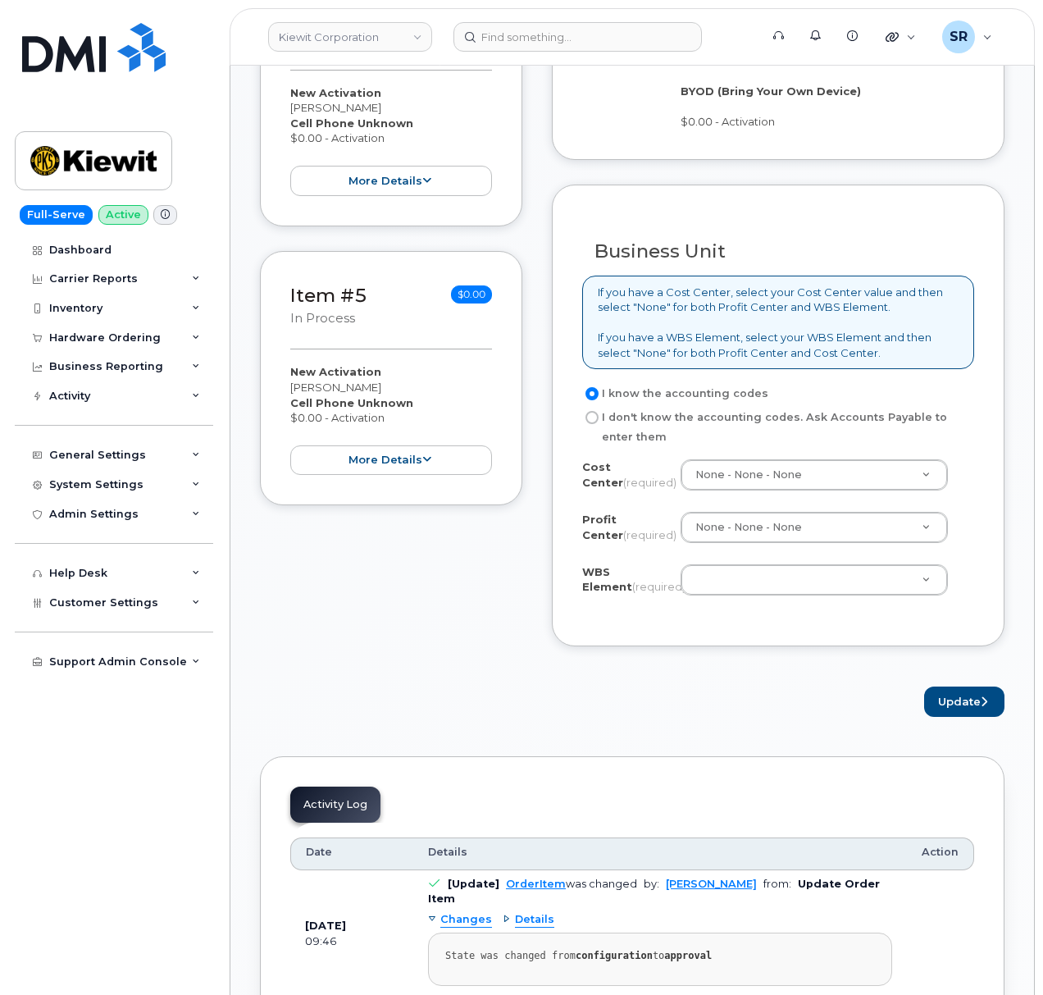
paste input "106008.1514"
type input "106008.1514"
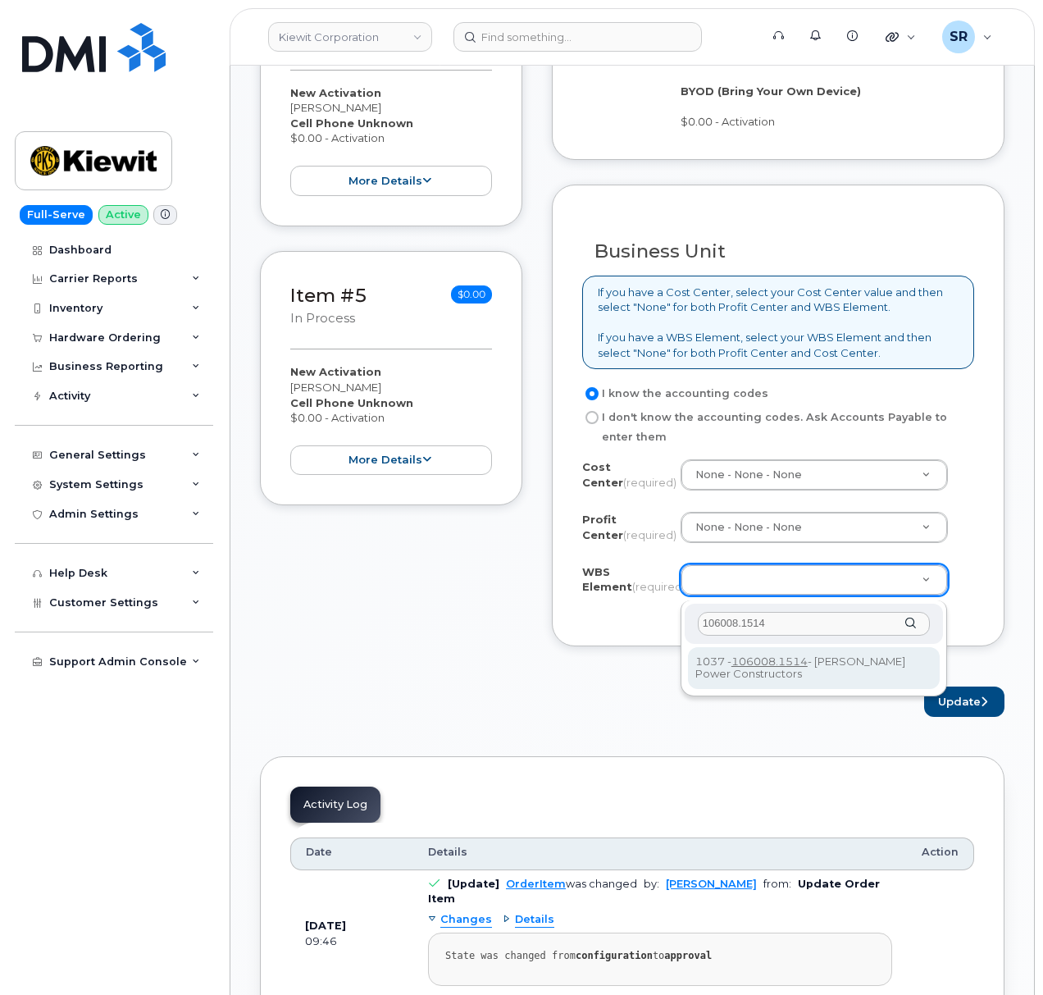
type input "106008.1514"
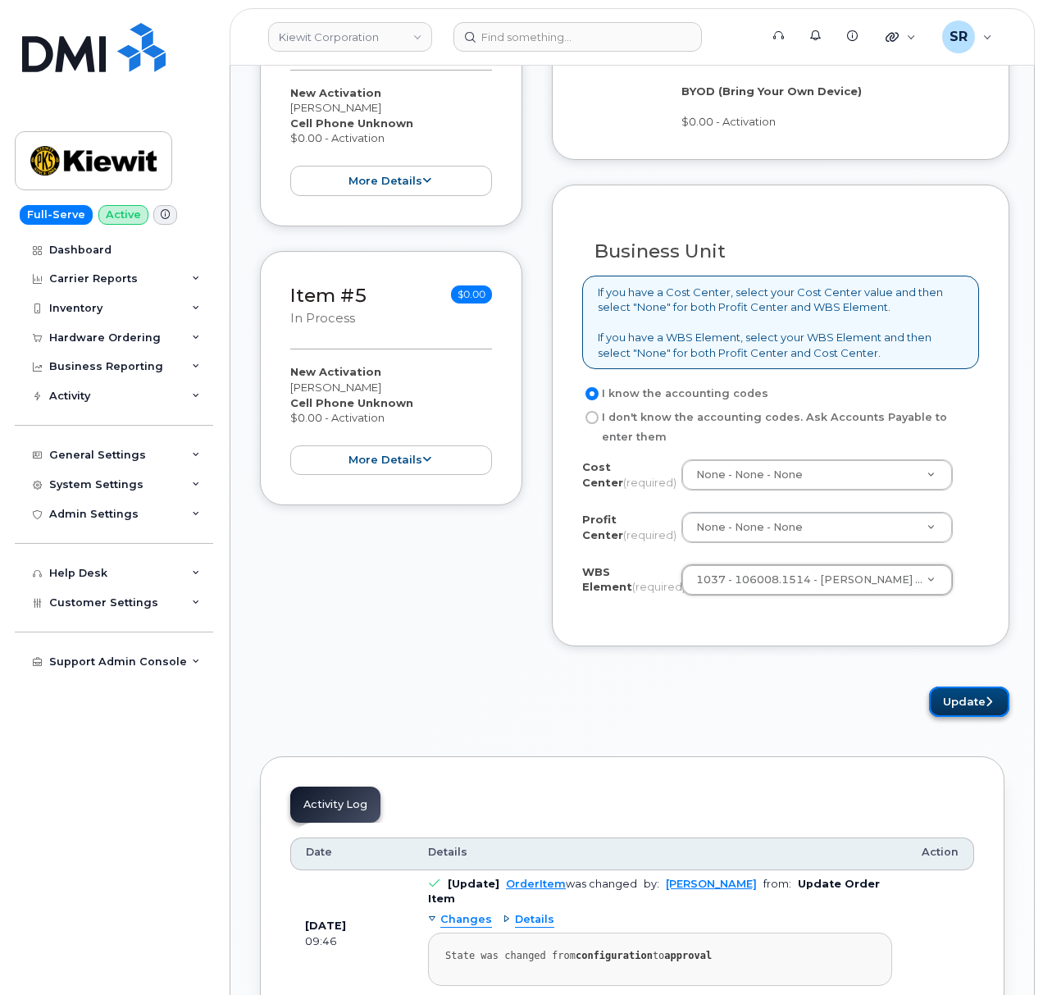
click at [976, 700] on button "Update" at bounding box center [969, 702] width 80 height 30
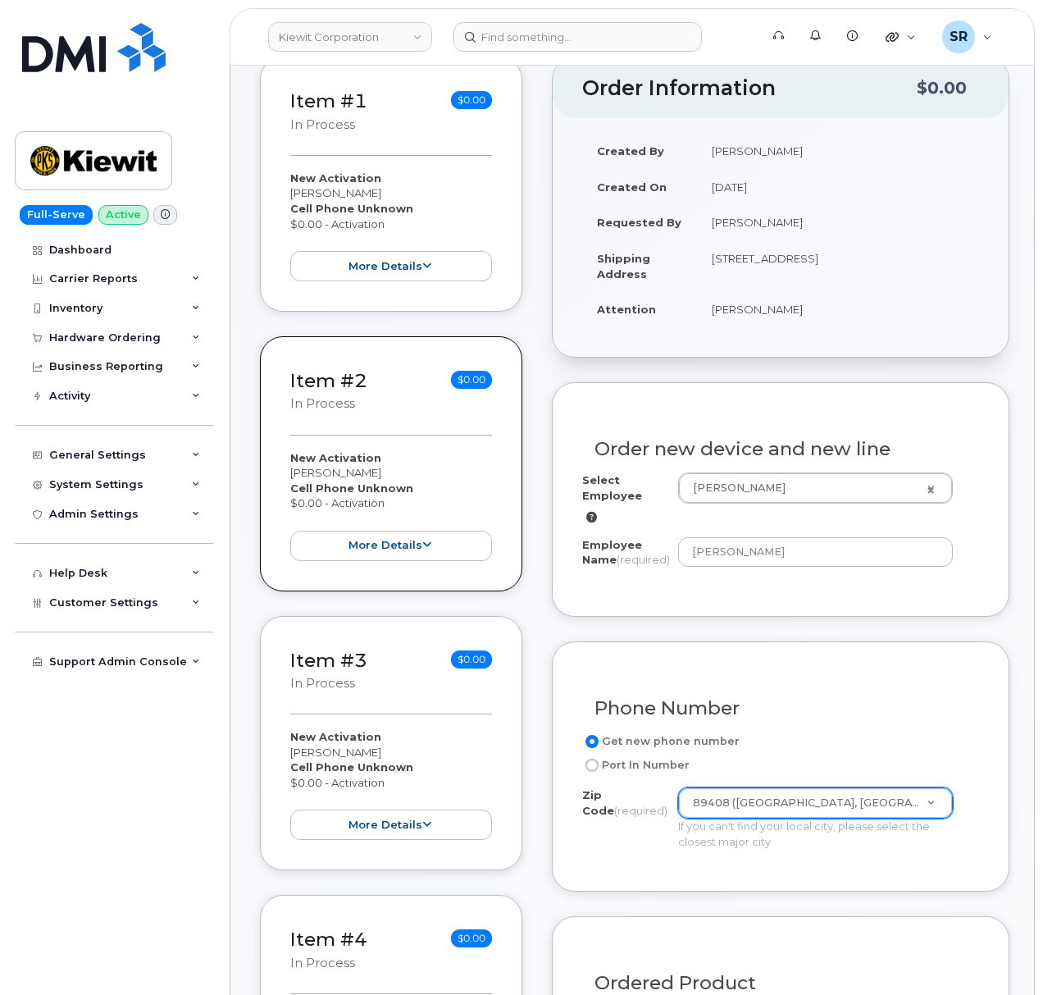
scroll to position [437, 0]
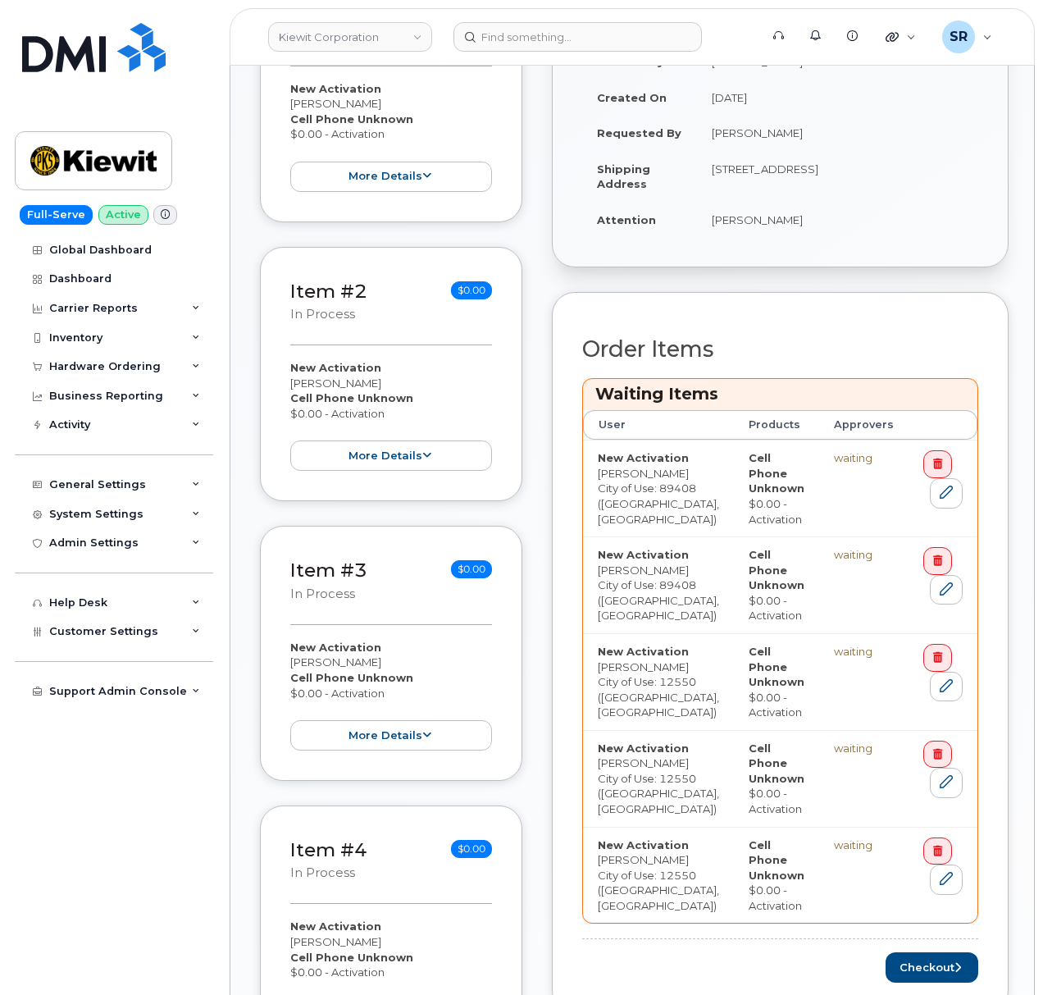
scroll to position [765, 0]
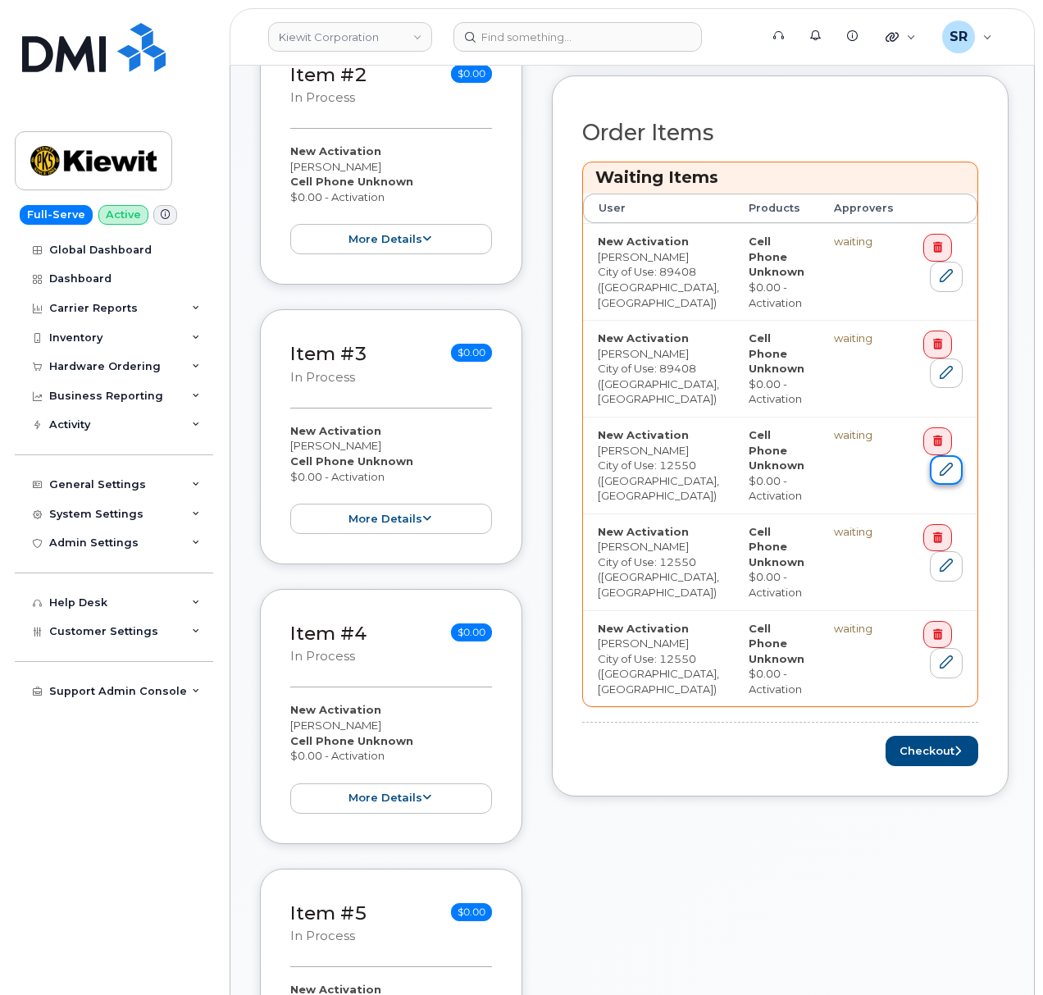
click at [940, 463] on icon at bounding box center [946, 469] width 13 height 13
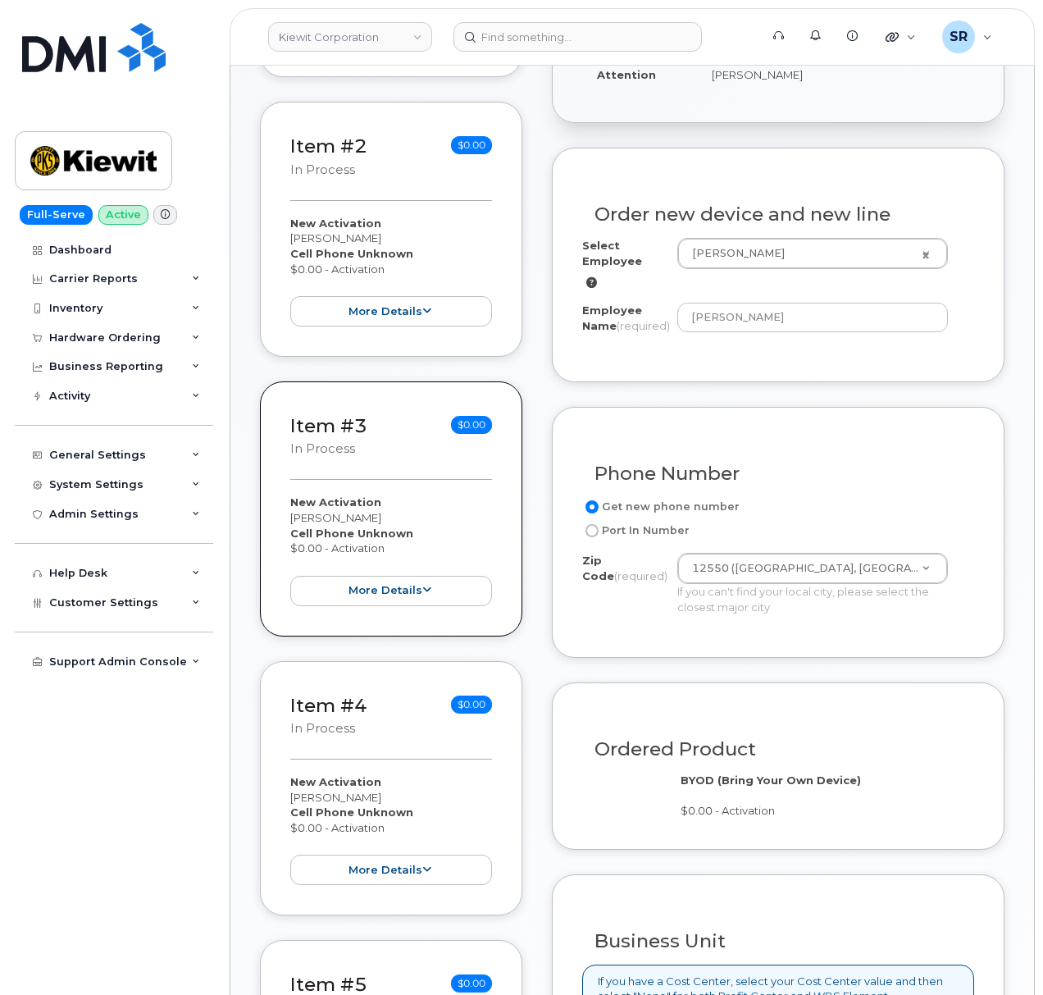
scroll to position [660, 0]
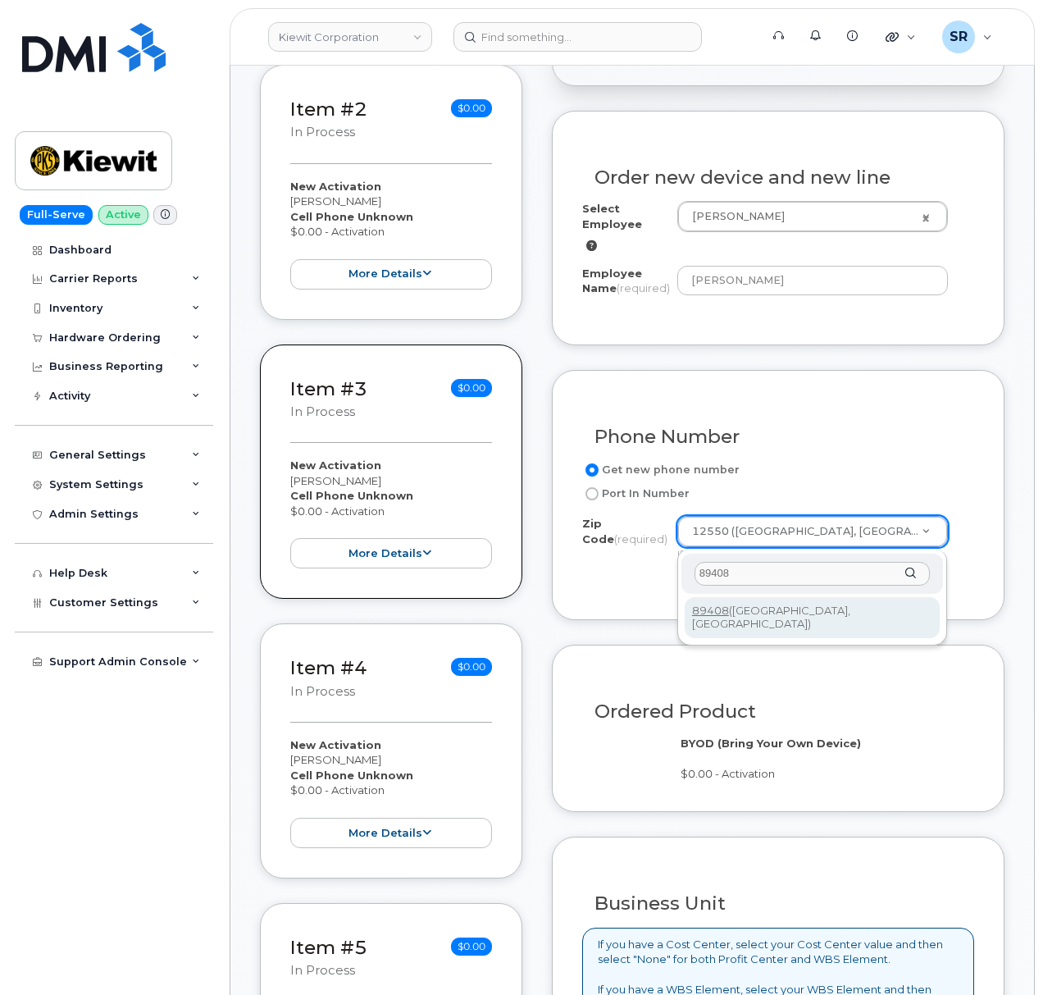
type input "89408"
type input "89408 ([GEOGRAPHIC_DATA], [GEOGRAPHIC_DATA])"
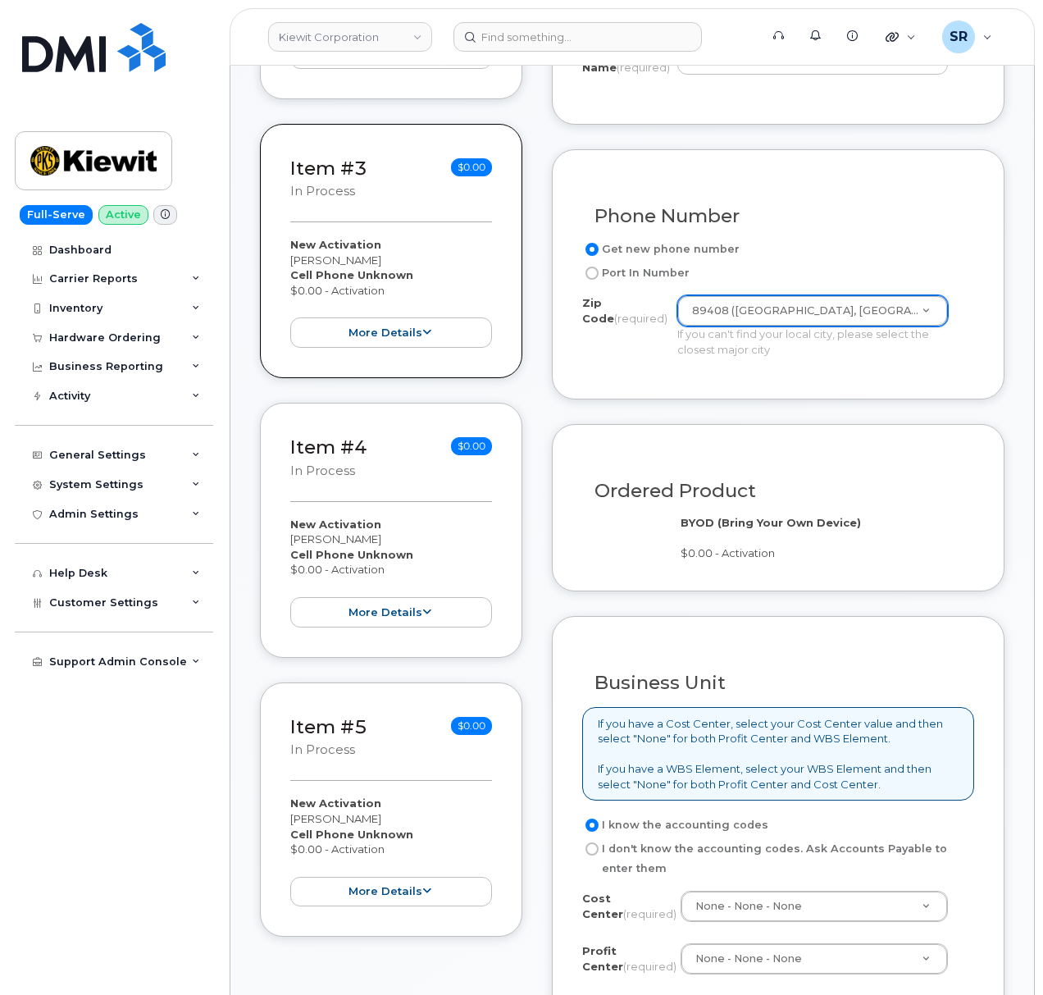
scroll to position [1316, 0]
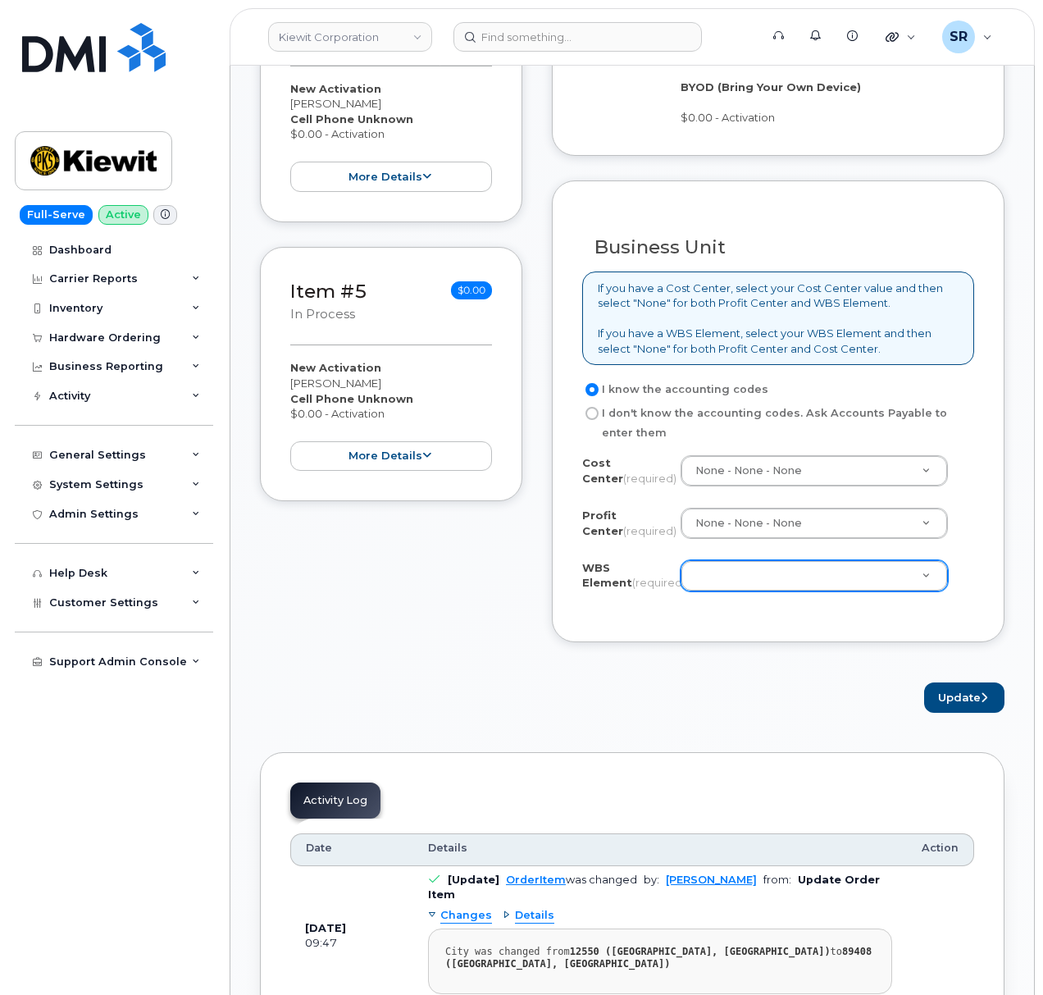
drag, startPoint x: 788, startPoint y: 584, endPoint x: 784, endPoint y: 595, distance: 12.2
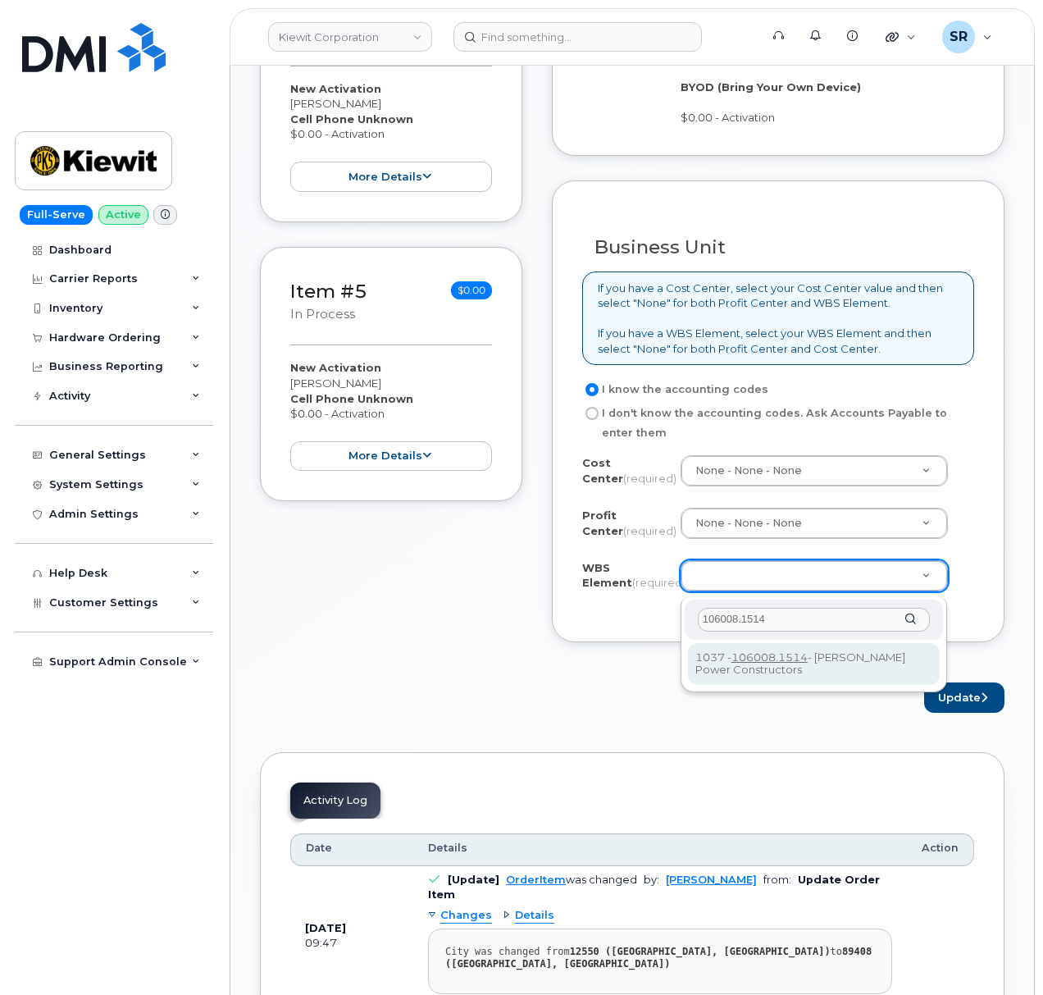
type input "106008.1514"
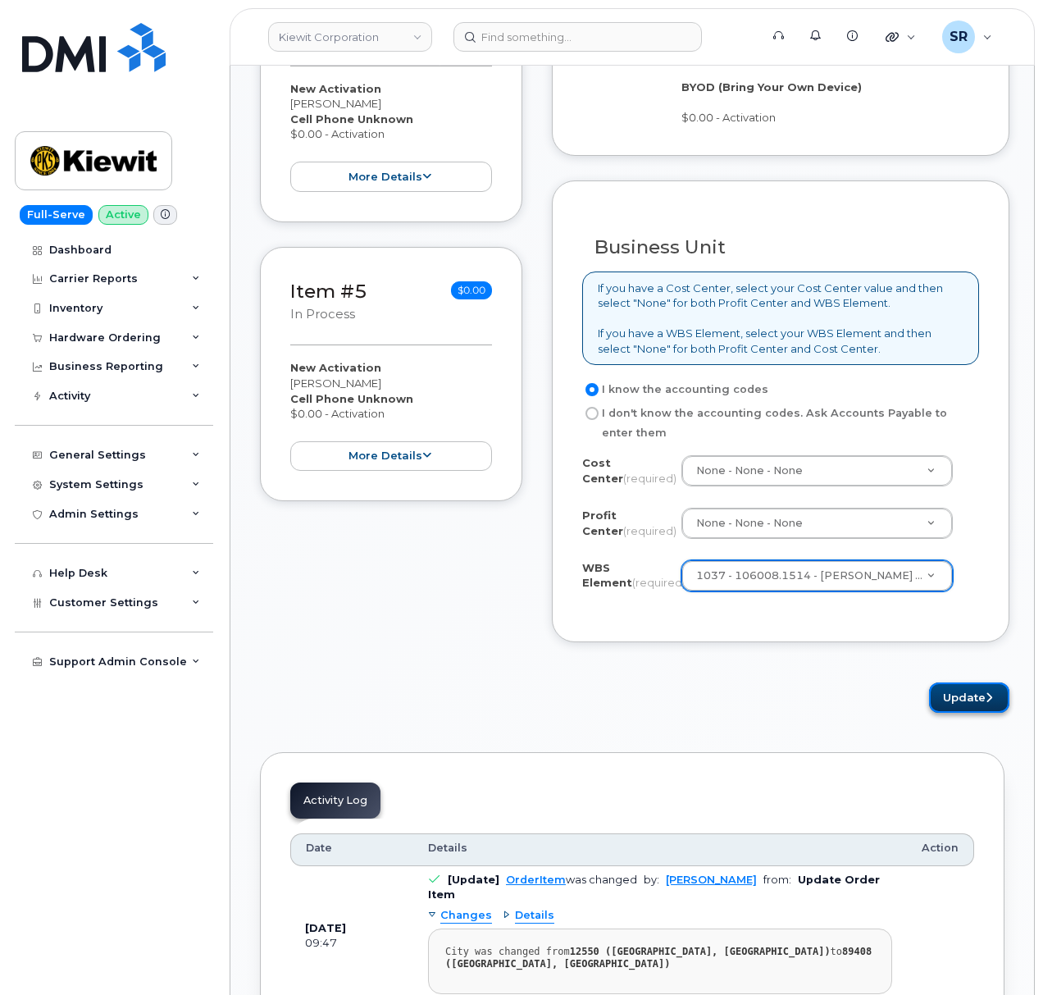
click at [960, 696] on button "Update" at bounding box center [969, 697] width 80 height 30
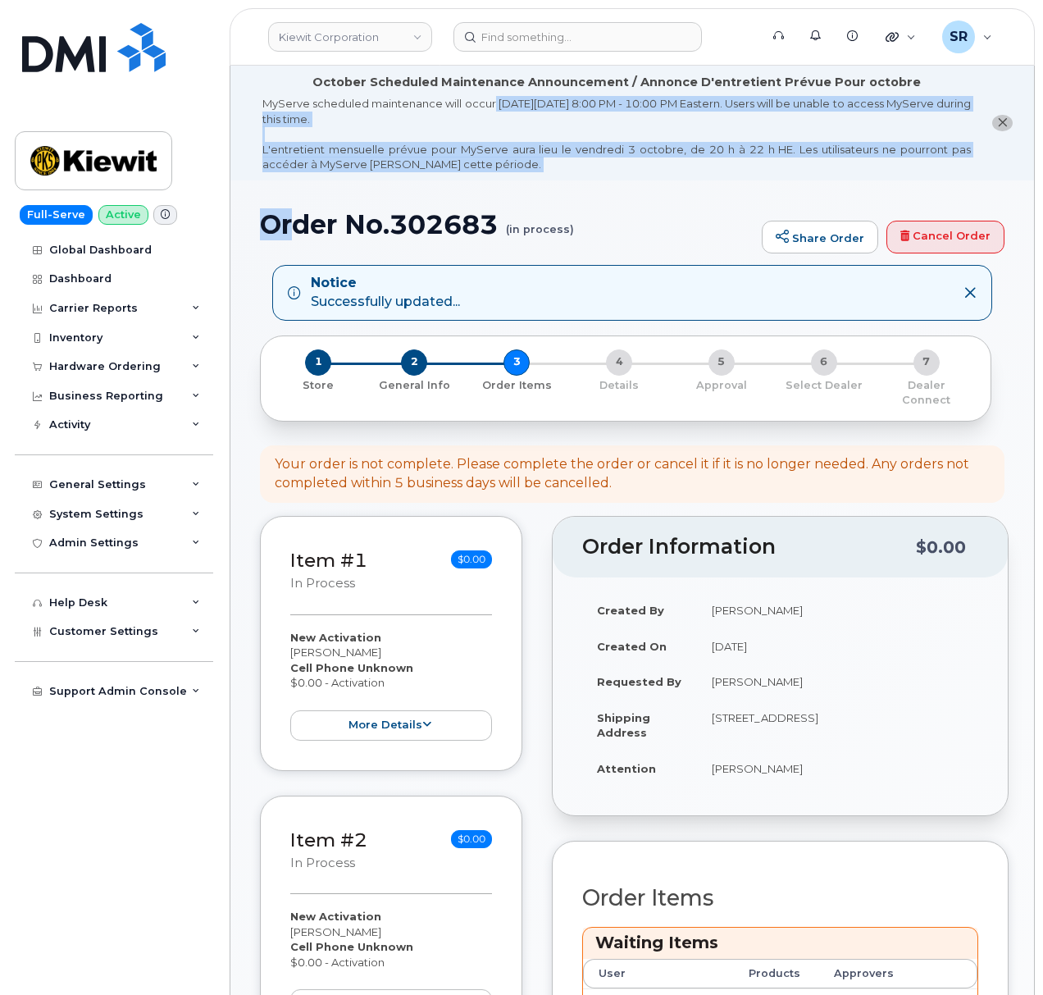
drag, startPoint x: 500, startPoint y: 107, endPoint x: 322, endPoint y: 198, distance: 201.0
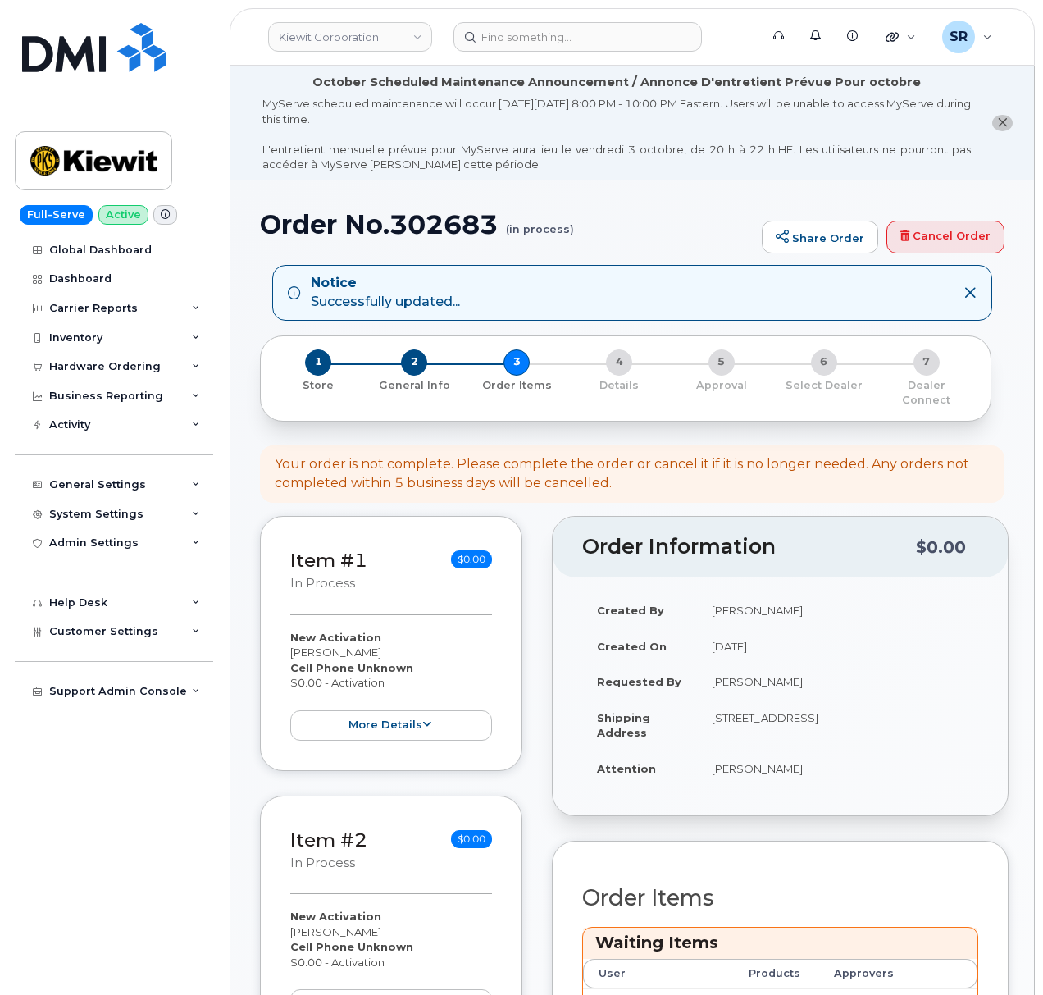
click at [482, 223] on h1 "Order No.302683 (in process)" at bounding box center [507, 224] width 494 height 29
drag, startPoint x: 502, startPoint y: 227, endPoint x: 260, endPoint y: 228, distance: 242.0
click at [260, 228] on h1 "Order No.302683 (in process)" at bounding box center [507, 224] width 494 height 29
copy h1 "Order No.302683"
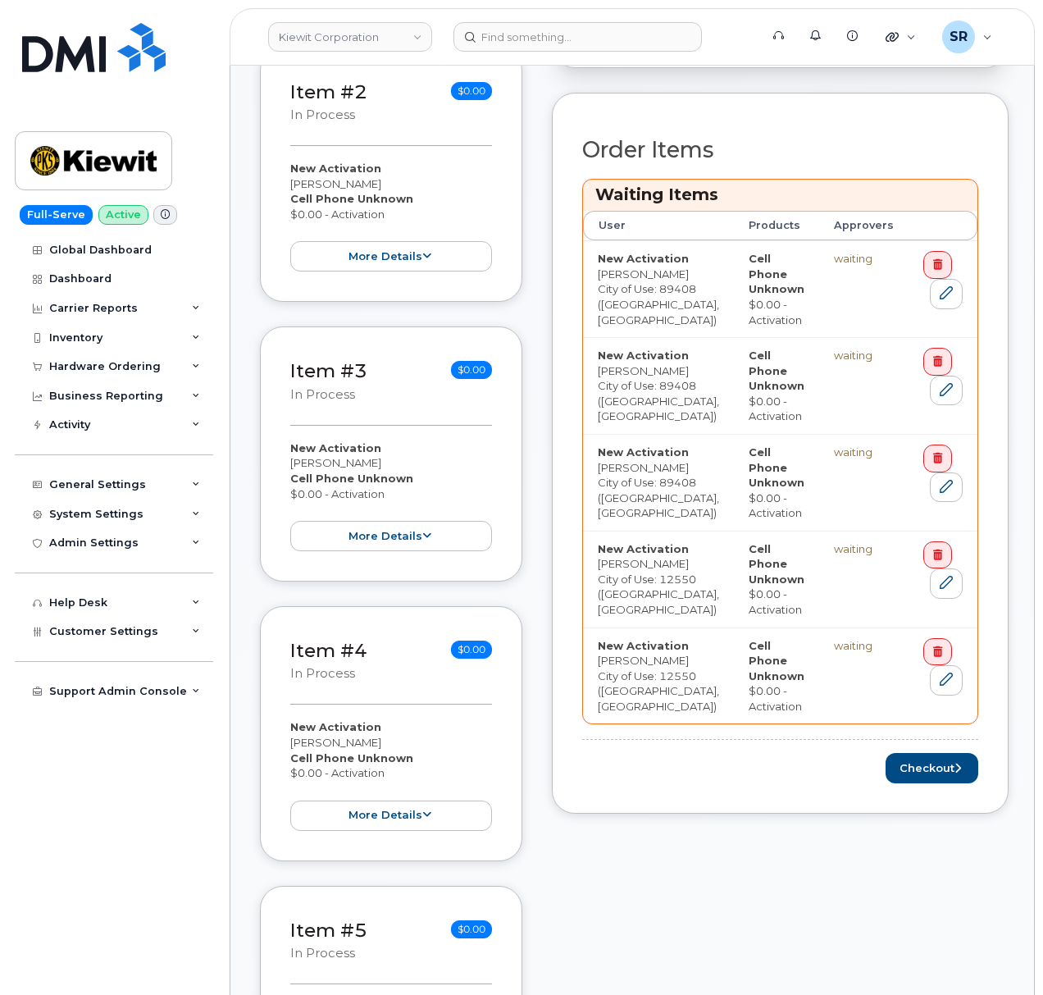
scroll to position [765, 0]
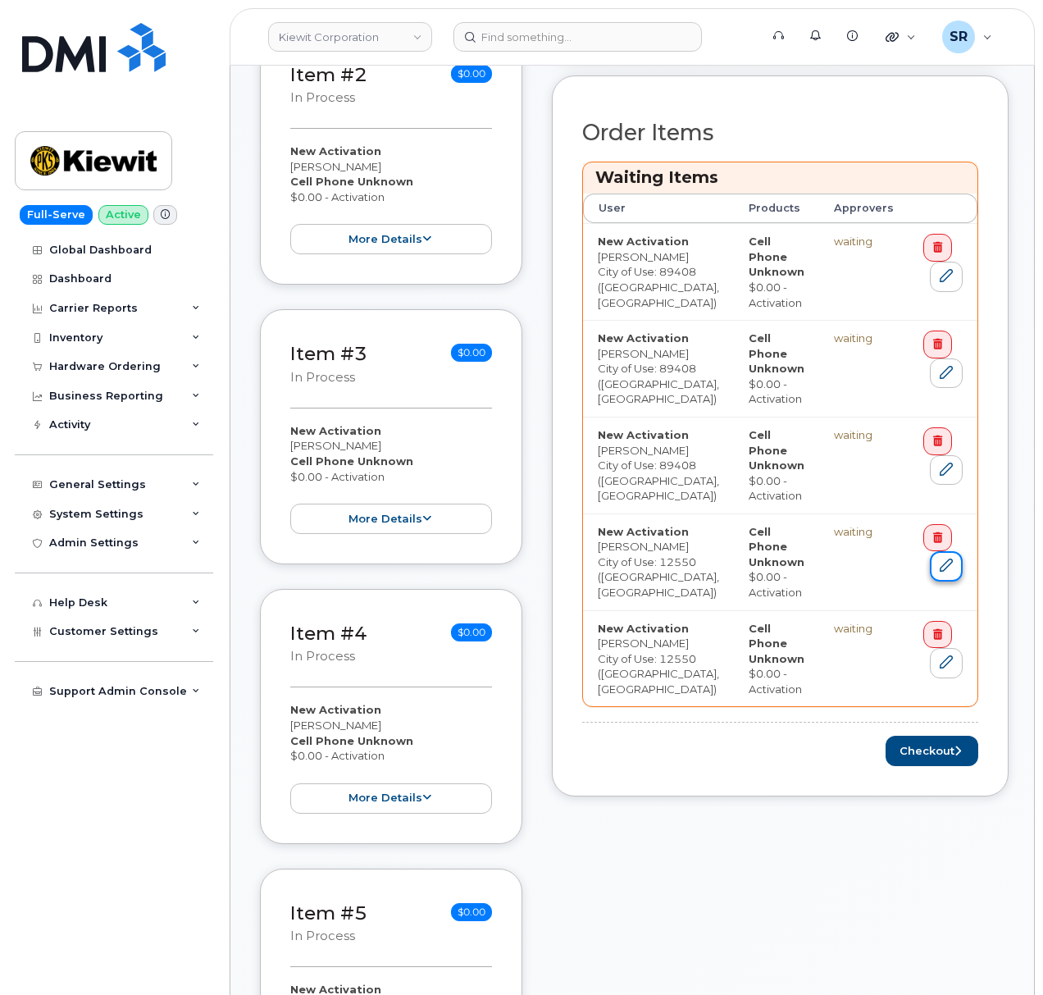
click at [940, 561] on icon at bounding box center [946, 565] width 13 height 13
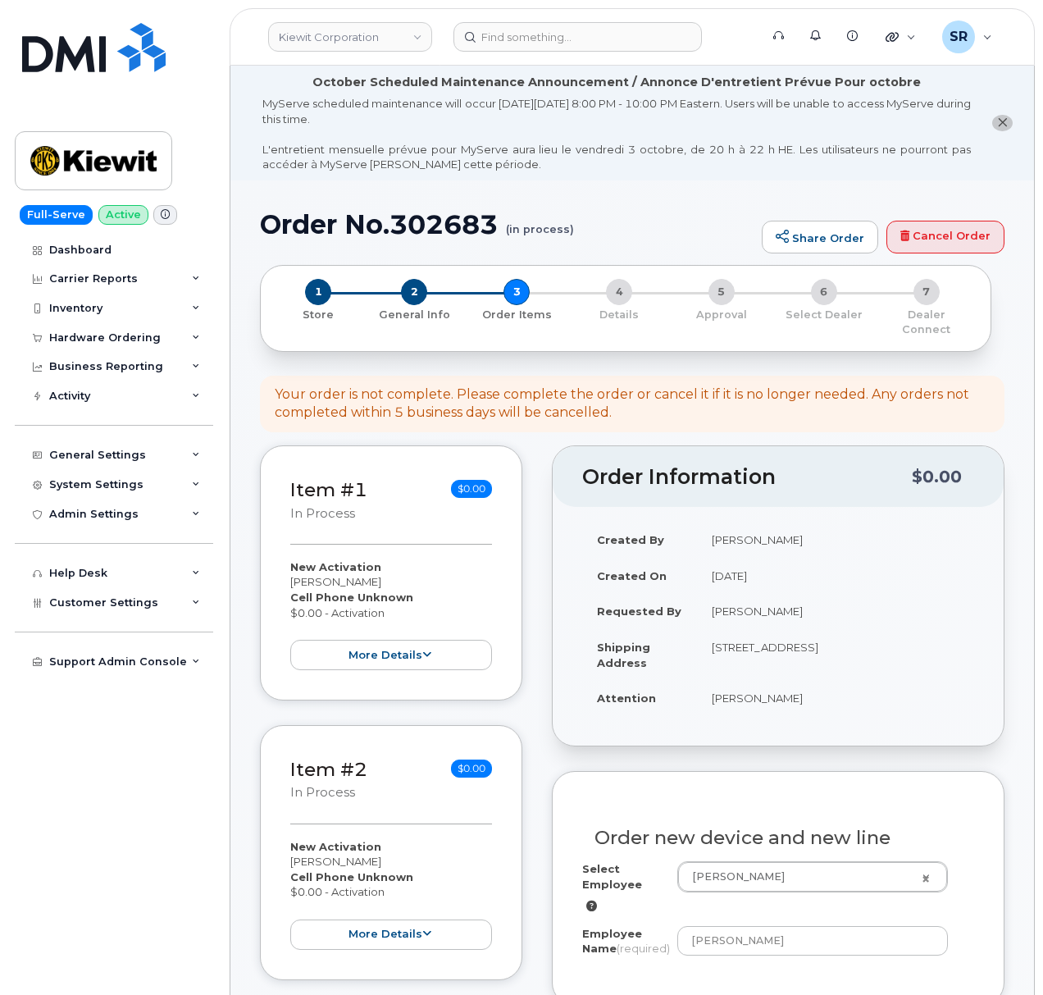
scroll to position [437, 0]
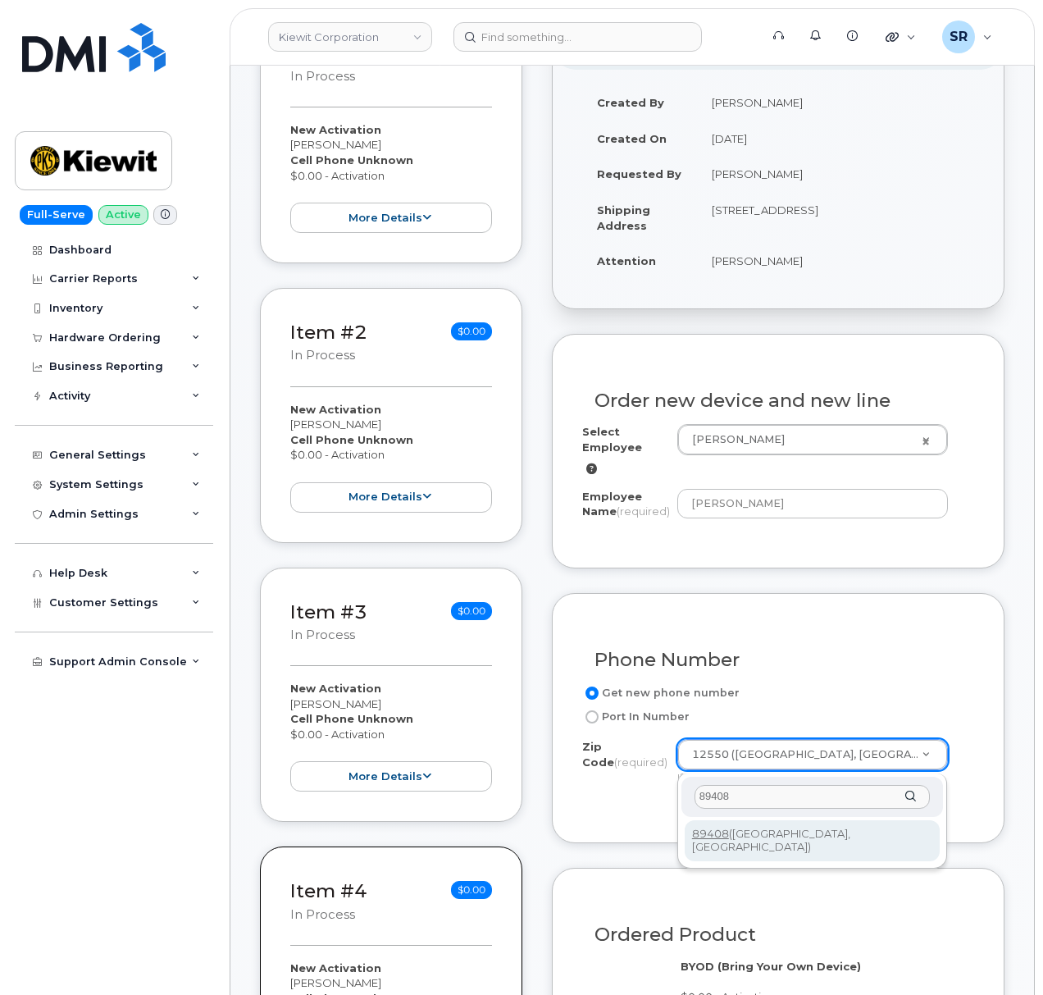
type input "89408"
type input "89408 ([GEOGRAPHIC_DATA], [GEOGRAPHIC_DATA])"
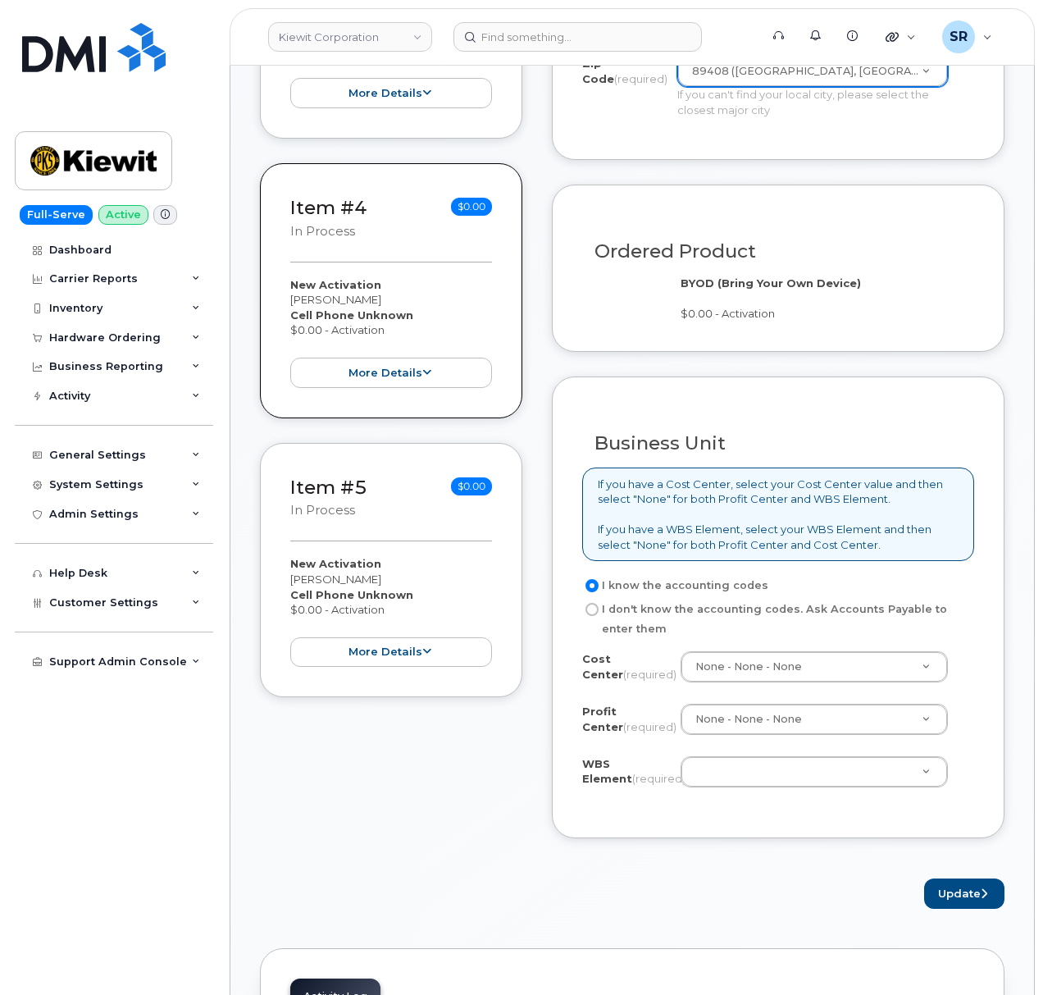
scroll to position [1202, 0]
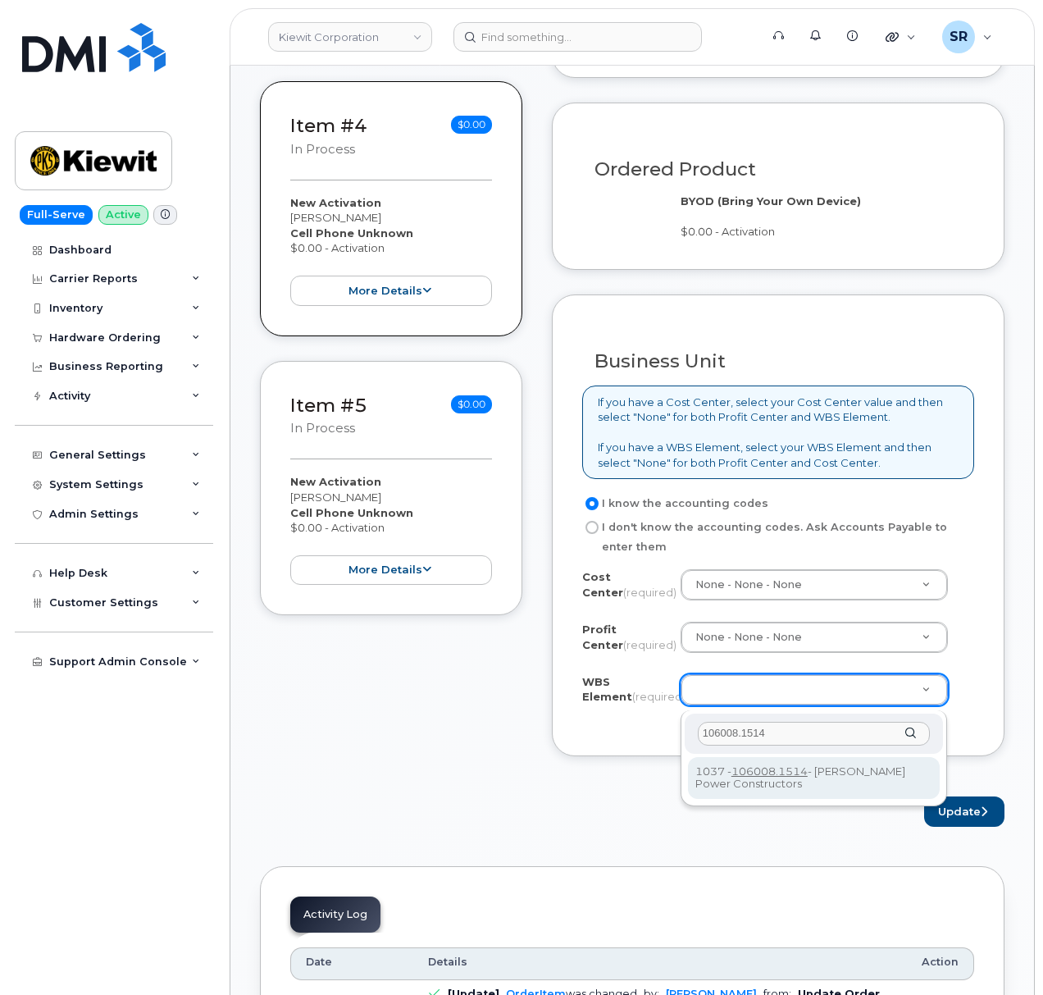
type input "106008.1514"
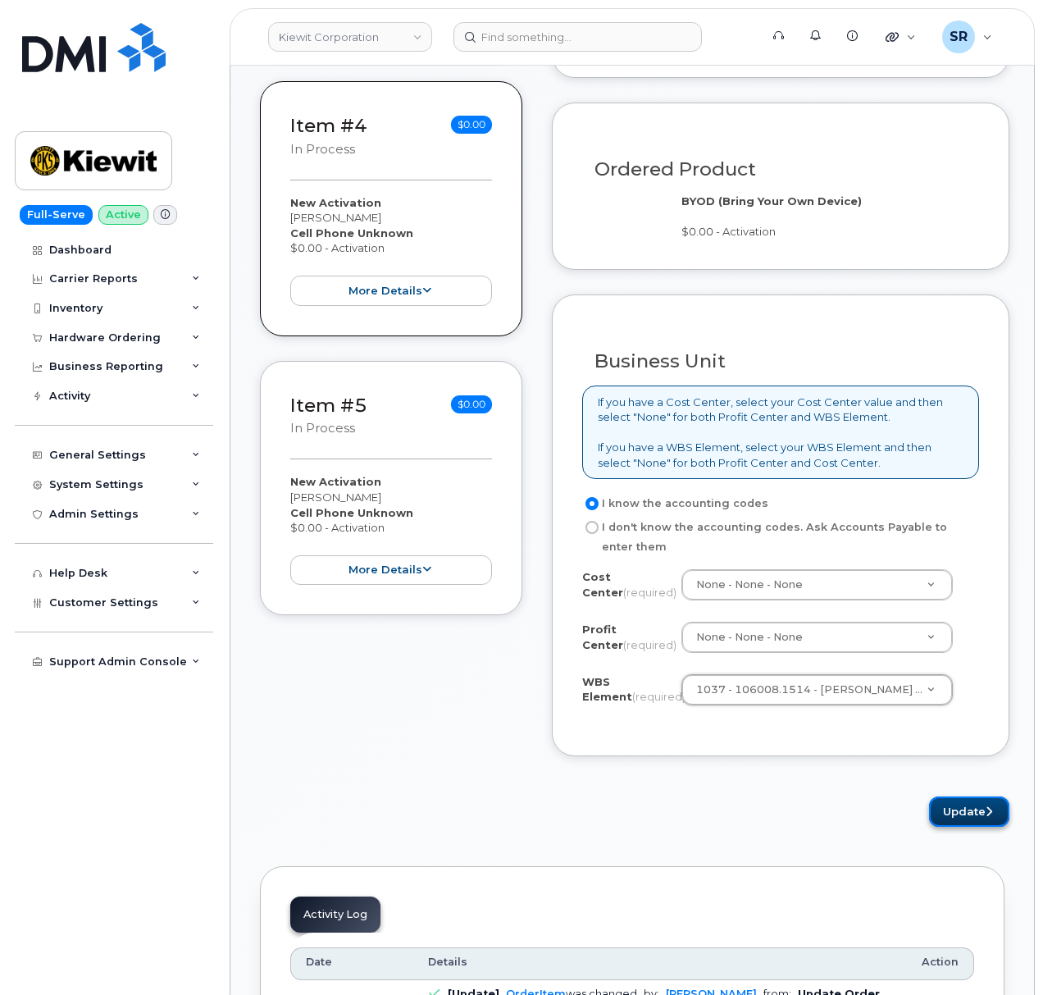
click at [956, 814] on button "Update" at bounding box center [969, 811] width 80 height 30
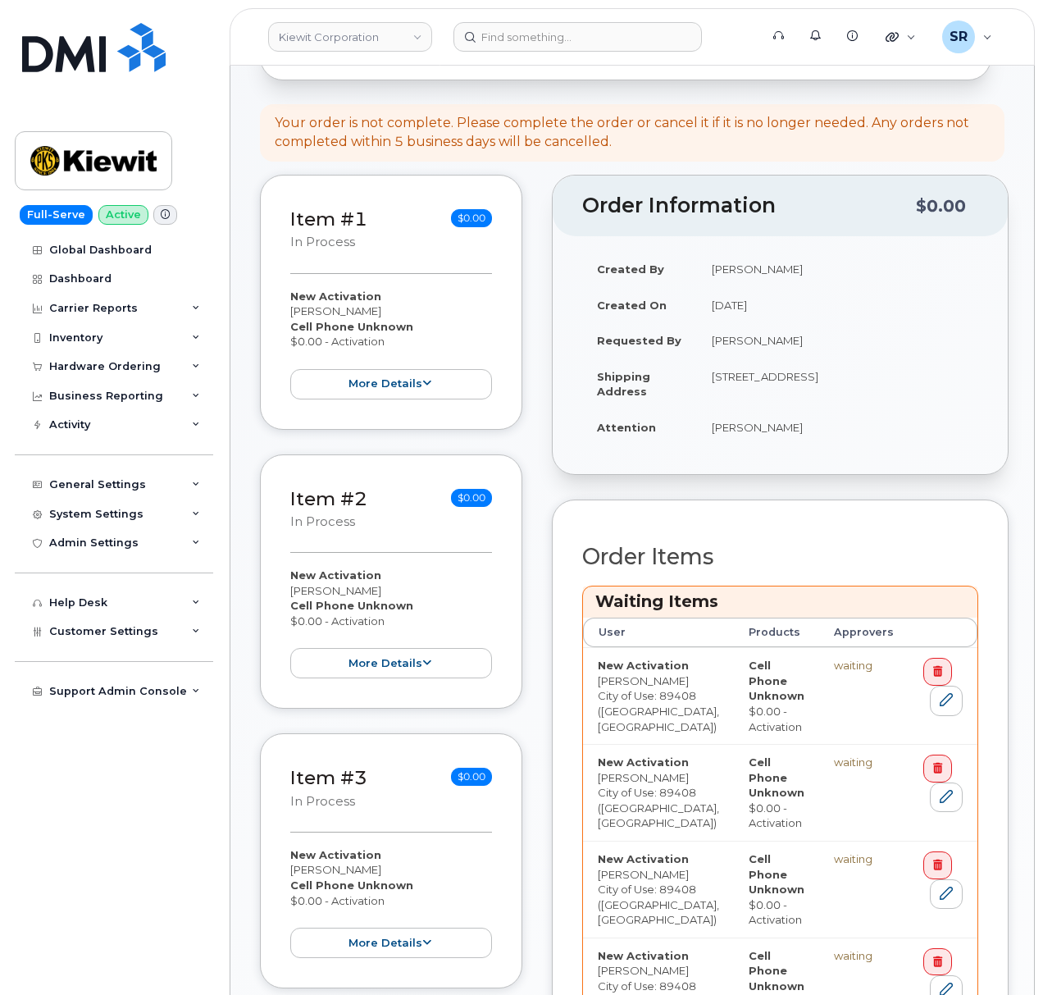
scroll to position [874, 0]
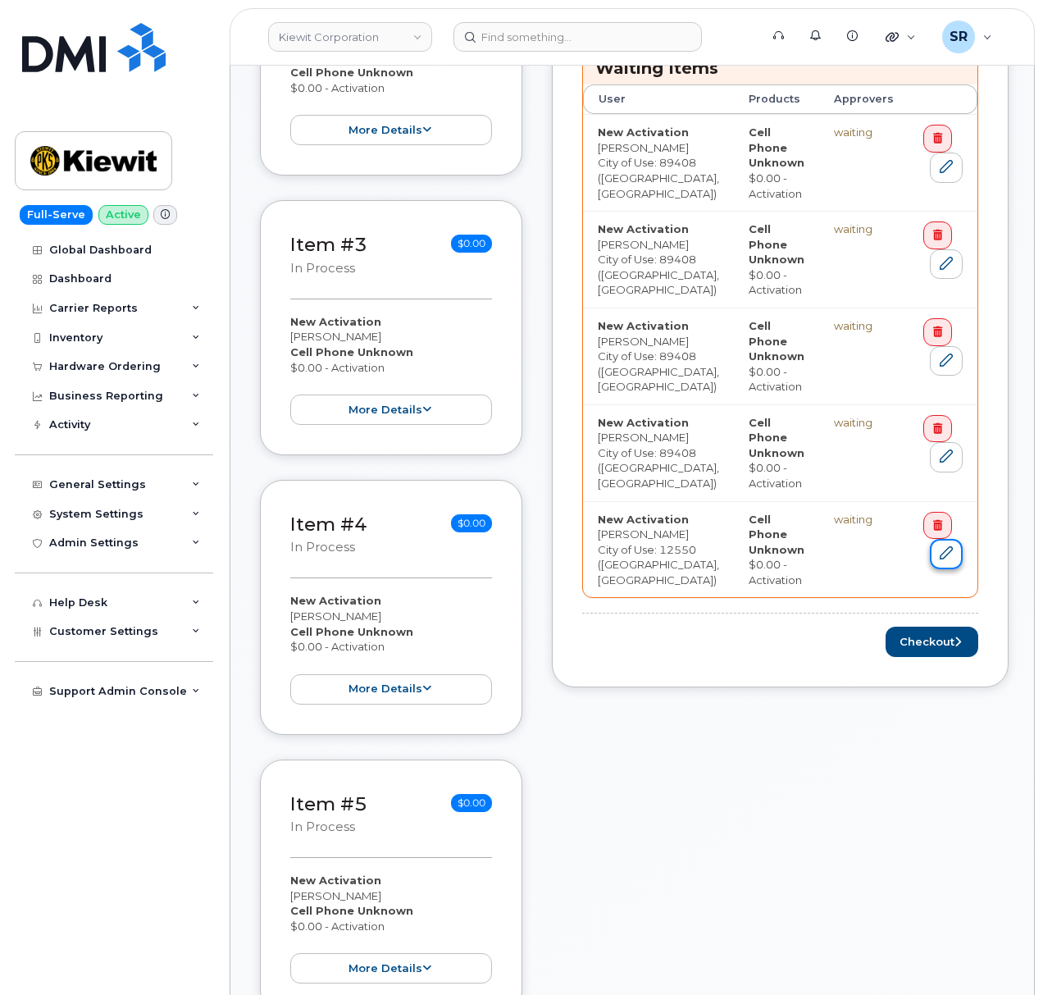
click at [937, 558] on link at bounding box center [946, 554] width 33 height 30
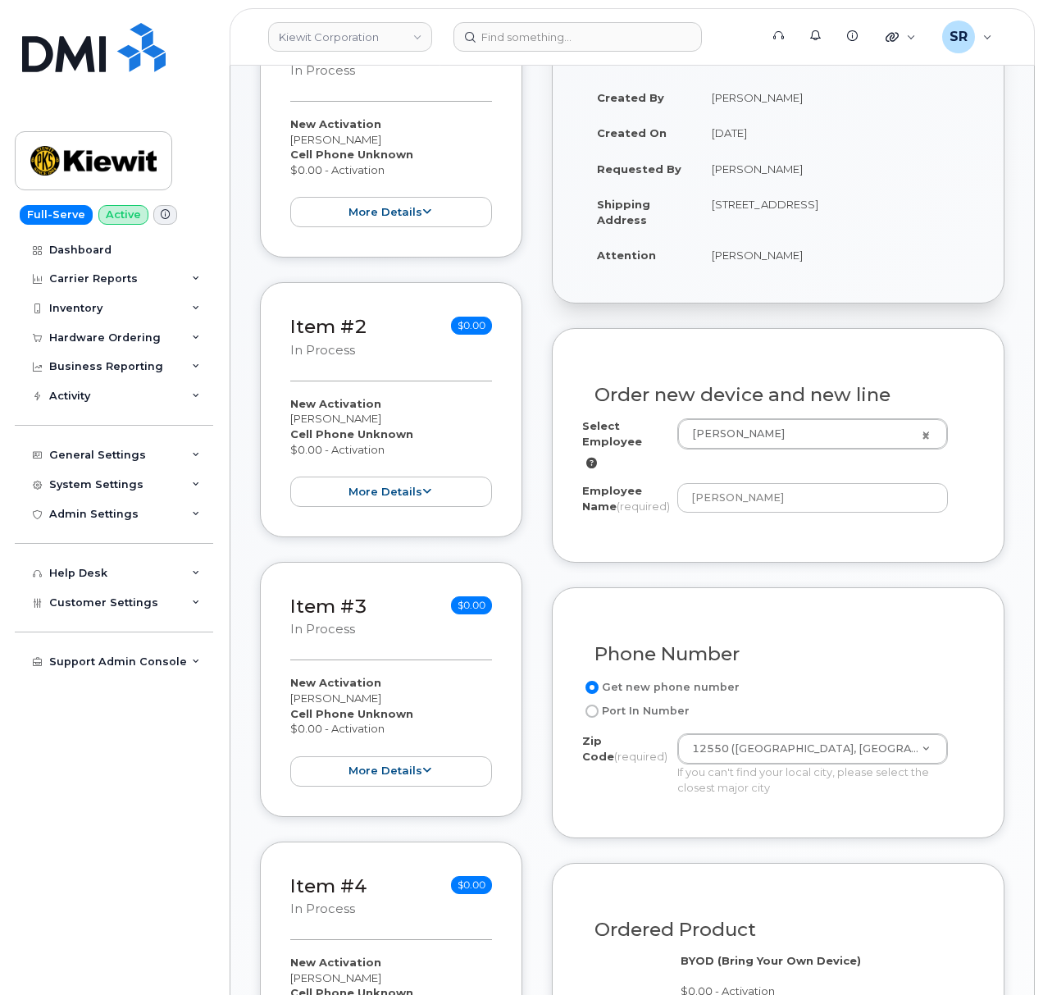
scroll to position [441, 0]
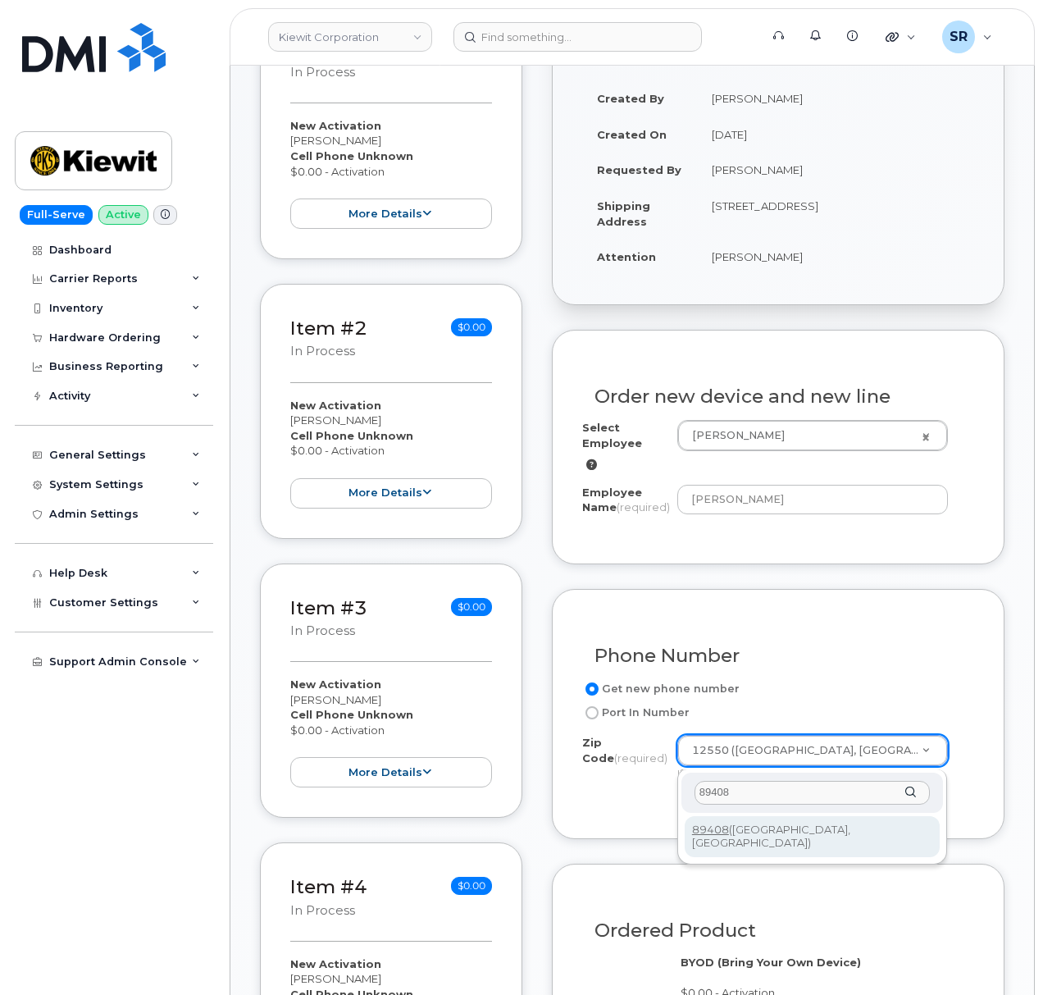
type input "89408"
type input "89408 ([GEOGRAPHIC_DATA], [GEOGRAPHIC_DATA])"
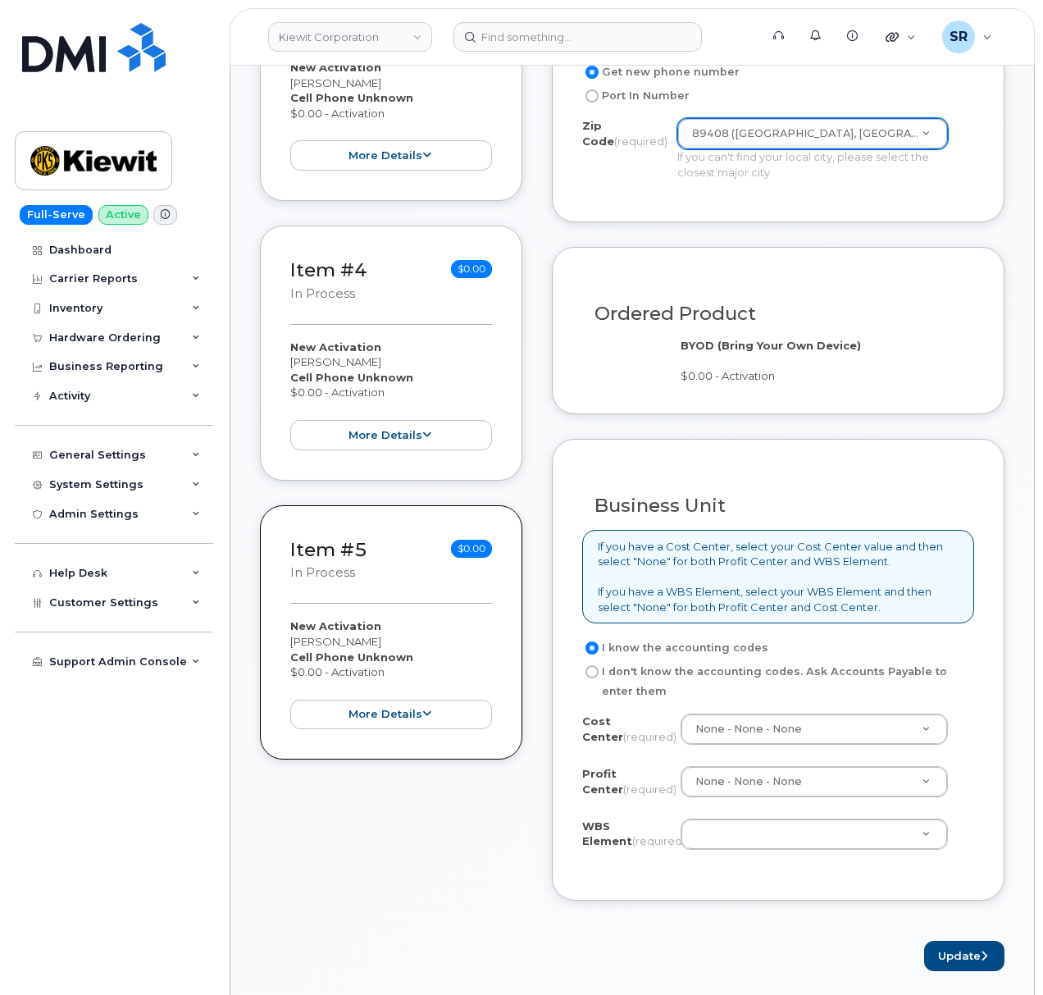
scroll to position [1097, 0]
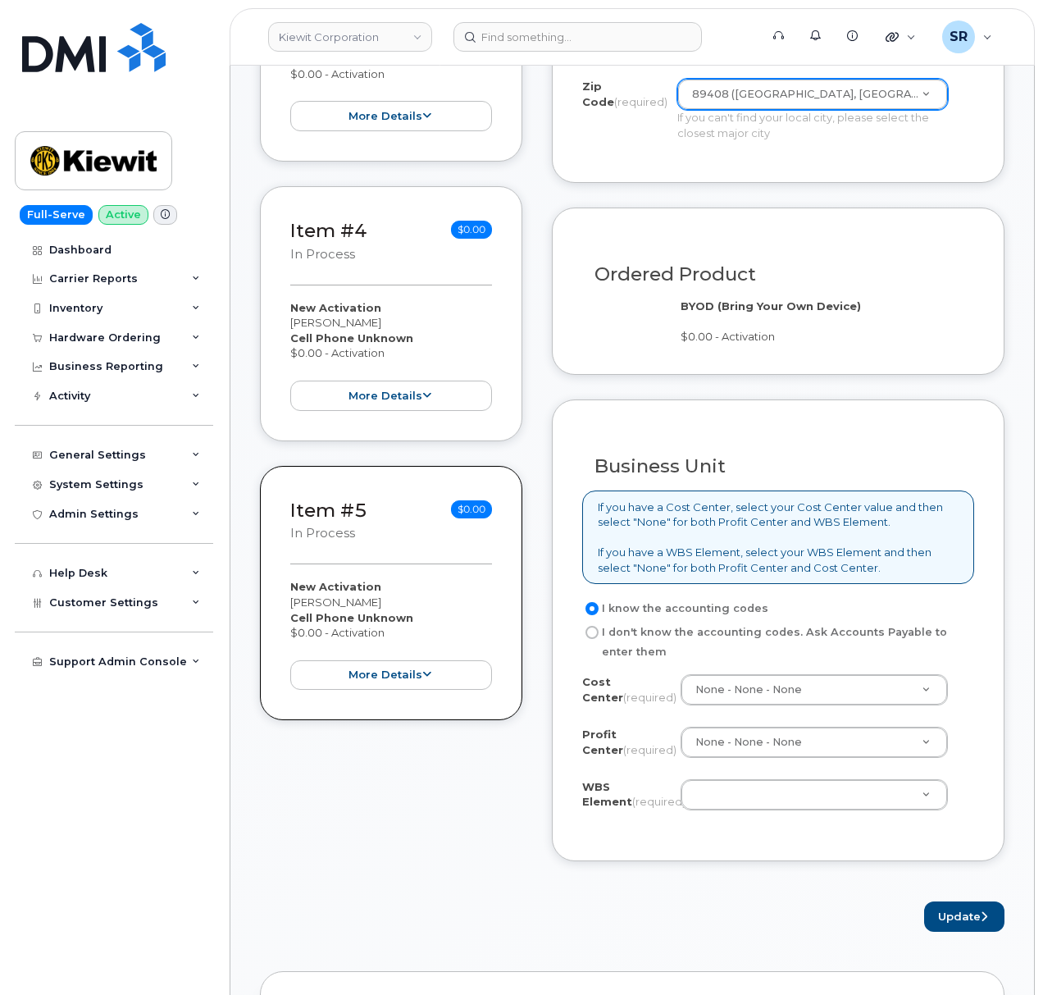
drag, startPoint x: 752, startPoint y: 797, endPoint x: 774, endPoint y: 799, distance: 22.2
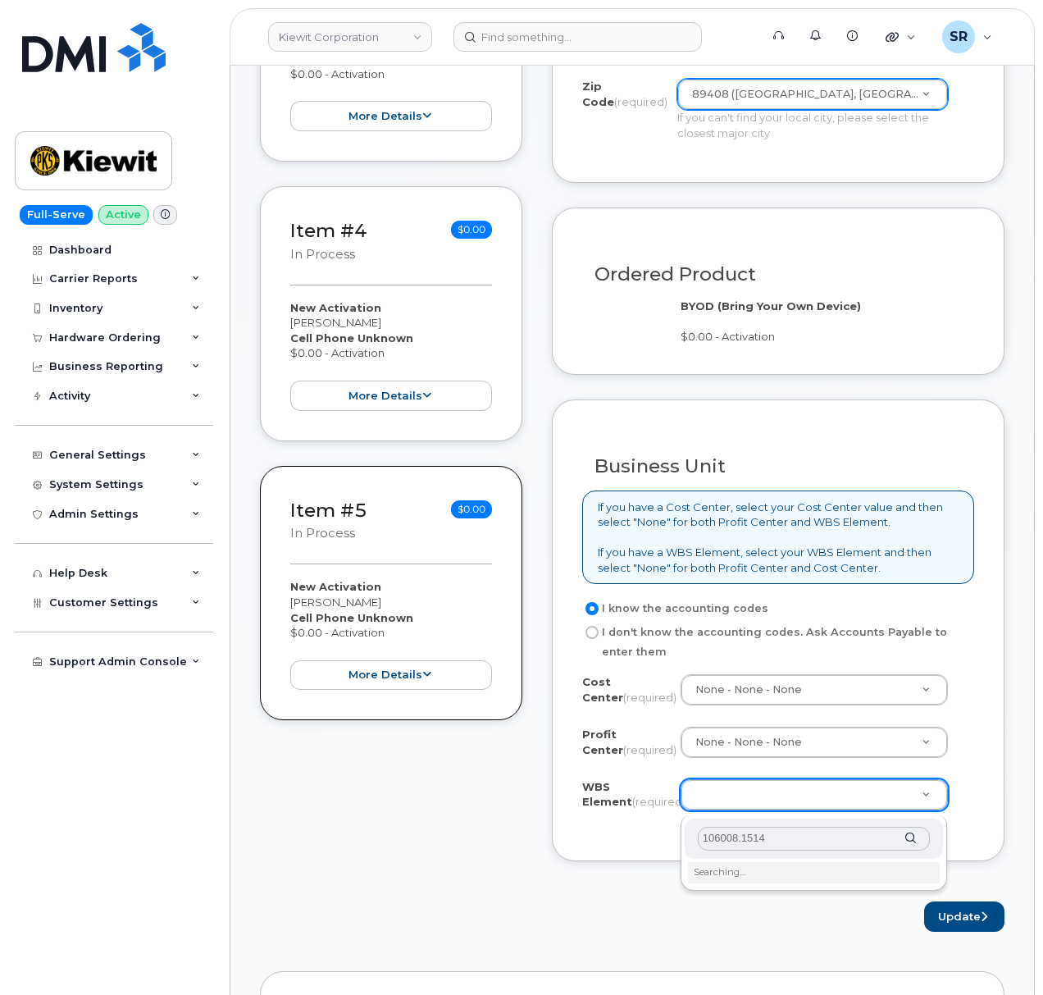
type input "106008.1514"
click at [785, 873] on li "Searching…" at bounding box center [814, 872] width 253 height 21
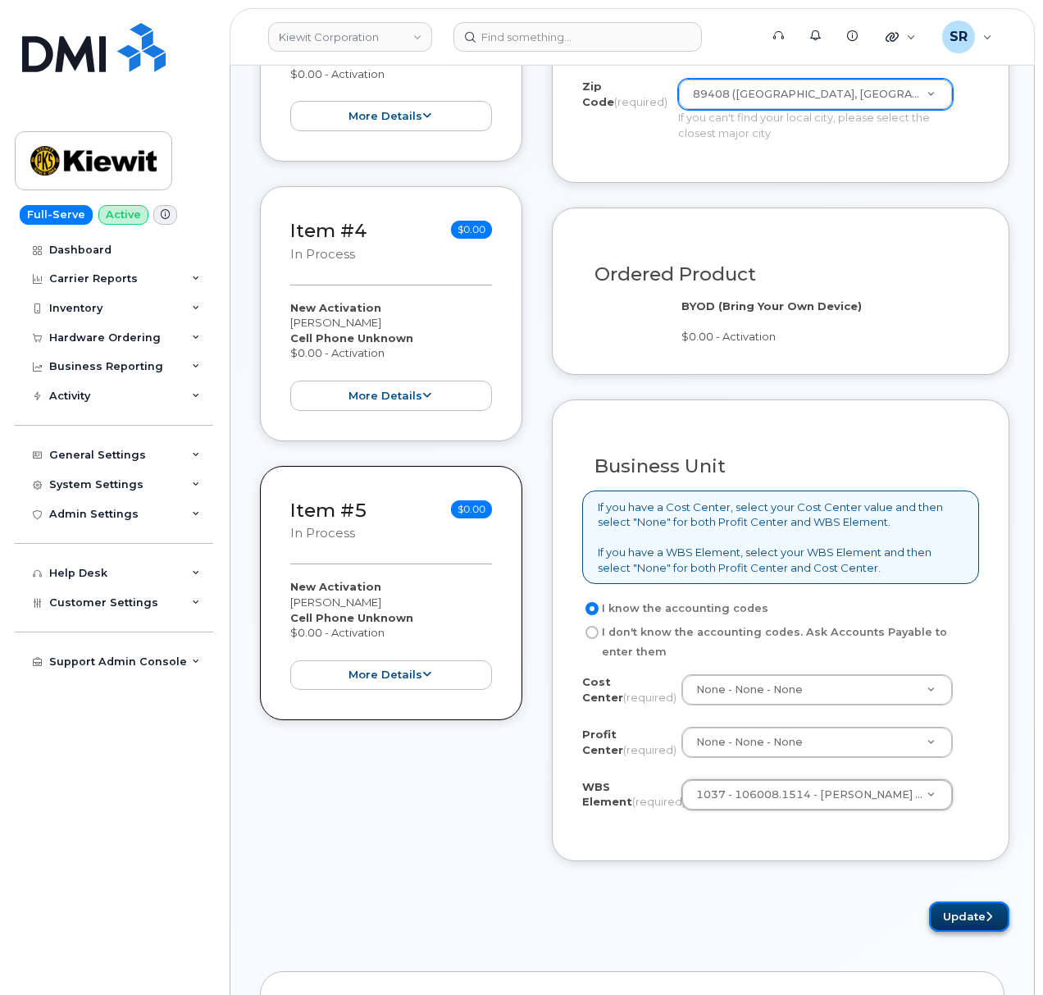
click at [936, 910] on button "Update" at bounding box center [969, 916] width 80 height 30
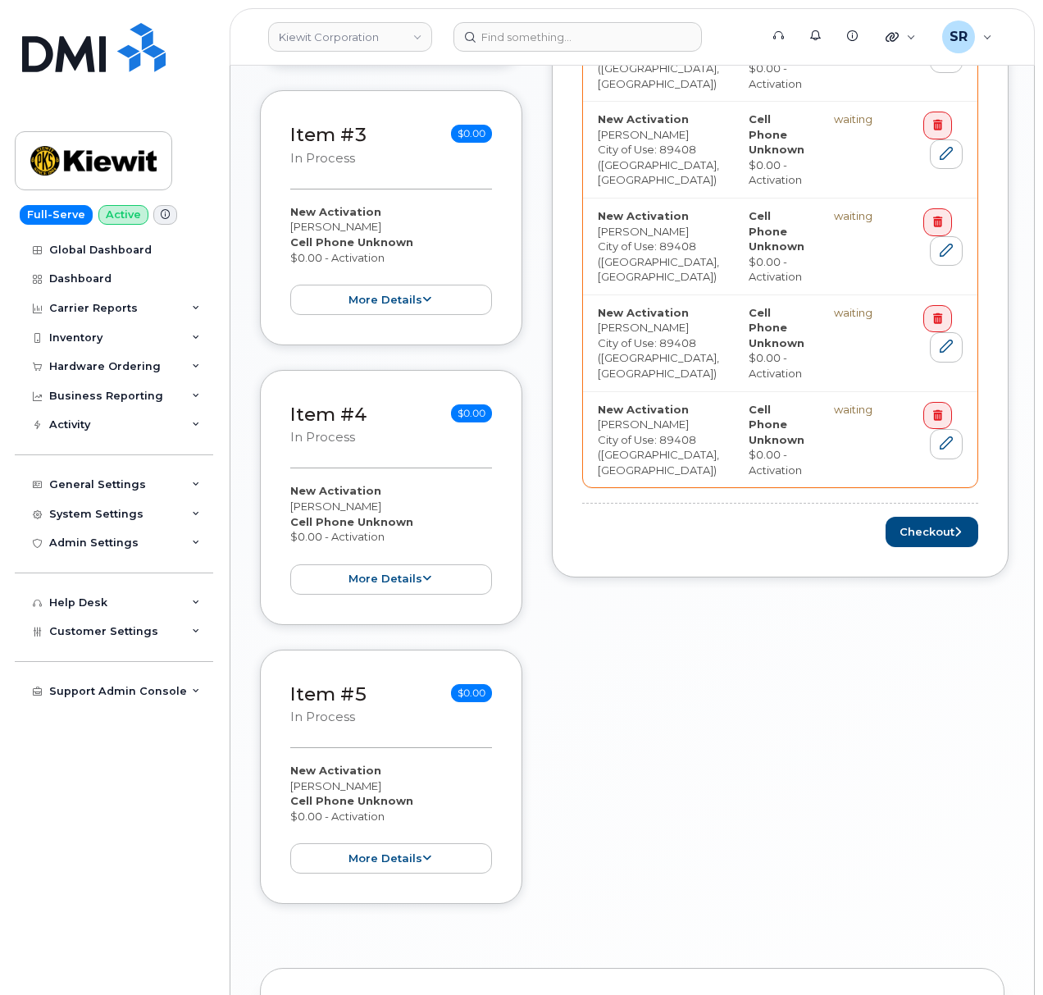
scroll to position [1099, 0]
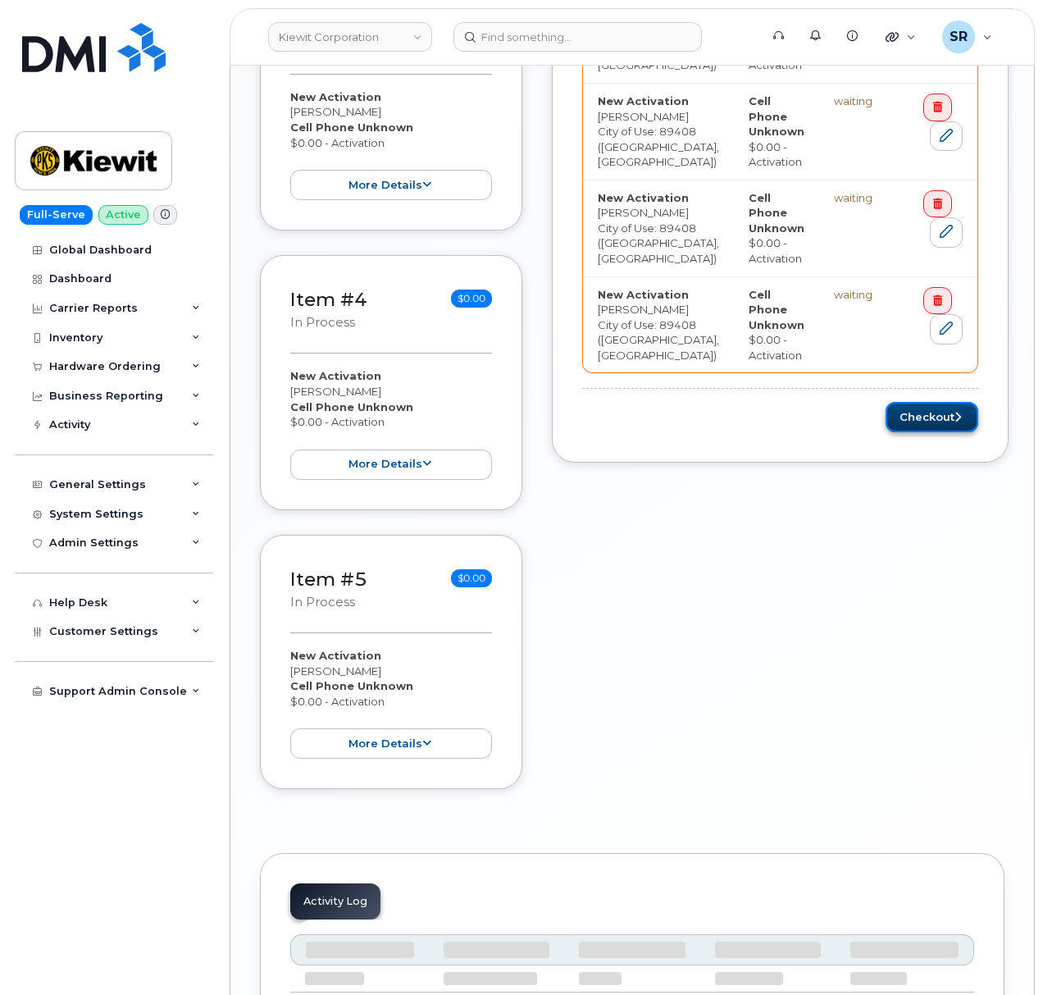
click at [910, 412] on button "Checkout" at bounding box center [932, 417] width 93 height 30
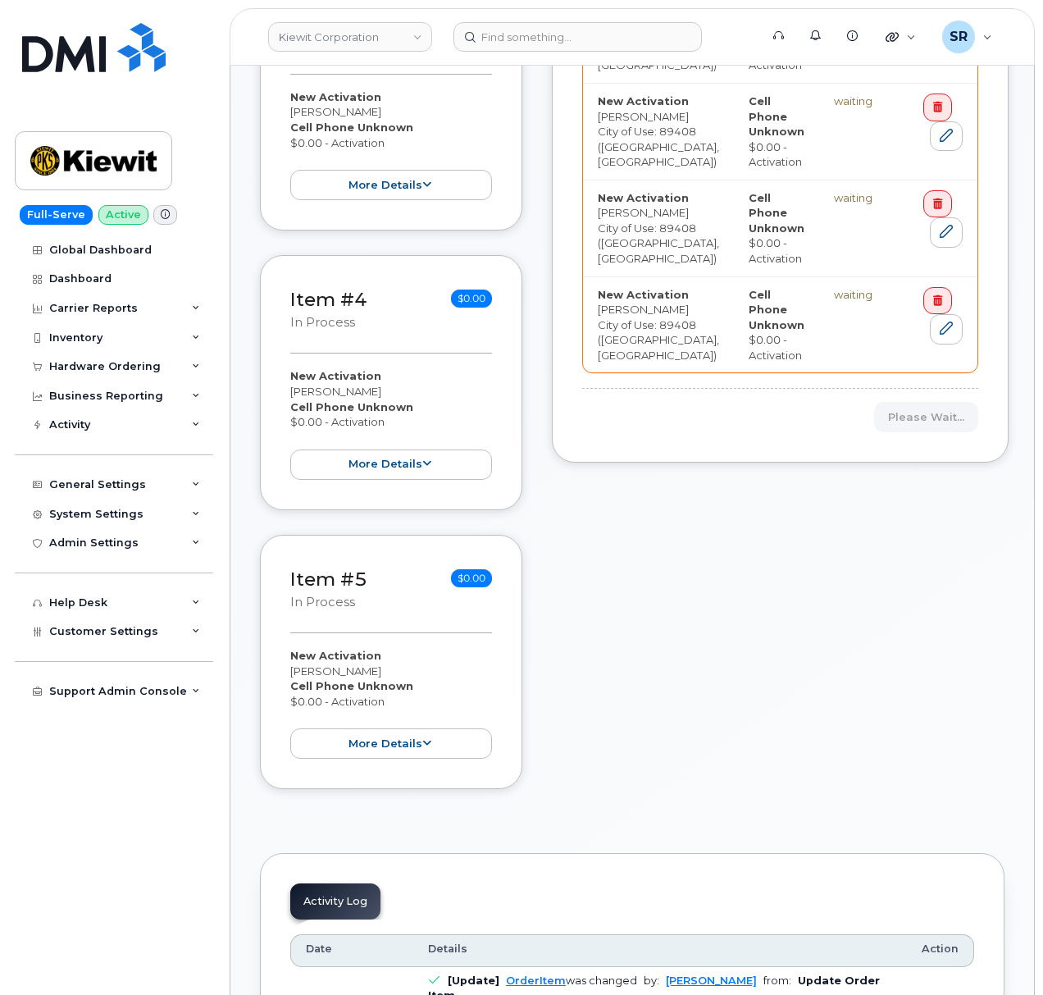
scroll to position [552, 0]
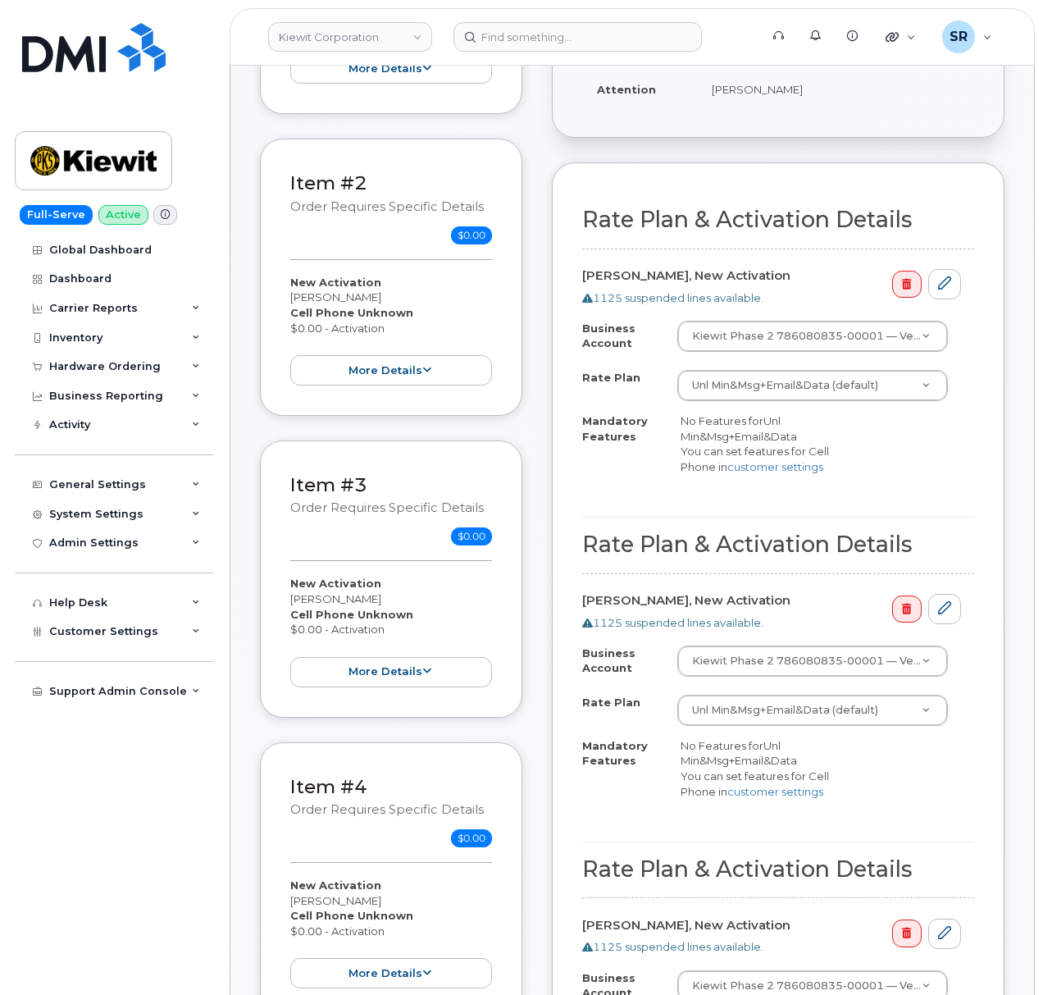
scroll to position [443, 0]
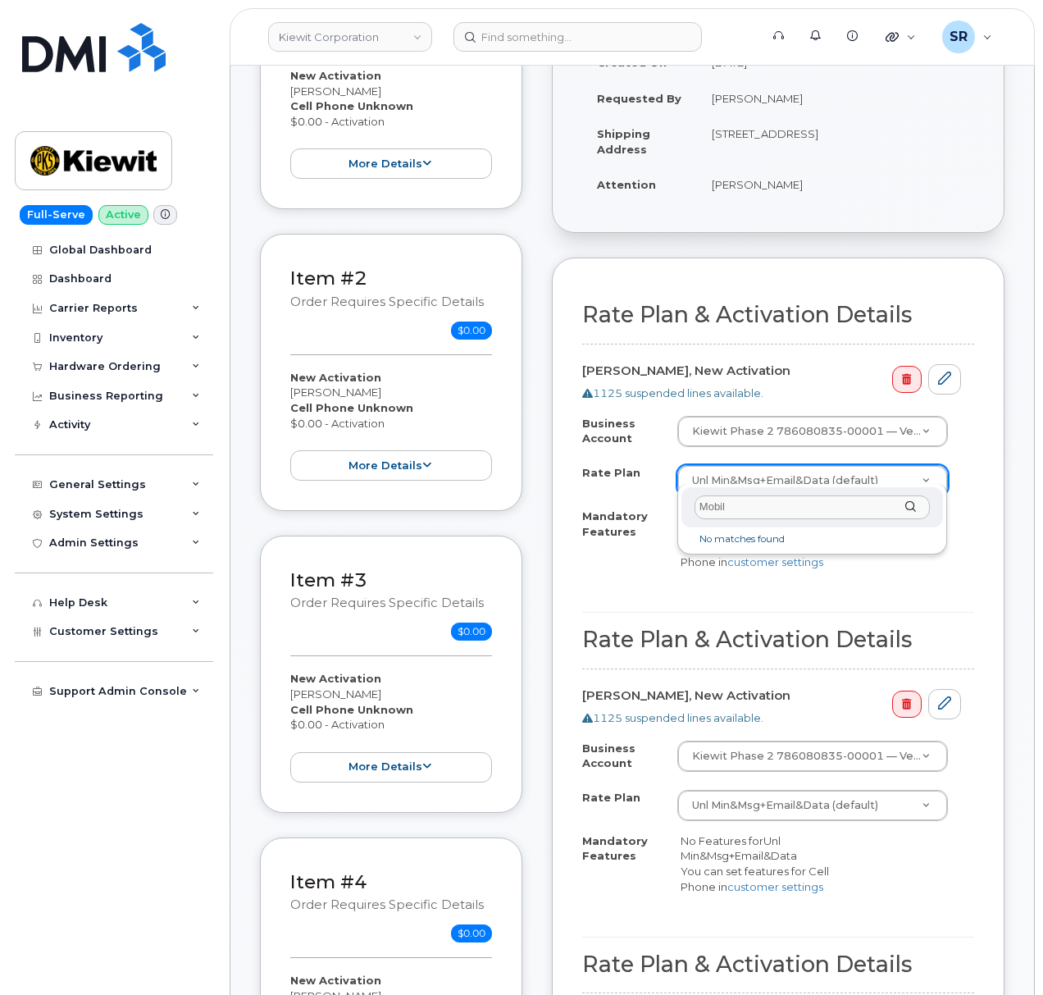
type input "Mobile"
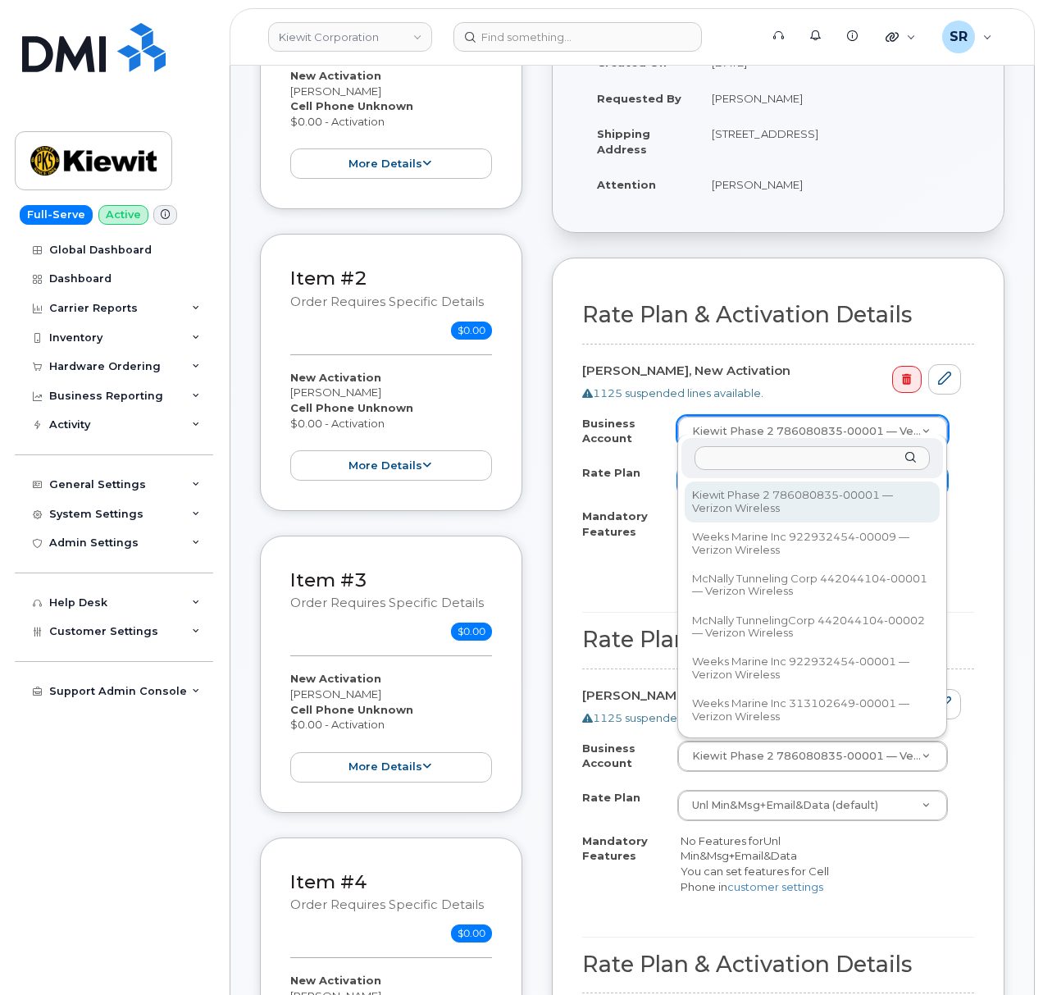
drag, startPoint x: 878, startPoint y: 417, endPoint x: 853, endPoint y: 434, distance: 30.0
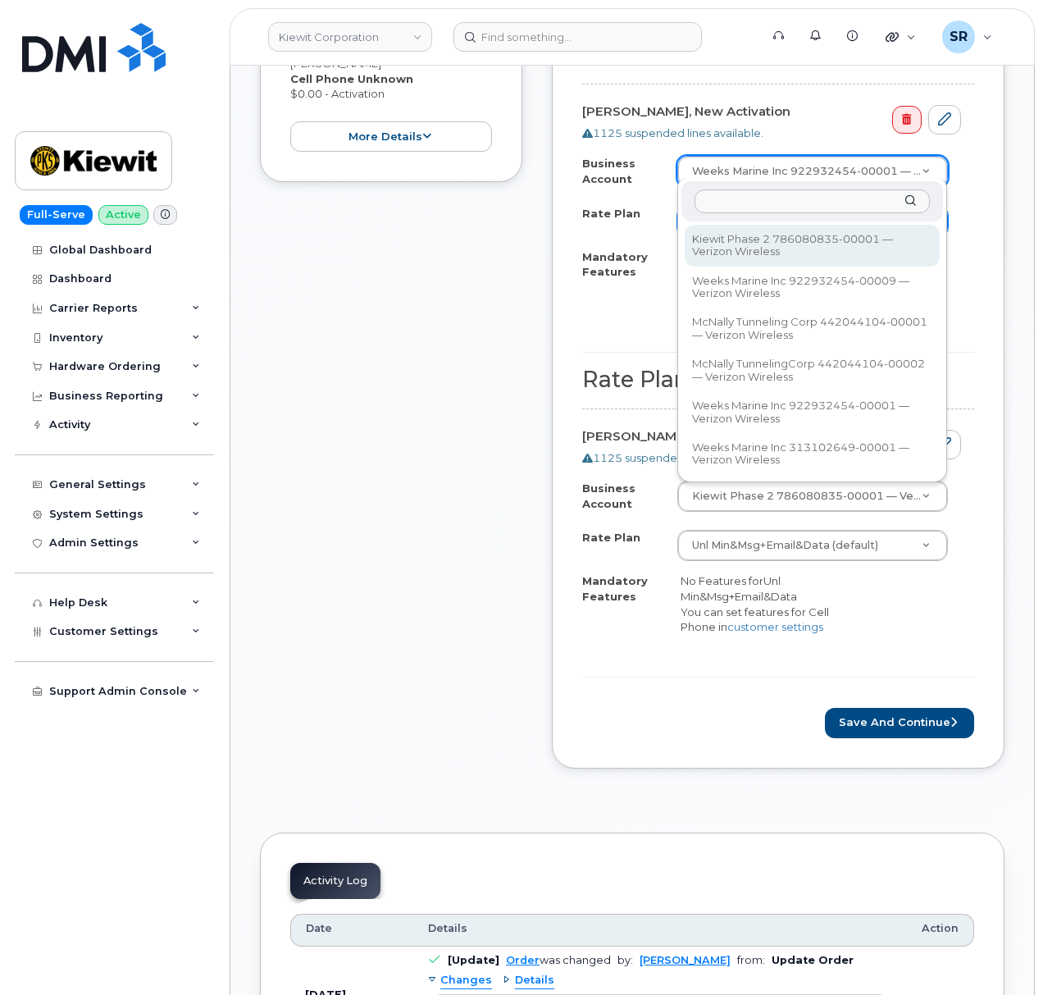
scroll to position [1536, 0]
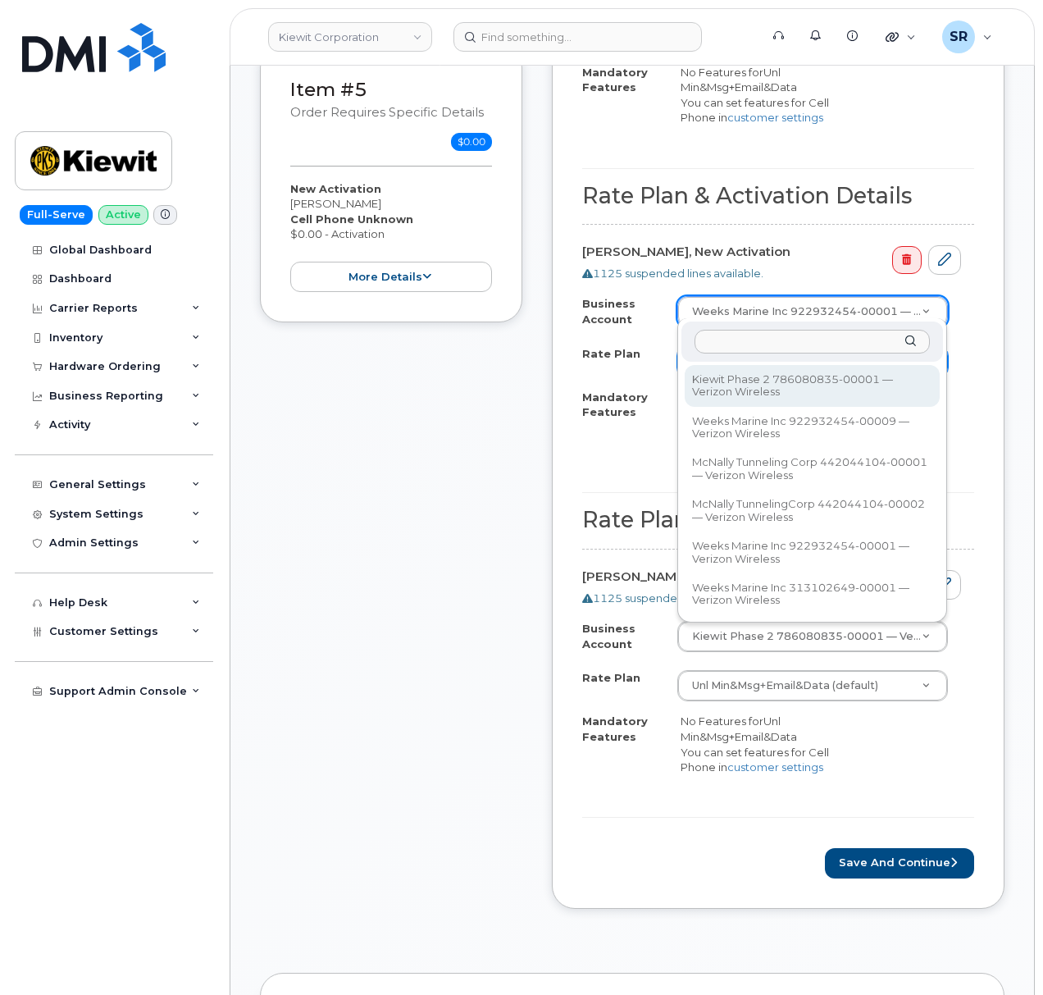
select select "14149"
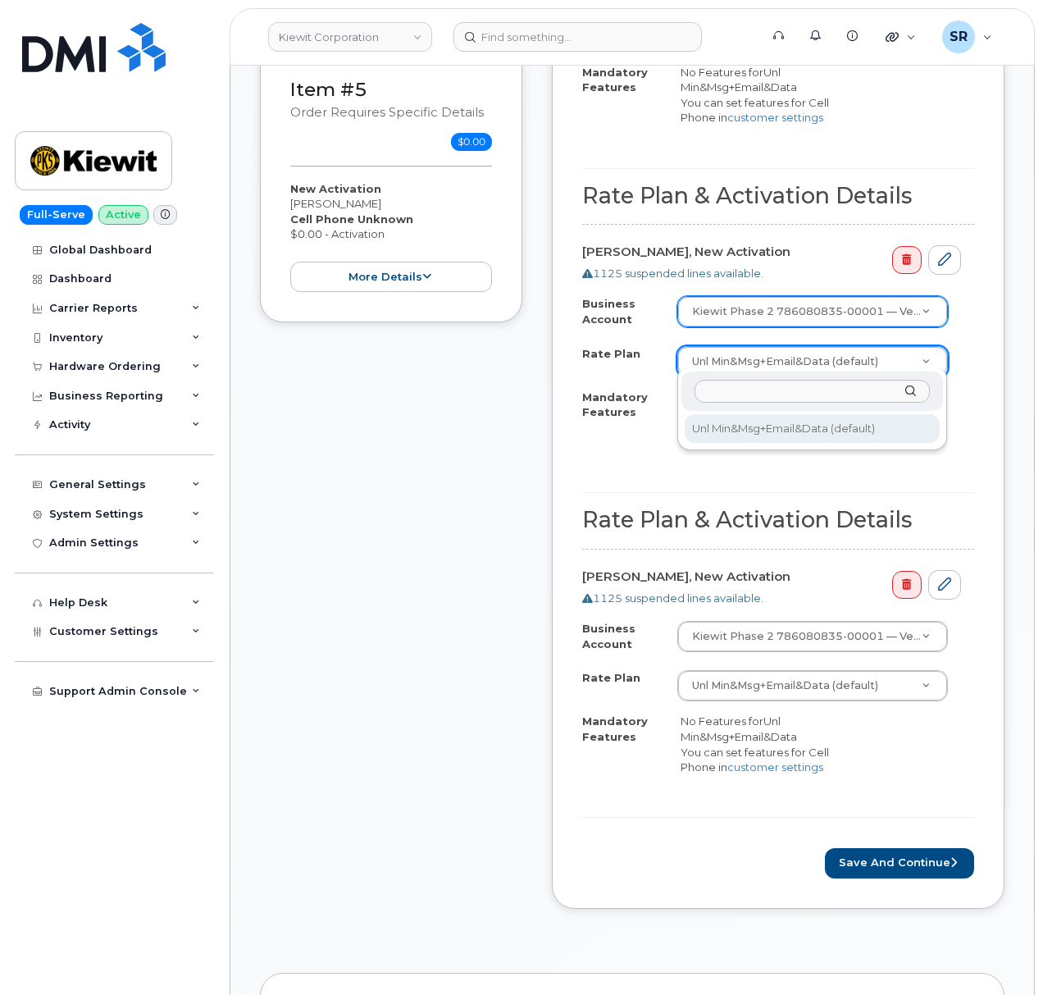
type input "Mobile Broadband Unlimited for Tablets with DT"
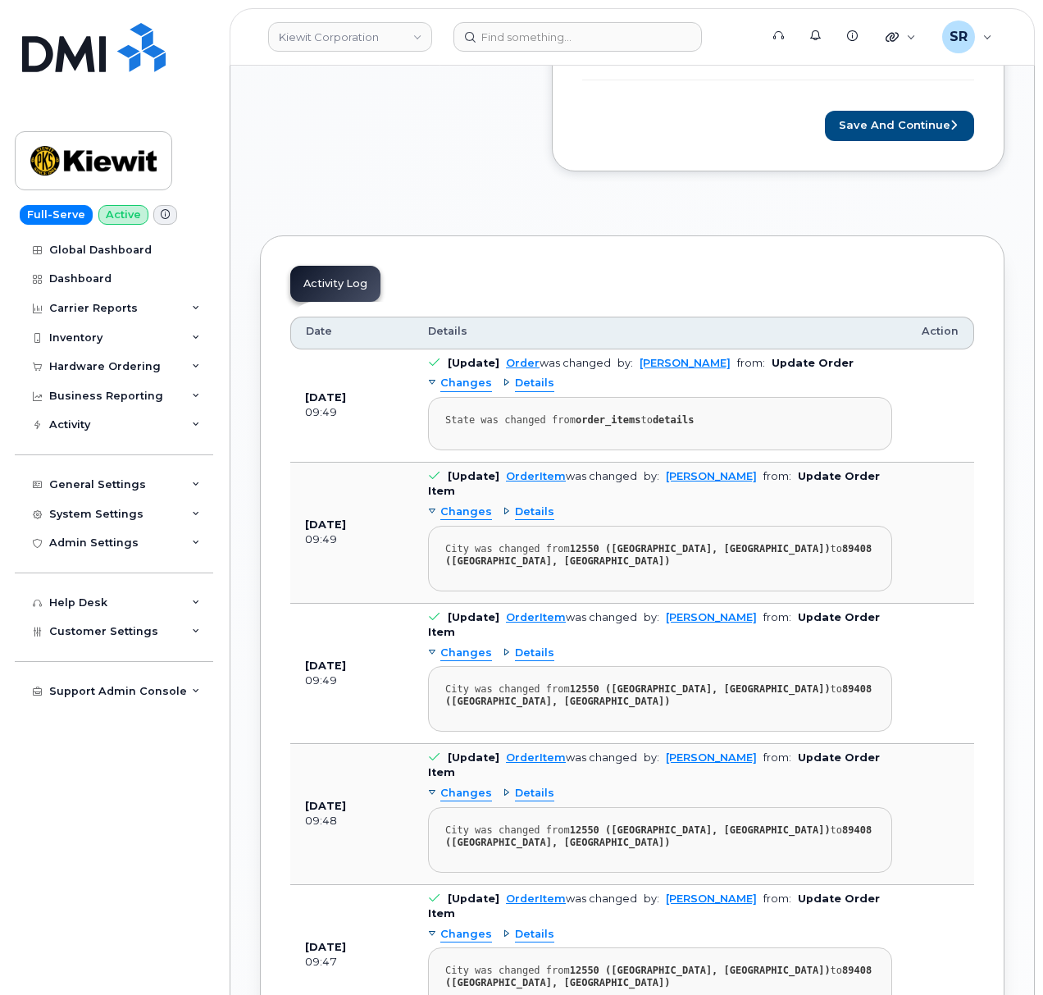
scroll to position [2302, 0]
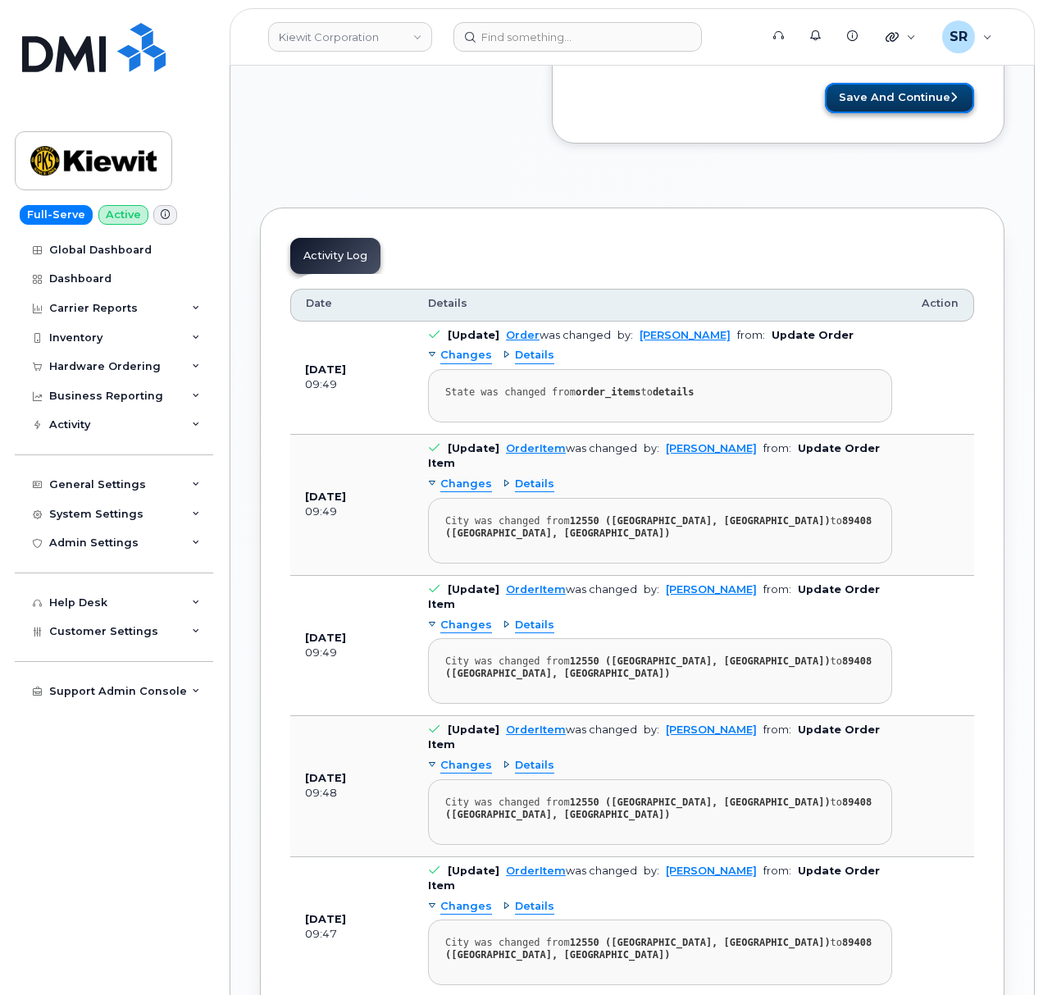
click at [925, 83] on button "Save and Continue" at bounding box center [899, 98] width 149 height 30
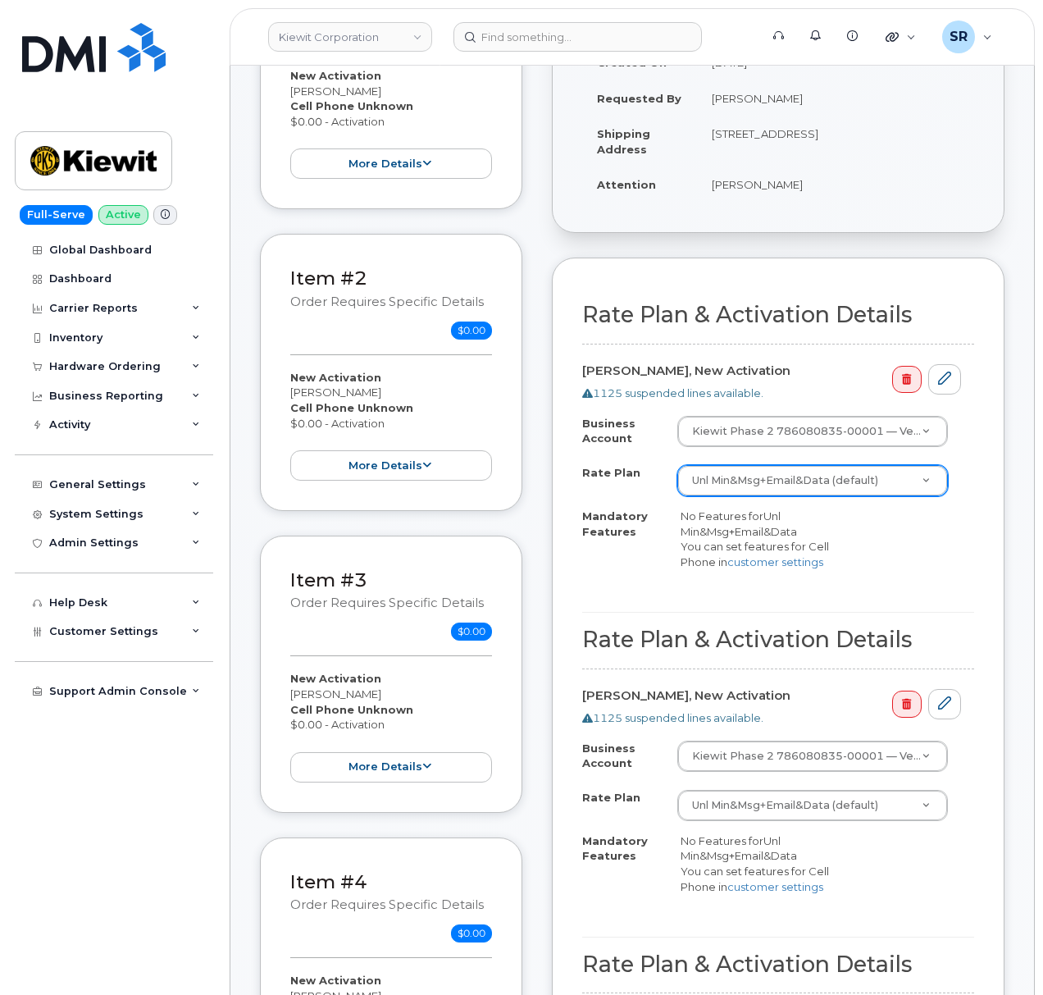
scroll to position [115, 0]
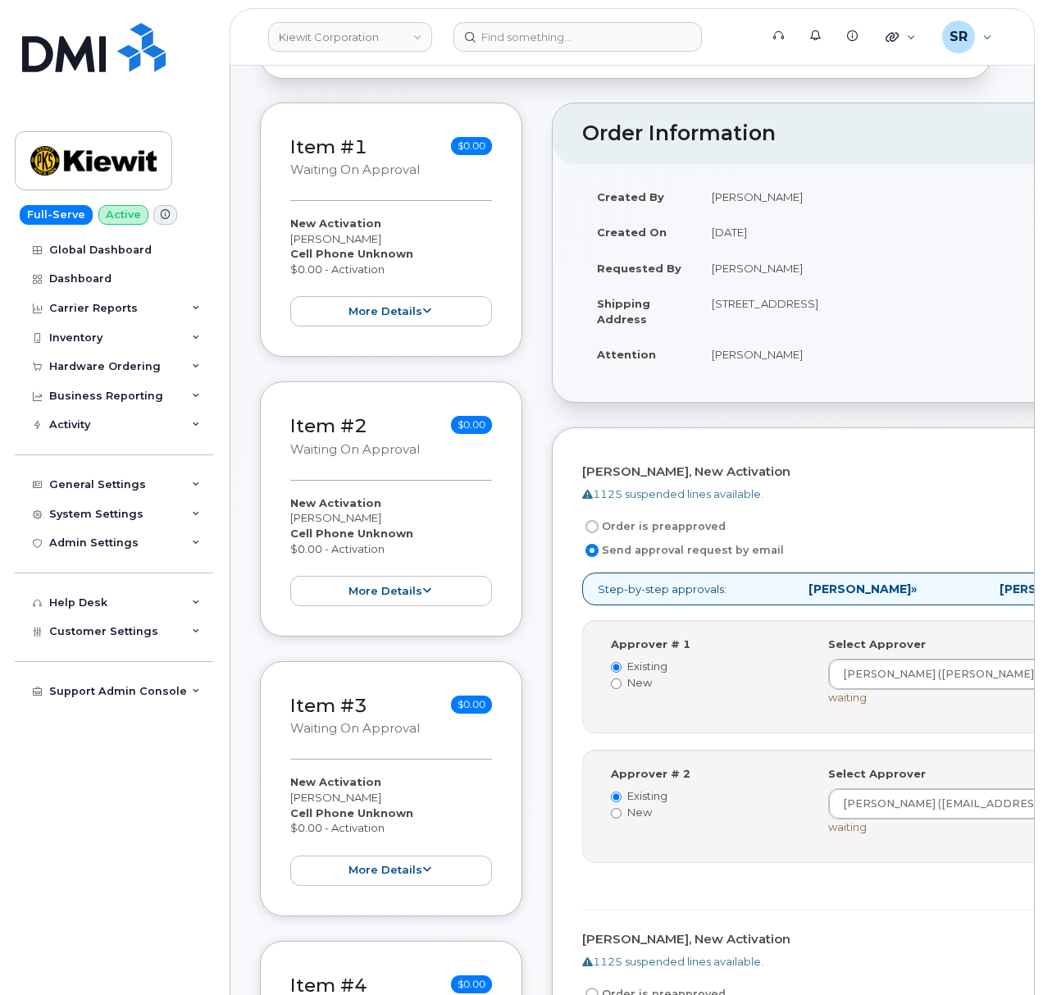
scroll to position [328, 0]
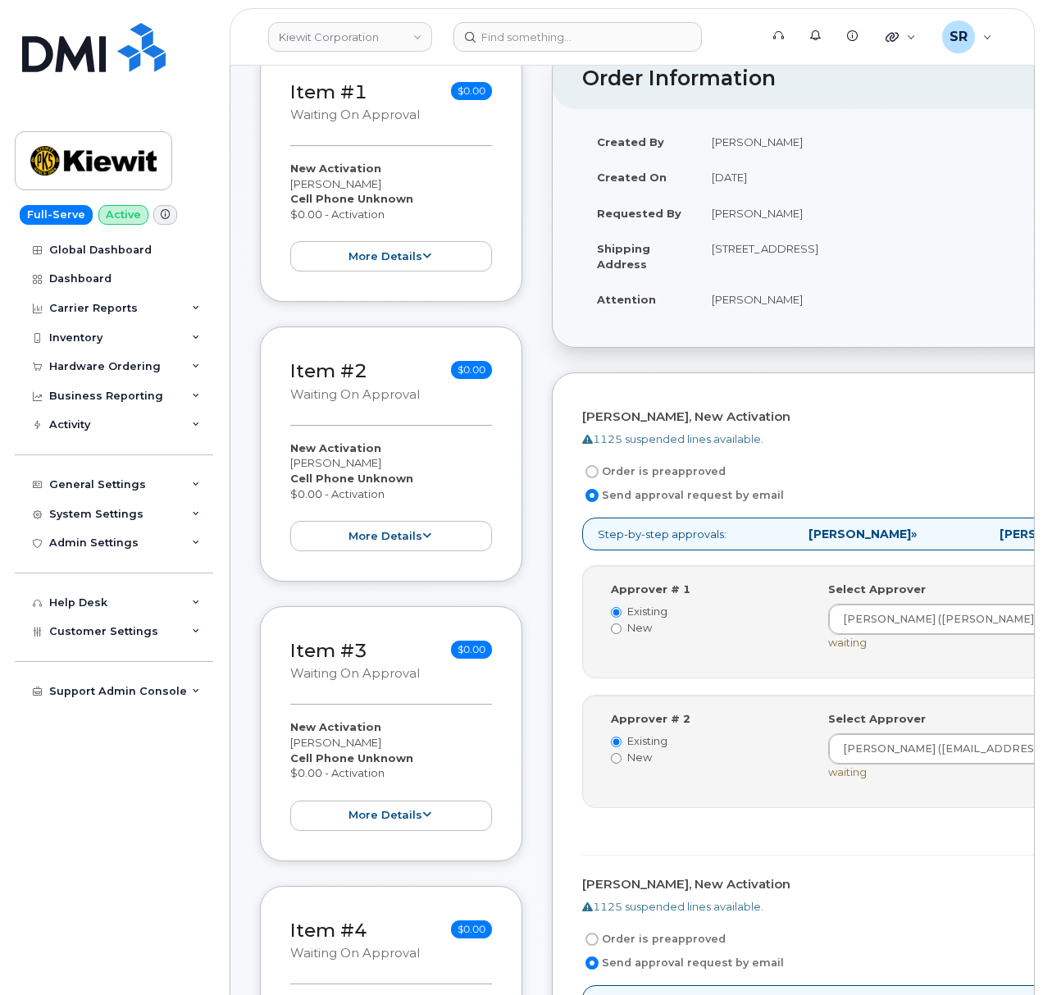
click at [609, 462] on label "Order is preapproved" at bounding box center [654, 472] width 144 height 20
click at [599, 465] on input "Order is preapproved" at bounding box center [592, 471] width 13 height 13
radio input "true"
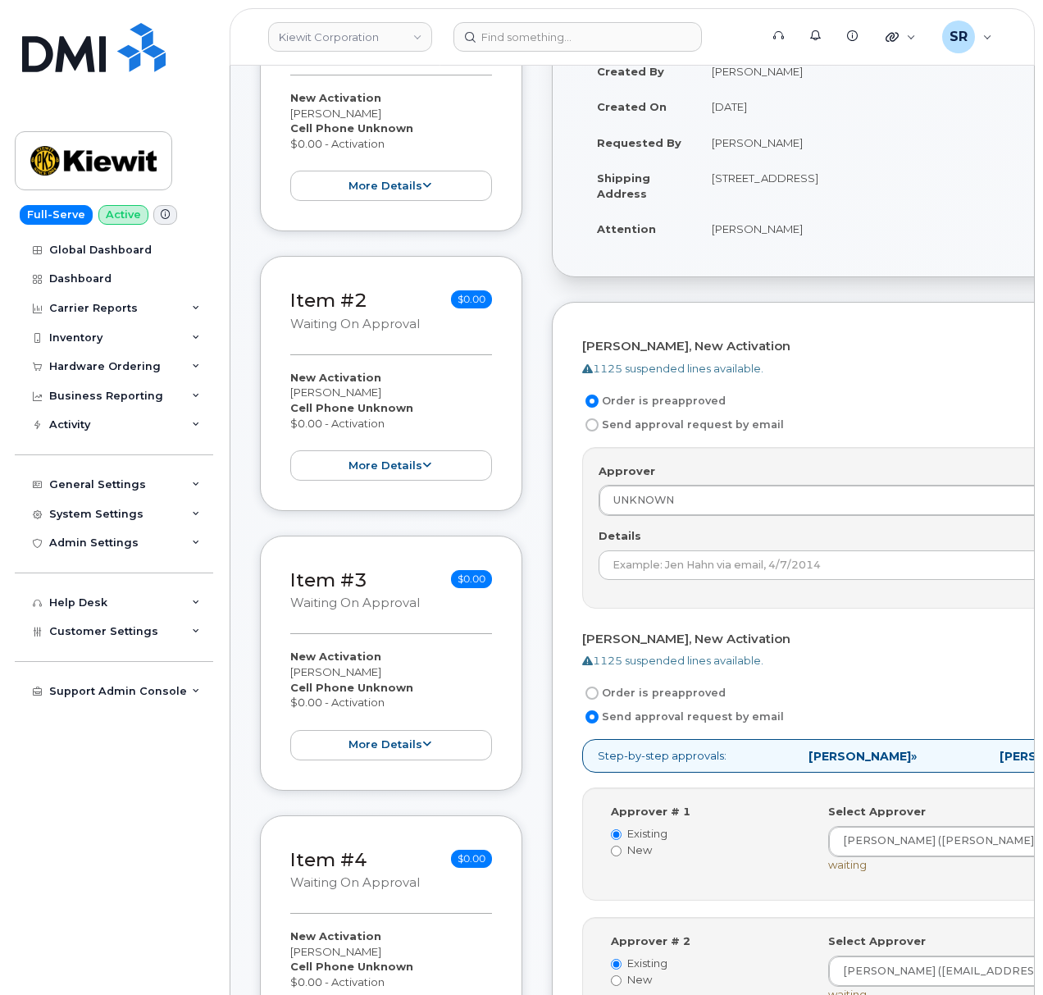
scroll to position [437, 0]
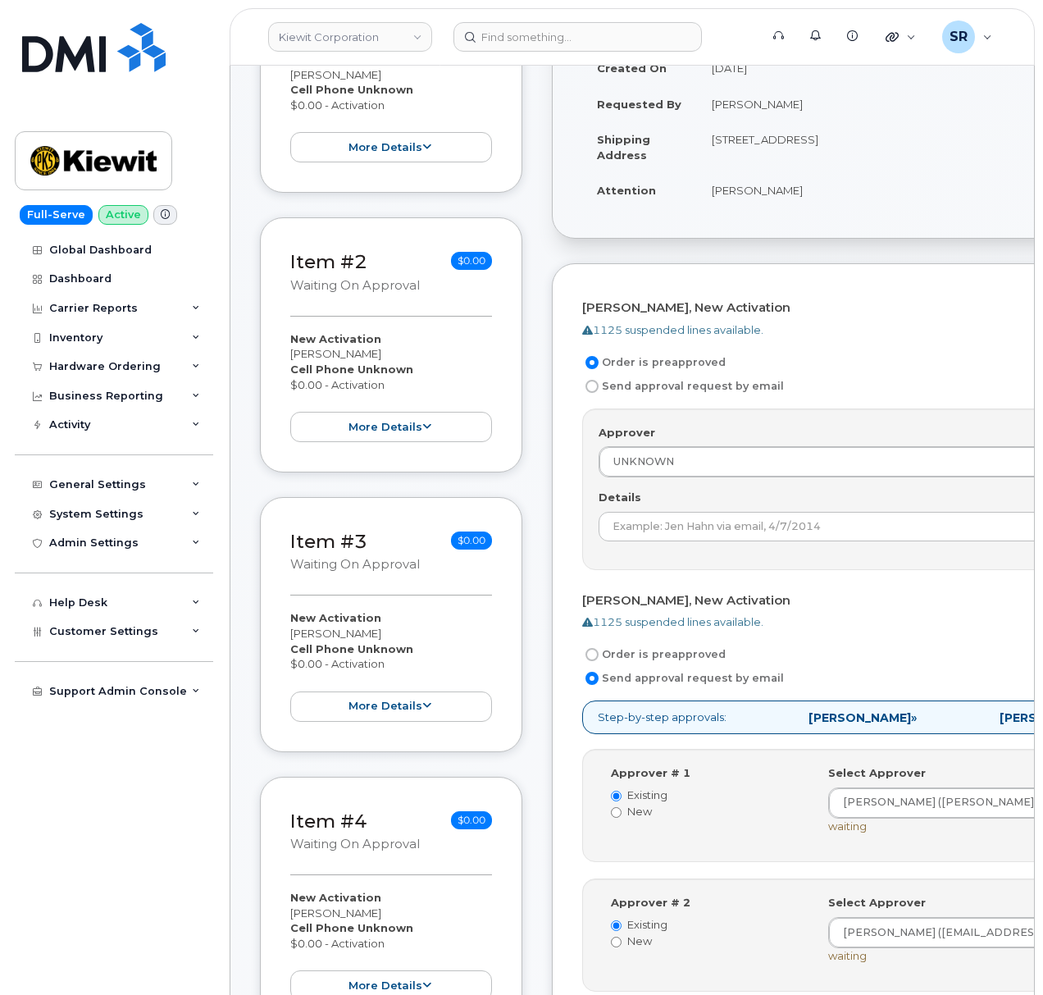
click at [634, 645] on label "Order is preapproved" at bounding box center [654, 655] width 144 height 20
click at [599, 648] on input "Order is preapproved" at bounding box center [592, 654] width 13 height 13
radio input "true"
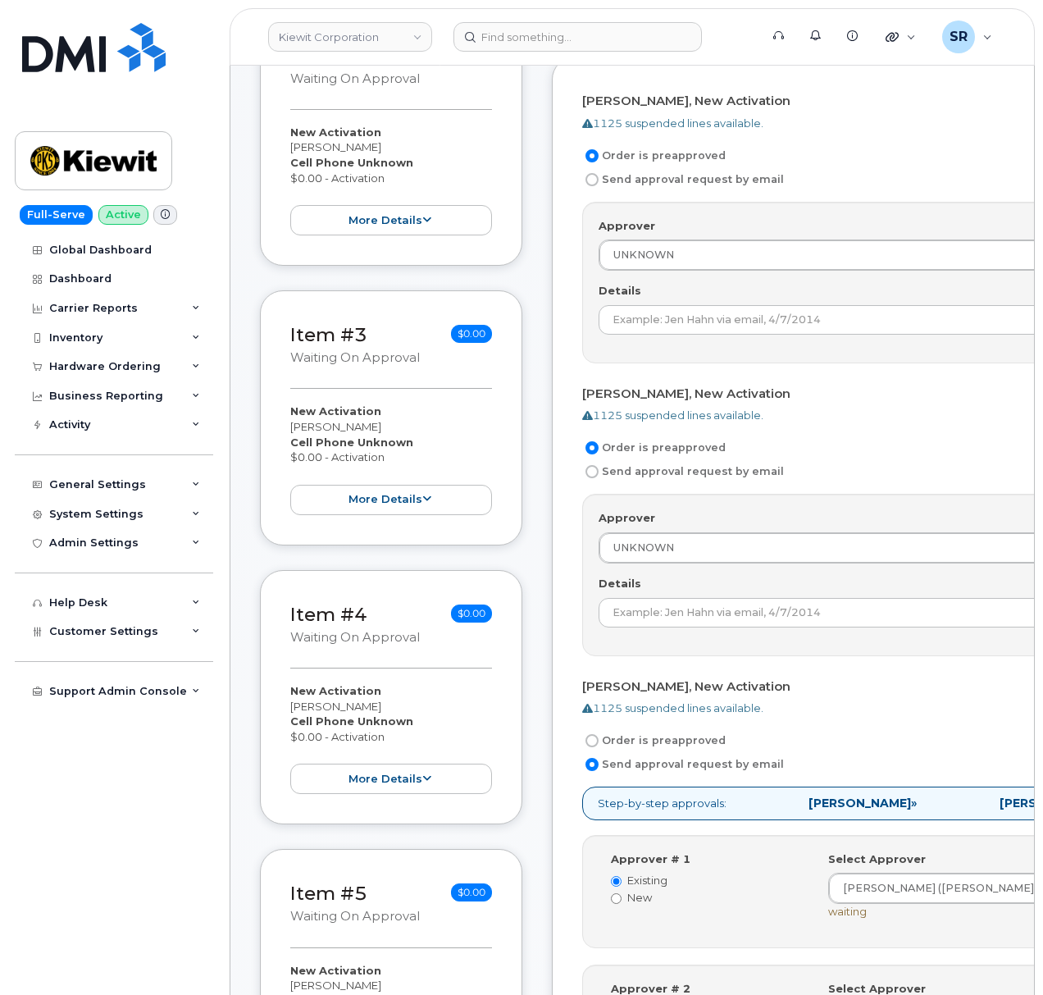
scroll to position [874, 0]
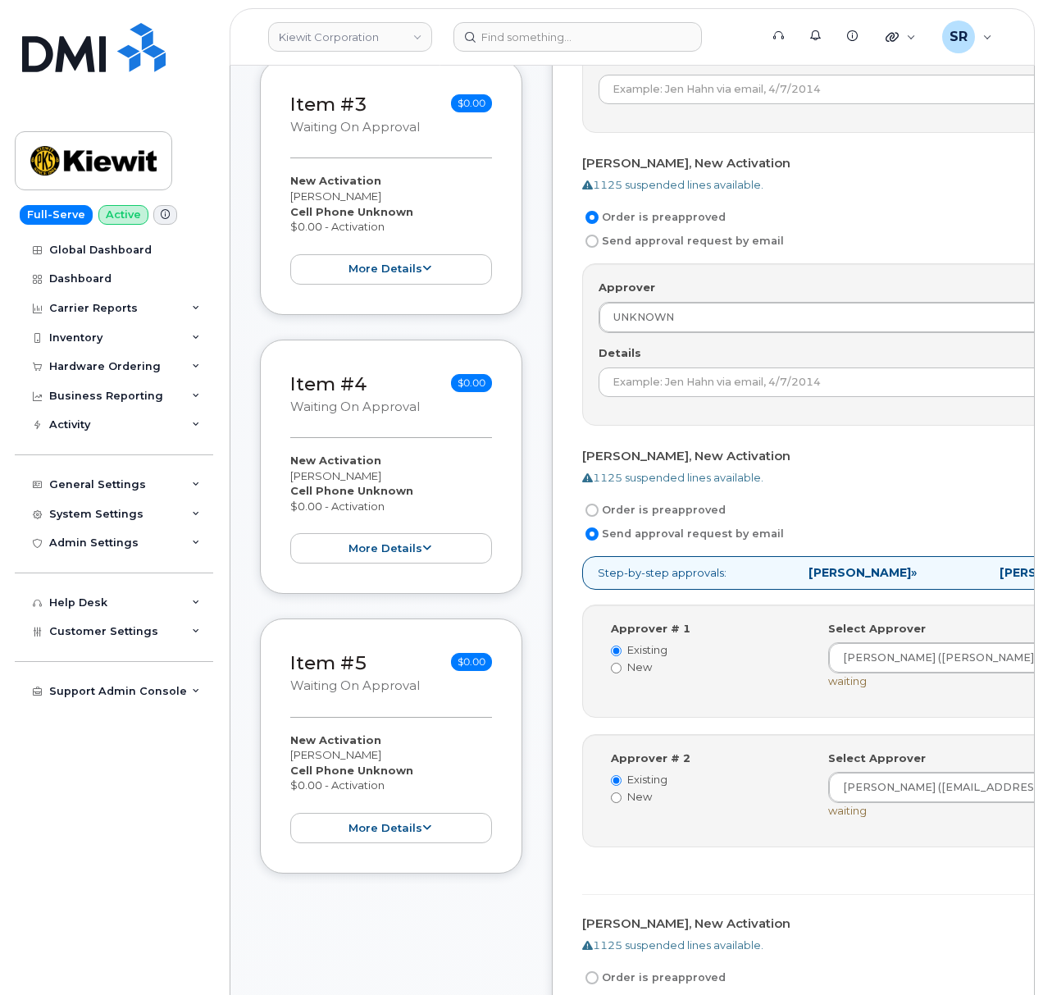
click at [638, 500] on label "Order is preapproved" at bounding box center [654, 510] width 144 height 20
click at [599, 504] on input "Order is preapproved" at bounding box center [592, 510] width 13 height 13
radio input "true"
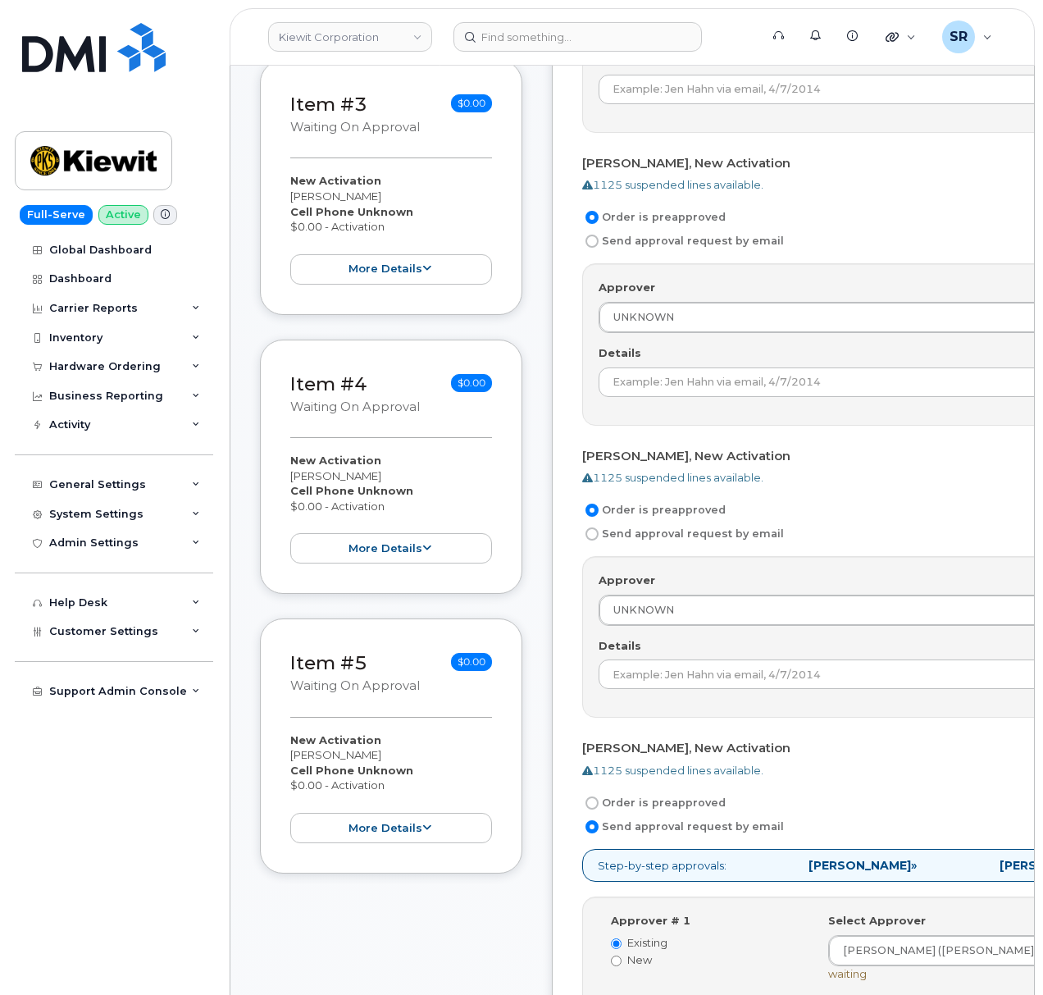
scroll to position [1312, 0]
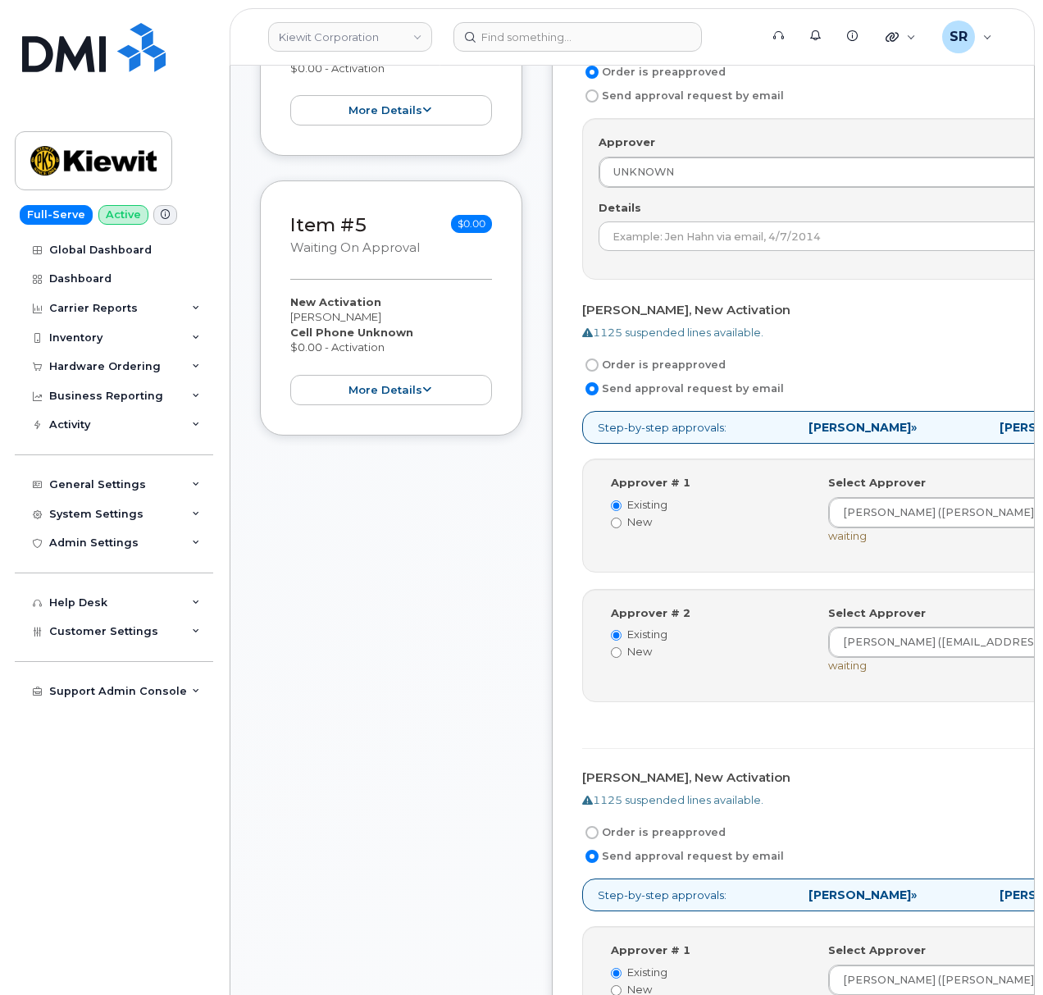
click at [622, 358] on label "Order is preapproved" at bounding box center [654, 365] width 144 height 20
click at [599, 358] on input "Order is preapproved" at bounding box center [592, 364] width 13 height 13
radio input "true"
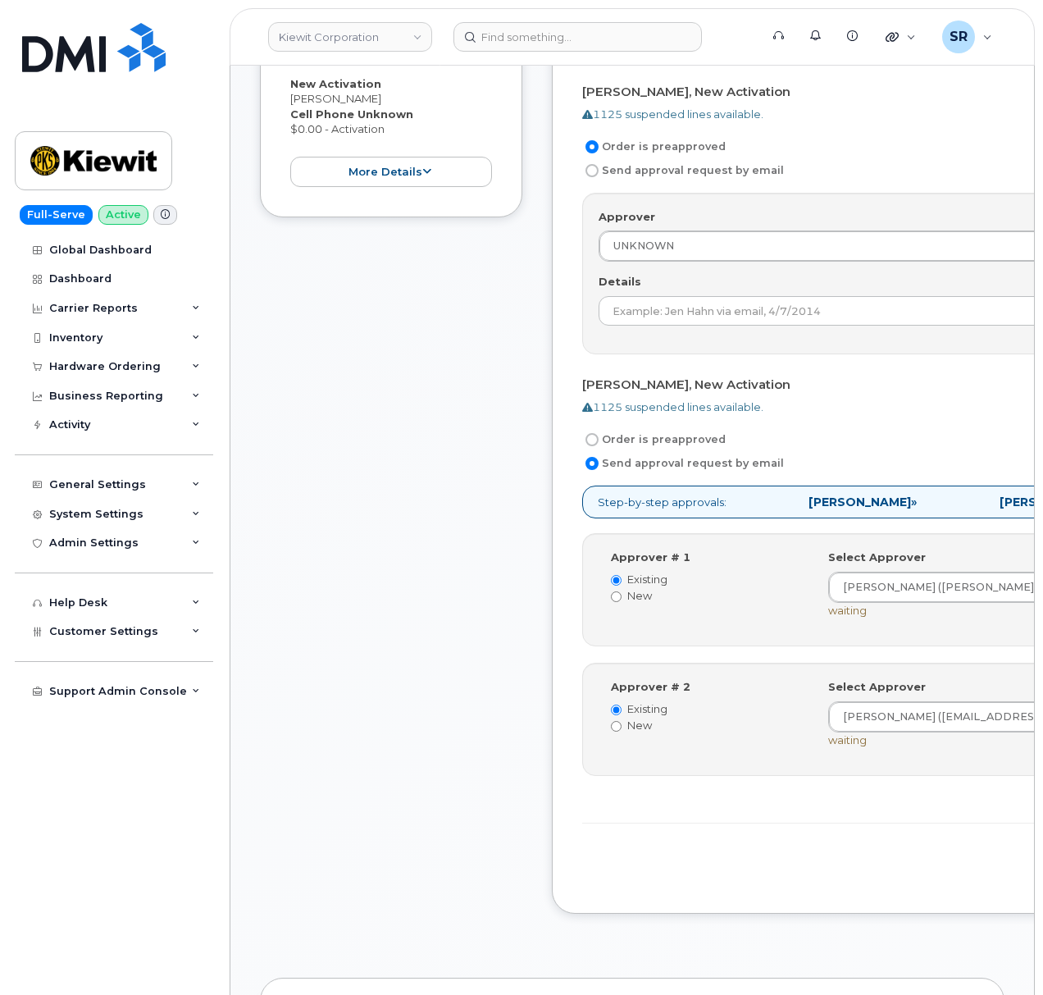
click at [631, 431] on label "Order is preapproved" at bounding box center [654, 440] width 144 height 20
click at [599, 433] on input "Order is preapproved" at bounding box center [592, 439] width 13 height 13
radio input "true"
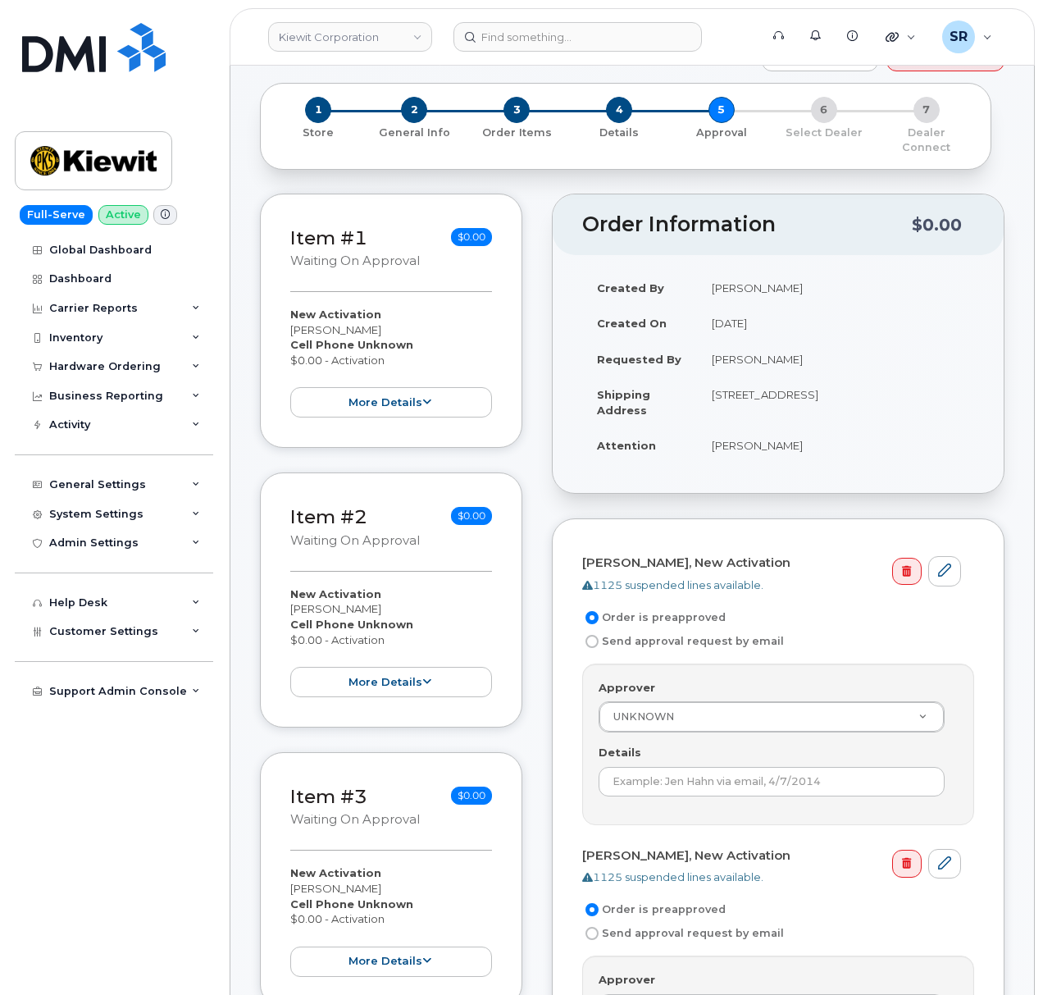
scroll to position [328, 0]
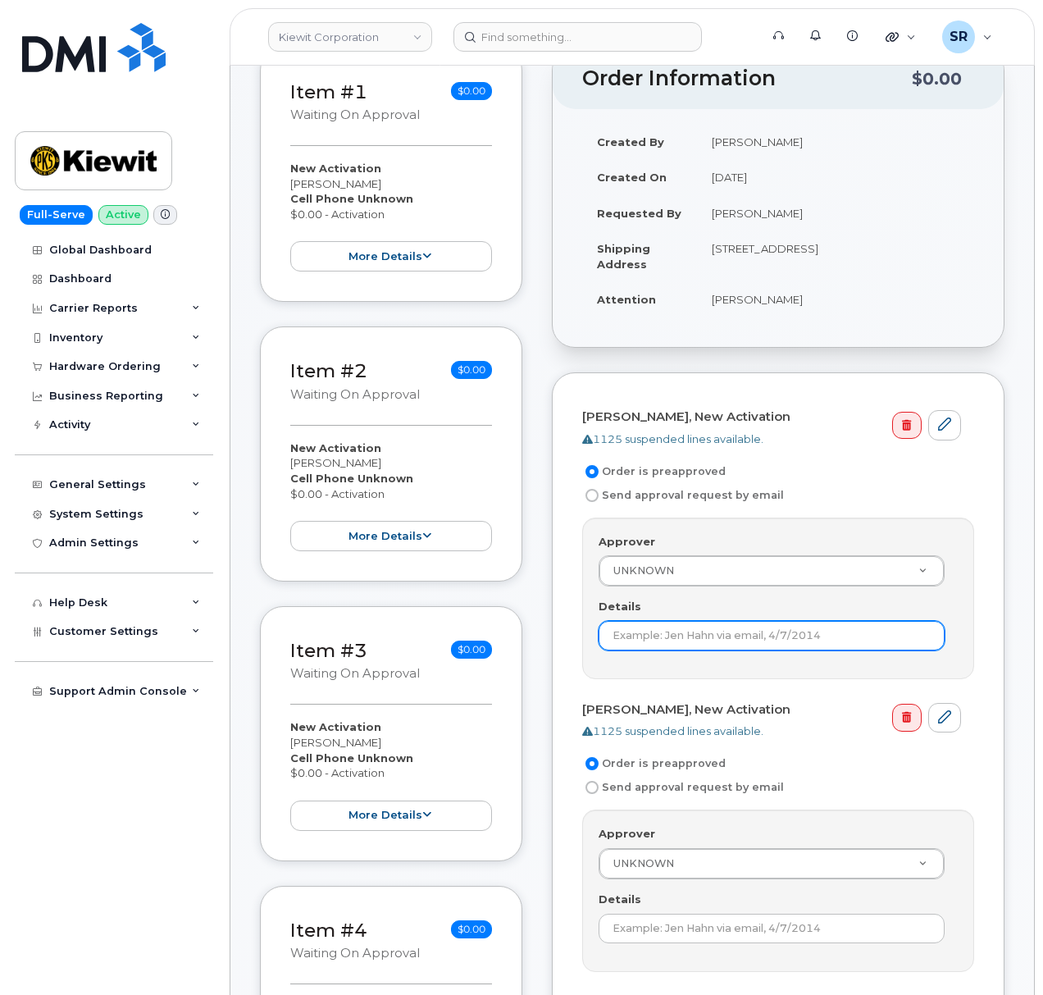
click at [748, 627] on input "Details" at bounding box center [772, 636] width 346 height 30
type input "Under $100 does not require approval according to KB"
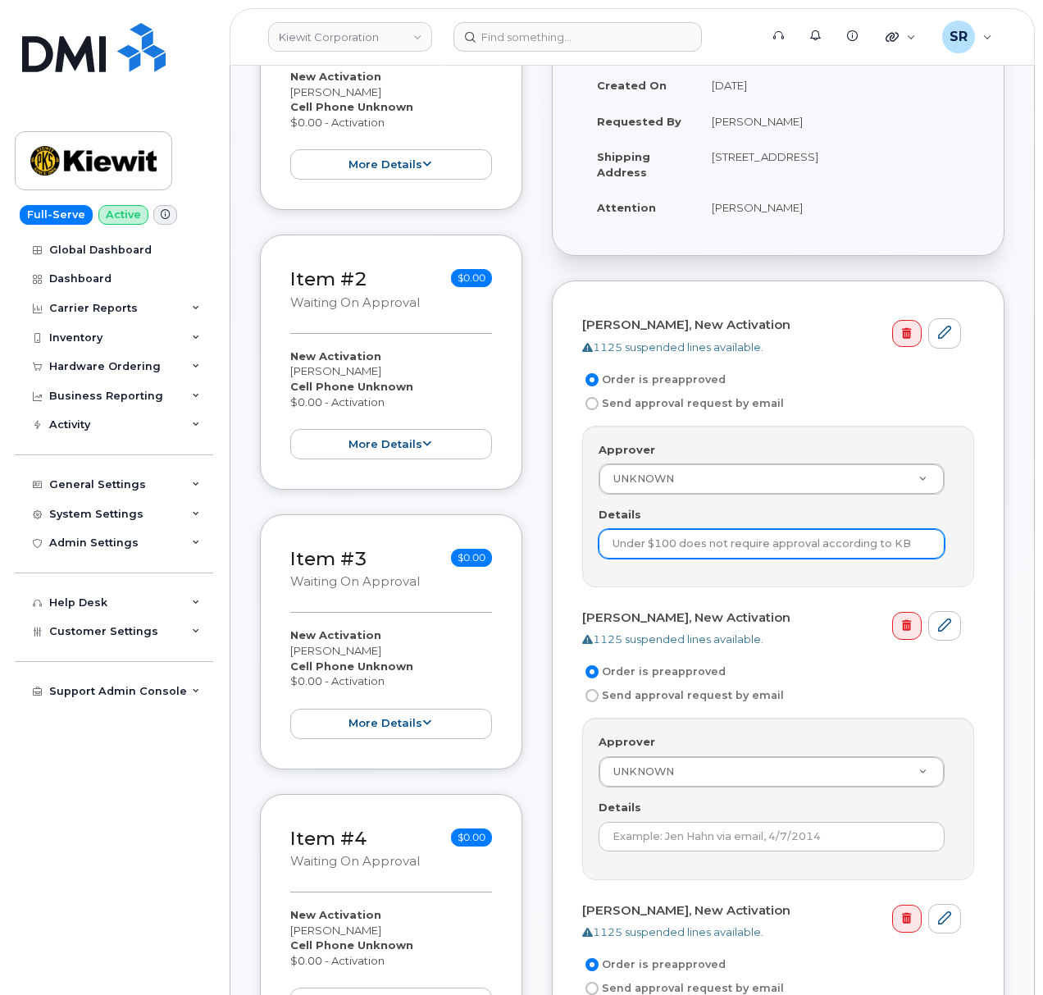
scroll to position [546, 0]
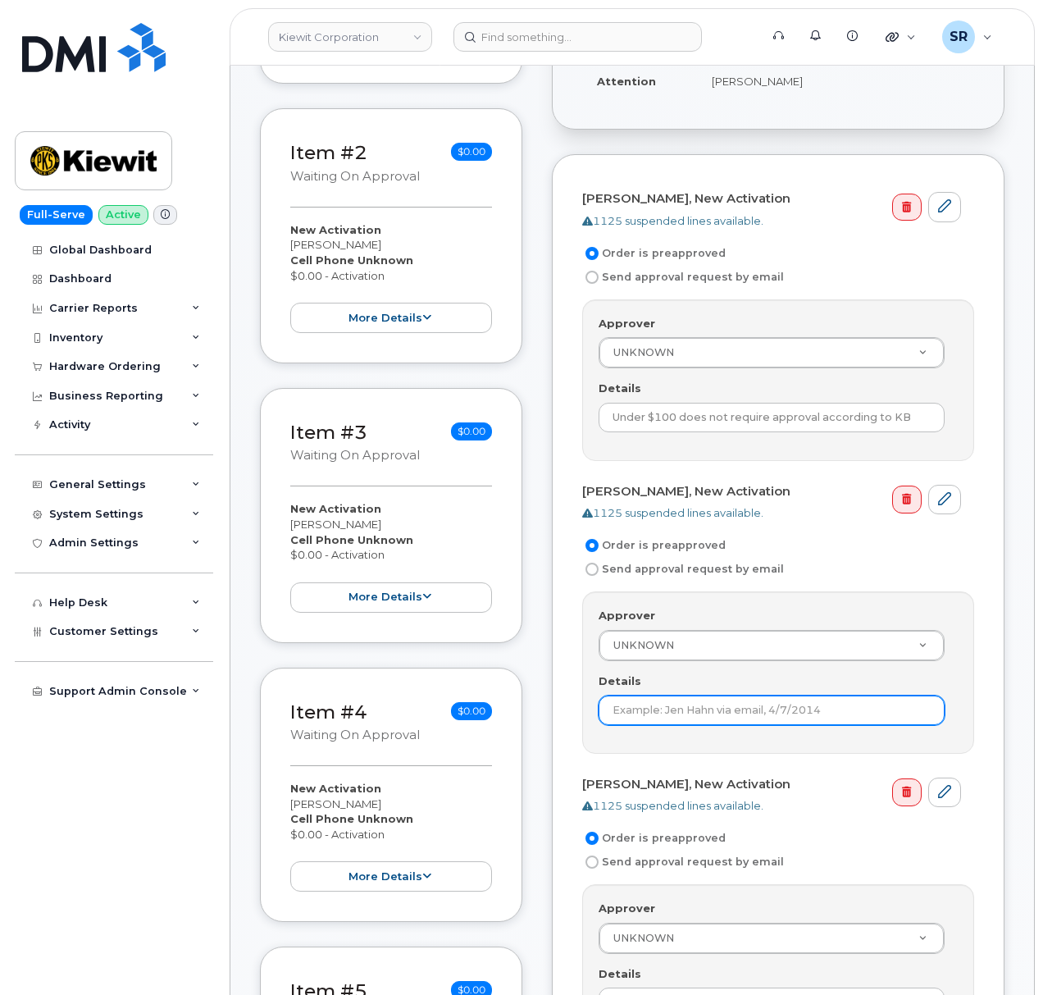
click at [722, 699] on input "Details" at bounding box center [772, 711] width 346 height 30
click at [653, 727] on div "Approver UNKNOWN Approver Approver UNKNOWN Aaron Seward Abrianna Garcia Aditi R…" at bounding box center [778, 672] width 392 height 162
click at [670, 696] on input "Details" at bounding box center [772, 711] width 346 height 30
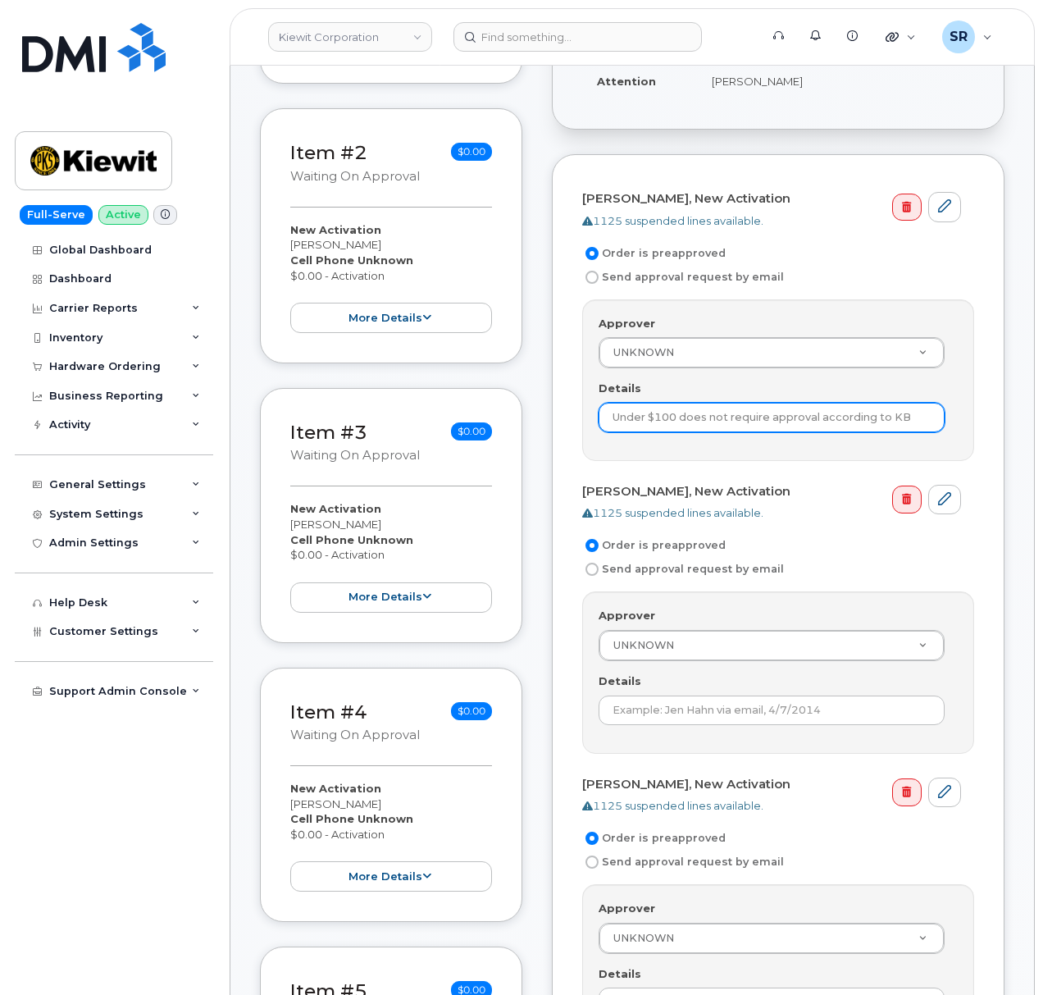
click at [719, 412] on input "Under $100 does not require approval according to KB" at bounding box center [772, 418] width 346 height 30
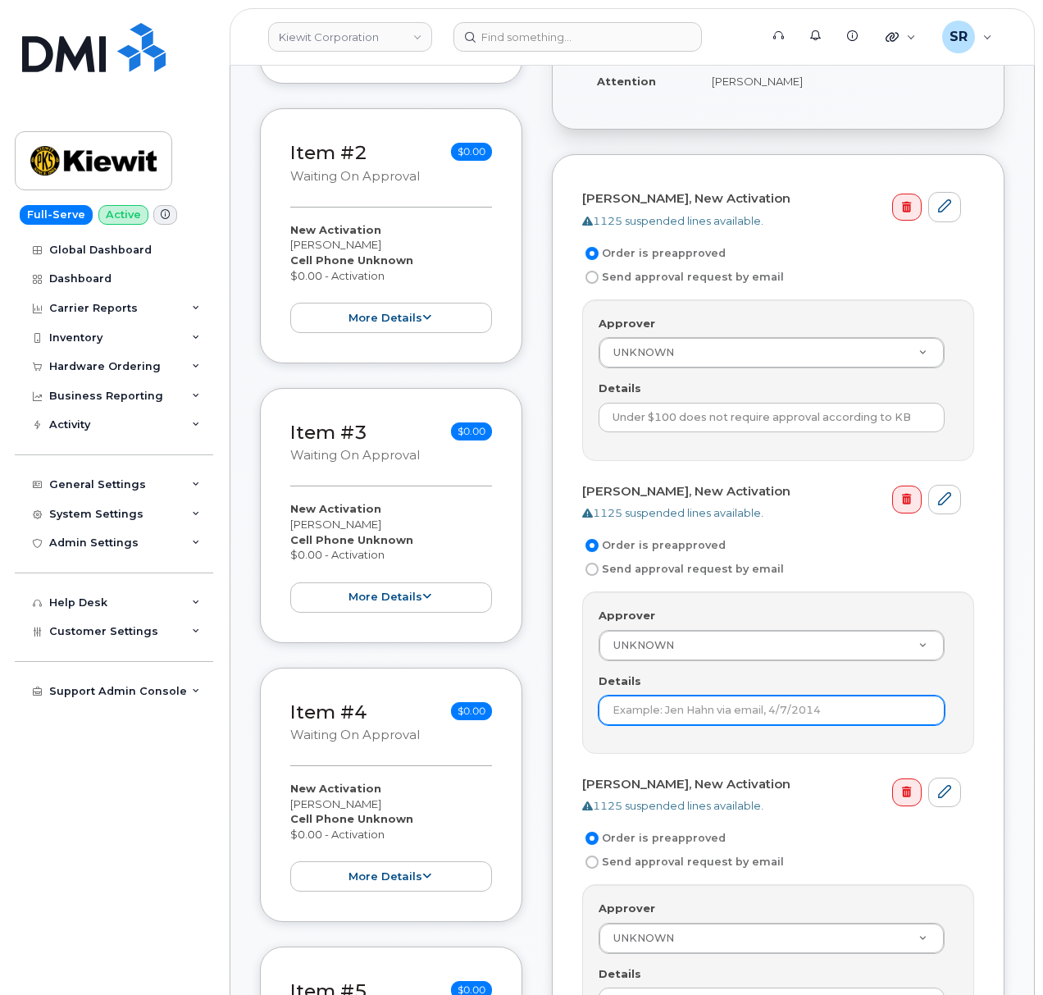
click at [674, 696] on input "Details" at bounding box center [772, 711] width 346 height 30
paste input "Under $100 does not require approval according to KB"
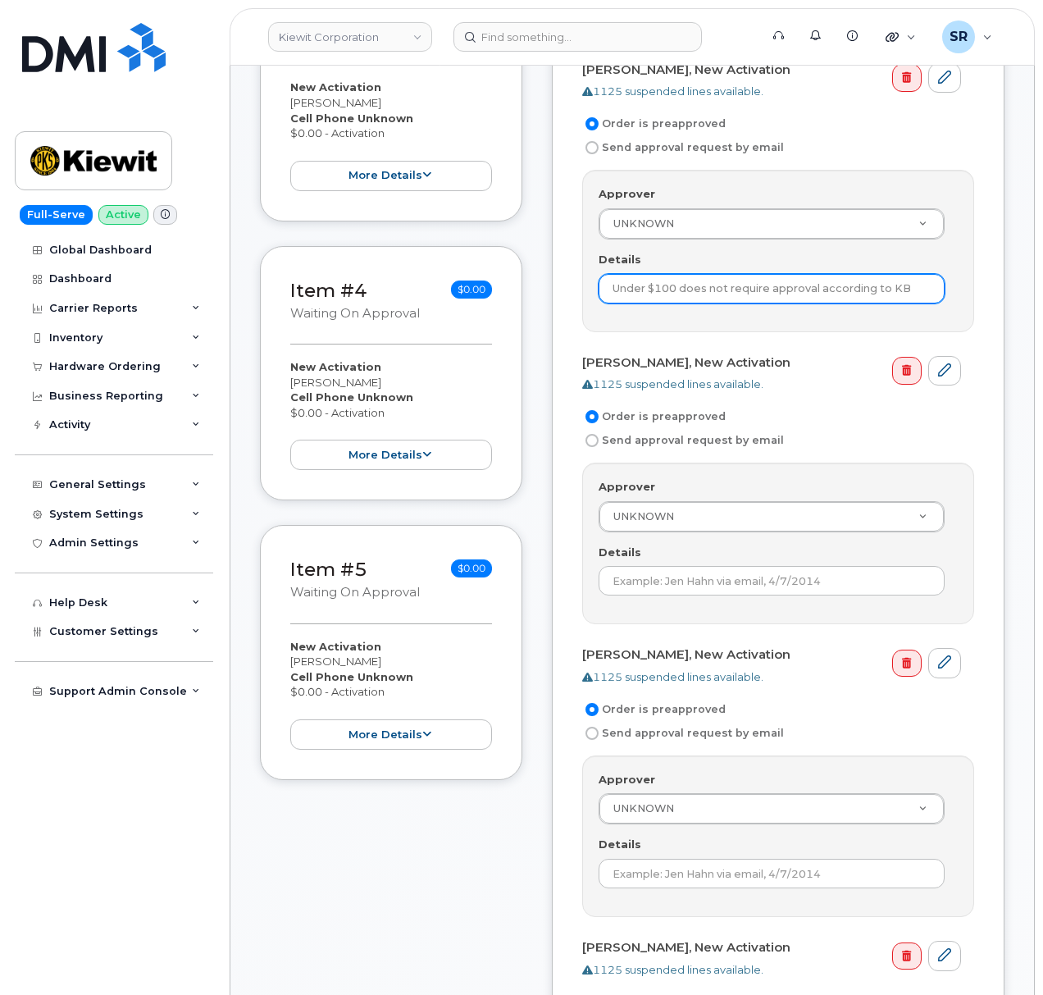
scroll to position [984, 0]
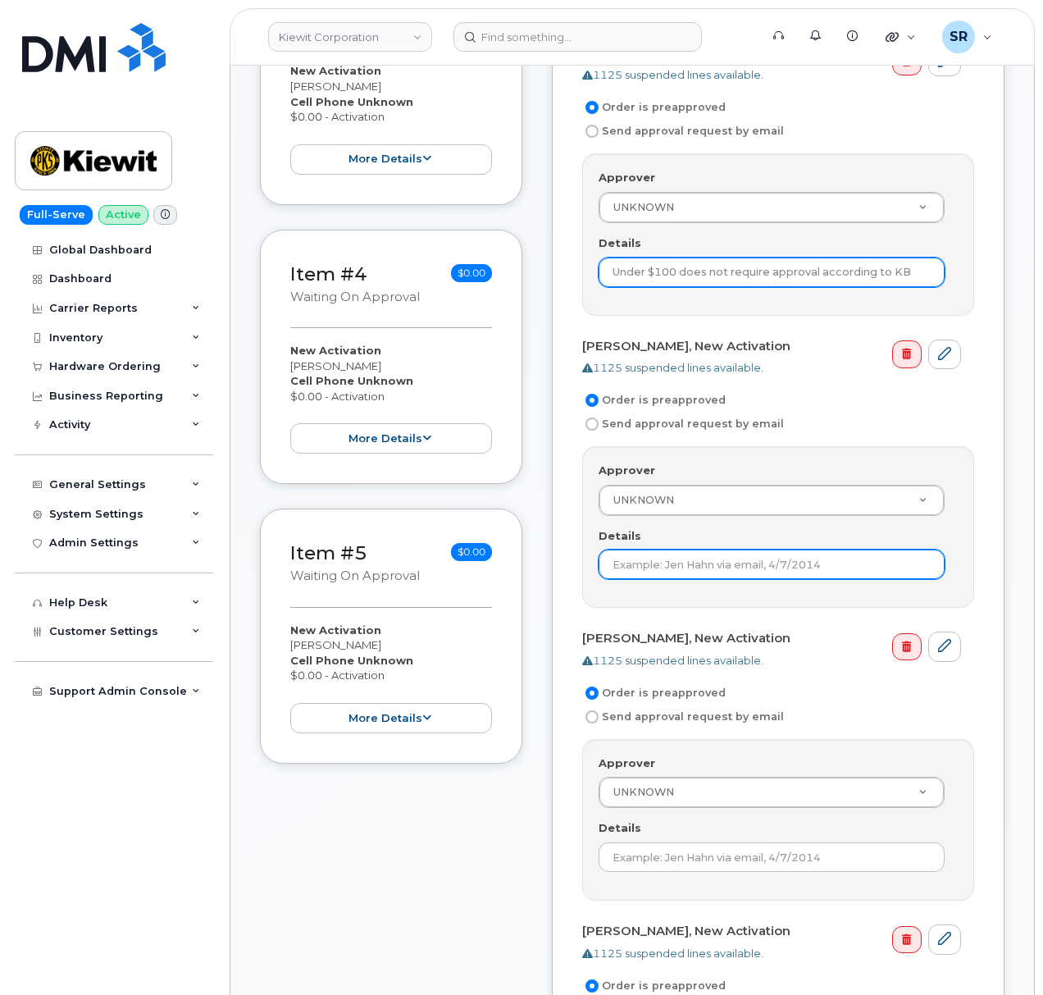
type input "Under $100 does not require approval according to KB"
click at [686, 563] on input "Details" at bounding box center [772, 565] width 346 height 30
paste input "Under $100 does not require approval according to KB"
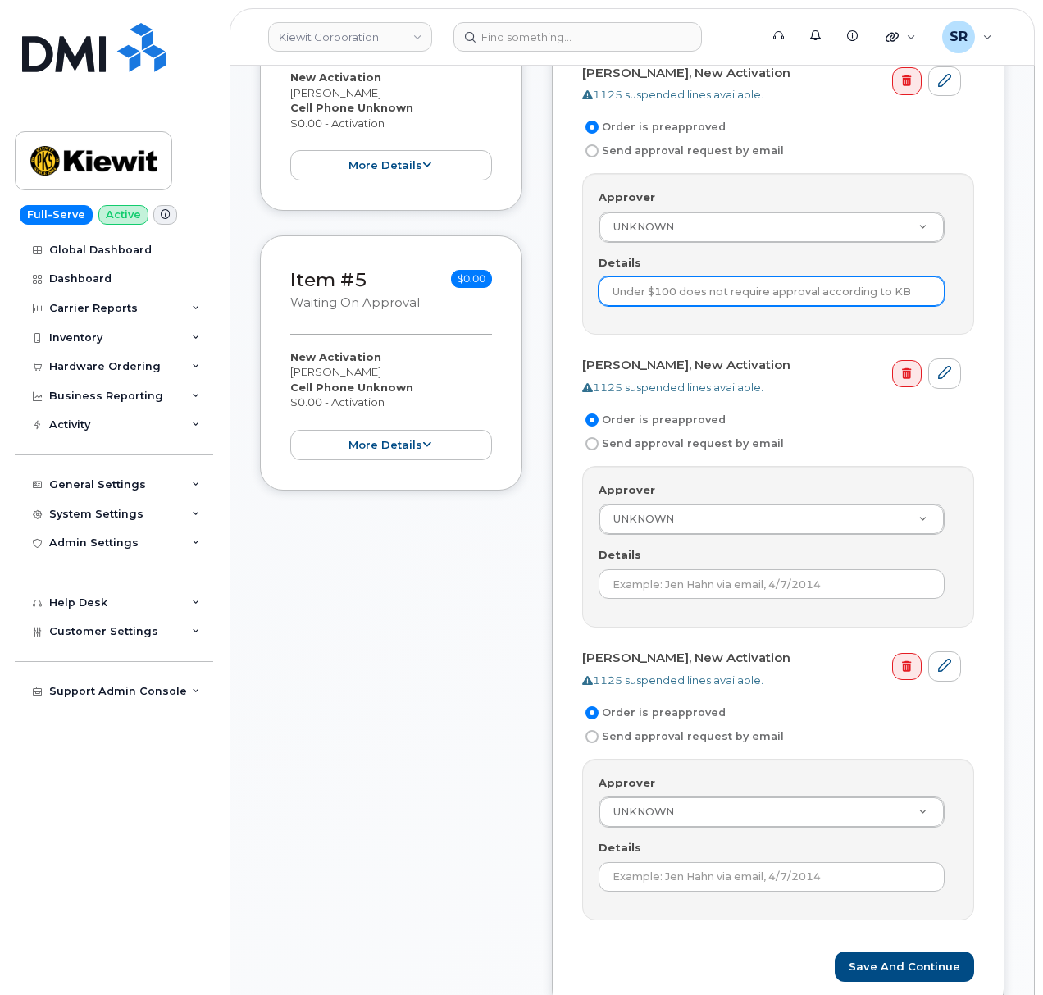
scroll to position [1312, 0]
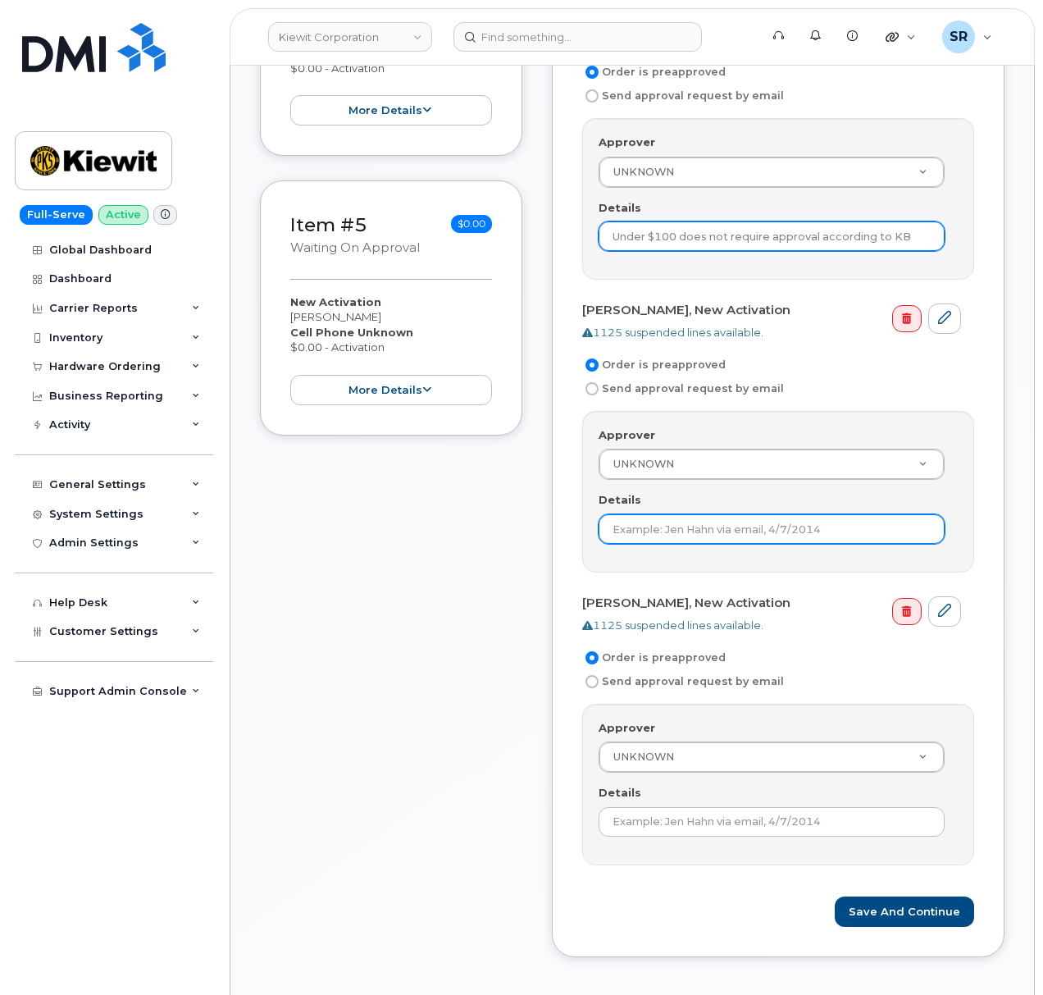
type input "Under $100 does not require approval according to KB"
click at [716, 514] on input "Details" at bounding box center [772, 529] width 346 height 30
paste input "Under $100 does not require approval according to KB"
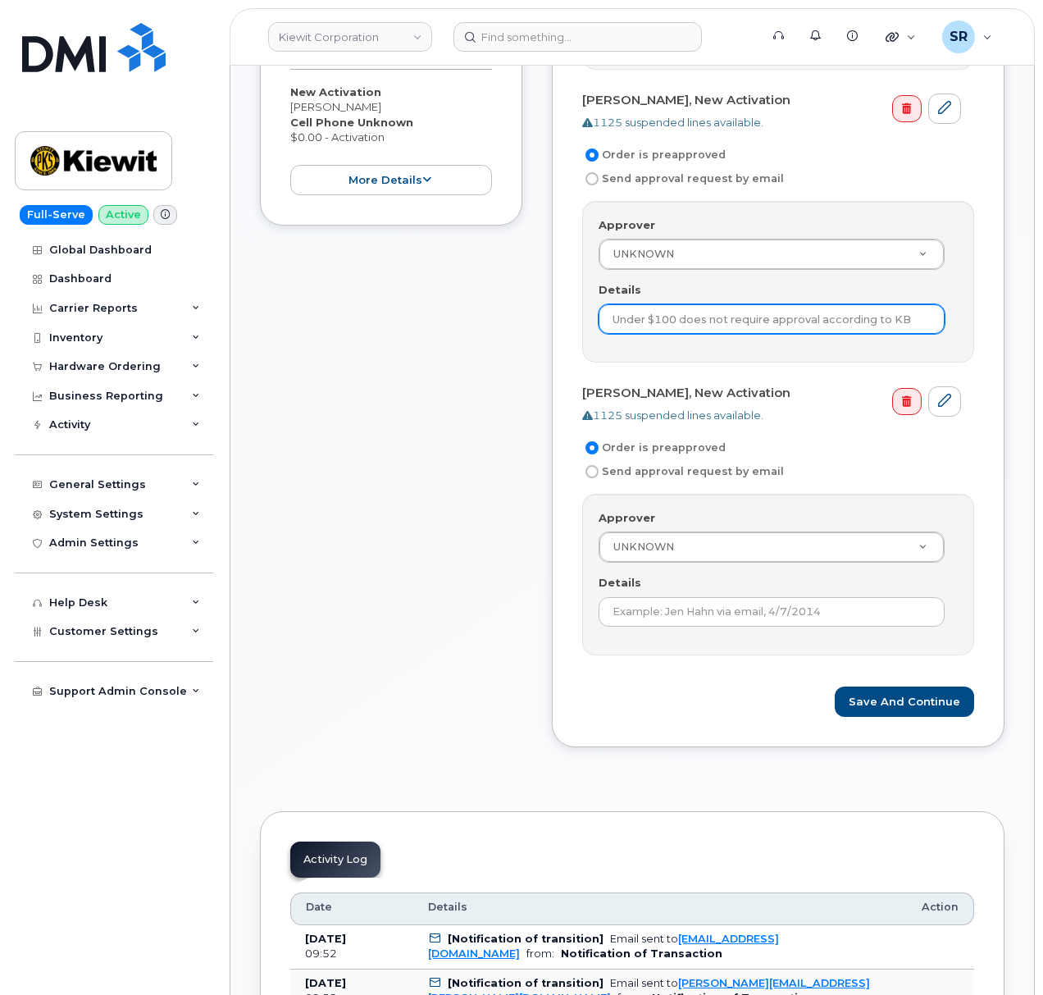
scroll to position [1531, 0]
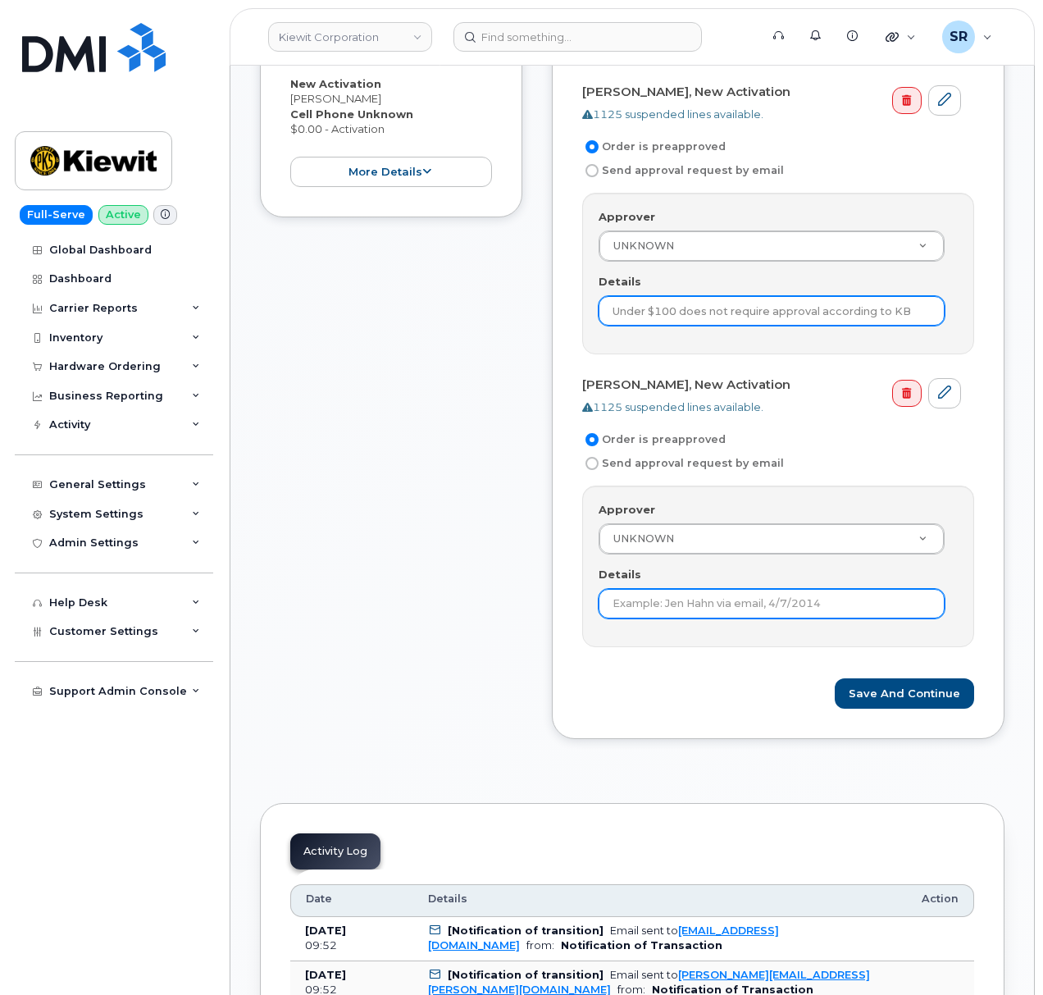
type input "Under $100 does not require approval according to KB"
click at [727, 589] on input "Details" at bounding box center [772, 604] width 346 height 30
paste input "Under $100 does not require approval according to KB"
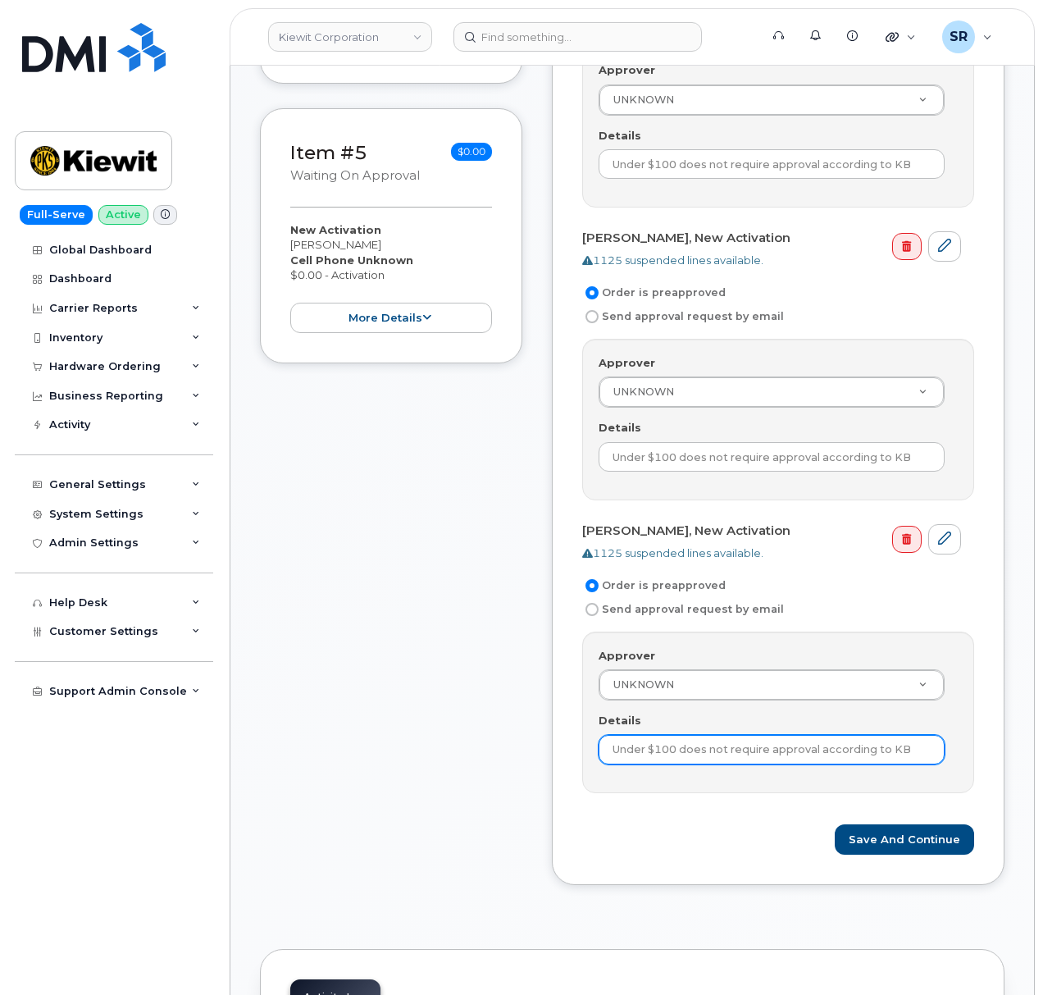
scroll to position [1421, 0]
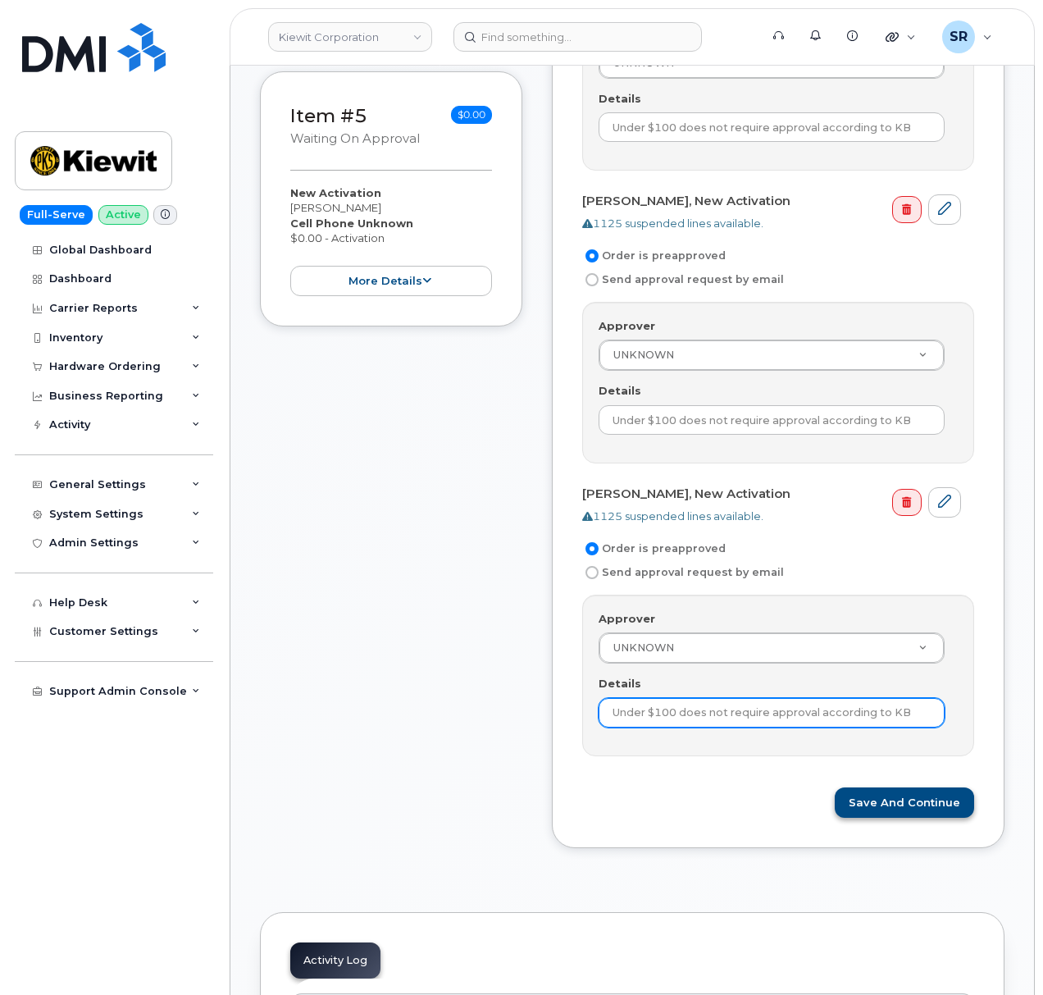
type input "Under $100 does not require approval according to KB"
click at [880, 799] on button "Save and Continue" at bounding box center [904, 802] width 139 height 30
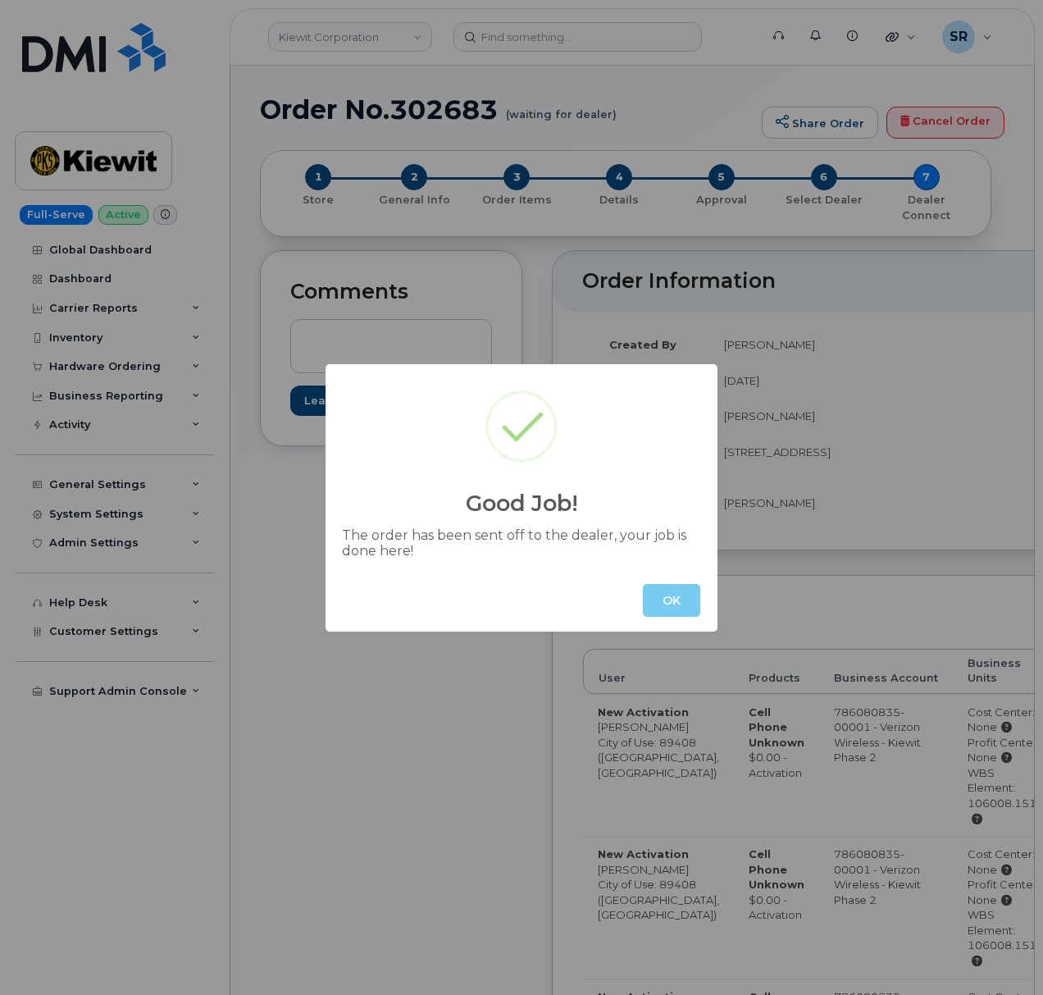
click at [689, 614] on button "OK" at bounding box center [671, 600] width 57 height 33
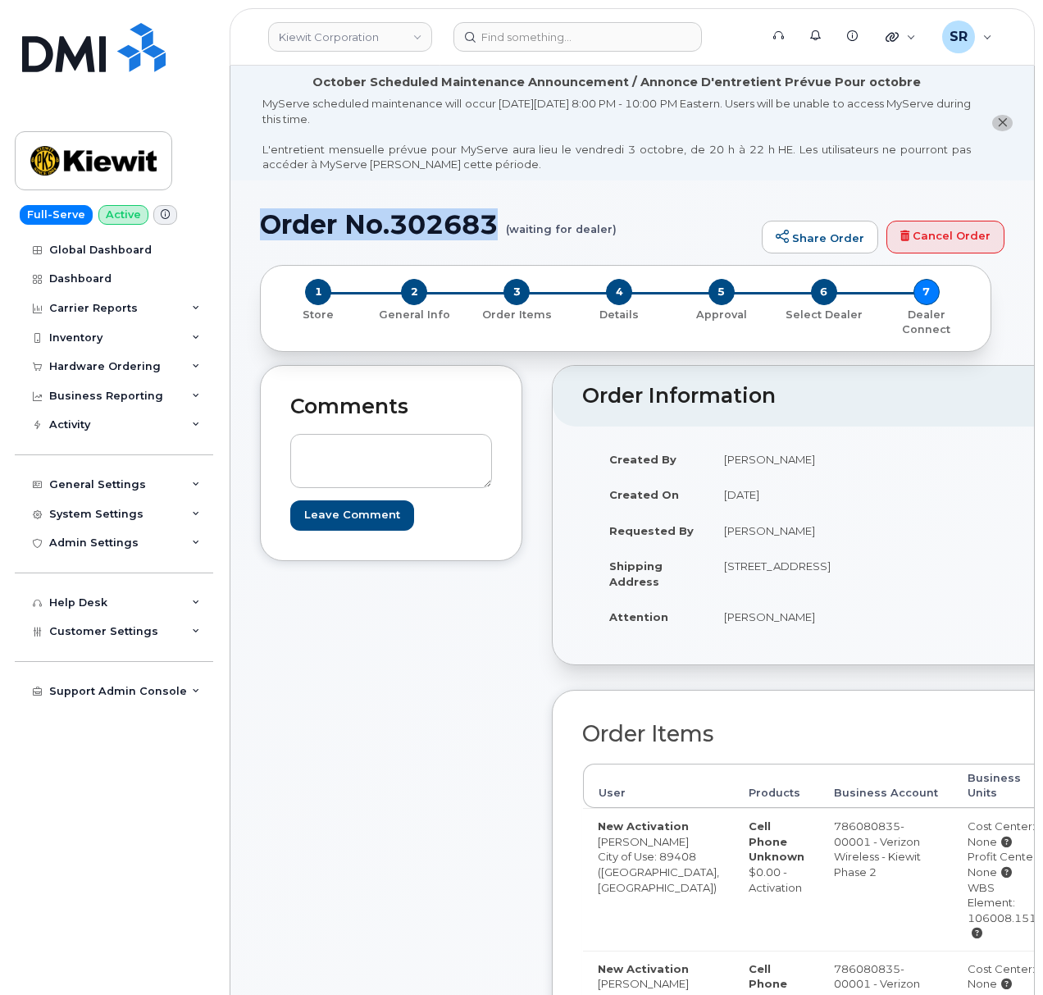
drag, startPoint x: 502, startPoint y: 217, endPoint x: 251, endPoint y: 224, distance: 251.1
copy h1 "Order No.302683"
click at [367, 440] on textarea at bounding box center [391, 461] width 202 height 54
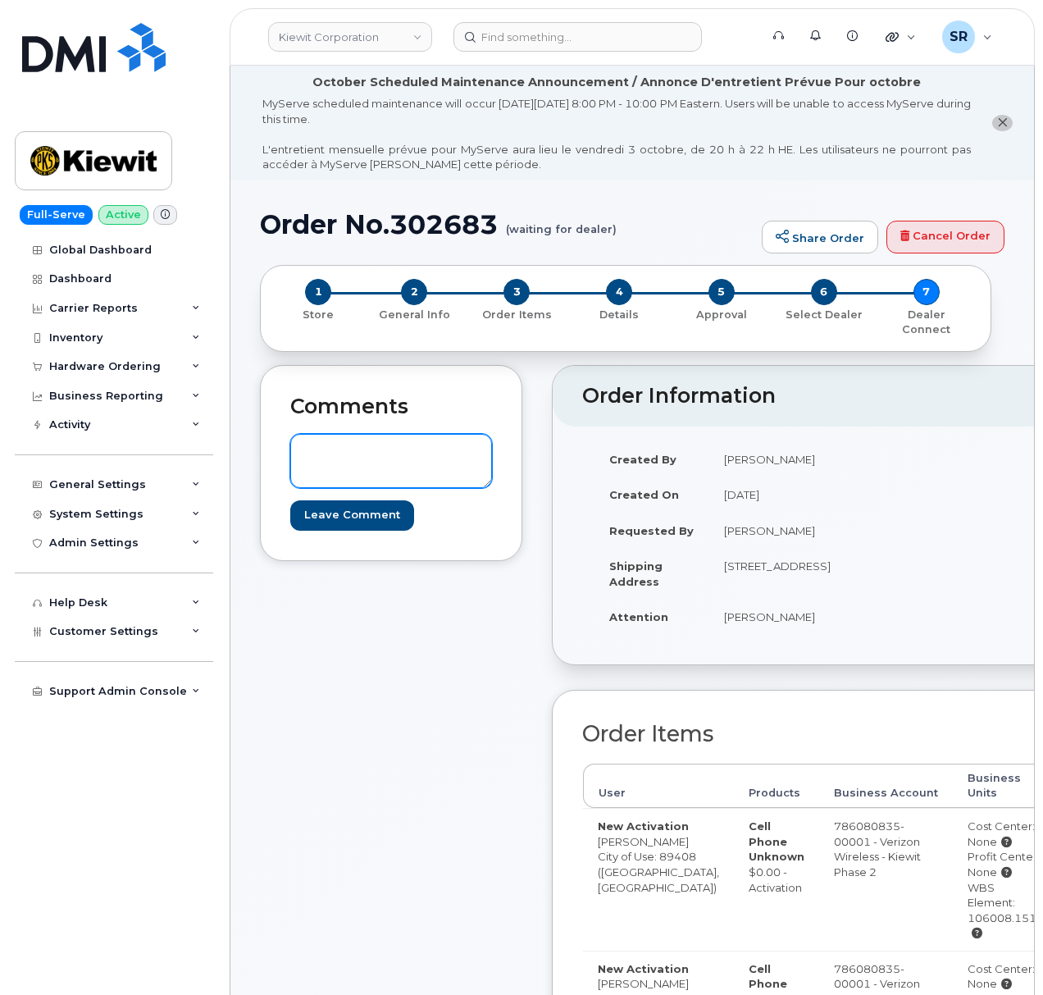
click at [423, 434] on textarea at bounding box center [391, 461] width 202 height 54
click at [431, 440] on textarea "These will be used for Android Tablet Sim cards that [PERSON_NAME] already has,…" at bounding box center [391, 461] width 202 height 54
paste textarea "IMEI SIM 1: 359072064717859 89148000010606111227 2: 359072065708535 89148000010…"
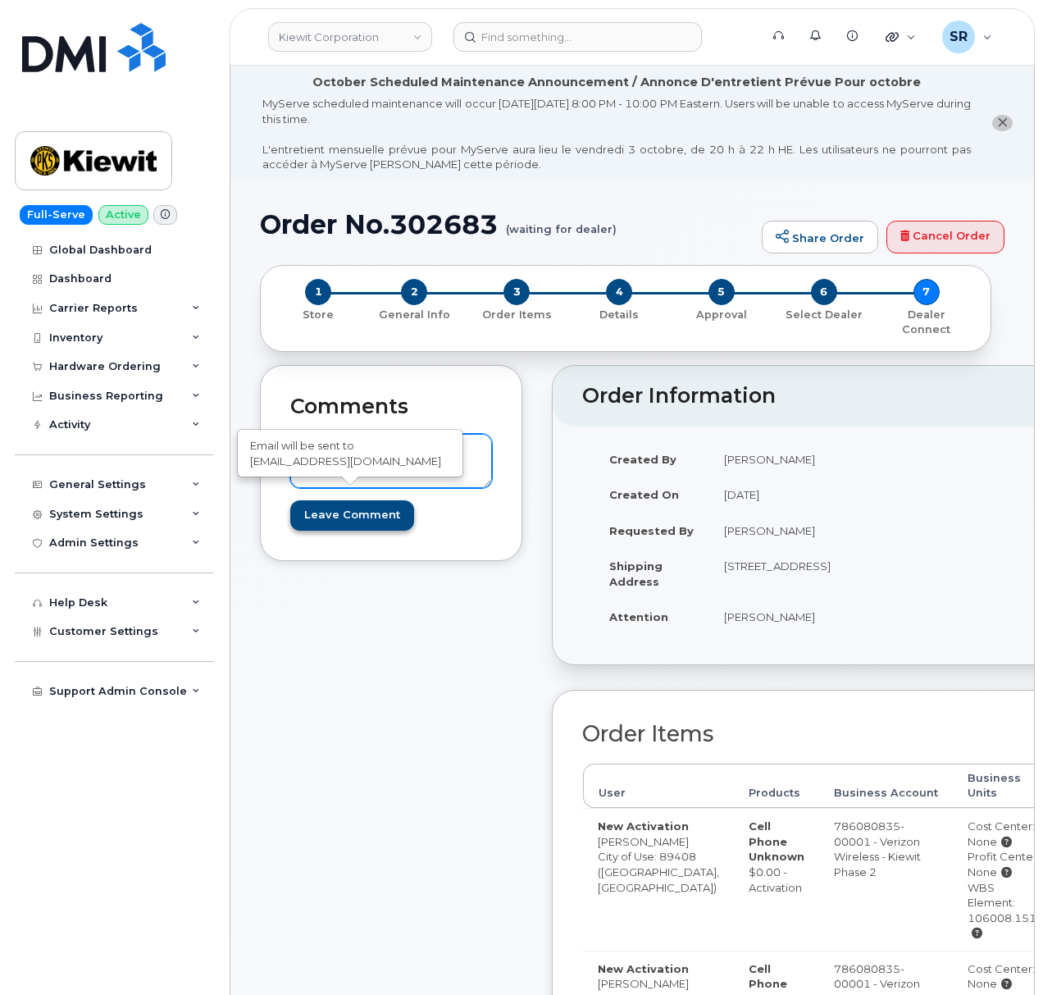
type textarea "These will be used for Android Tablet Sim cards that [PERSON_NAME] already has,…"
click at [382, 505] on input "Leave Comment" at bounding box center [352, 515] width 124 height 30
type input "Create Event"
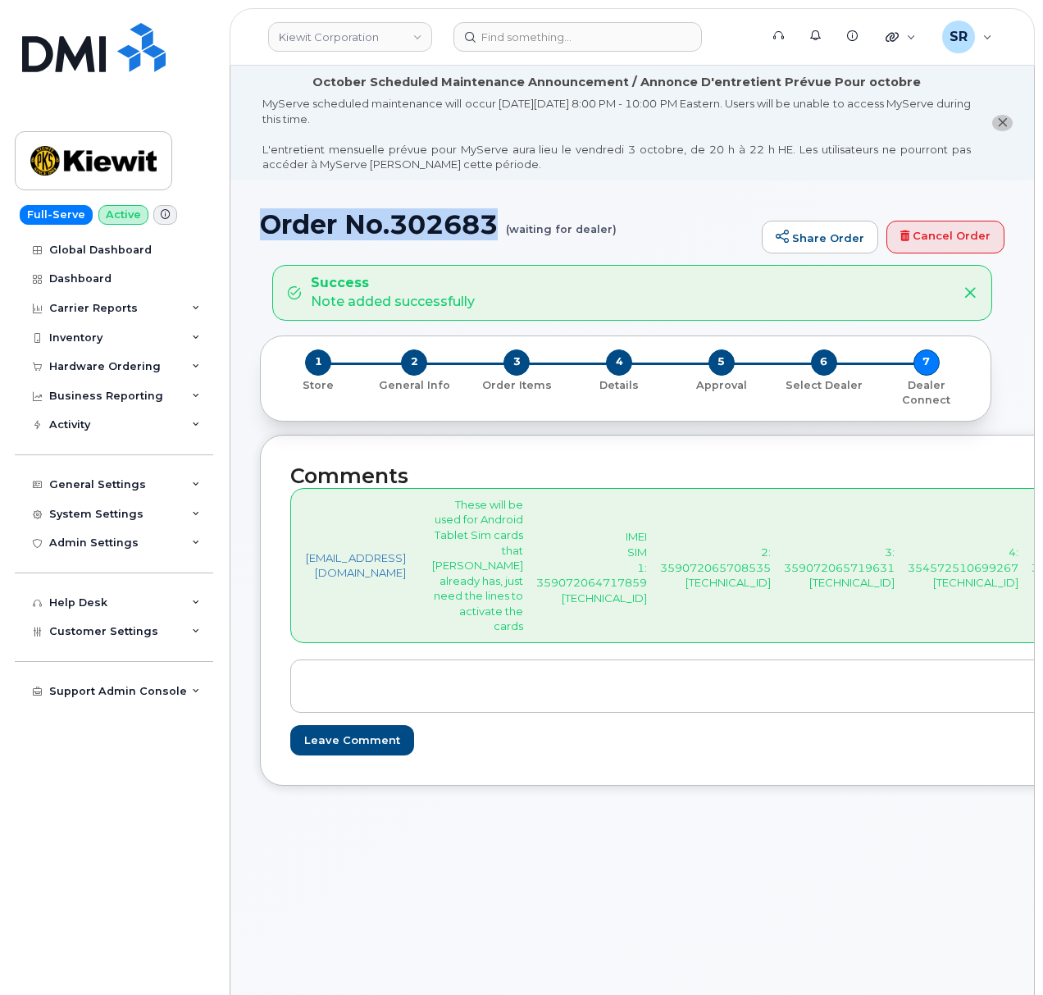
drag, startPoint x: 500, startPoint y: 218, endPoint x: 269, endPoint y: 217, distance: 230.5
click at [269, 217] on h1 "Order No.302683 (waiting for dealer)" at bounding box center [507, 224] width 494 height 29
copy h1 "Order No.302683"
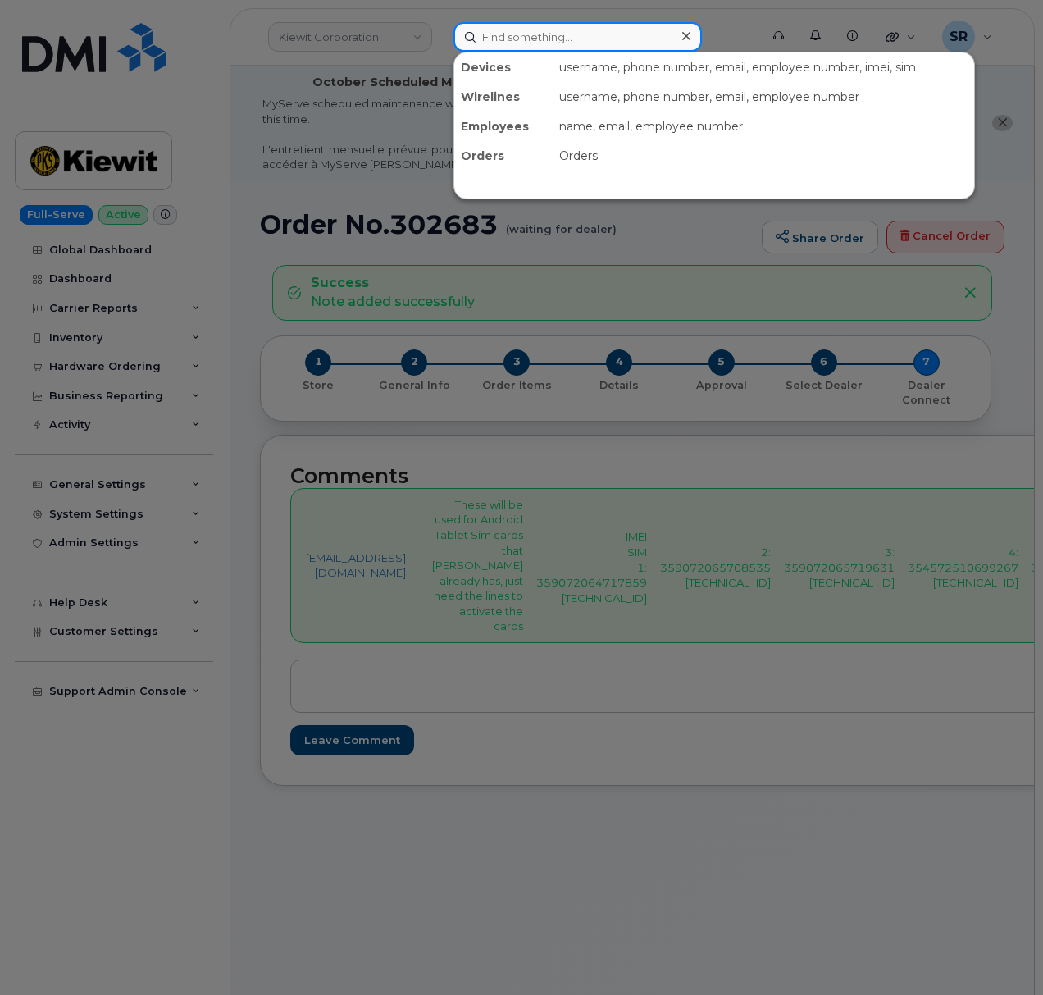
click at [525, 37] on input at bounding box center [578, 37] width 249 height 30
paste input "5029043957"
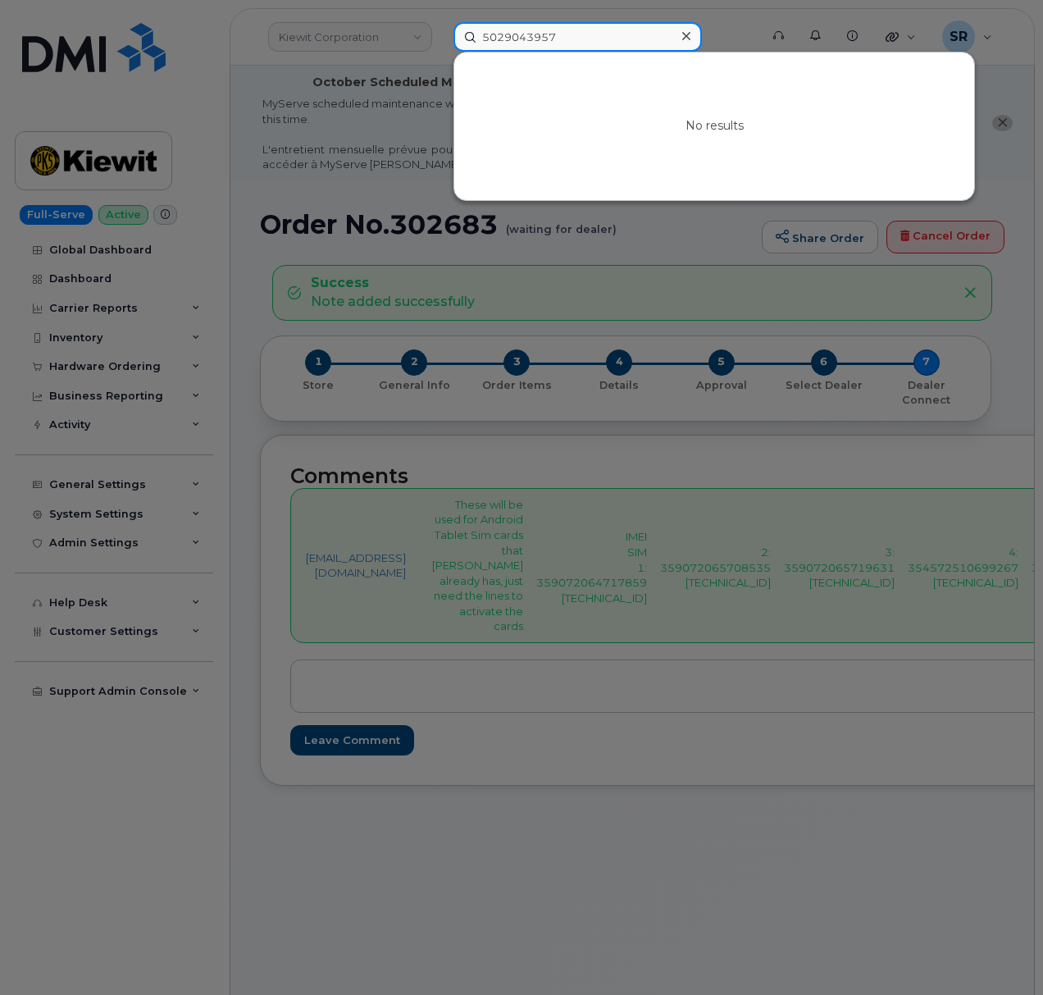
click at [609, 39] on input "5029043957" at bounding box center [578, 37] width 249 height 30
paste input "0042822"
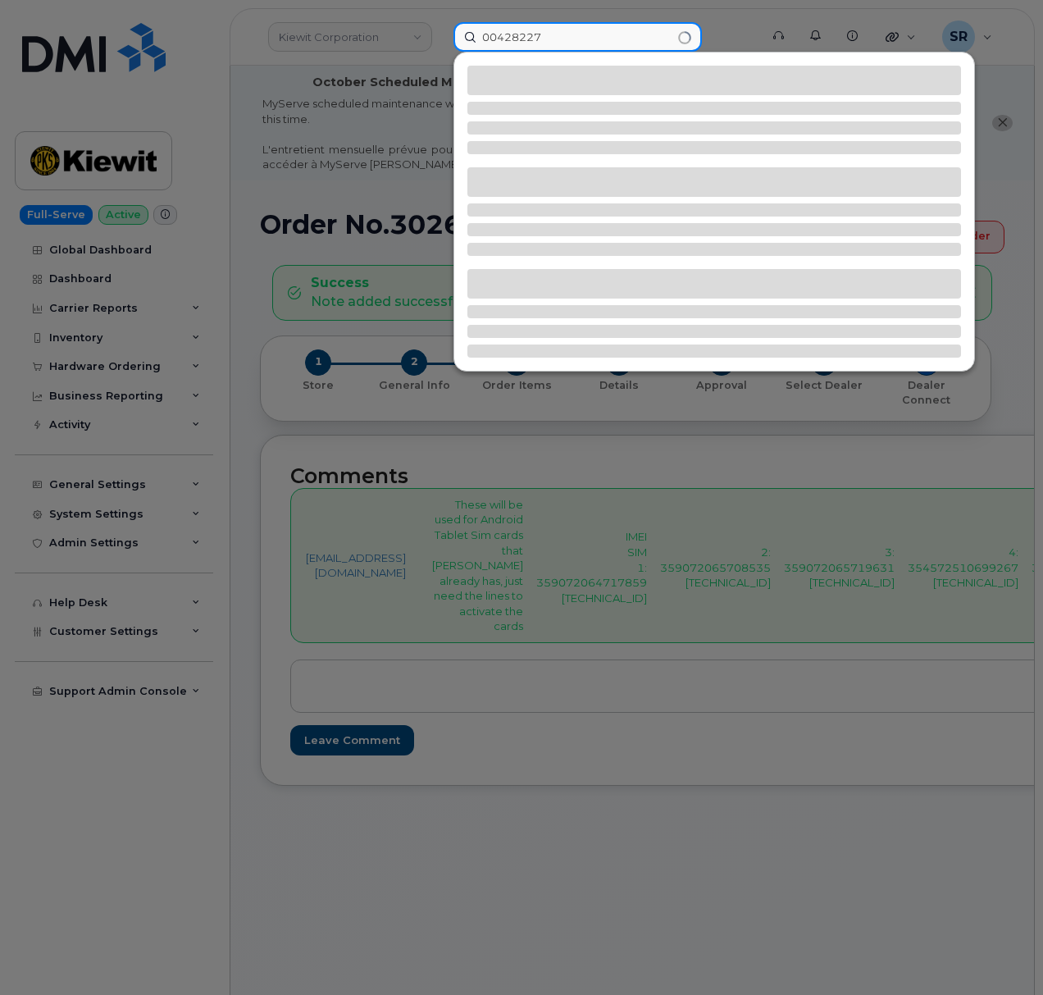
type input "00428227"
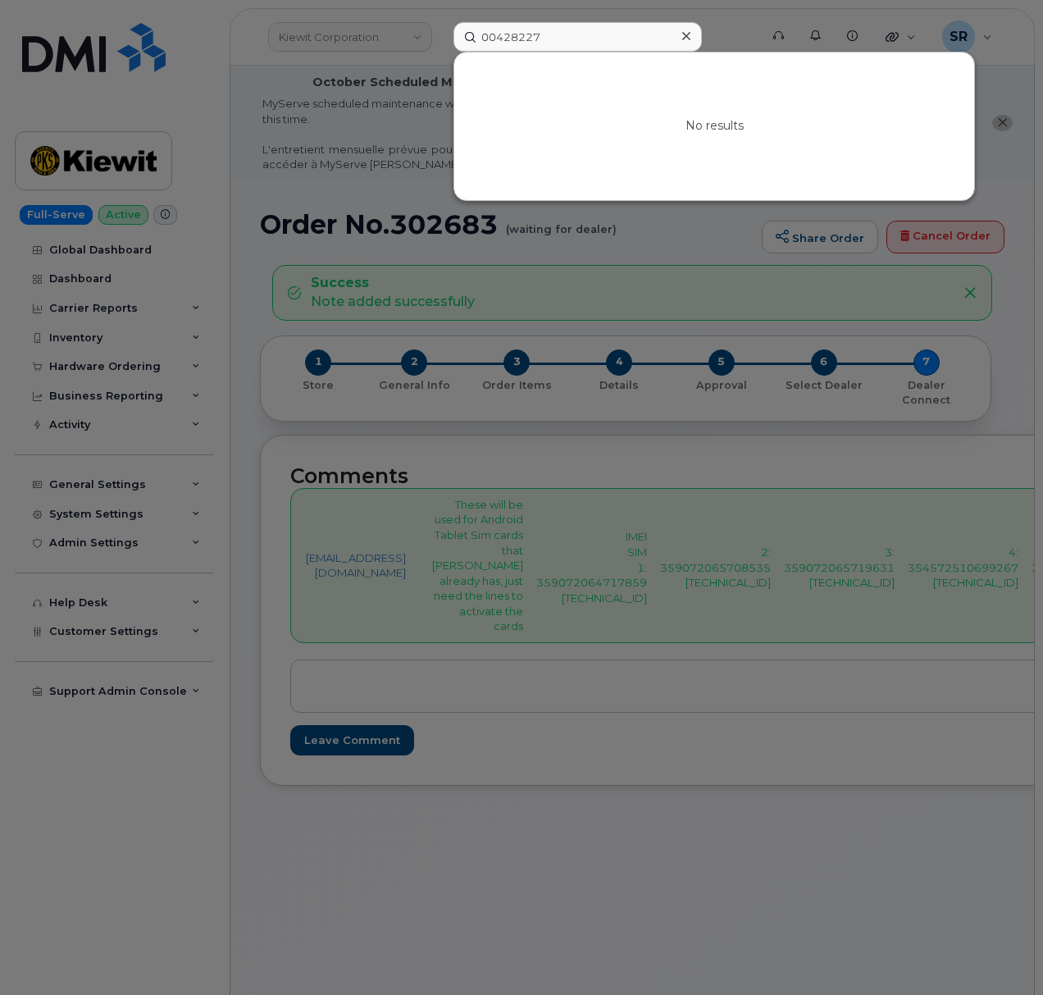
click at [682, 34] on icon at bounding box center [686, 36] width 8 height 13
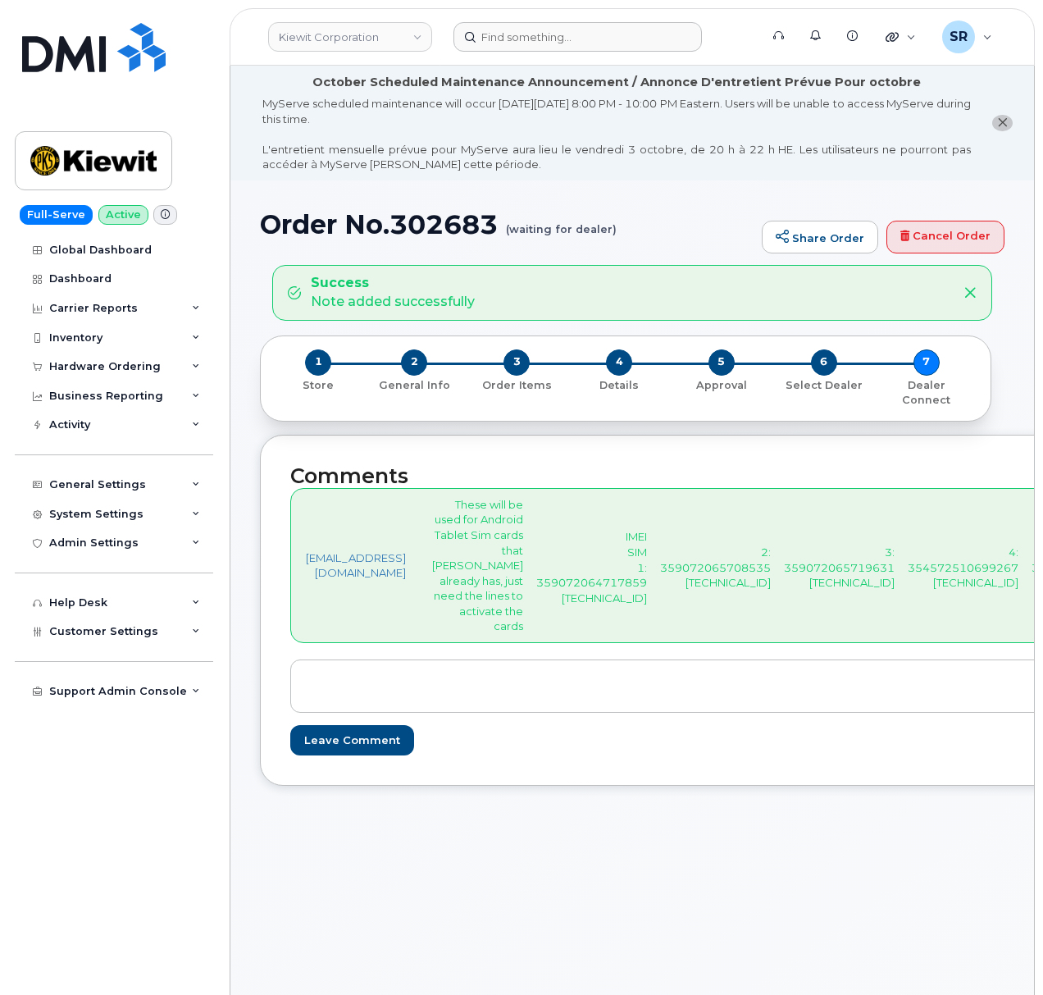
click at [633, 53] on header "Kiewit Corporation Support Alerts Knowledge Base Quicklinks Suspend / Cancel De…" at bounding box center [632, 36] width 805 height 57
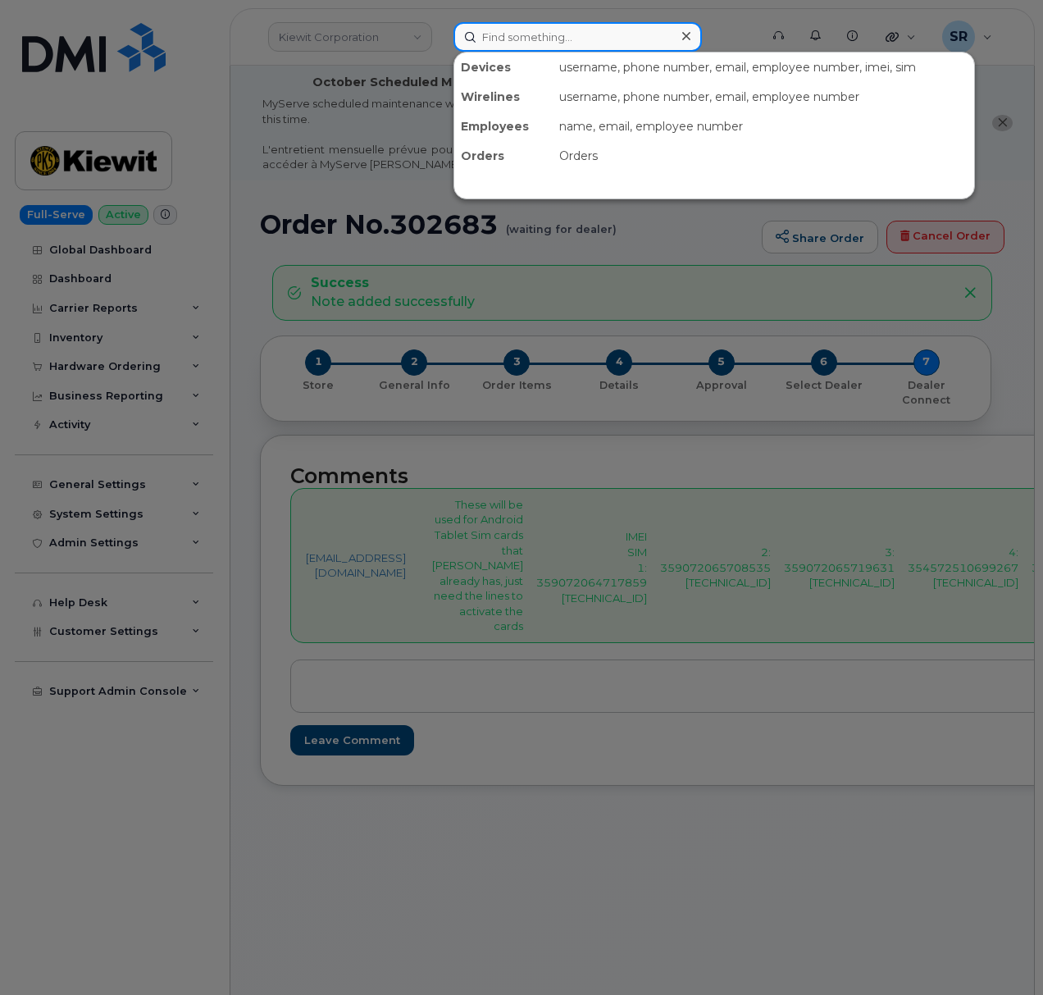
click at [633, 41] on input at bounding box center [578, 37] width 249 height 30
paste input "9544951370"
type input "9544951370"
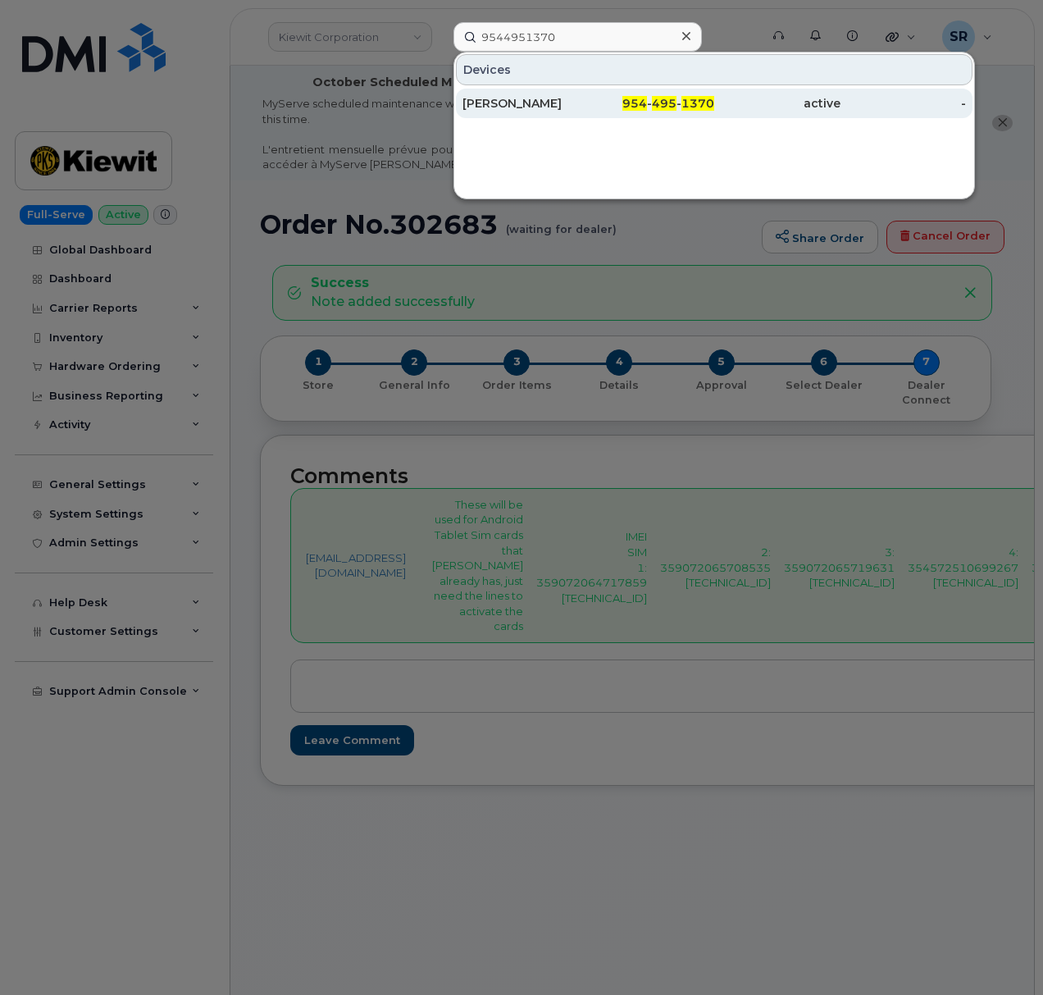
click at [582, 106] on div "CHRISTOPHER SPENCE" at bounding box center [526, 103] width 126 height 16
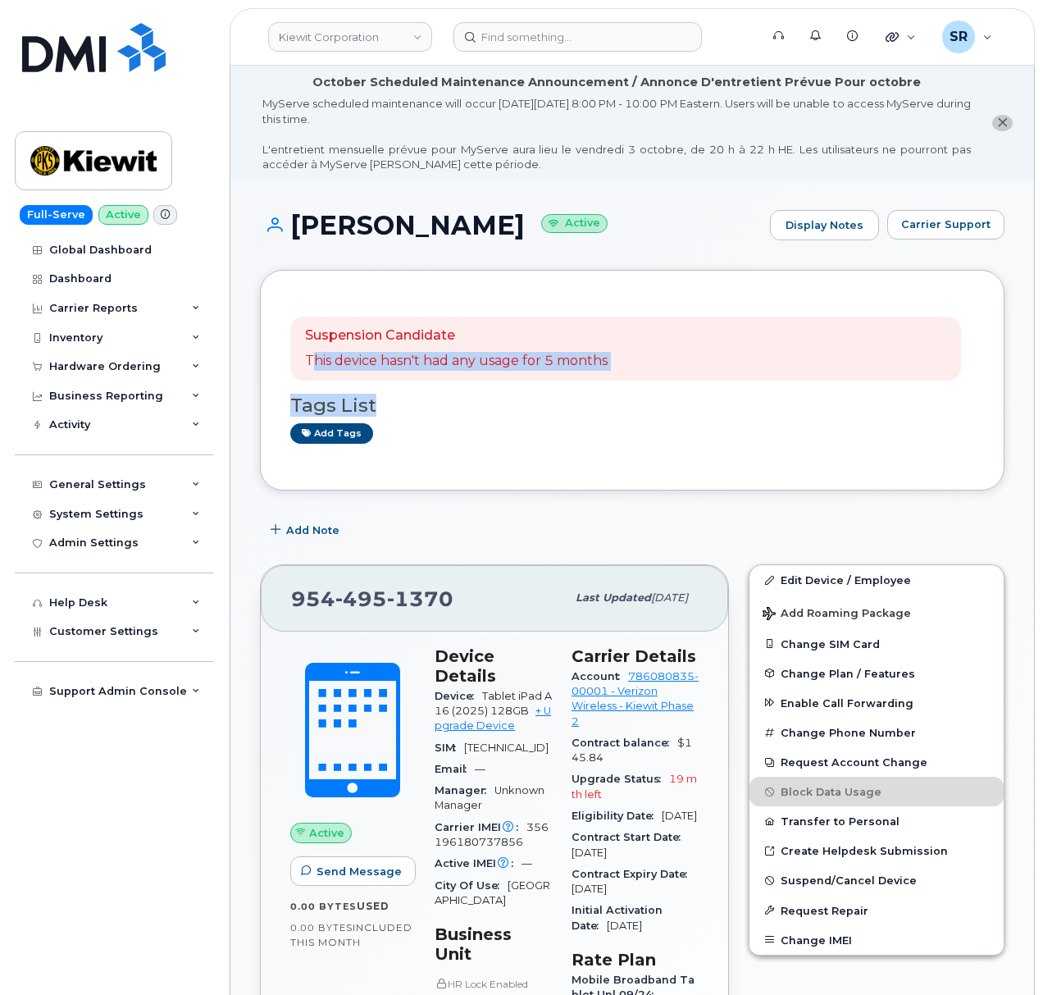
drag, startPoint x: 316, startPoint y: 371, endPoint x: 654, endPoint y: 381, distance: 338.1
click at [654, 381] on div "Suspension Candidate This device hasn't had any usage for 5 months Tags List Ad…" at bounding box center [632, 380] width 684 height 160
click at [655, 394] on div "Tags List Add tags" at bounding box center [632, 412] width 684 height 63
drag, startPoint x: 628, startPoint y: 366, endPoint x: 302, endPoint y: 365, distance: 326.5
click at [302, 365] on div "Suspension Candidate This device hasn't had any usage for 5 months" at bounding box center [625, 349] width 671 height 64
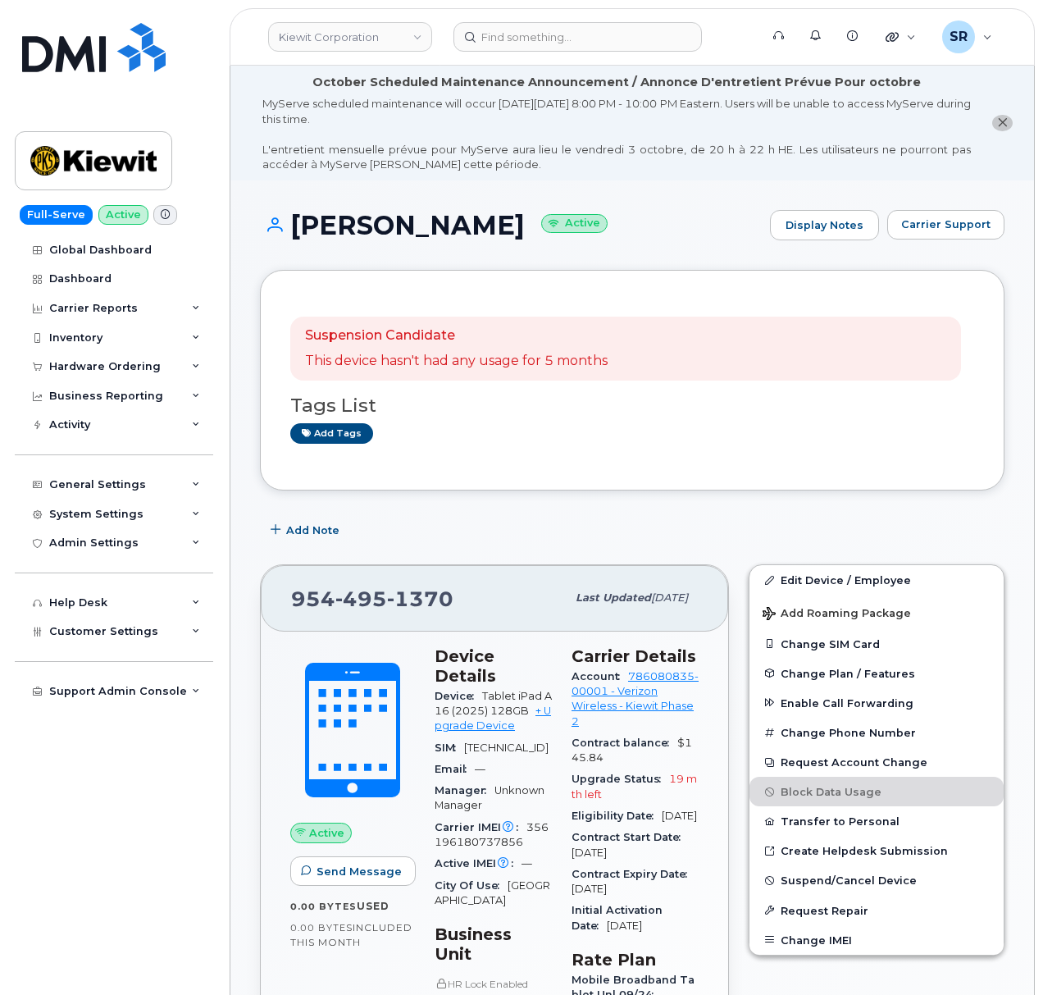
click at [575, 427] on div "Add tags" at bounding box center [625, 433] width 671 height 21
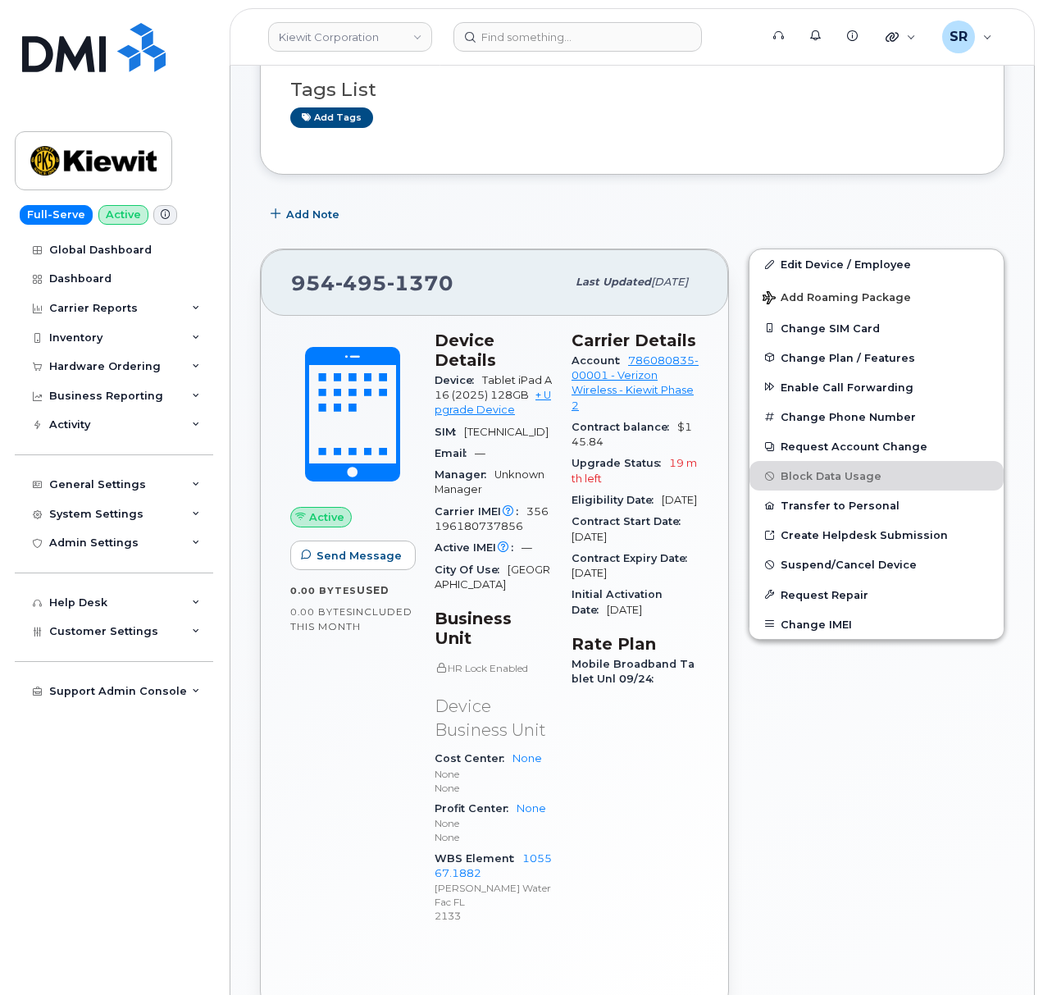
scroll to position [328, 0]
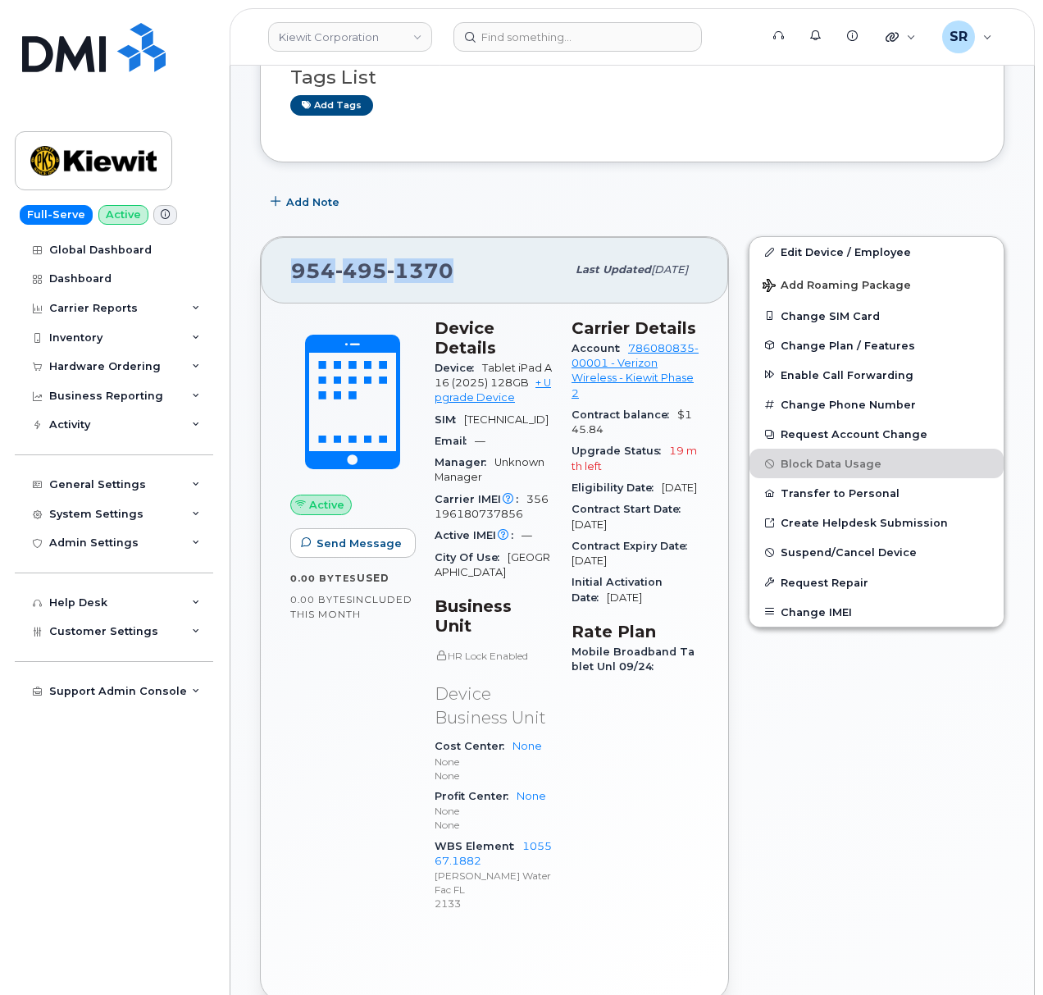
drag, startPoint x: 453, startPoint y: 270, endPoint x: 260, endPoint y: 280, distance: 193.0
click at [260, 280] on div "954 495 1370 Last updated Oct 06, 2025 Active Send Message 0.00 Bytes  used 0.0…" at bounding box center [494, 618] width 469 height 765
copy span "954 495 1370"
click at [840, 763] on div "Edit Device / Employee Add Roaming Package Change SIM Card Change Plan / Featur…" at bounding box center [877, 618] width 276 height 785
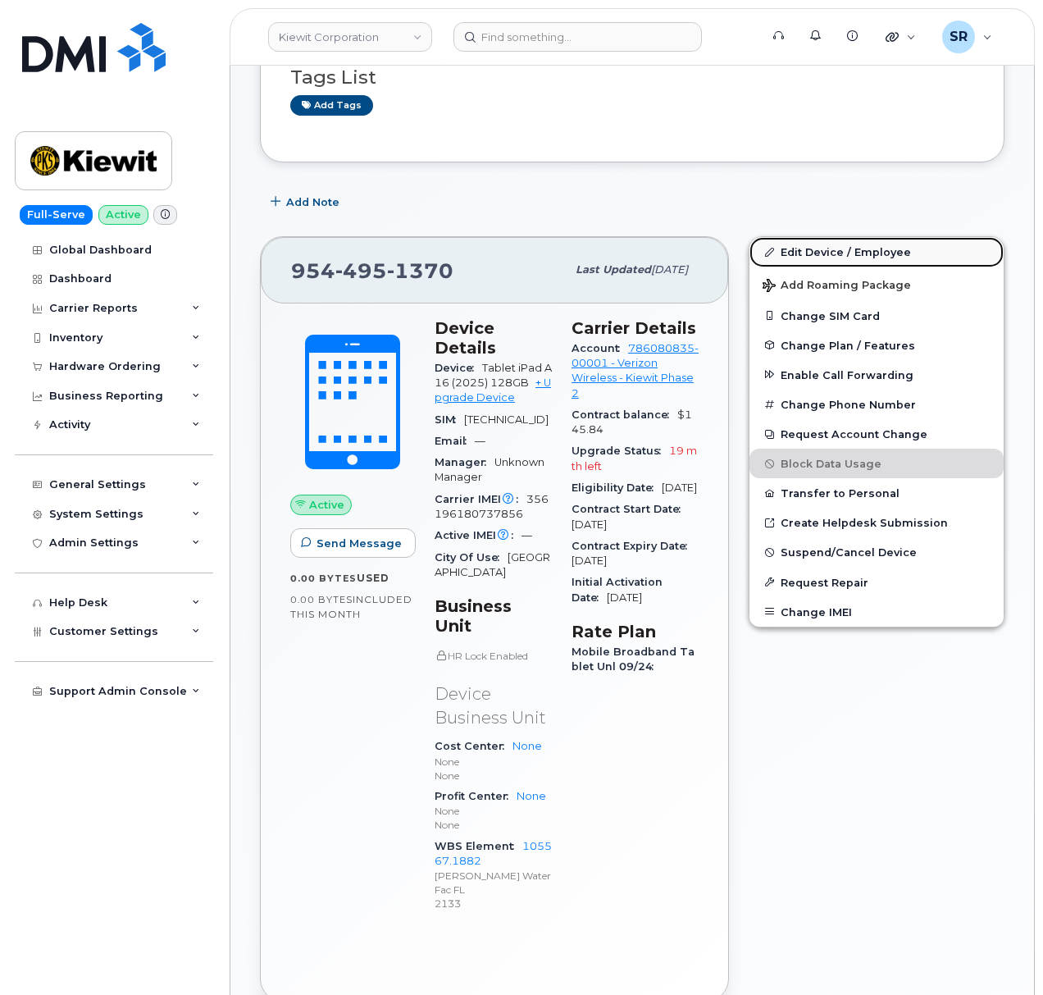
click at [910, 248] on link "Edit Device / Employee" at bounding box center [877, 252] width 254 height 30
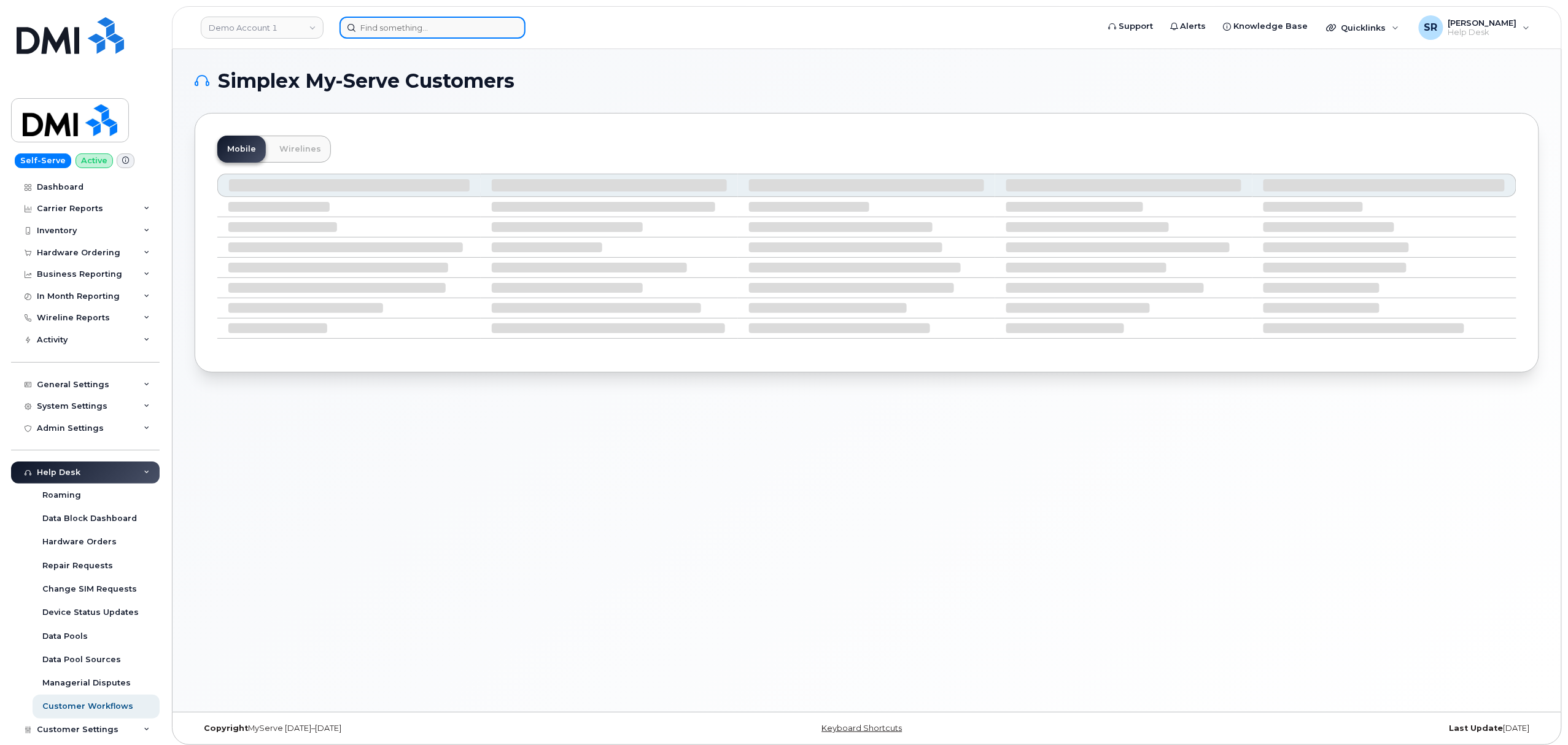
drag, startPoint x: 452, startPoint y: 31, endPoint x: 486, endPoint y: 29, distance: 34.1
click at [452, 31] on input at bounding box center [433, 28] width 186 height 22
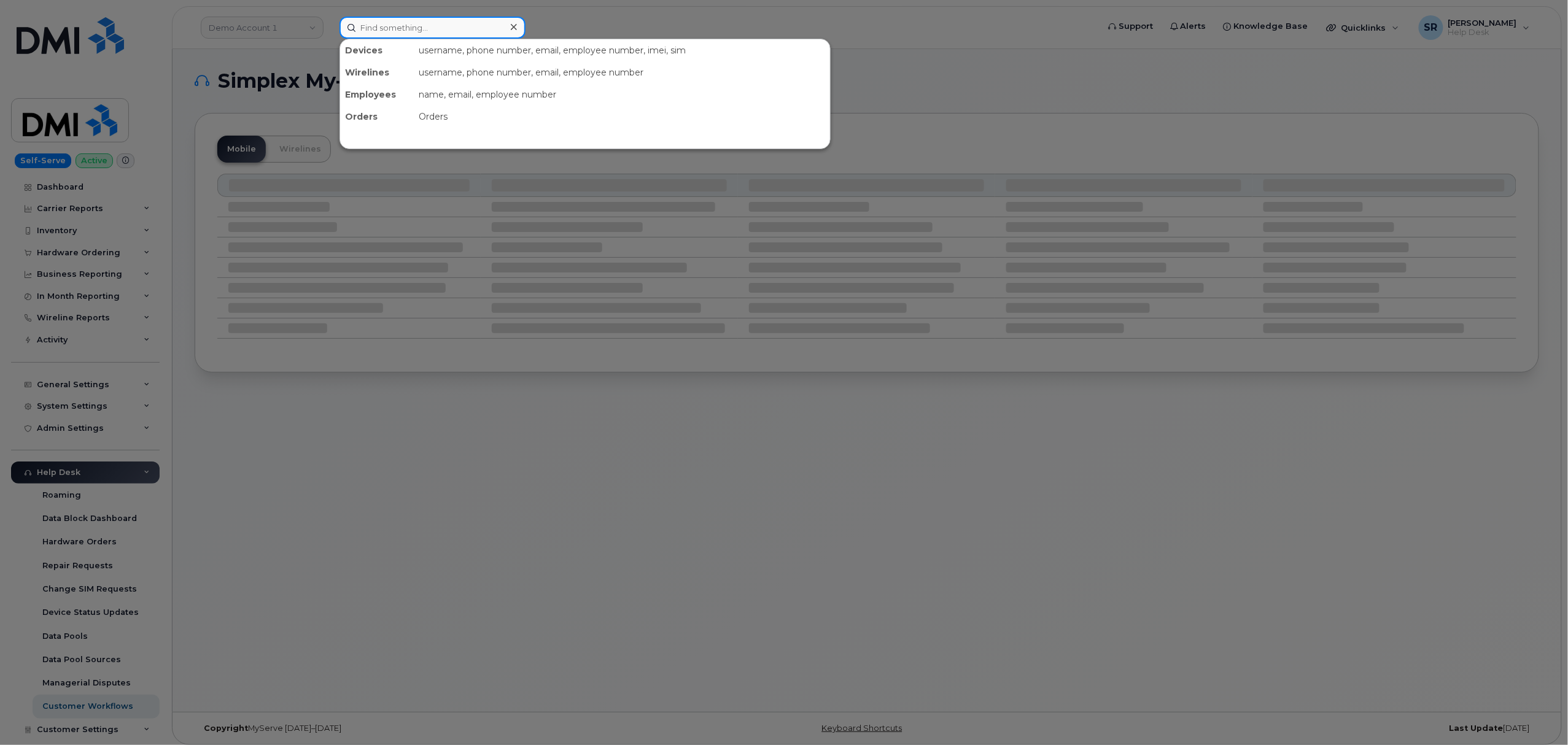
click at [414, 20] on input at bounding box center [433, 28] width 186 height 22
paste input "[PERSON_NAME]"
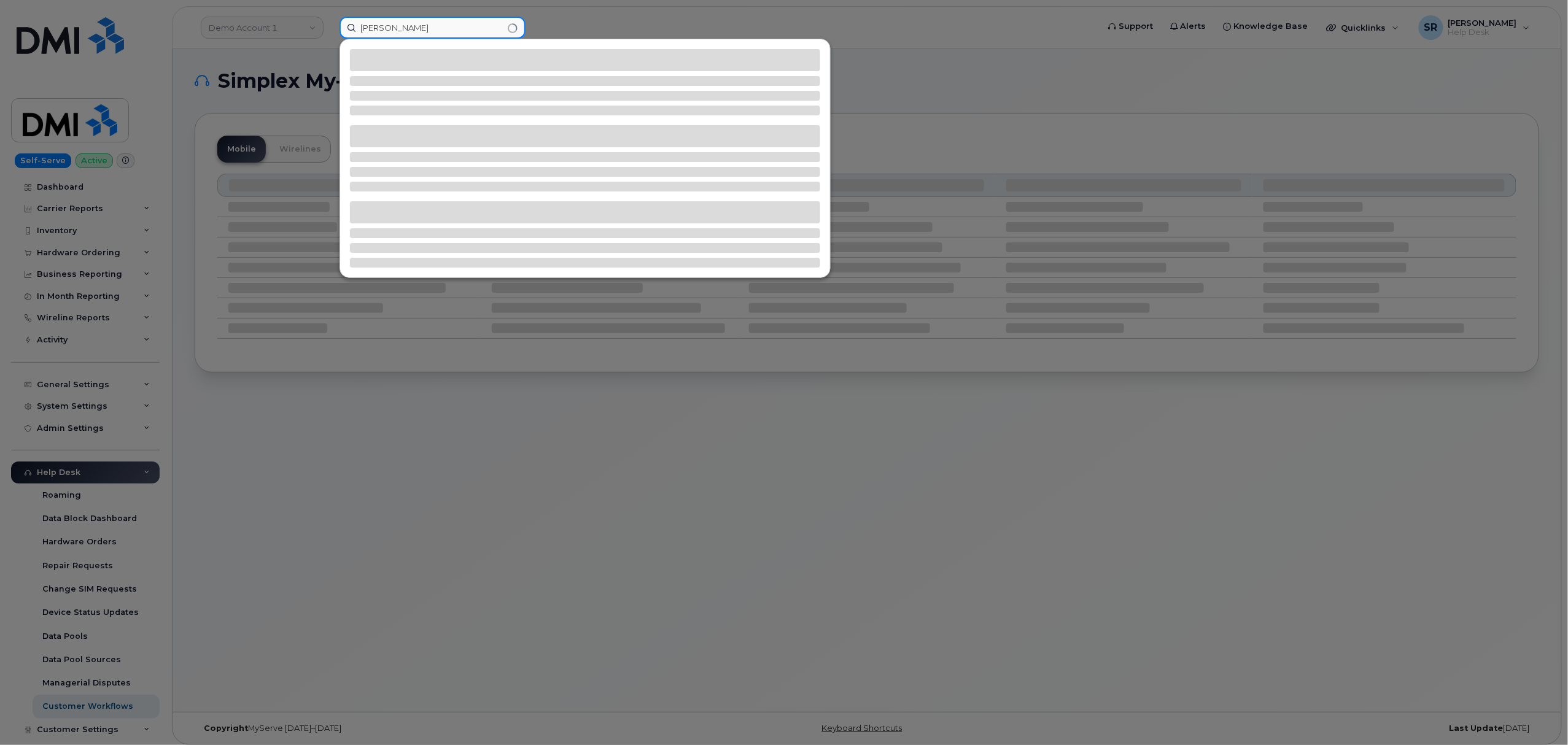
type input "[PERSON_NAME]"
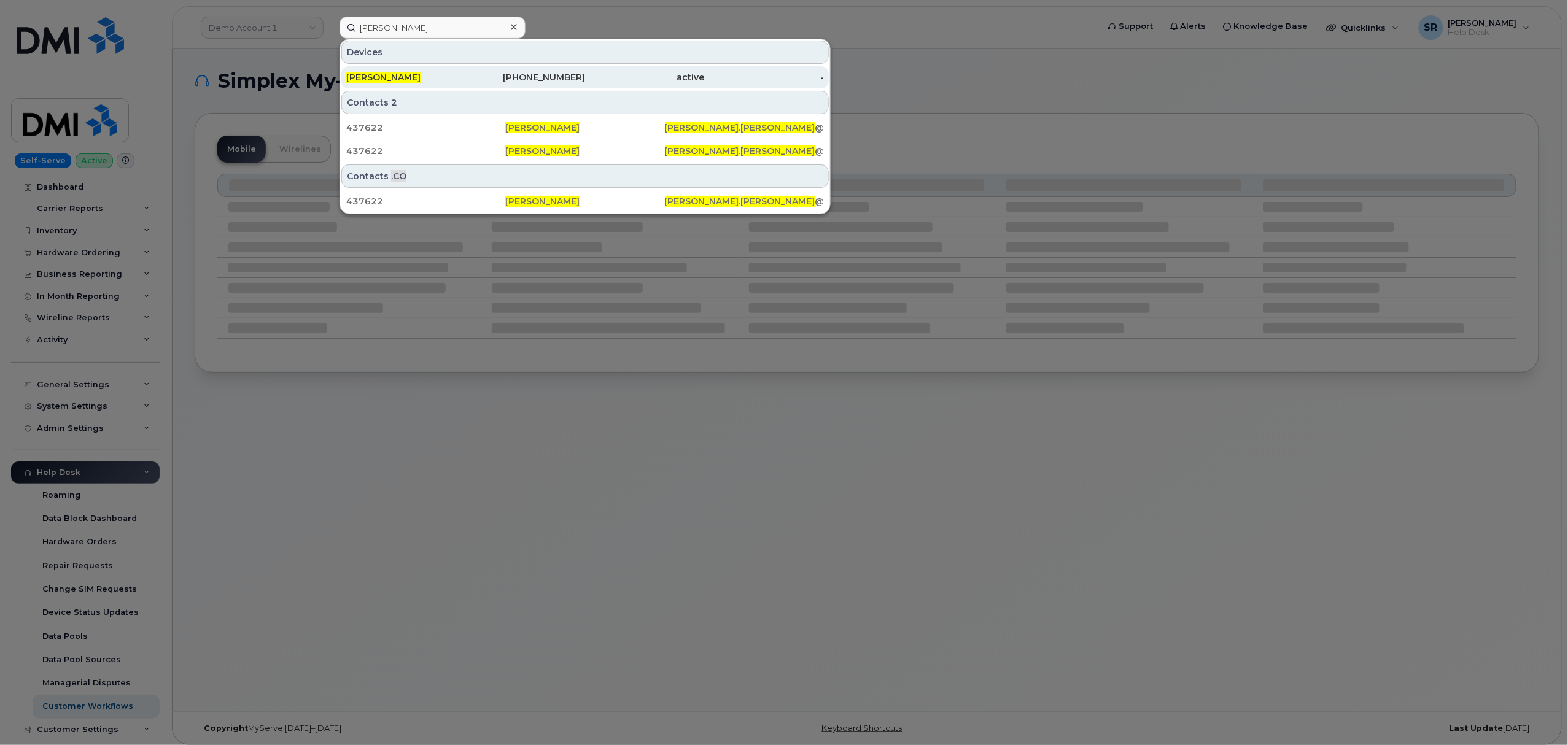
click at [492, 82] on div "754-228-6651" at bounding box center [526, 77] width 120 height 12
click at [501, 82] on div "754-228-6651" at bounding box center [526, 77] width 120 height 12
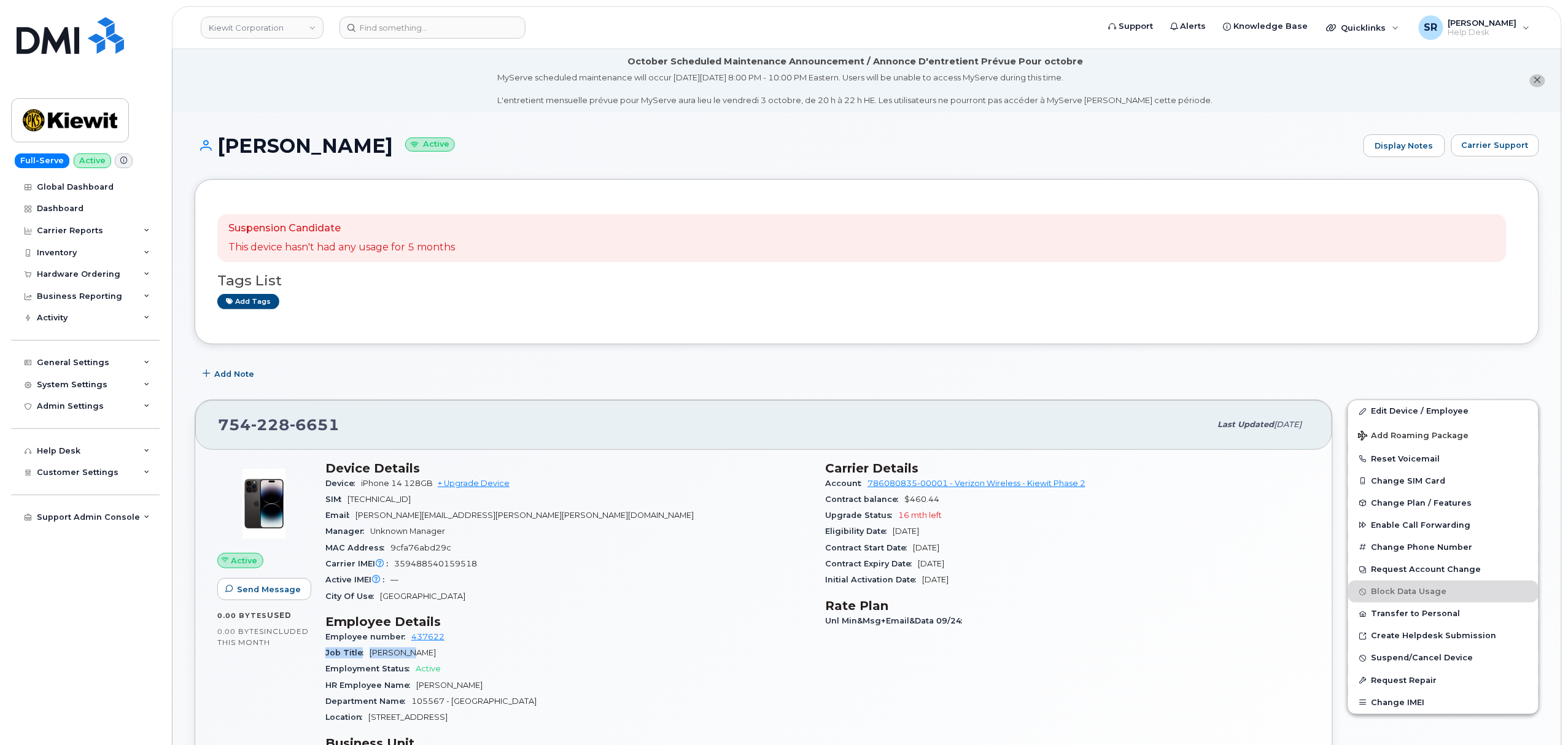
drag, startPoint x: 460, startPoint y: 642, endPoint x: 416, endPoint y: 654, distance: 45.6
click at [416, 654] on section "Employee Details Employee number 437622 Job Title [PERSON_NAME] Employment Stat…" at bounding box center [568, 669] width 485 height 111
click at [460, 646] on div "Job Title [PERSON_NAME]" at bounding box center [568, 652] width 485 height 16
click at [454, 634] on div "Employee number 437622" at bounding box center [568, 637] width 485 height 16
drag, startPoint x: 449, startPoint y: 639, endPoint x: 408, endPoint y: 649, distance: 42.2
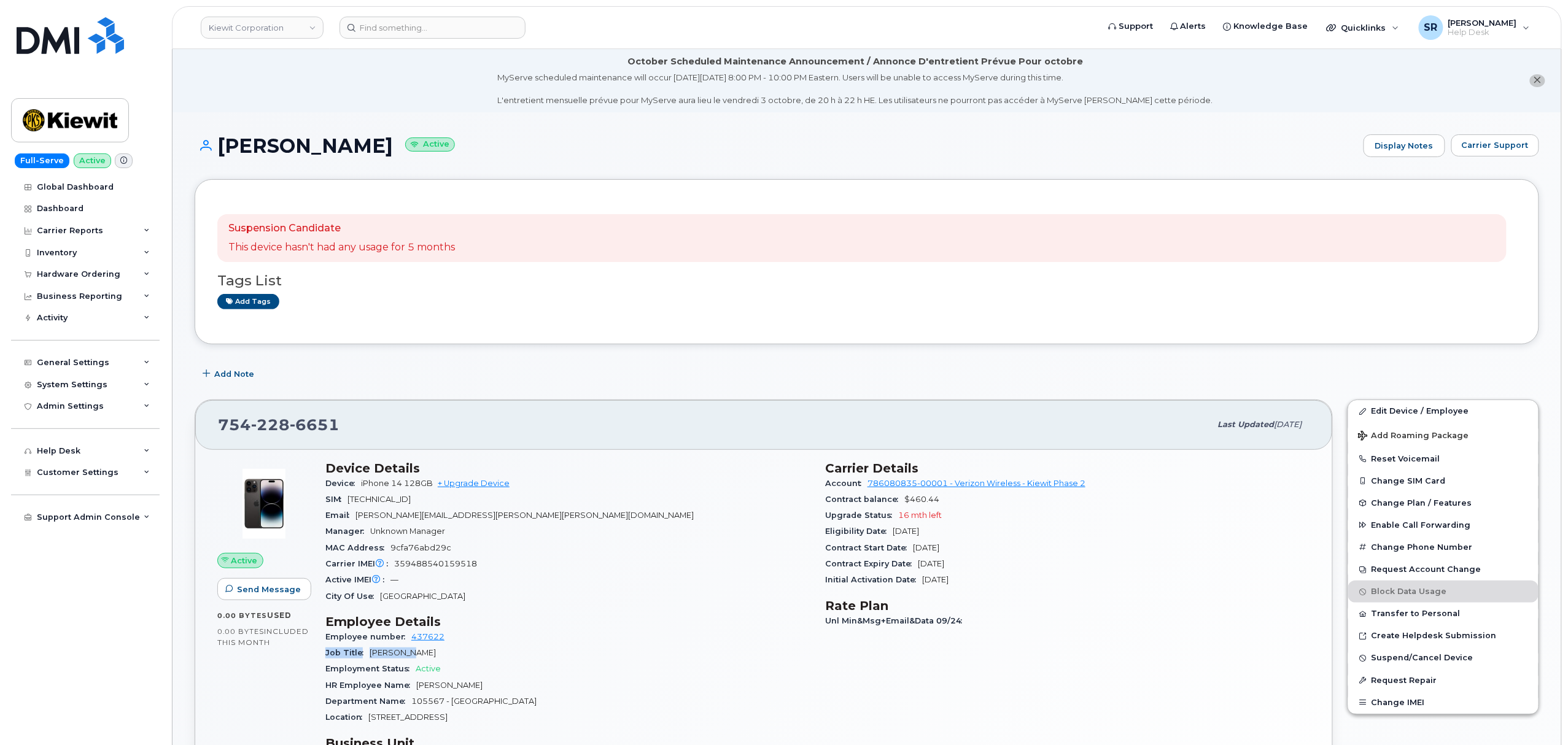
click at [408, 649] on section "Employee Details Employee number 437622 Job Title Carpenter Employment Status A…" at bounding box center [568, 669] width 485 height 111
click at [482, 640] on div "Employee number 437622" at bounding box center [568, 637] width 485 height 16
drag, startPoint x: 420, startPoint y: 172, endPoint x: 425, endPoint y: 158, distance: 14.9
click at [421, 167] on div "ROSALIO MARTINEZ Active Display Notes Carrier Support" at bounding box center [867, 157] width 1344 height 46
drag, startPoint x: 426, startPoint y: 148, endPoint x: 222, endPoint y: 153, distance: 204.1
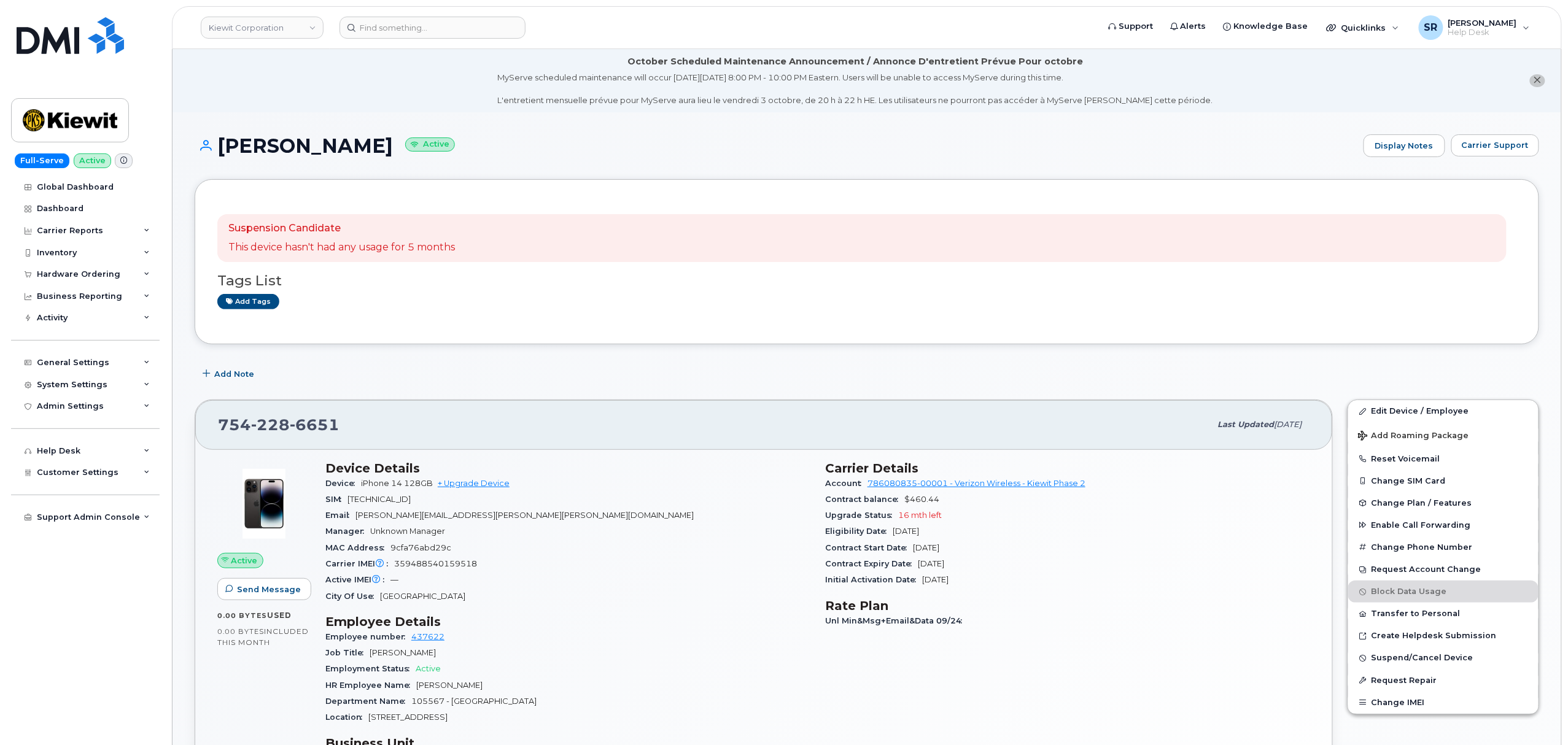
click at [222, 153] on h1 "ROSALIO MARTINEZ Active" at bounding box center [776, 145] width 1163 height 22
copy h1 "[PERSON_NAME]"
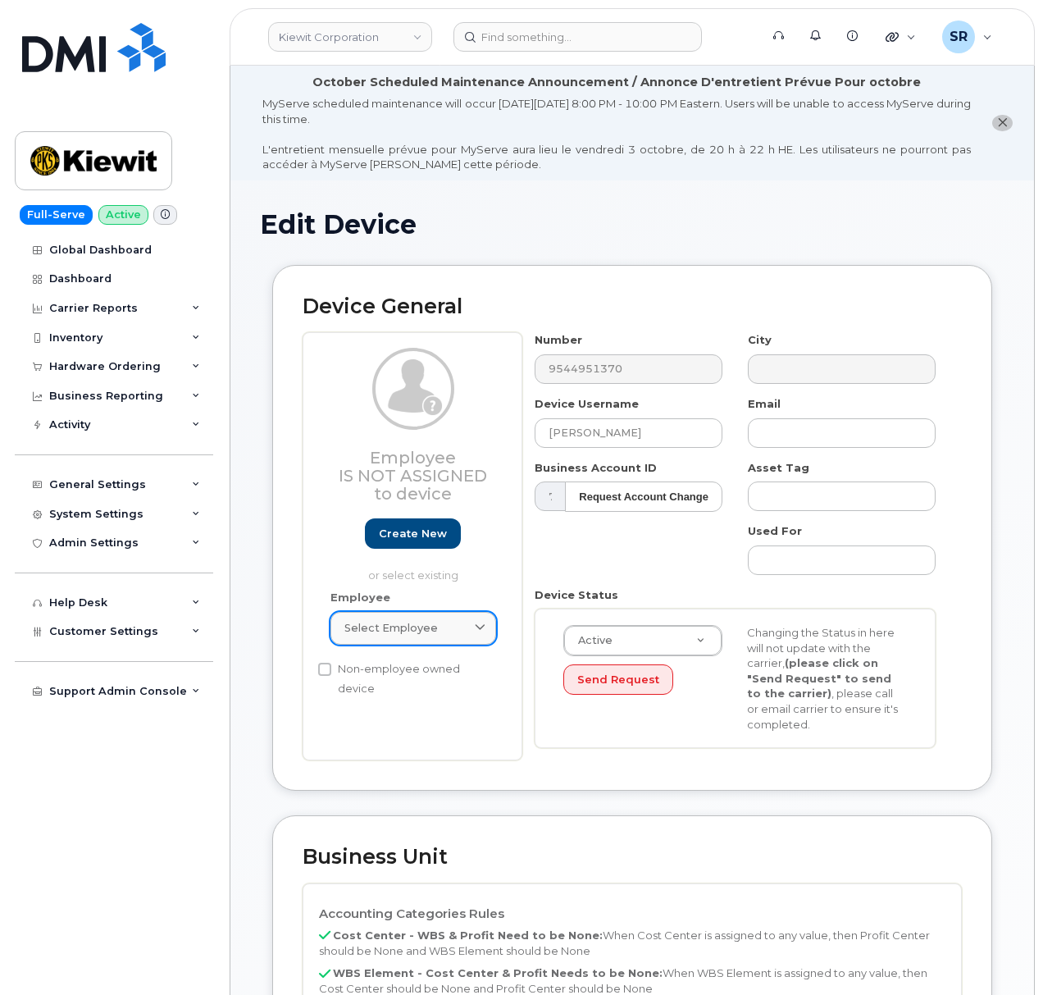
click at [451, 624] on div "Select employee" at bounding box center [414, 628] width 138 height 16
paste input "ROSALIO MARTINEZ"
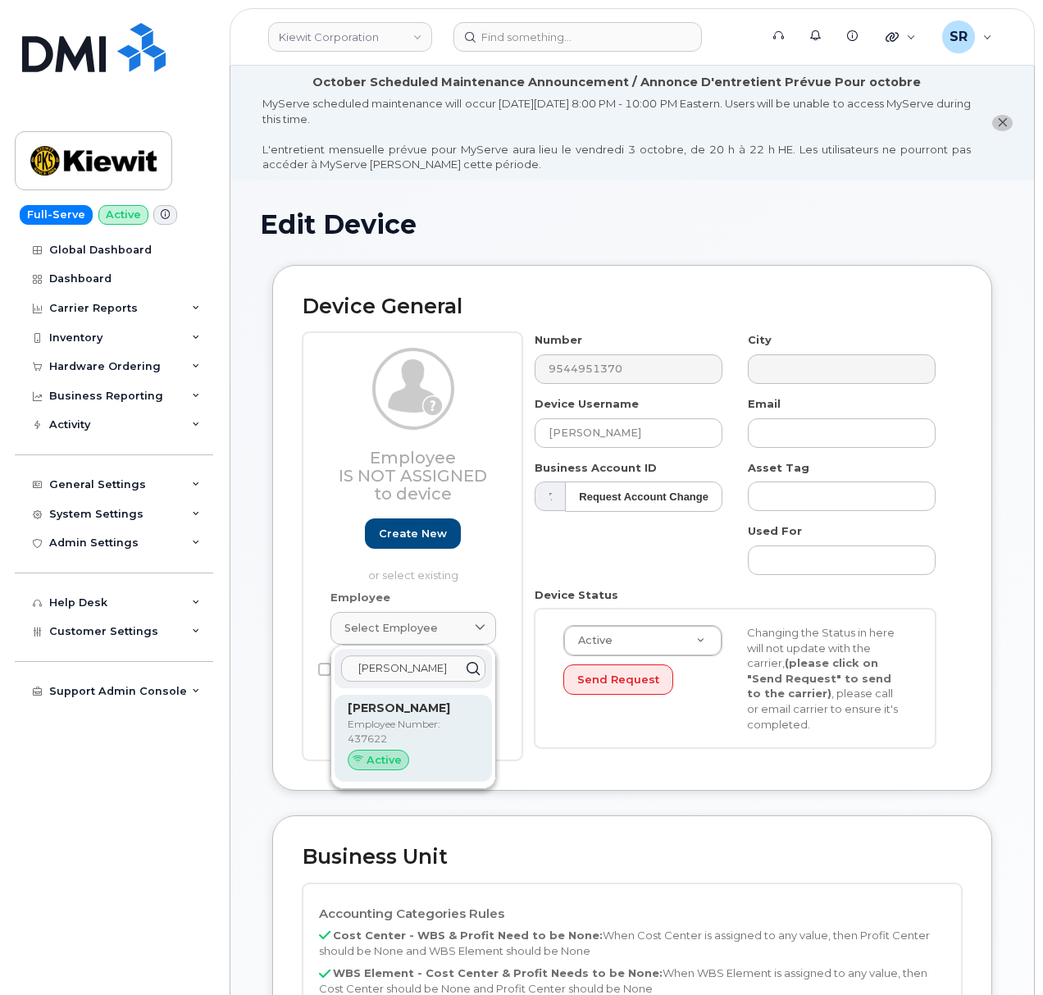
type input "ROSALIO MARTINEZ"
click at [390, 755] on span "Active" at bounding box center [384, 760] width 35 height 16
click at [430, 740] on p "Employee Number: 437622" at bounding box center [413, 732] width 131 height 30
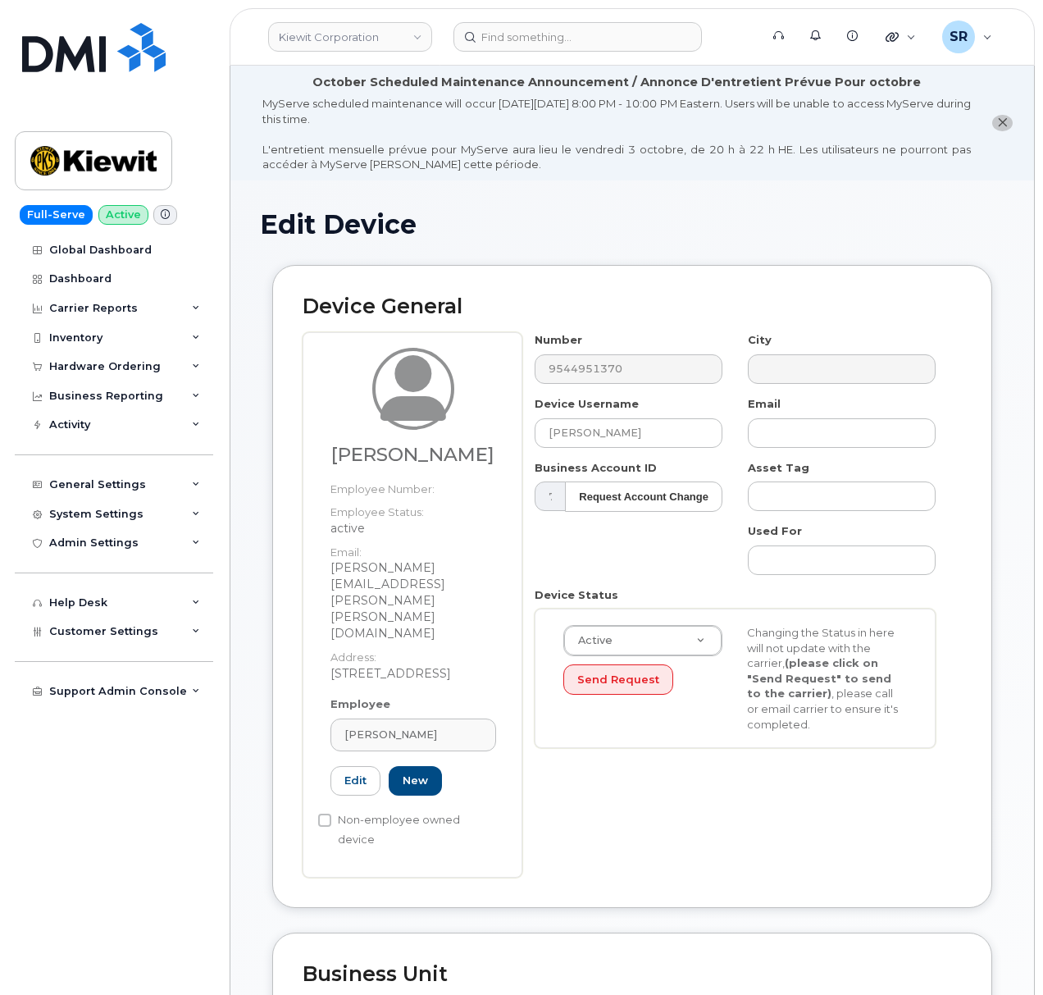
type input "437622"
type input "[PERSON_NAME]"
type input "[PERSON_NAME][EMAIL_ADDRESS][PERSON_NAME][PERSON_NAME][DOMAIN_NAME]"
click at [655, 574] on div "Number 9544951370 City Device Username Rosalio Martinez Email rosalio.martinez@…" at bounding box center [735, 546] width 427 height 428
click at [445, 727] on div "[PERSON_NAME]" at bounding box center [414, 735] width 138 height 16
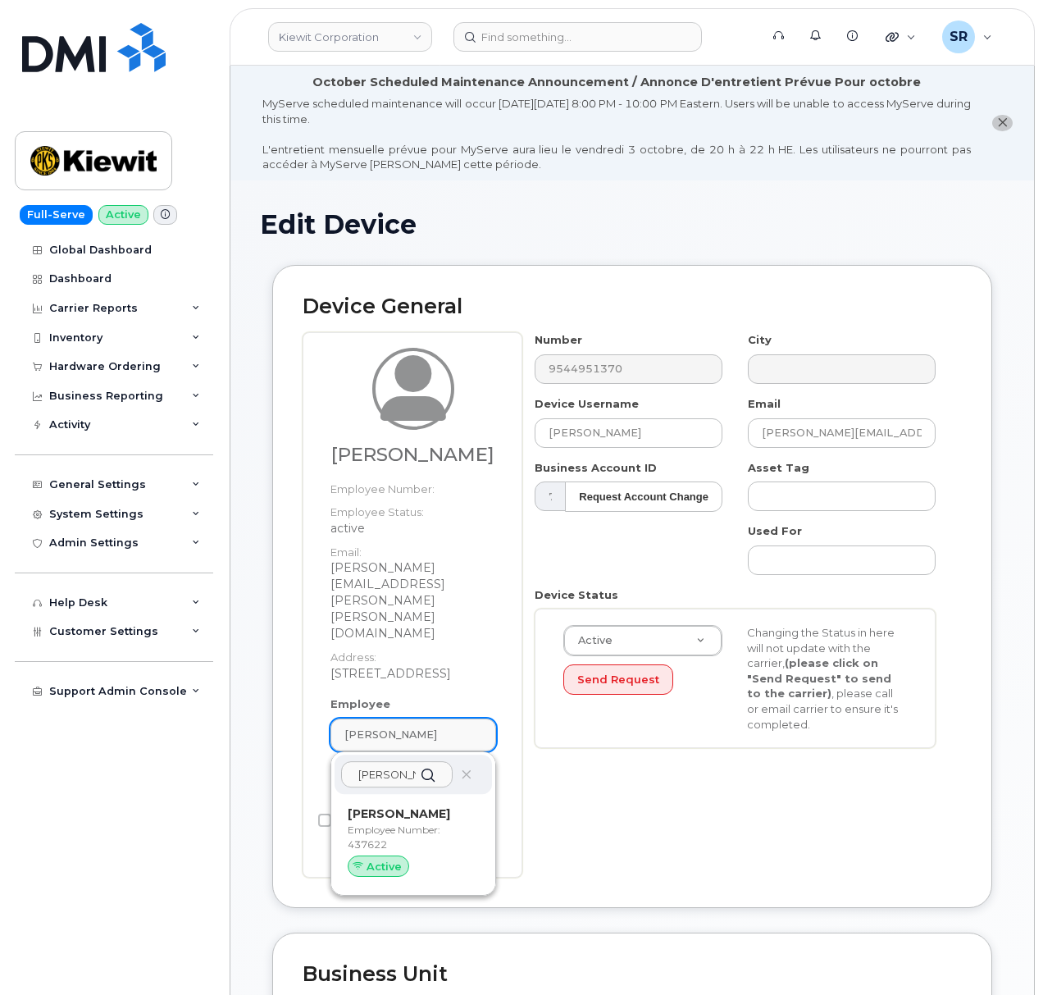
scroll to position [0, 33]
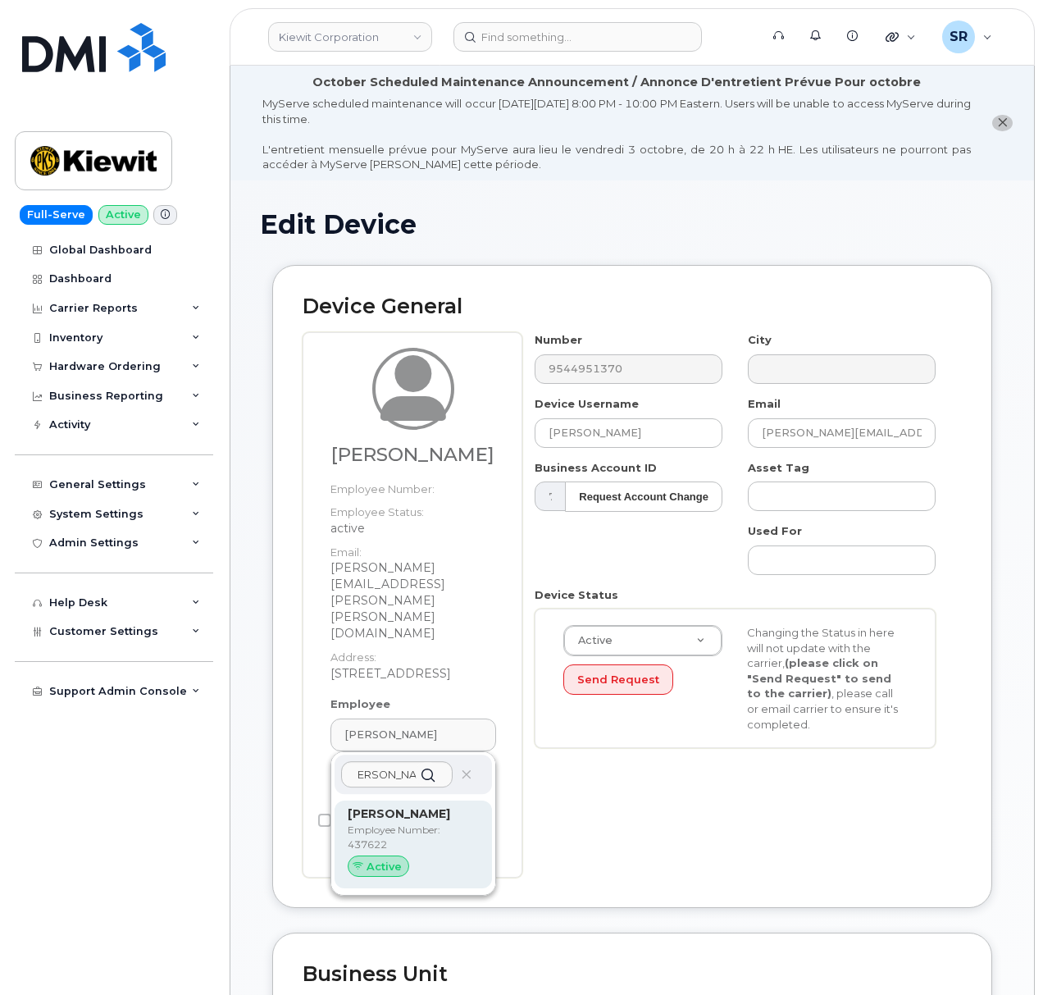
click at [421, 823] on p "Employee Number: 437622" at bounding box center [413, 838] width 131 height 30
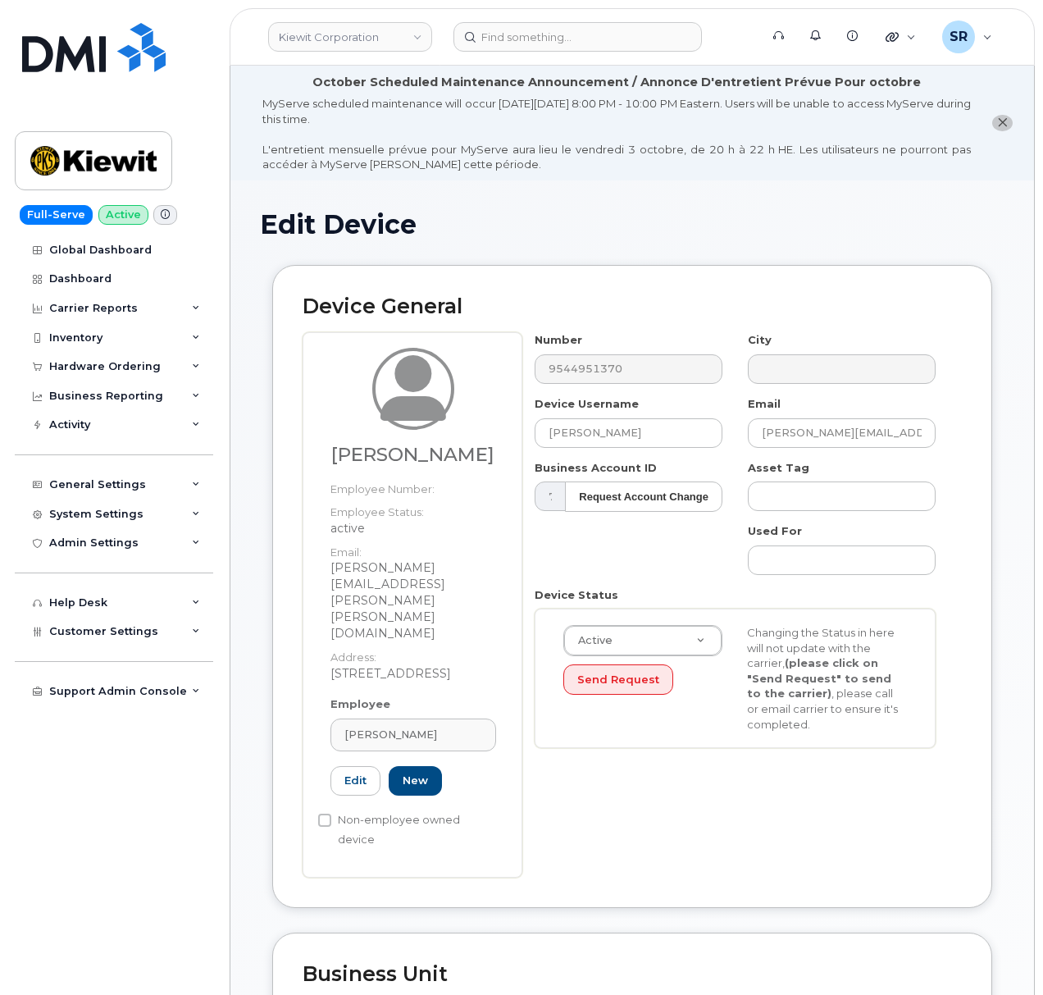
scroll to position [0, 0]
click at [551, 815] on div "Device General Rosalio Martinez Employee Number: Employee Status: active Email:…" at bounding box center [632, 586] width 720 height 643
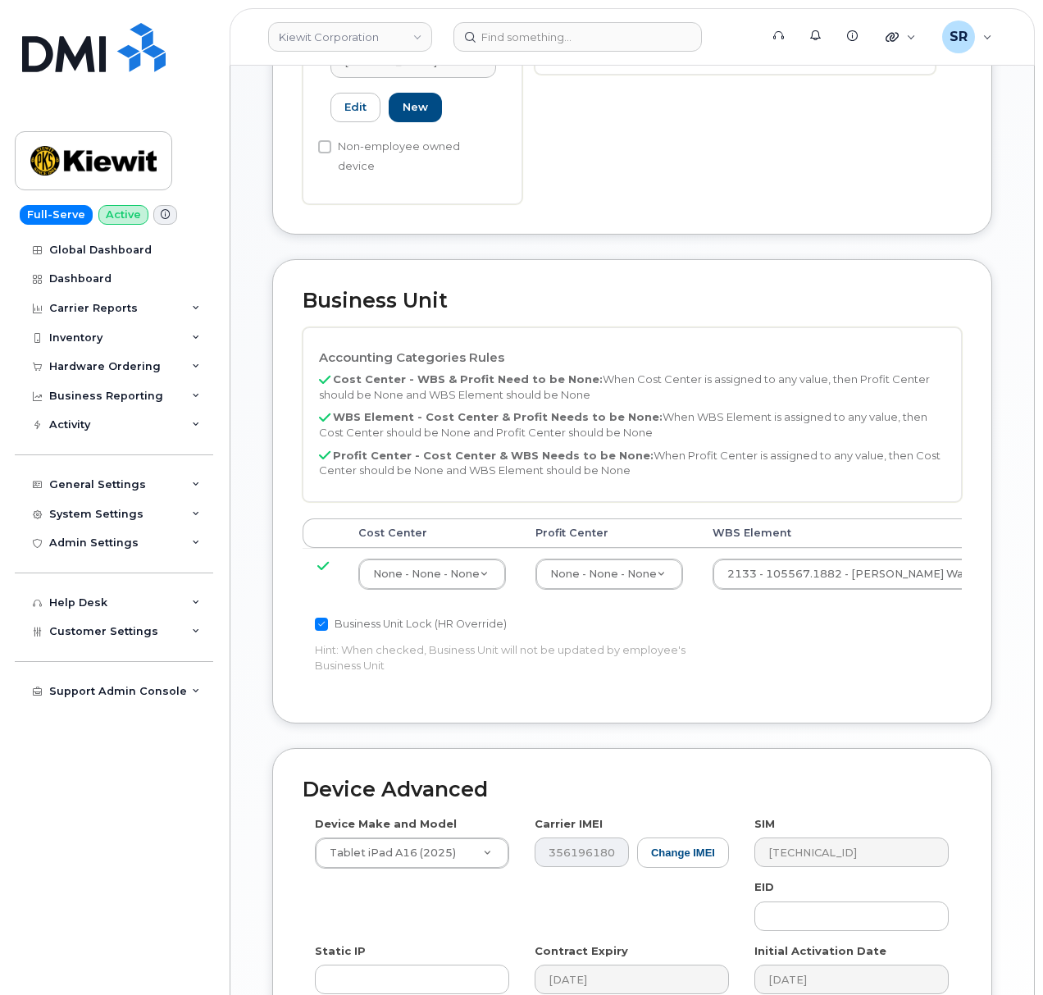
scroll to position [840, 0]
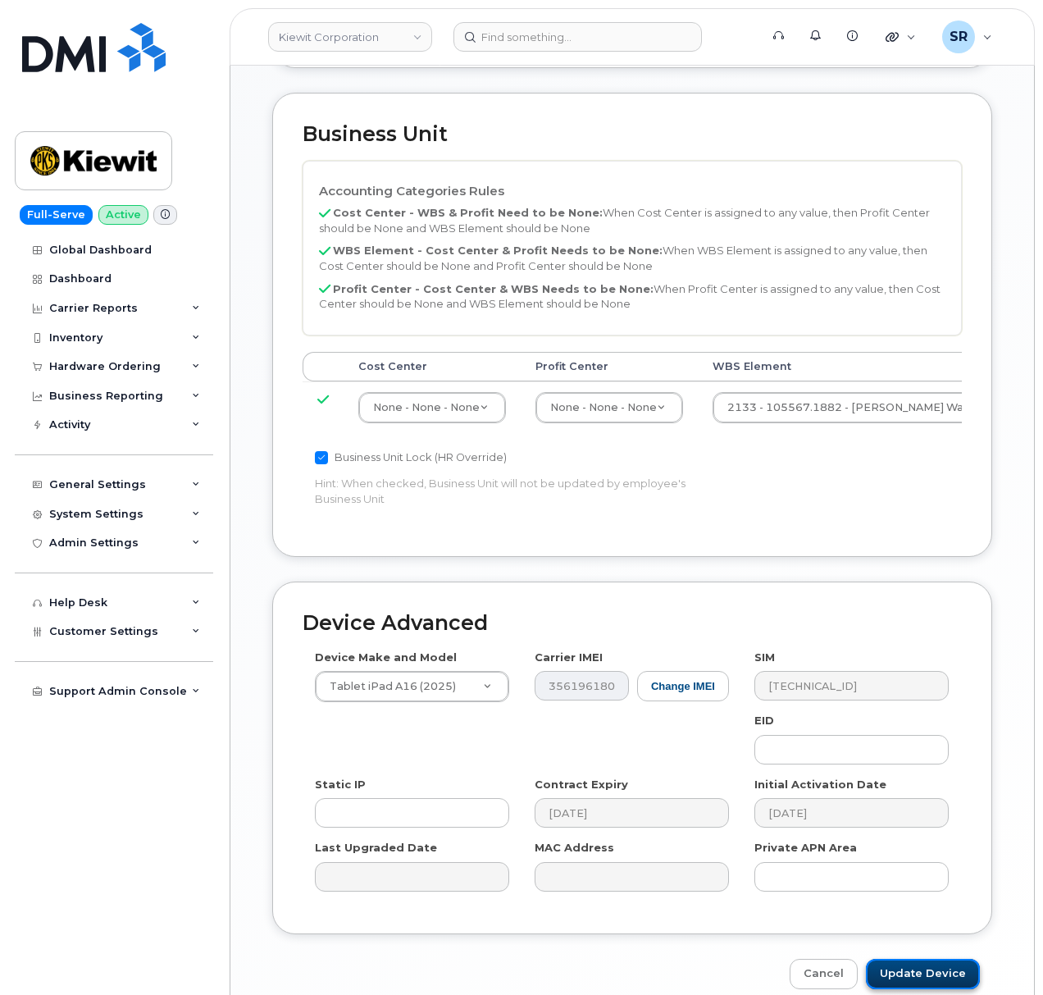
click at [899, 959] on input "Update Device" at bounding box center [923, 974] width 114 height 30
type input "Saving..."
